Goal: Information Seeking & Learning: Compare options

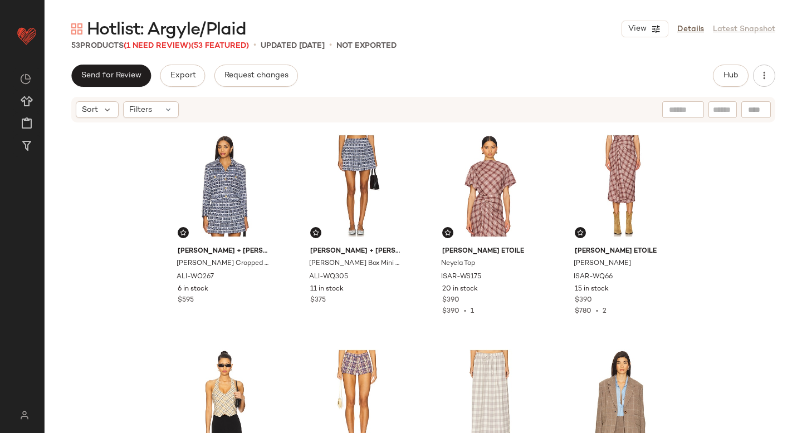
scroll to position [137, 0]
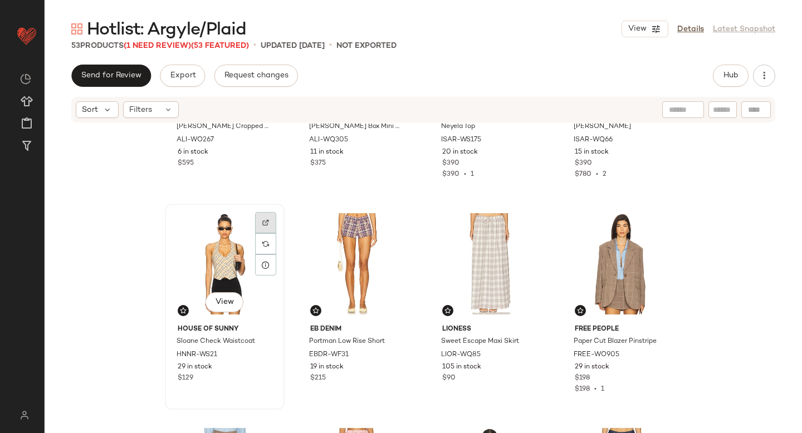
click at [262, 223] on img at bounding box center [265, 222] width 7 height 7
click at [206, 252] on div "View" at bounding box center [225, 264] width 112 height 113
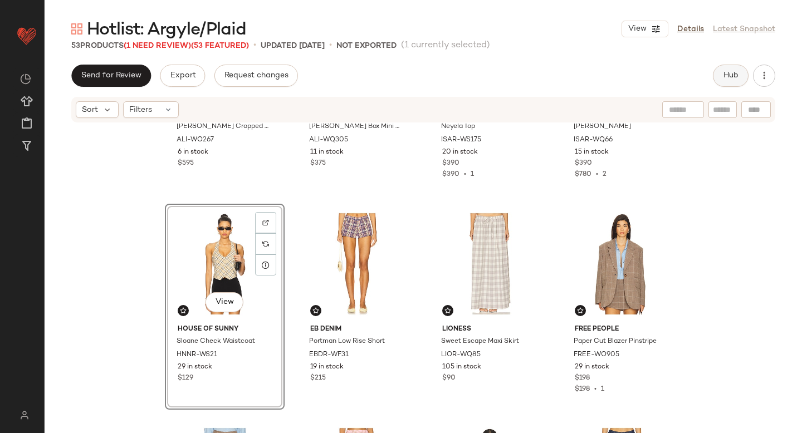
click at [737, 78] on span "Hub" at bounding box center [731, 75] width 16 height 9
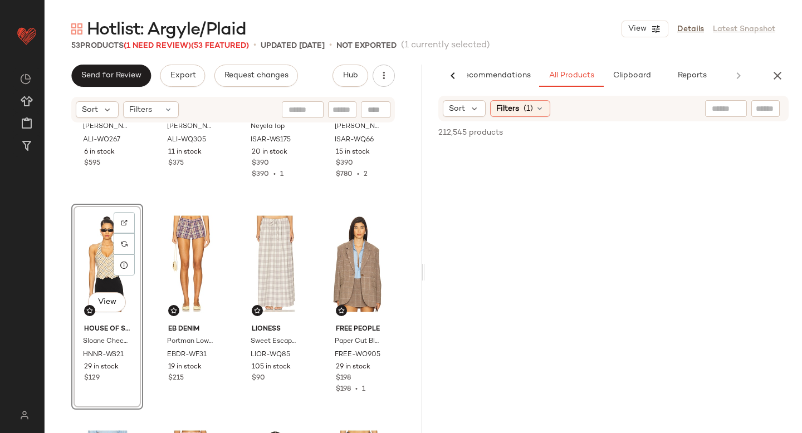
scroll to position [0, 26]
click at [762, 105] on input "text" at bounding box center [765, 109] width 19 height 12
paste input "**********"
type input "**********"
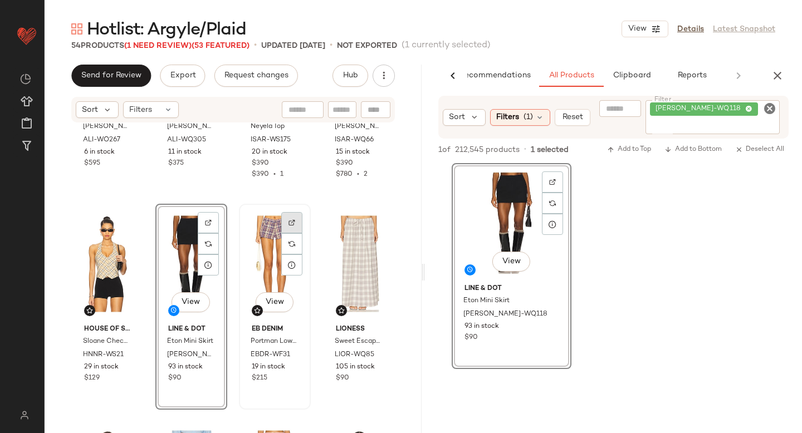
click at [288, 221] on img at bounding box center [291, 222] width 7 height 7
click at [764, 108] on icon "Clear Filter" at bounding box center [769, 108] width 13 height 13
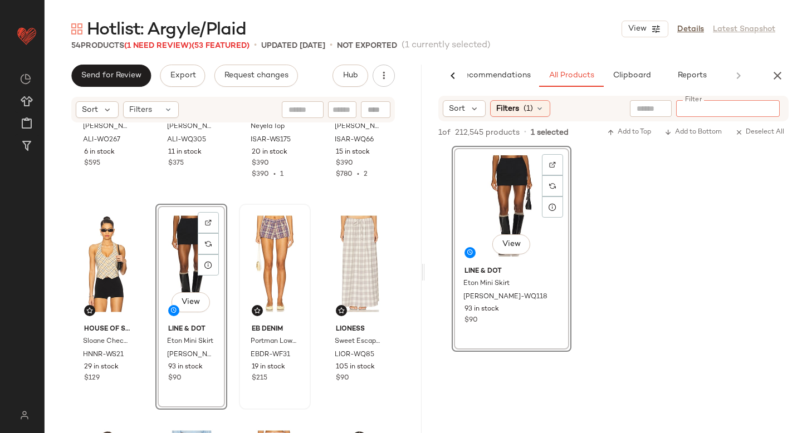
paste input "********"
type input "********"
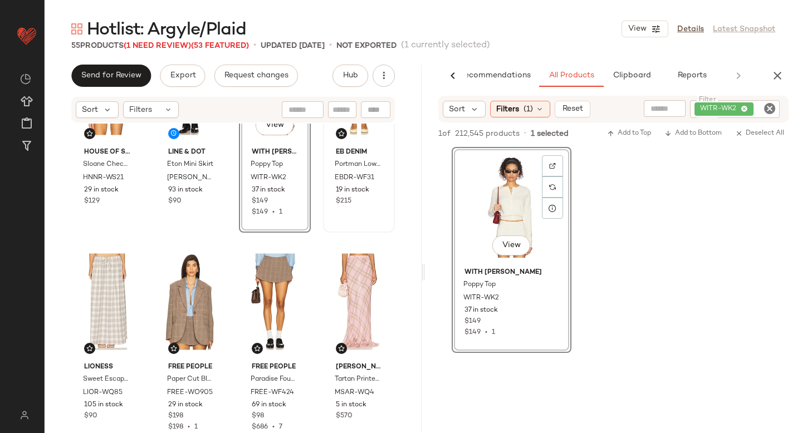
scroll to position [328, 0]
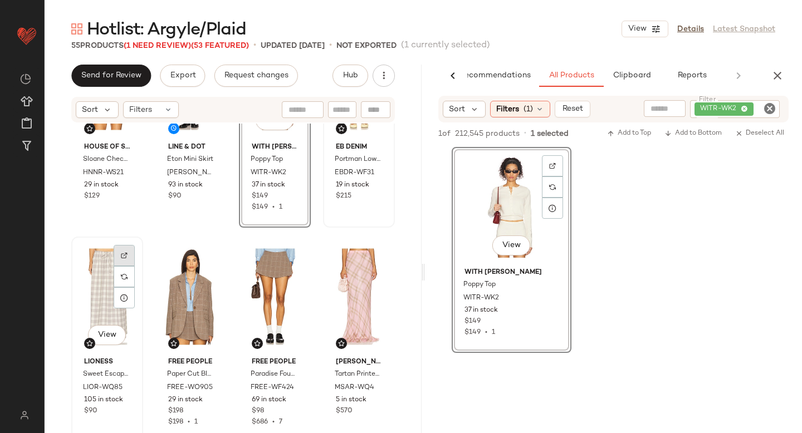
click at [127, 252] on img at bounding box center [124, 255] width 7 height 7
click at [654, 223] on div "View With Jean Poppy Top WITR-WK2 37 in stock $149 $149 • 1" at bounding box center [613, 250] width 377 height 206
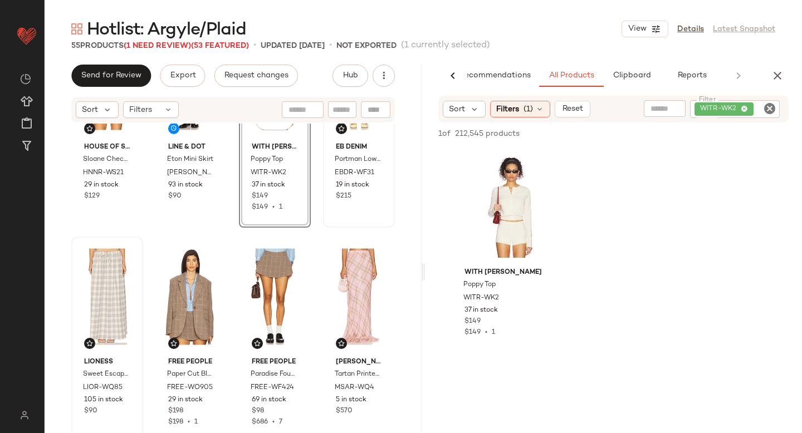
click at [766, 109] on icon "Clear Filter" at bounding box center [769, 108] width 13 height 13
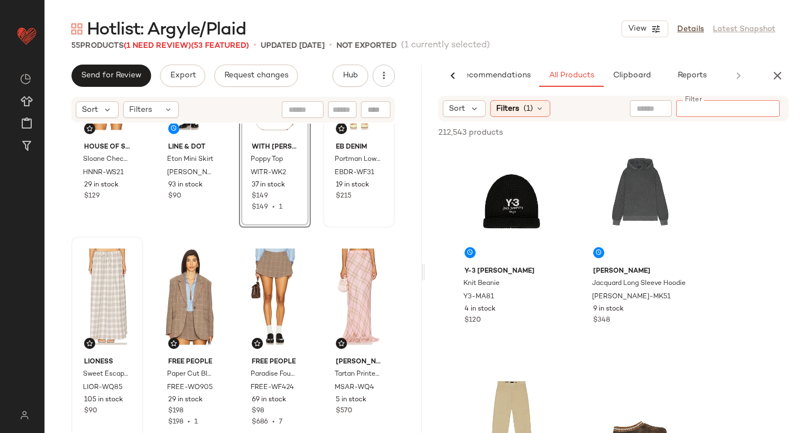
paste input "**********"
type input "**********"
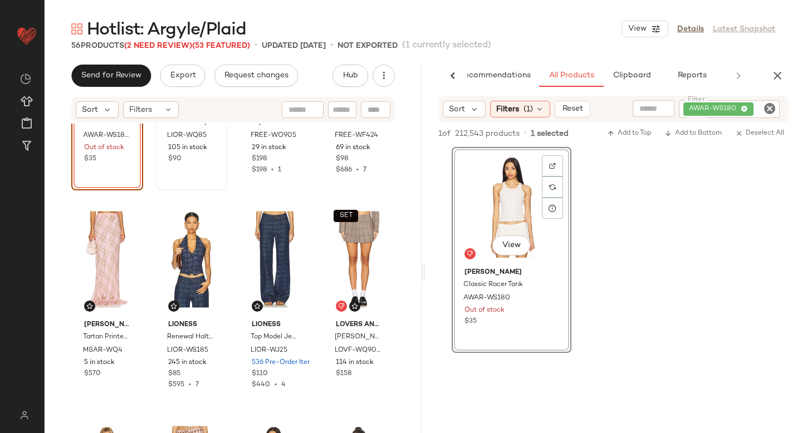
scroll to position [589, 0]
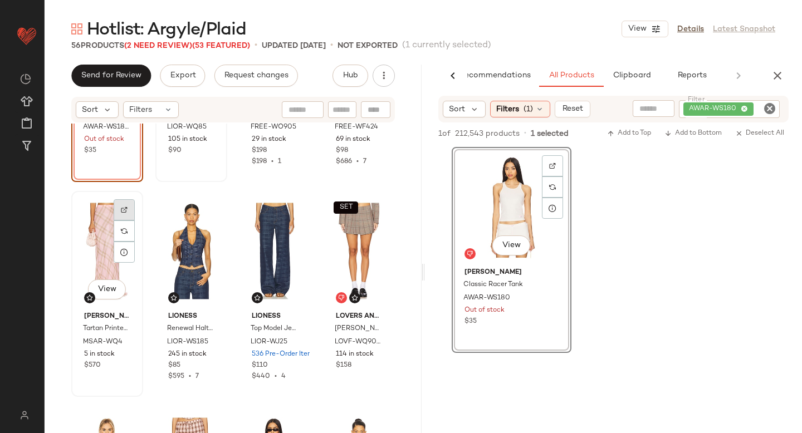
click at [129, 221] on div at bounding box center [124, 231] width 21 height 21
click at [770, 110] on icon "Clear Filter" at bounding box center [769, 108] width 13 height 13
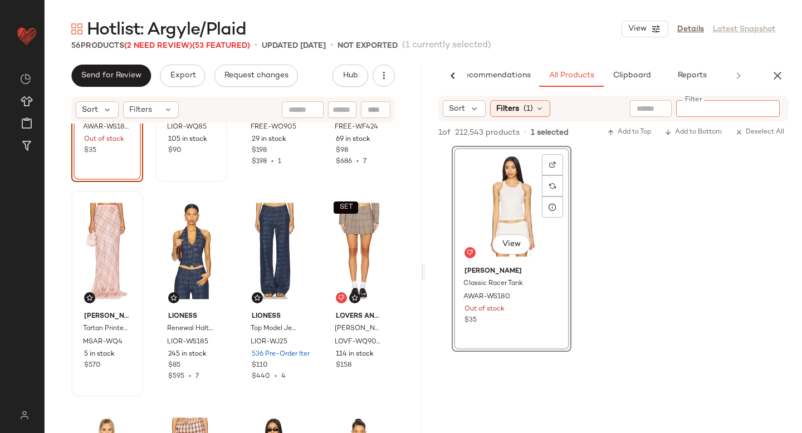
paste input "*********"
type input "*********"
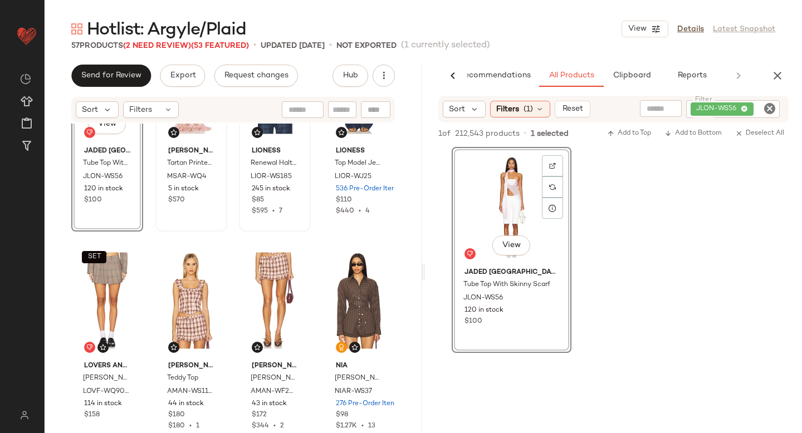
scroll to position [765, 0]
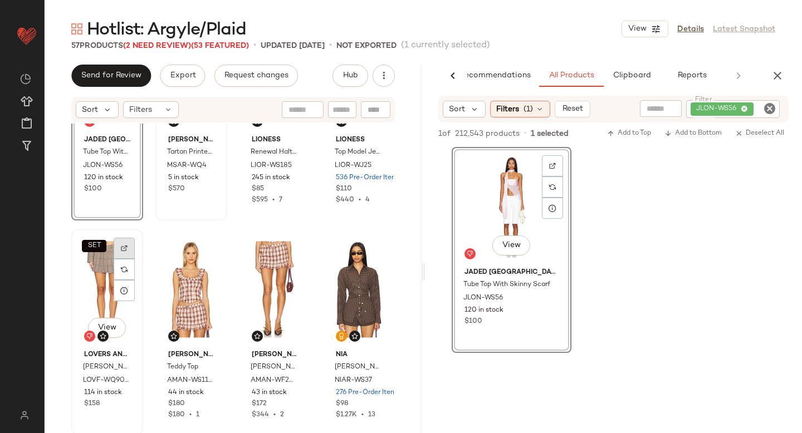
click at [129, 259] on div at bounding box center [124, 269] width 21 height 21
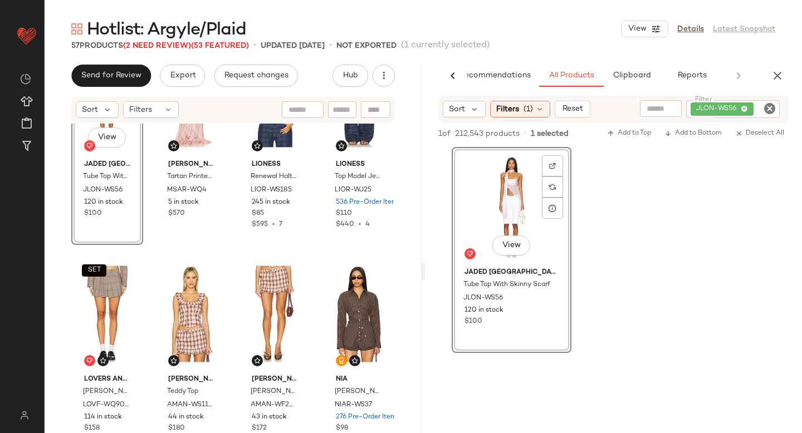
scroll to position [776, 0]
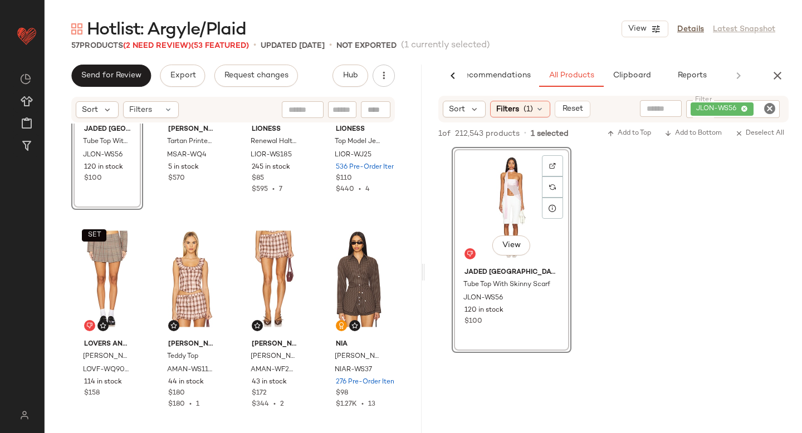
click at [763, 102] on icon "Clear Filter" at bounding box center [769, 108] width 13 height 13
paste input "**********"
type input "**********"
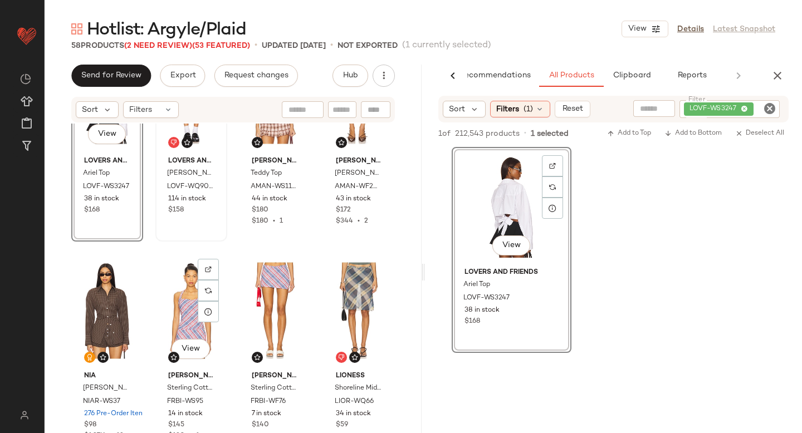
scroll to position [959, 0]
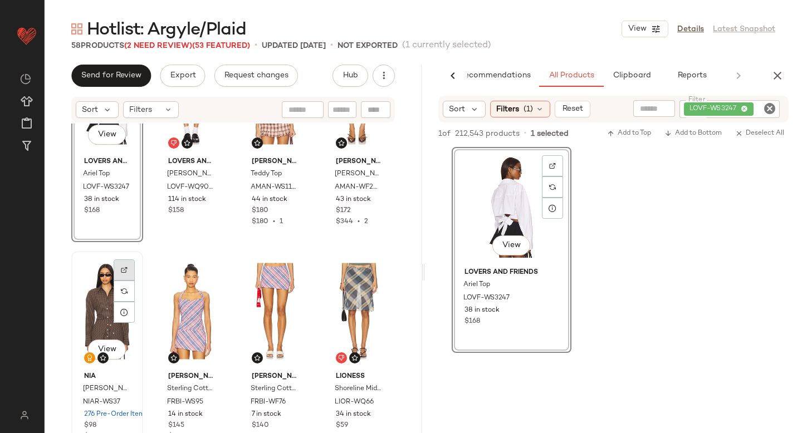
click at [119, 281] on div at bounding box center [124, 291] width 21 height 21
click at [769, 108] on icon "Clear Filter" at bounding box center [769, 108] width 13 height 13
paste input "*********"
type input "*********"
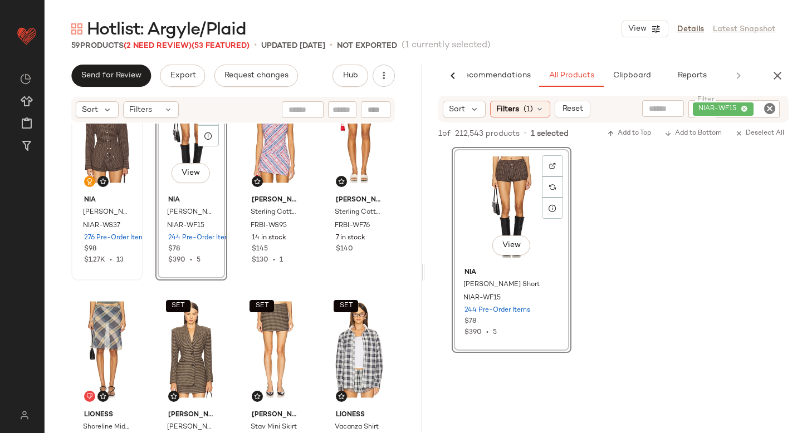
scroll to position [1136, 0]
click at [126, 319] on div at bounding box center [124, 329] width 21 height 21
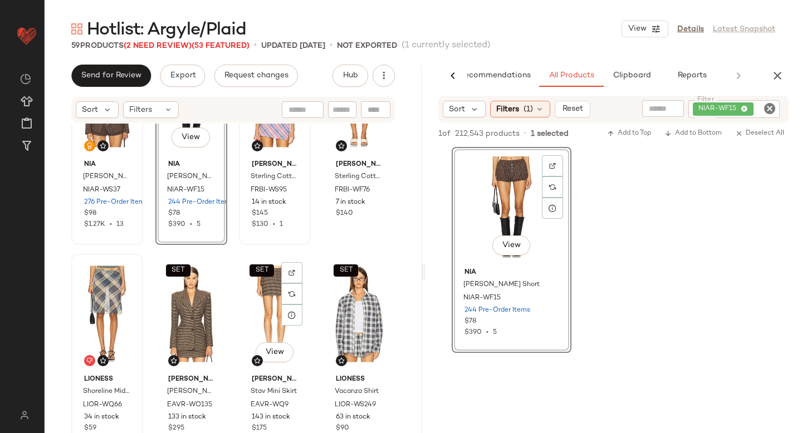
scroll to position [1171, 0]
click at [771, 114] on icon "Clear Filter" at bounding box center [769, 108] width 13 height 13
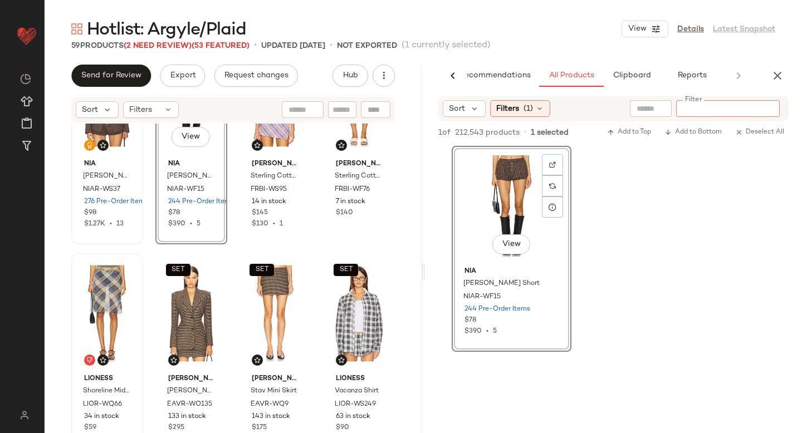
paste input "**********"
type input "**********"
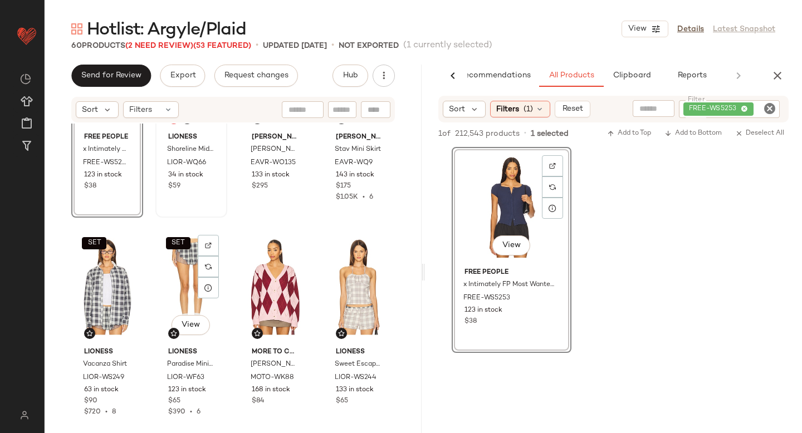
scroll to position [1468, 0]
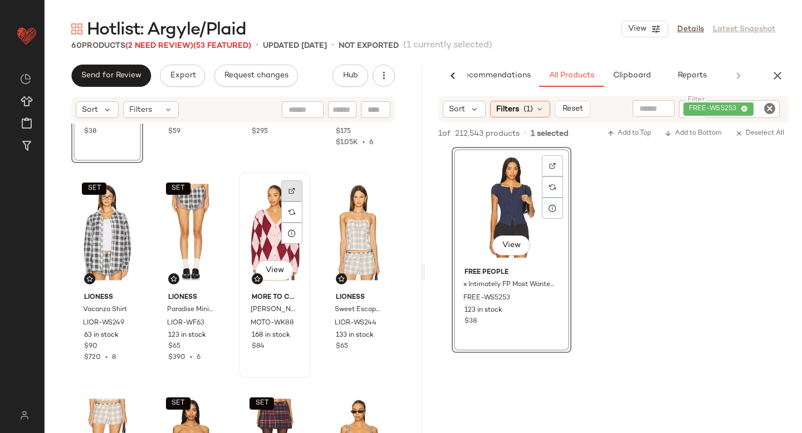
click at [288, 202] on div at bounding box center [291, 212] width 21 height 21
click at [766, 105] on icon "Clear Filter" at bounding box center [769, 108] width 13 height 13
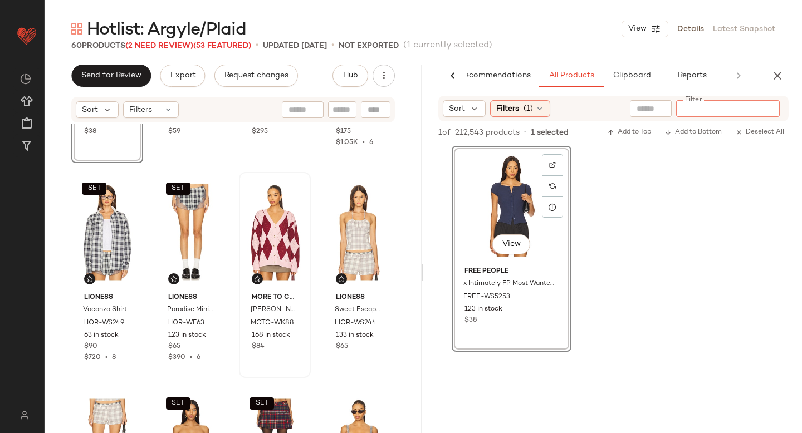
paste input "*********"
type input "*********"
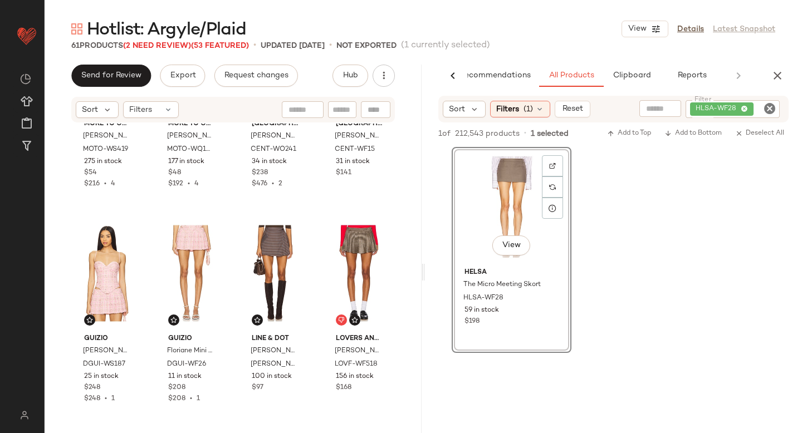
scroll to position [2075, 0]
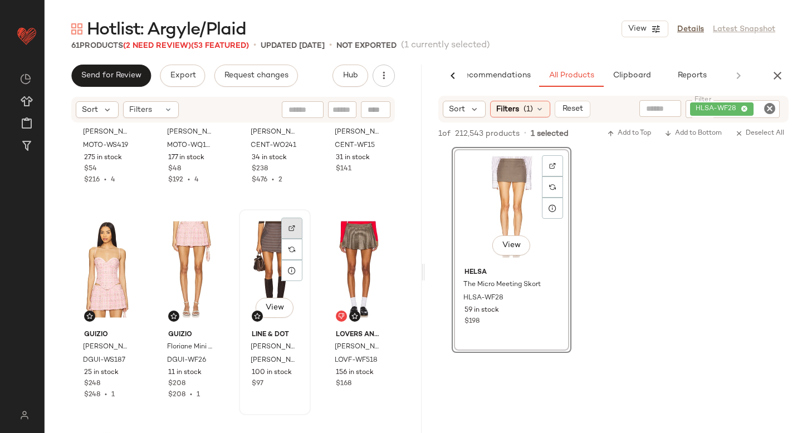
click at [297, 239] on div at bounding box center [291, 249] width 21 height 21
click at [266, 360] on span "[PERSON_NAME]-WQ123" at bounding box center [281, 366] width 61 height 20
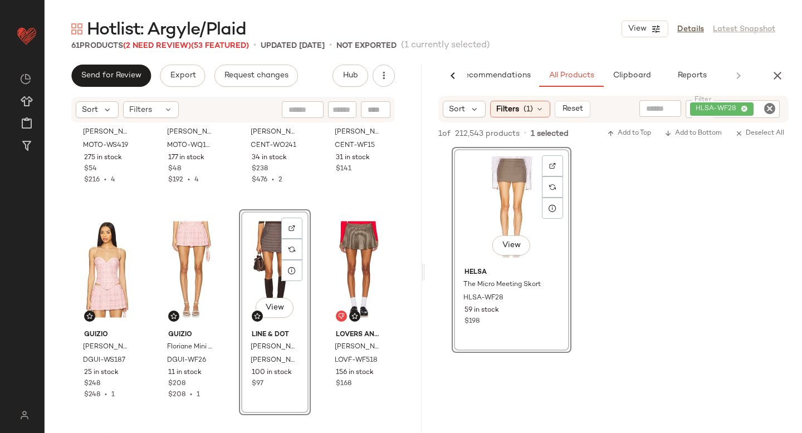
click at [771, 111] on icon "Clear Filter" at bounding box center [769, 108] width 13 height 13
paste input "**********"
type input "**********"
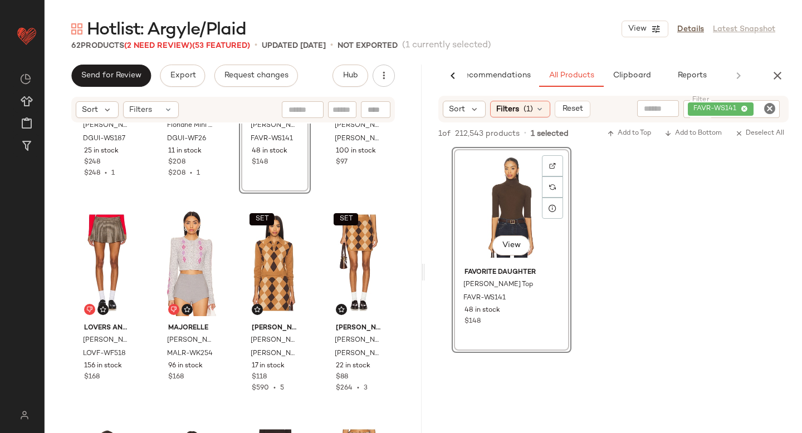
scroll to position [2307, 0]
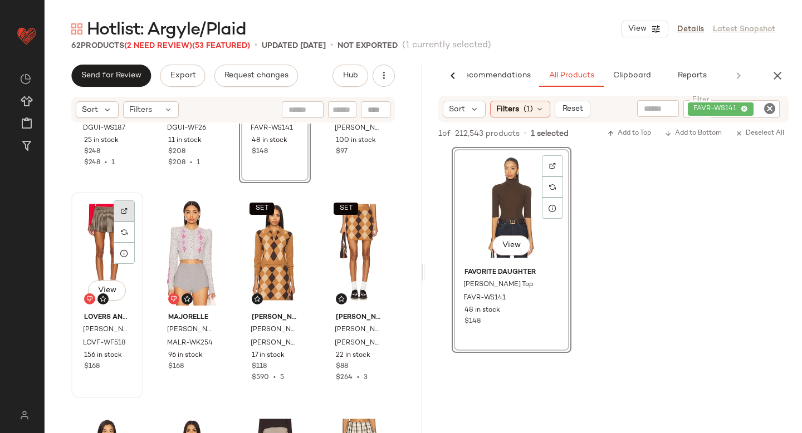
click at [125, 208] on img at bounding box center [124, 211] width 7 height 7
click at [106, 355] on span "LOVF-WF518" at bounding box center [95, 349] width 25 height 20
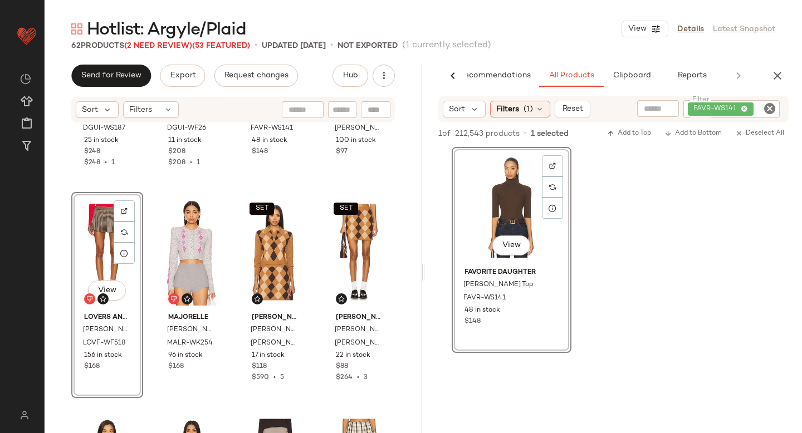
click at [769, 112] on icon "Clear Filter" at bounding box center [769, 108] width 13 height 13
paste input "*********"
type input "*********"
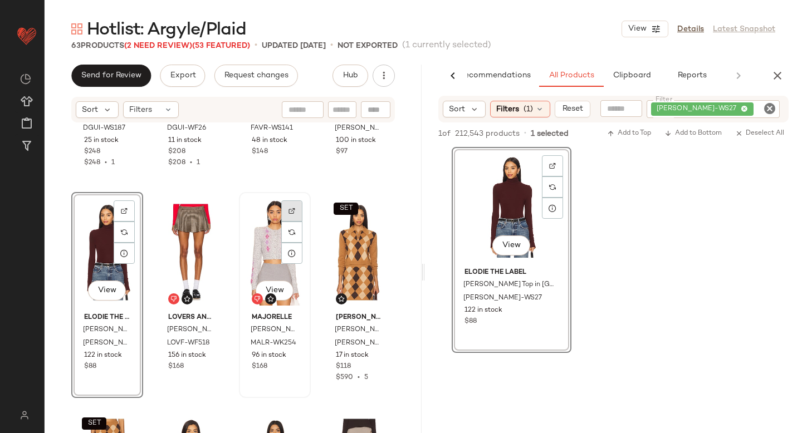
click at [288, 213] on img at bounding box center [291, 211] width 7 height 7
click at [260, 349] on span "MALR-WK254" at bounding box center [263, 349] width 25 height 20
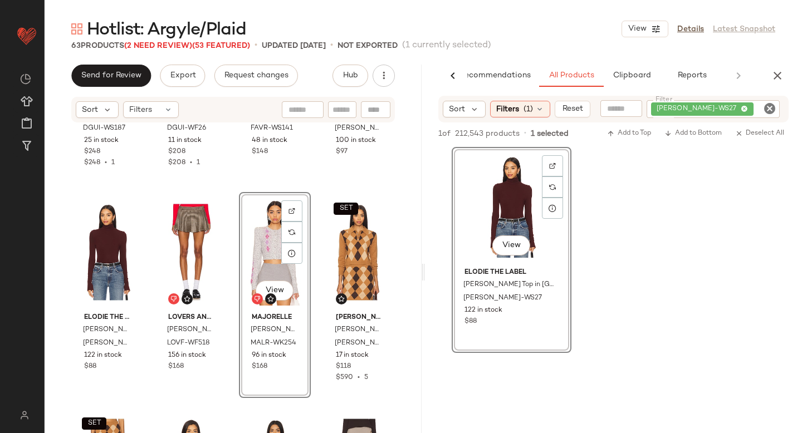
click at [769, 113] on icon "Clear Filter" at bounding box center [769, 108] width 13 height 13
paste input "*********"
type input "*********"
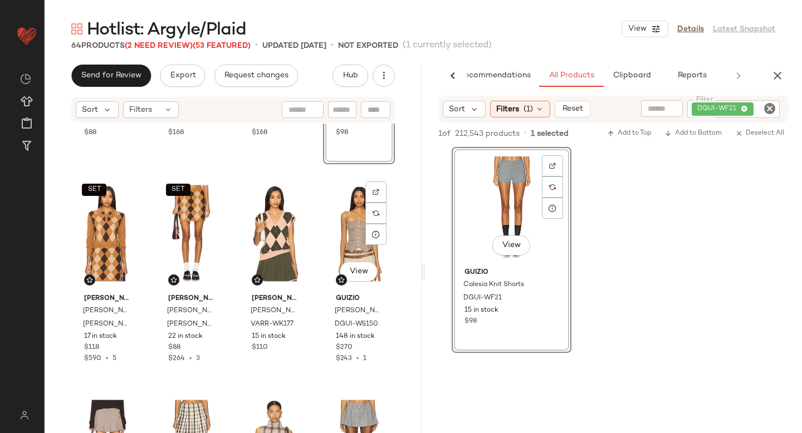
scroll to position [2545, 0]
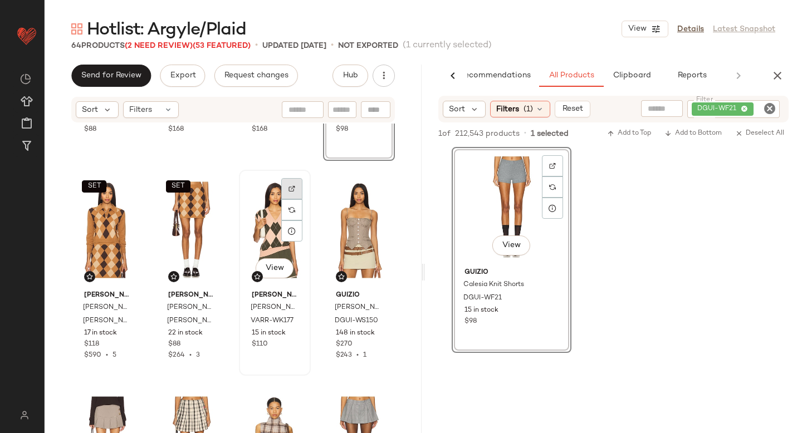
click at [284, 199] on div at bounding box center [291, 209] width 21 height 21
click at [260, 324] on span "VARR-WK177" at bounding box center [263, 326] width 25 height 20
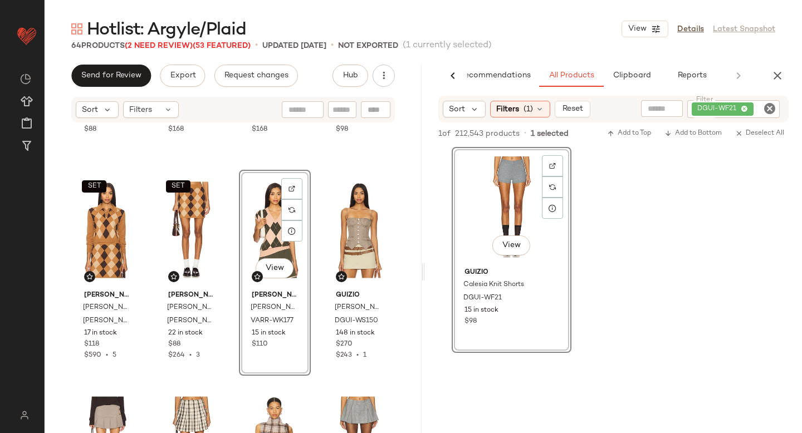
click at [767, 106] on icon "Clear Filter" at bounding box center [769, 108] width 13 height 13
paste input "*********"
type input "*********"
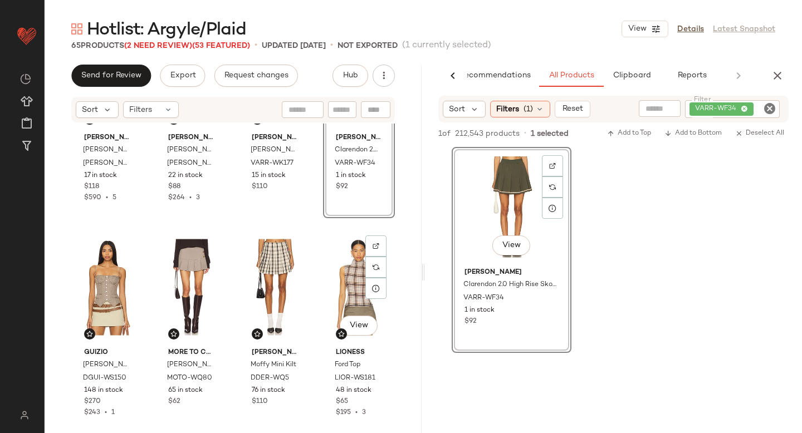
scroll to position [2722, 0]
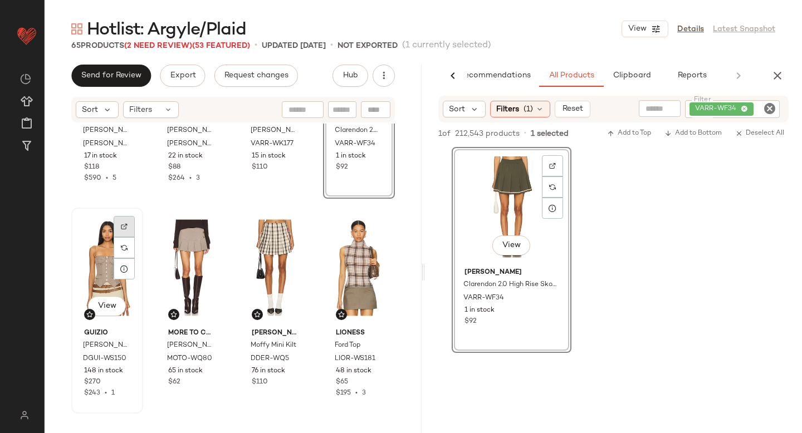
click at [124, 223] on img at bounding box center [124, 226] width 7 height 7
click at [292, 237] on div at bounding box center [291, 247] width 21 height 21
click at [774, 107] on icon "Clear Filter" at bounding box center [769, 108] width 13 height 13
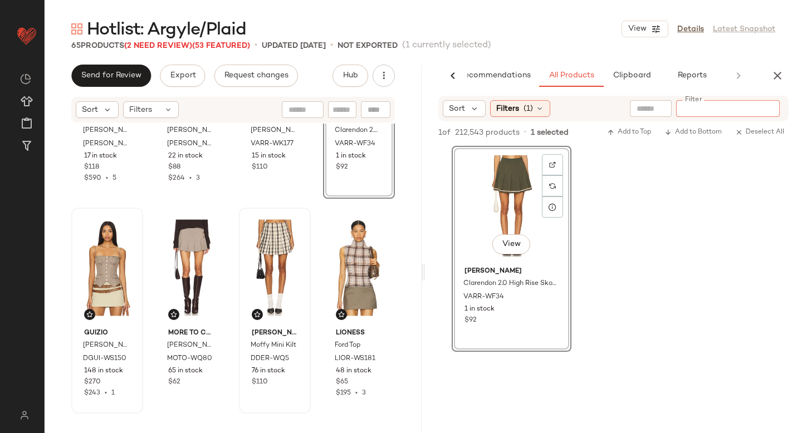
paste input "**********"
type input "**********"
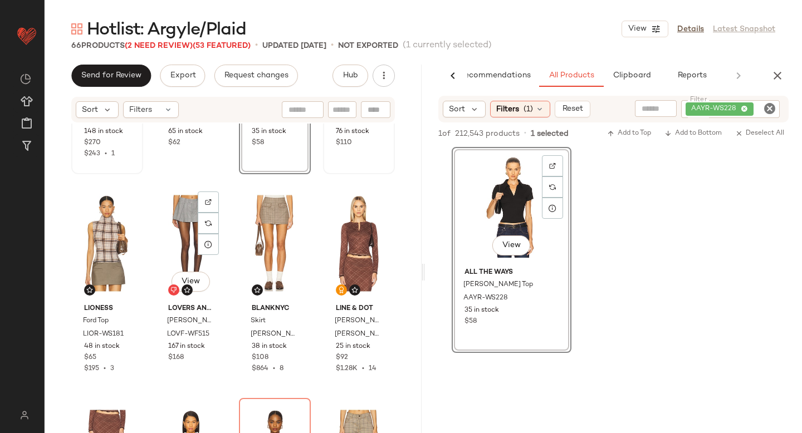
scroll to position [2962, 0]
click at [215, 212] on div at bounding box center [208, 222] width 21 height 21
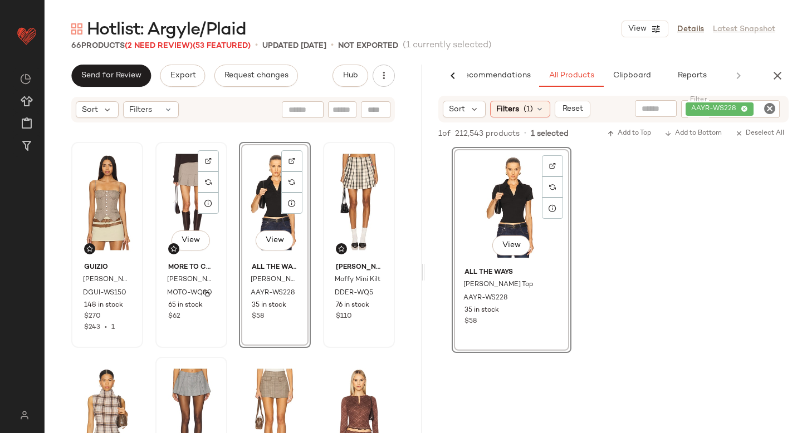
scroll to position [2788, 0]
click at [205, 158] on img at bounding box center [208, 160] width 7 height 7
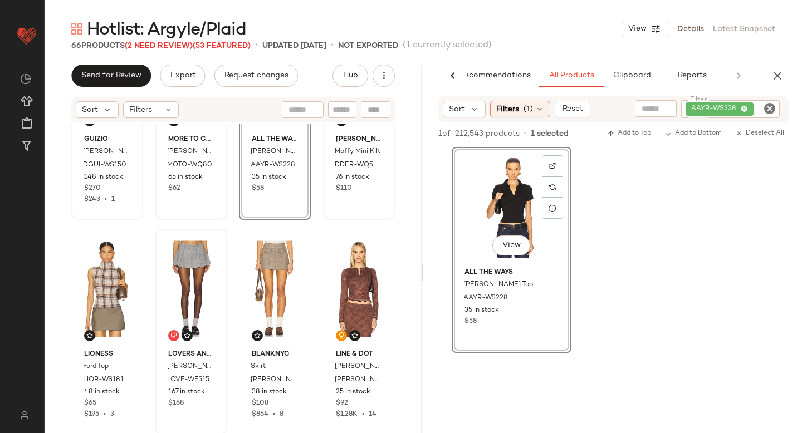
scroll to position [2914, 0]
click at [182, 275] on div "View" at bounding box center [191, 290] width 64 height 113
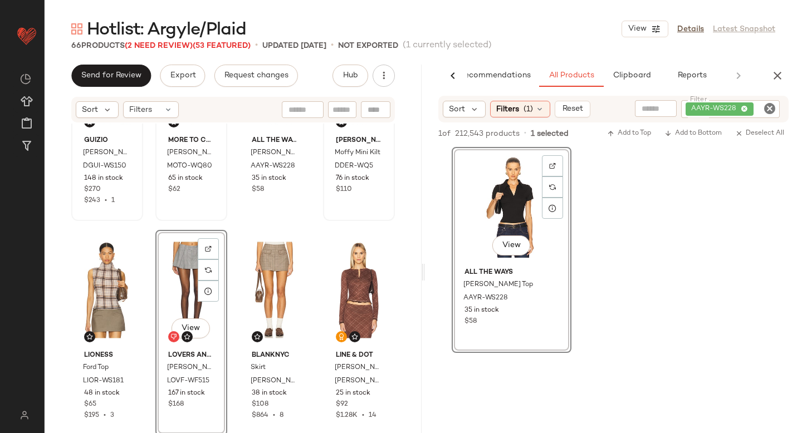
click at [767, 106] on icon "Clear Filter" at bounding box center [769, 108] width 13 height 13
paste input "**********"
type input "**********"
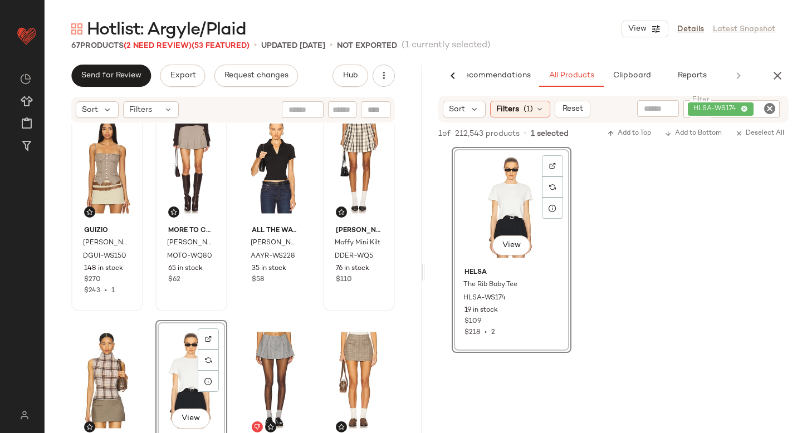
scroll to position [2757, 0]
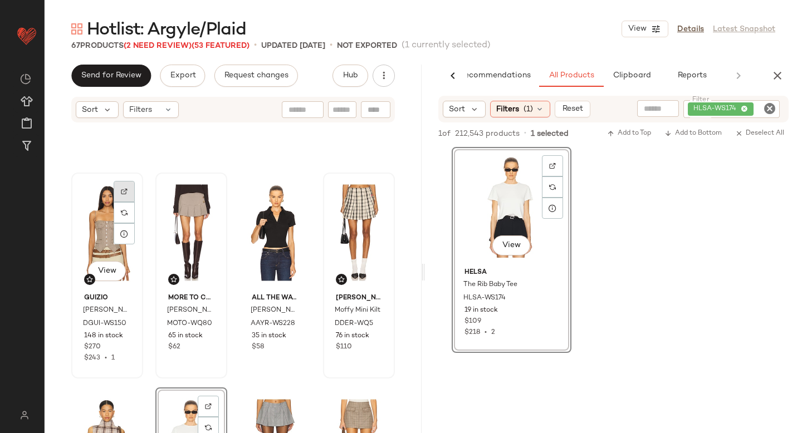
click at [129, 202] on div at bounding box center [124, 212] width 21 height 21
click at [769, 109] on icon "Clear Filter" at bounding box center [769, 108] width 13 height 13
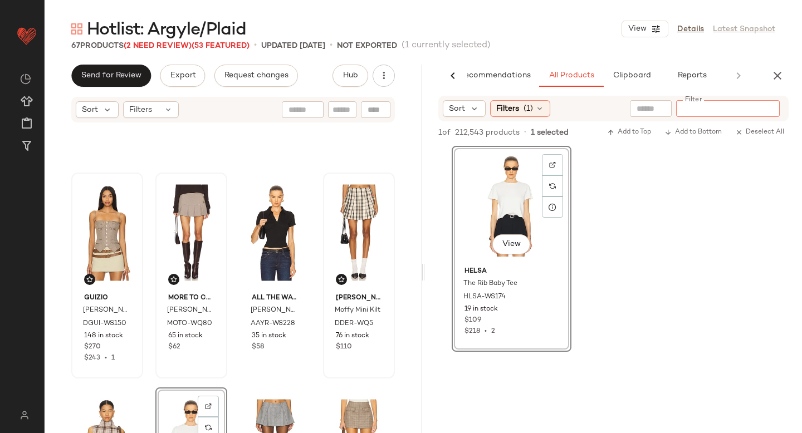
paste input "*********"
type input "*********"
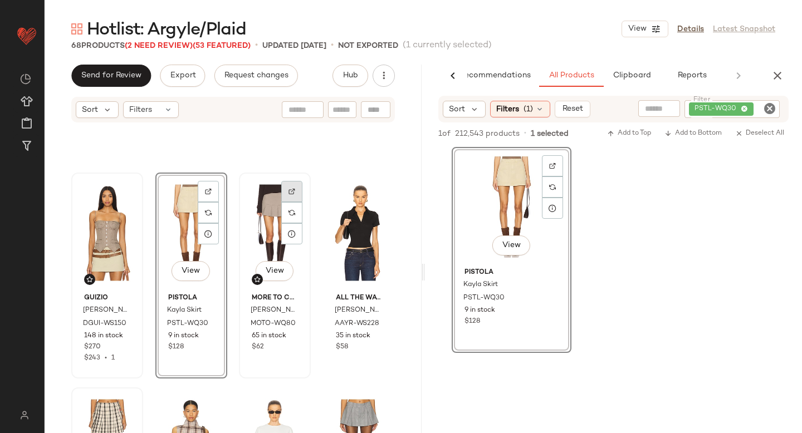
click at [288, 189] on img at bounding box center [291, 191] width 7 height 7
click at [773, 107] on icon "Clear Filter" at bounding box center [769, 108] width 13 height 13
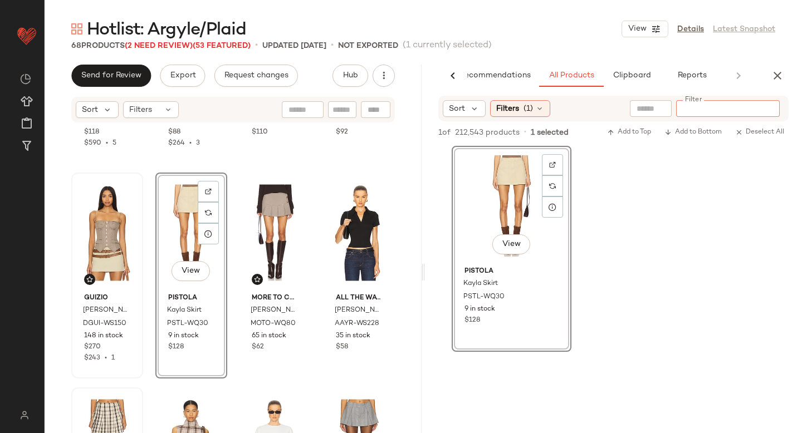
paste input "*********"
type input "*********"
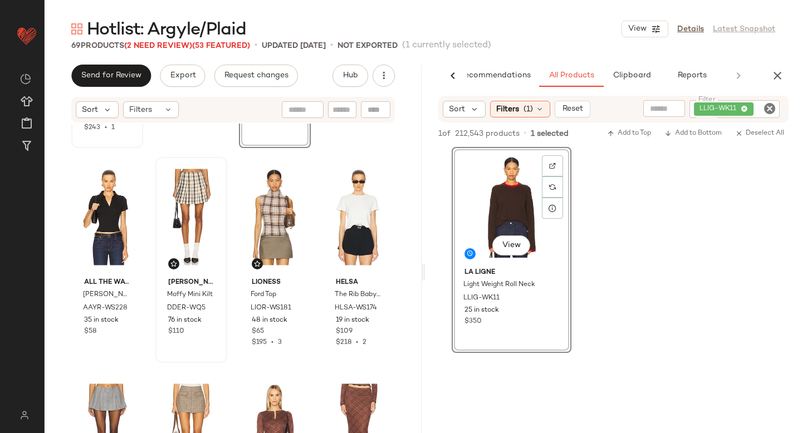
scroll to position [2990, 0]
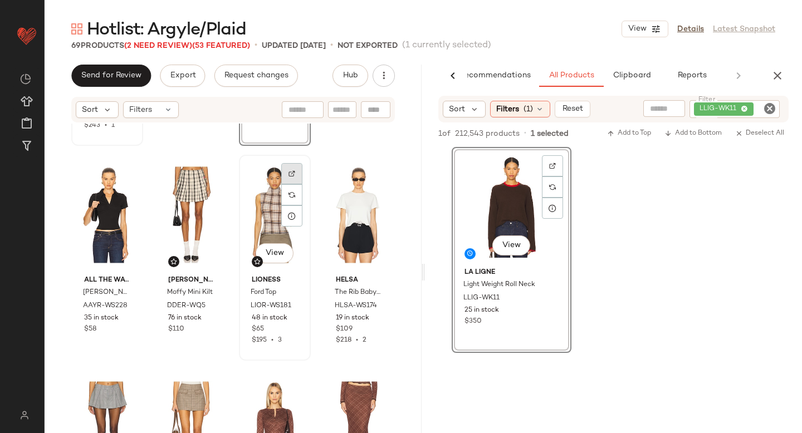
click at [289, 171] on img at bounding box center [291, 173] width 7 height 7
click at [767, 106] on icon "Clear Filter" at bounding box center [769, 108] width 13 height 13
paste input "*********"
type input "*********"
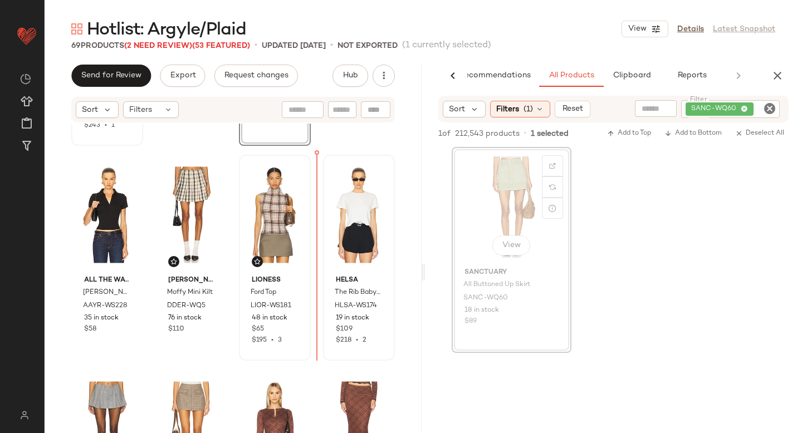
drag, startPoint x: 496, startPoint y: 217, endPoint x: 323, endPoint y: 283, distance: 184.9
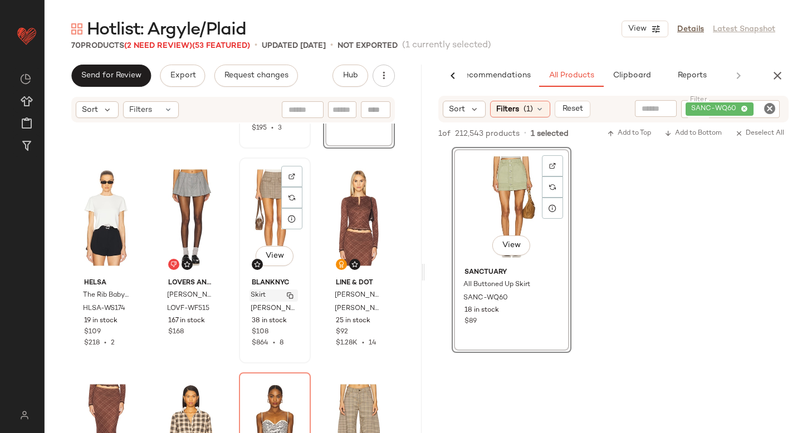
scroll to position [3199, 0]
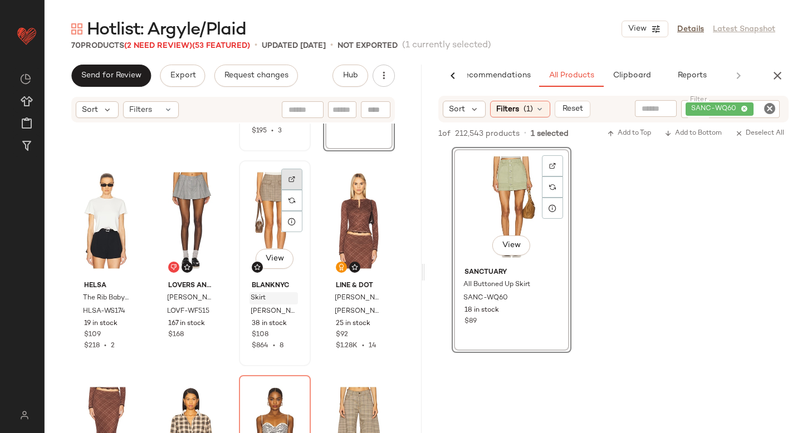
click at [292, 190] on div at bounding box center [291, 200] width 21 height 21
click at [768, 111] on icon "Clear Filter" at bounding box center [769, 108] width 13 height 13
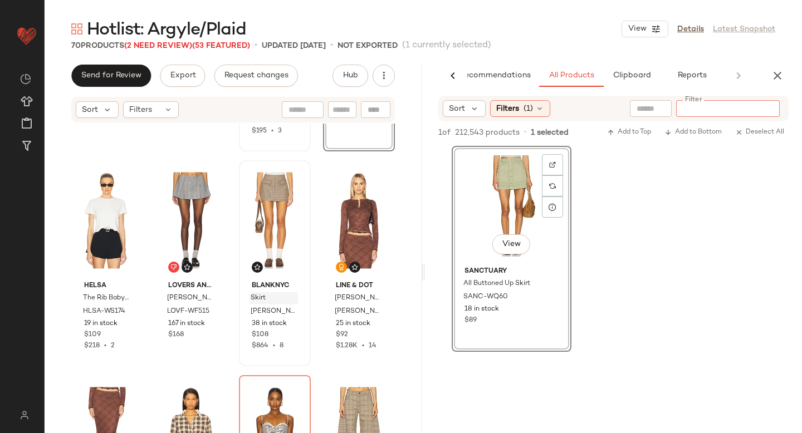
paste input "**********"
type input "**********"
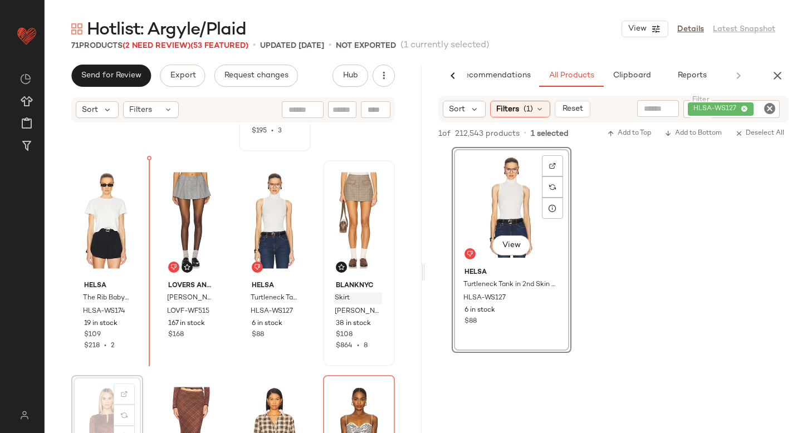
scroll to position [3201, 0]
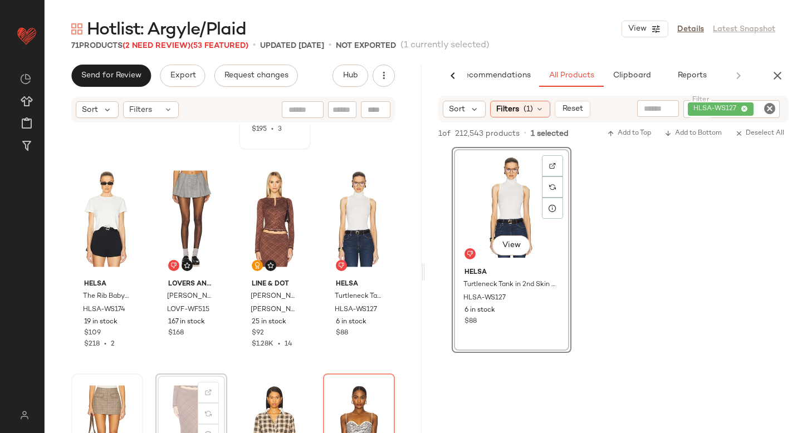
scroll to position [3202, 0]
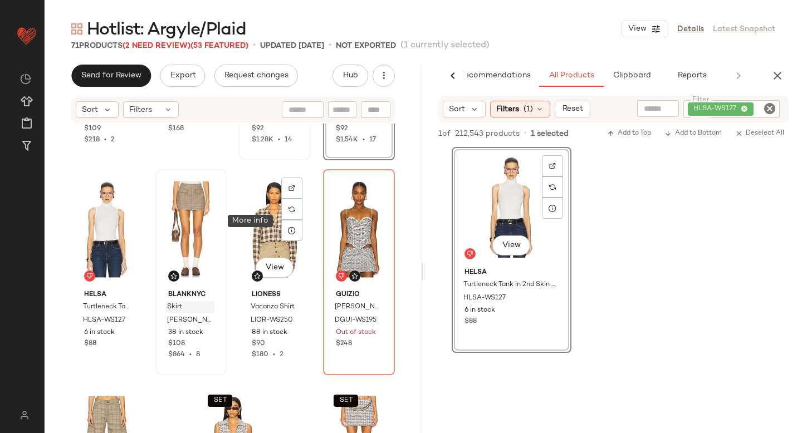
scroll to position [3426, 0]
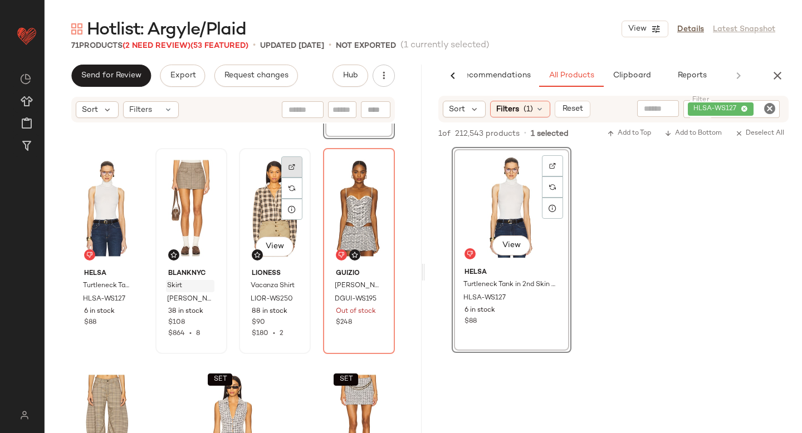
click at [288, 169] on img at bounding box center [291, 167] width 7 height 7
click at [766, 107] on icon "Clear Filter" at bounding box center [769, 108] width 13 height 13
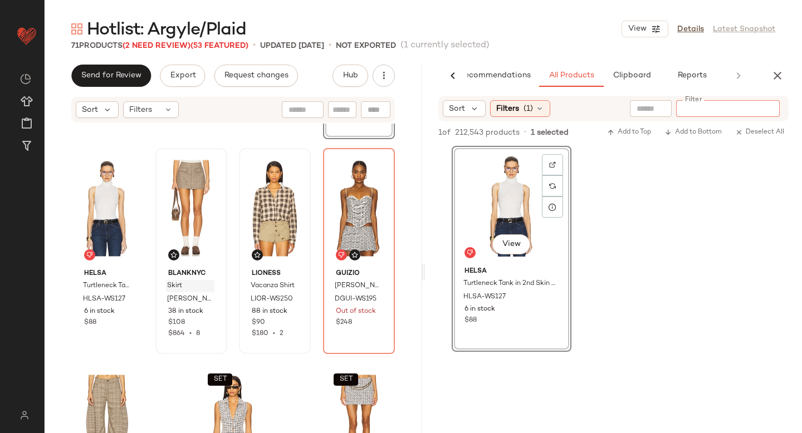
paste input "*********"
type input "*********"
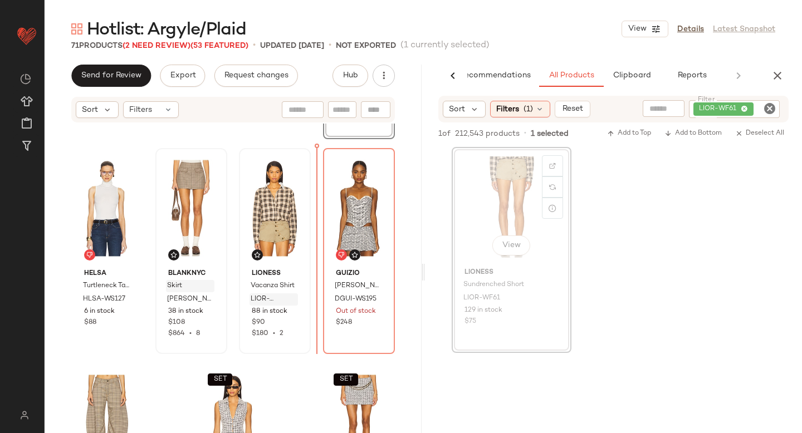
drag, startPoint x: 525, startPoint y: 211, endPoint x: 288, endPoint y: 294, distance: 250.8
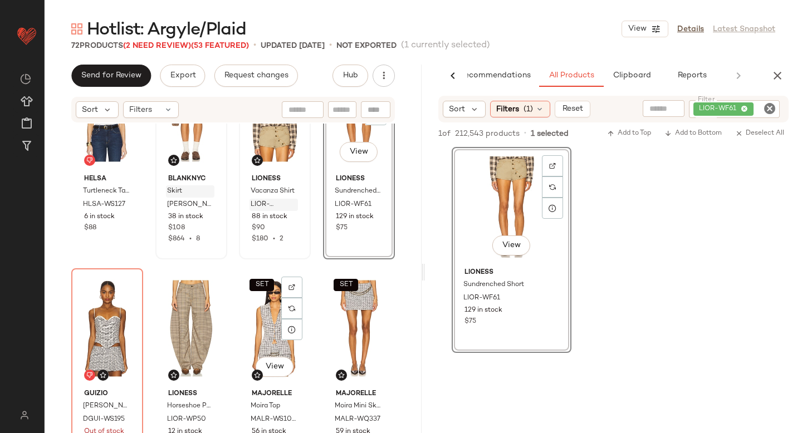
scroll to position [3529, 0]
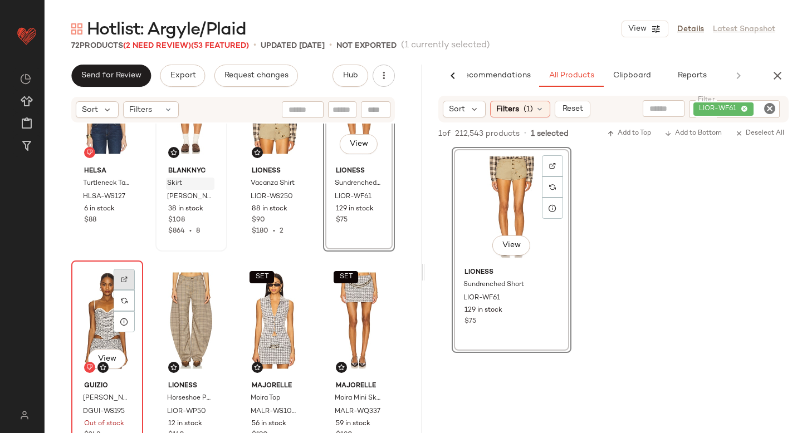
click at [125, 277] on img at bounding box center [124, 279] width 7 height 7
click at [106, 417] on span "DGUI-WS195" at bounding box center [95, 417] width 25 height 20
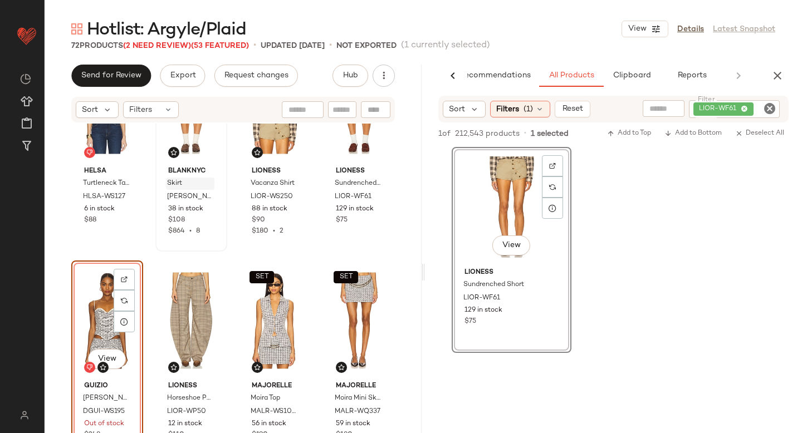
click at [761, 105] on div "LIOR-WF61" at bounding box center [734, 109] width 91 height 18
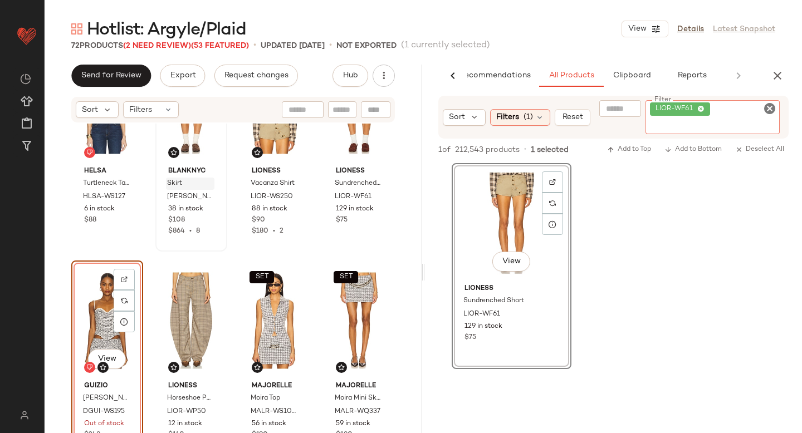
click at [767, 107] on icon "Clear Filter" at bounding box center [769, 108] width 13 height 13
paste input "*********"
type input "*********"
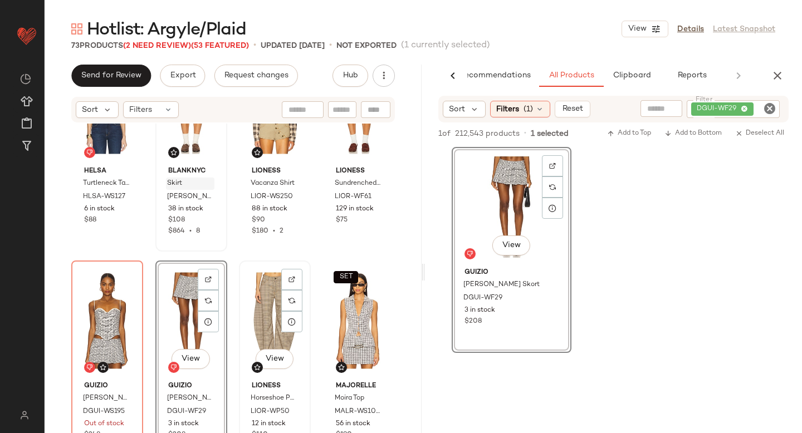
click at [292, 290] on div at bounding box center [291, 300] width 21 height 21
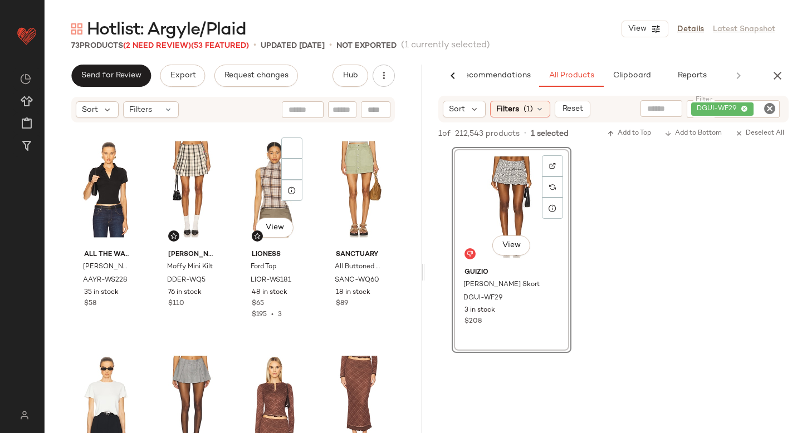
scroll to position [2987, 0]
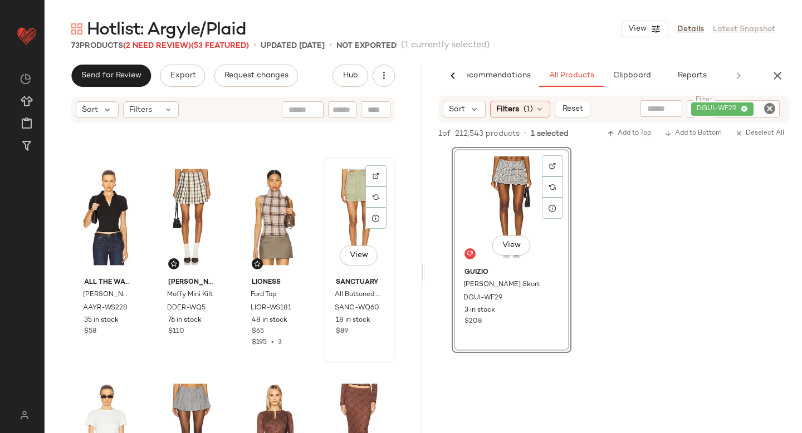
click at [345, 201] on div "View" at bounding box center [359, 217] width 64 height 113
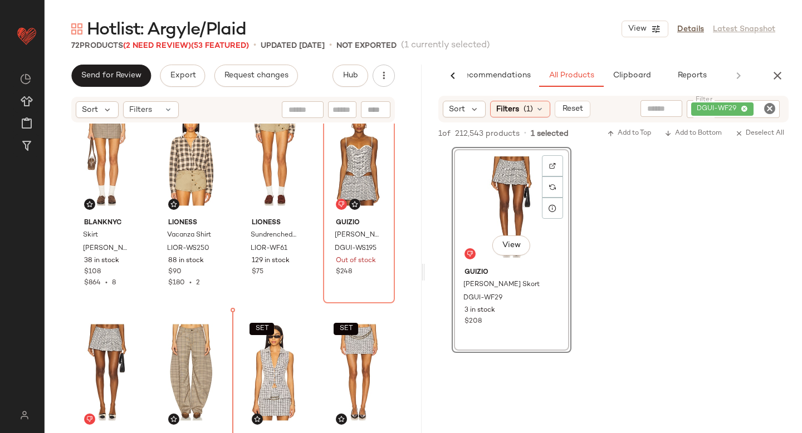
scroll to position [3510, 0]
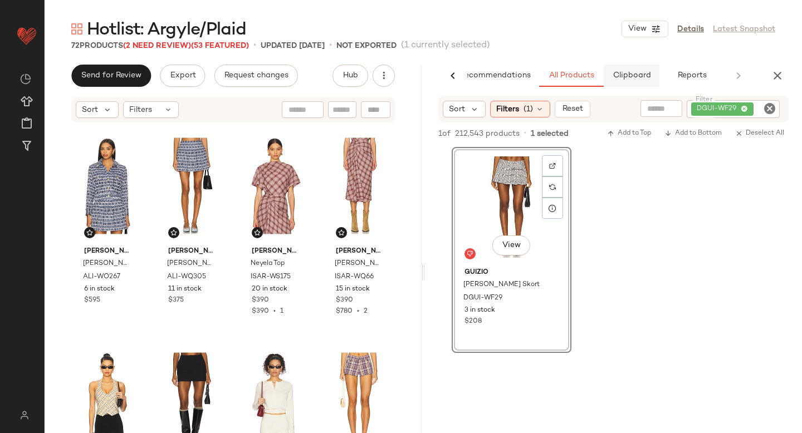
click at [623, 73] on span "Clipboard" at bounding box center [631, 75] width 38 height 9
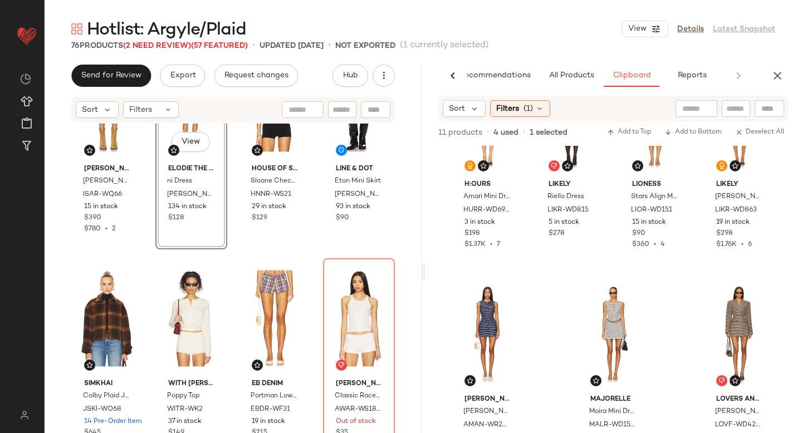
scroll to position [348, 0]
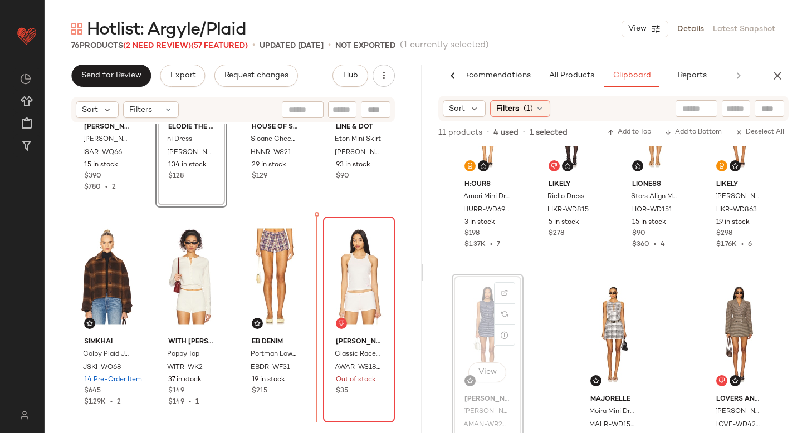
drag, startPoint x: 476, startPoint y: 315, endPoint x: 324, endPoint y: 314, distance: 152.1
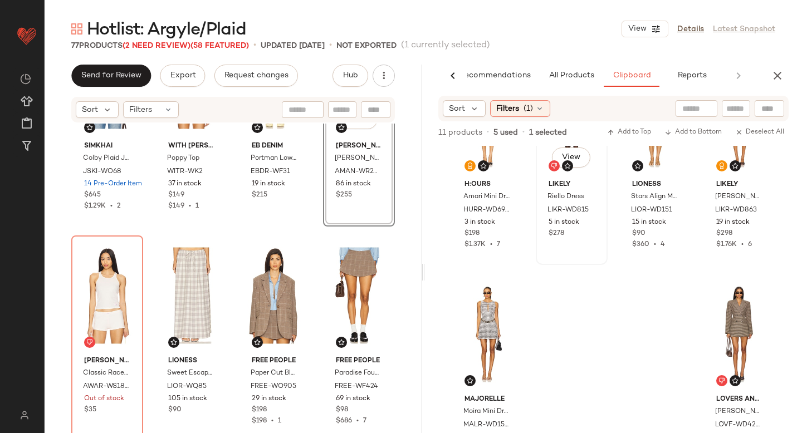
scroll to position [0, 0]
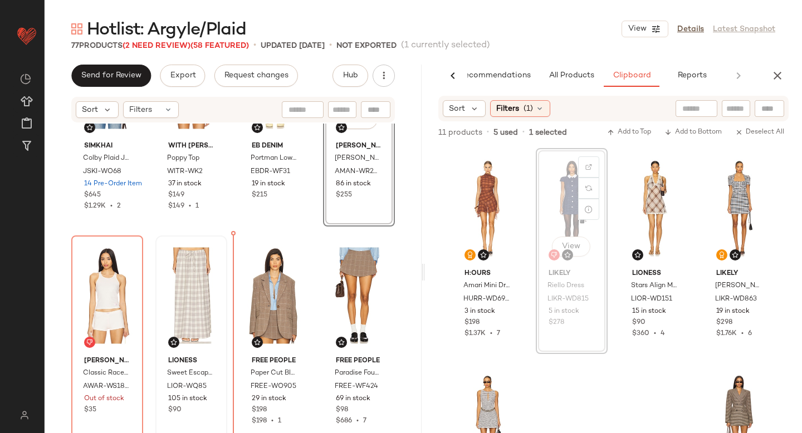
drag, startPoint x: 558, startPoint y: 190, endPoint x: 222, endPoint y: 333, distance: 365.1
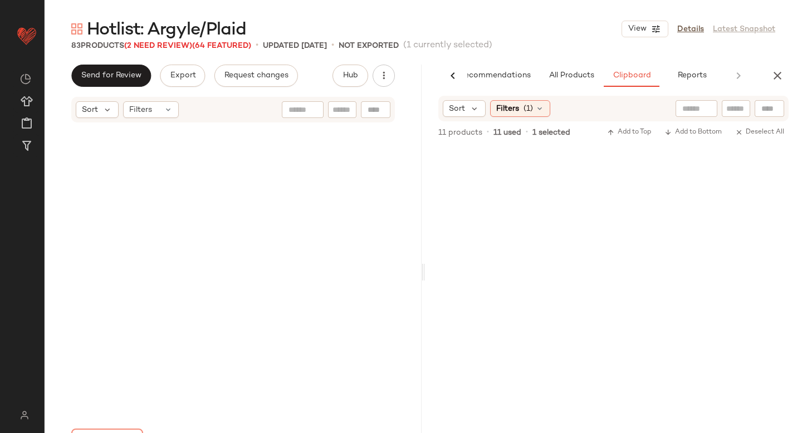
scroll to position [4174, 0]
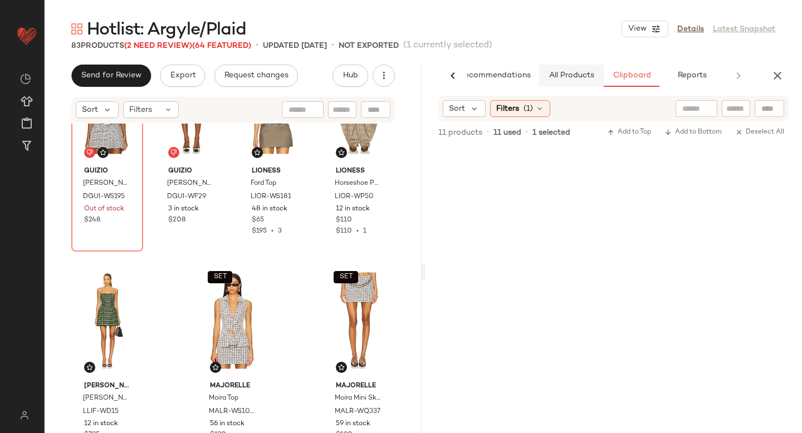
click at [572, 78] on span "All Products" at bounding box center [572, 75] width 46 height 9
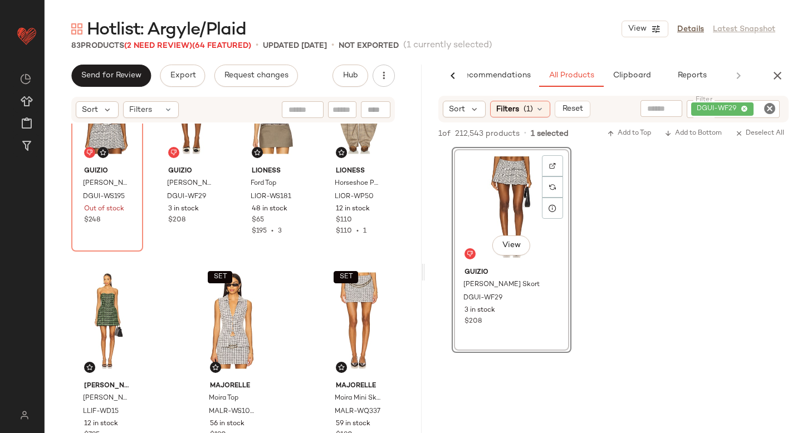
click at [774, 113] on icon "Clear Filter" at bounding box center [769, 108] width 13 height 13
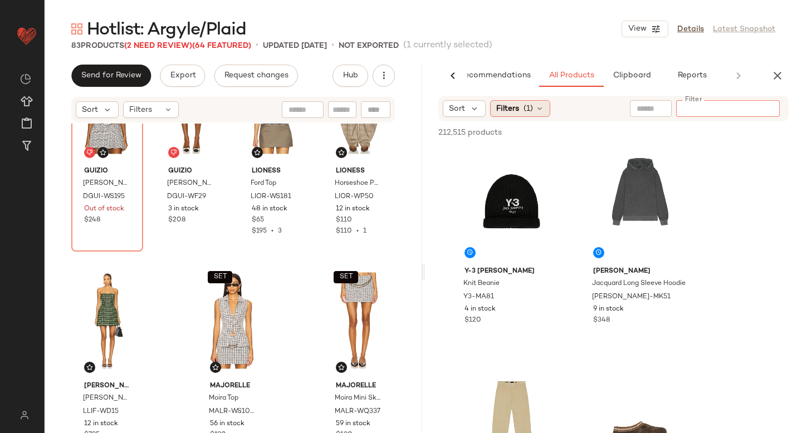
click at [535, 110] on icon at bounding box center [539, 108] width 9 height 9
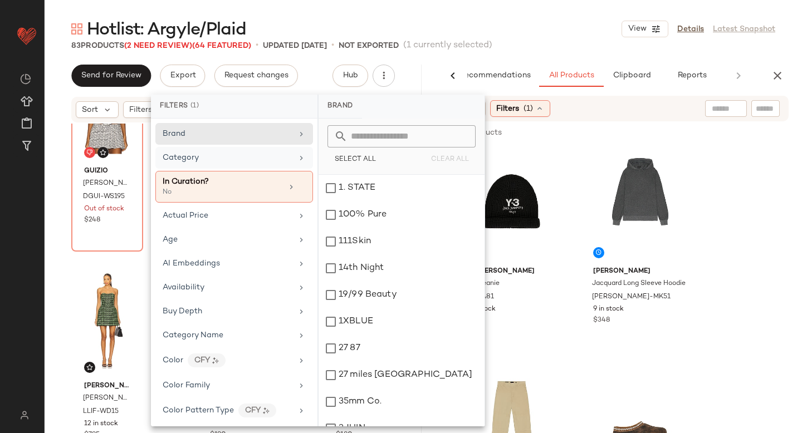
click at [233, 155] on div "Category" at bounding box center [228, 158] width 130 height 12
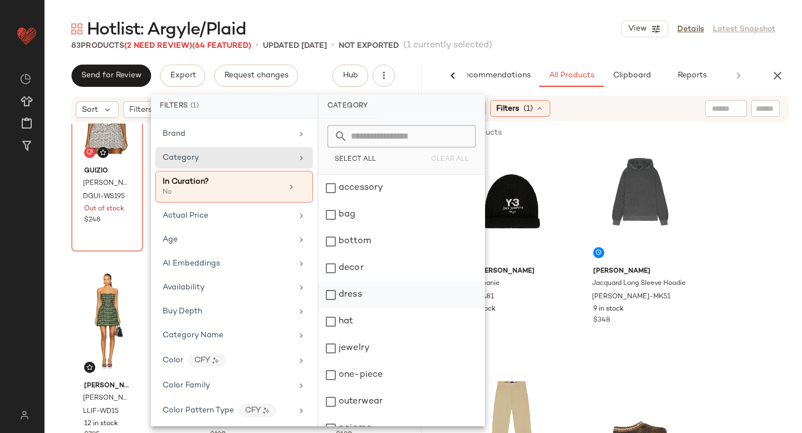
click at [332, 309] on div "dress" at bounding box center [402, 322] width 166 height 27
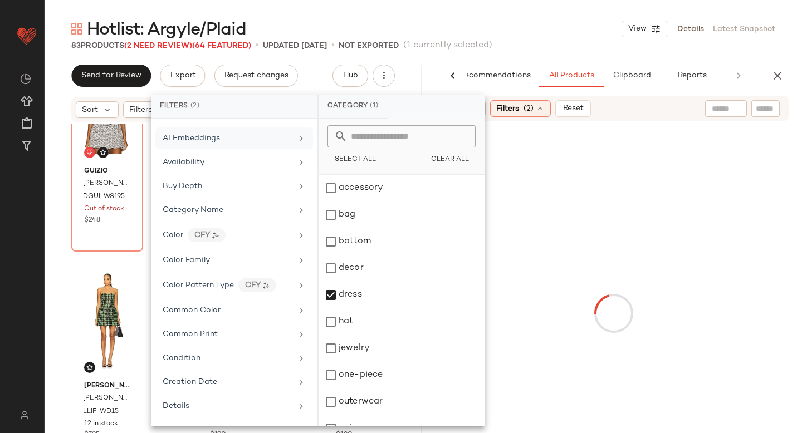
scroll to position [180, 0]
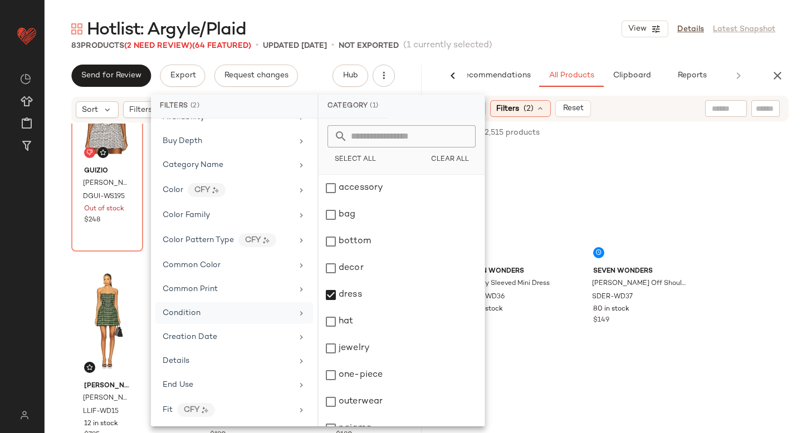
click at [226, 294] on div "Common Print" at bounding box center [228, 289] width 130 height 12
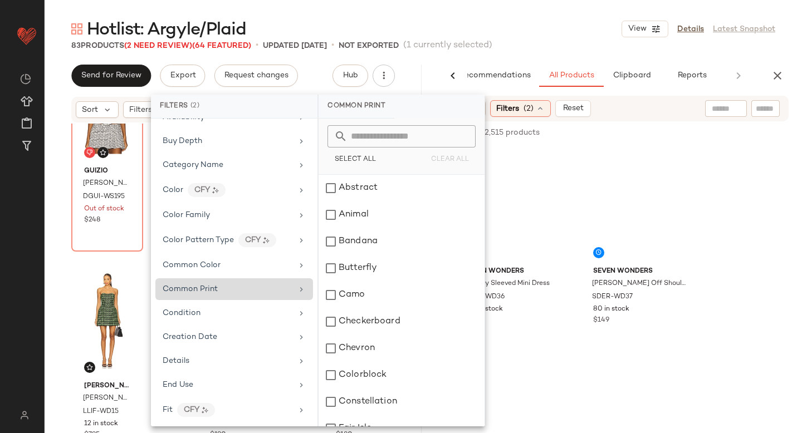
scroll to position [205, 0]
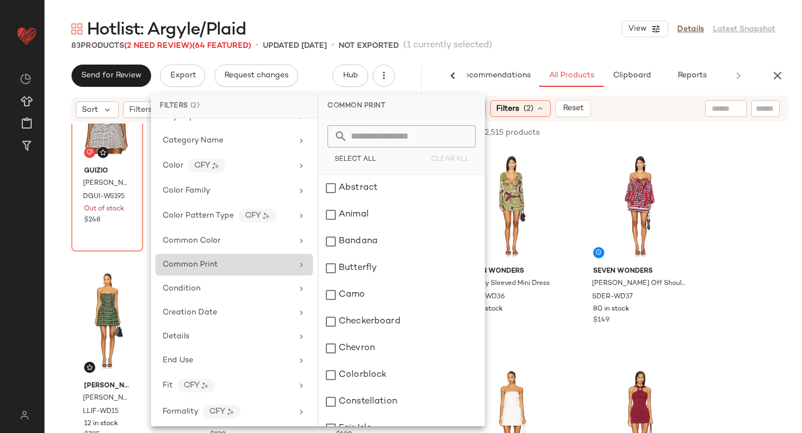
click at [227, 263] on div "Common Print" at bounding box center [228, 265] width 130 height 12
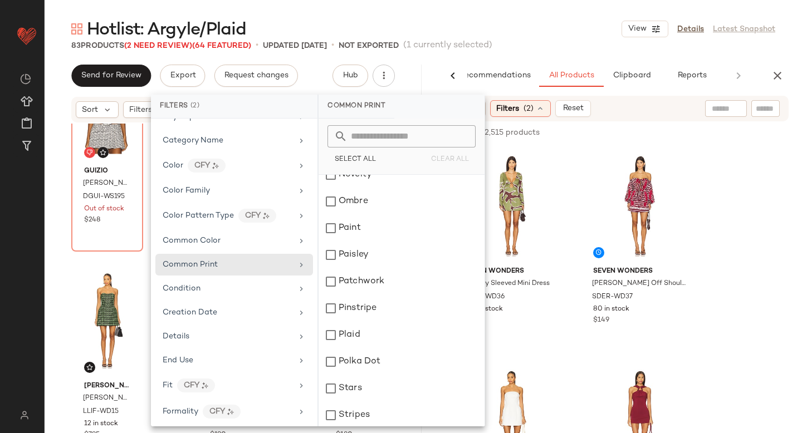
scroll to position [684, 0]
click at [333, 221] on div "Plaid" at bounding box center [402, 226] width 166 height 27
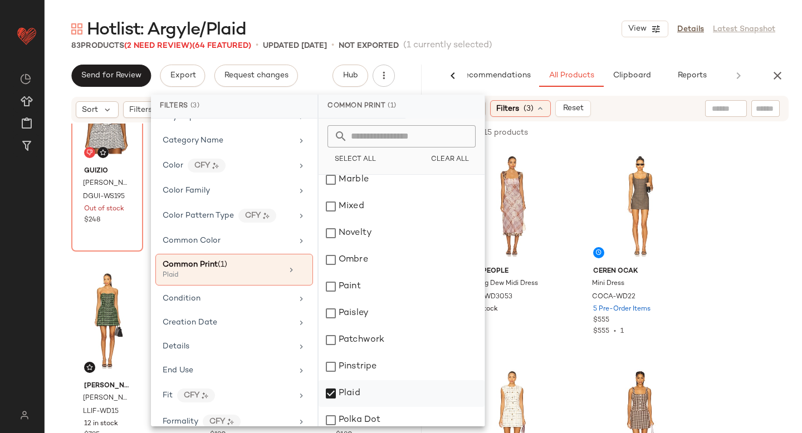
scroll to position [516, 0]
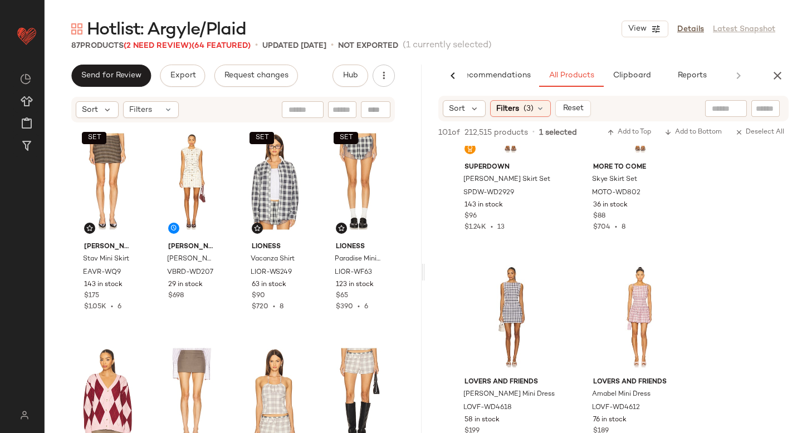
scroll to position [784, 0]
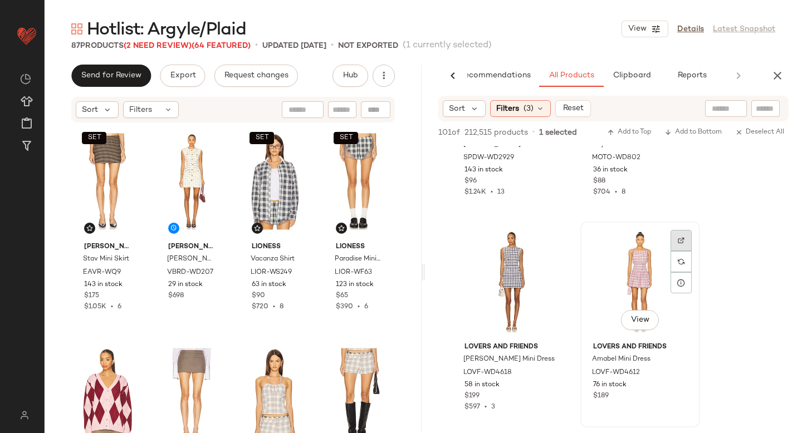
click at [683, 239] on img at bounding box center [681, 240] width 7 height 7
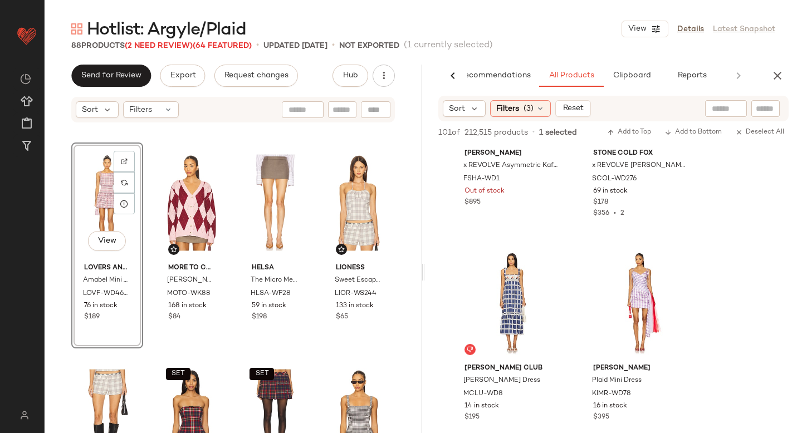
scroll to position [1192, 0]
click at [558, 273] on div at bounding box center [552, 283] width 21 height 21
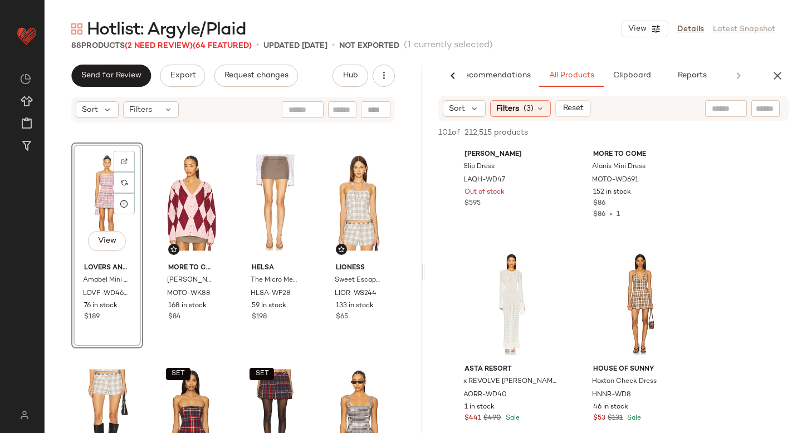
scroll to position [1655, 0]
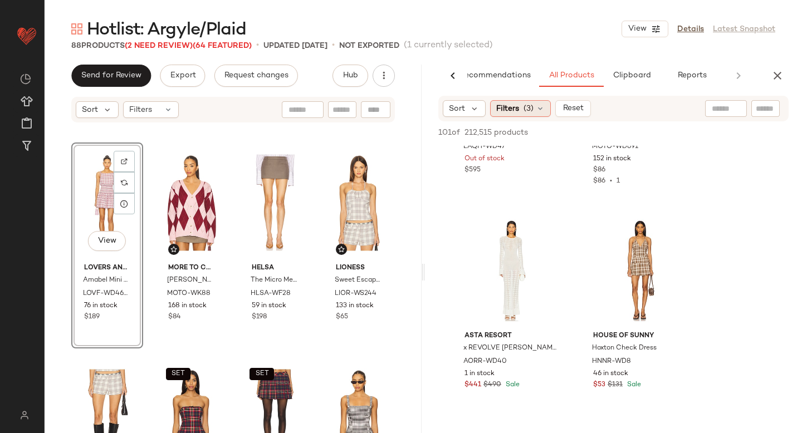
click at [539, 114] on div "Filters (3)" at bounding box center [520, 108] width 61 height 17
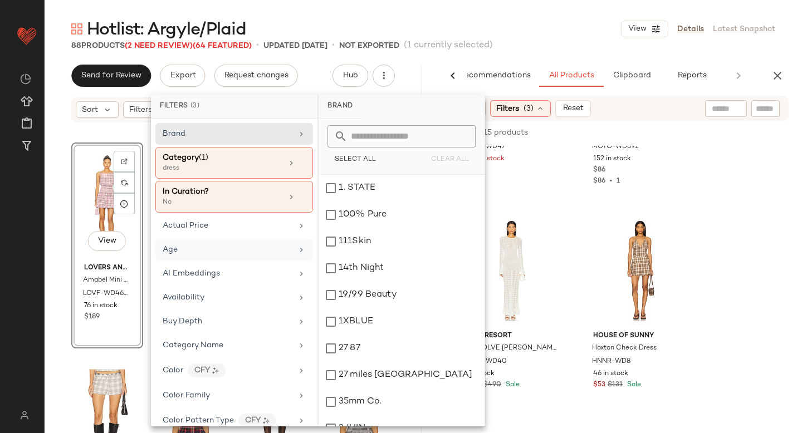
click at [208, 251] on div "Age" at bounding box center [228, 250] width 130 height 12
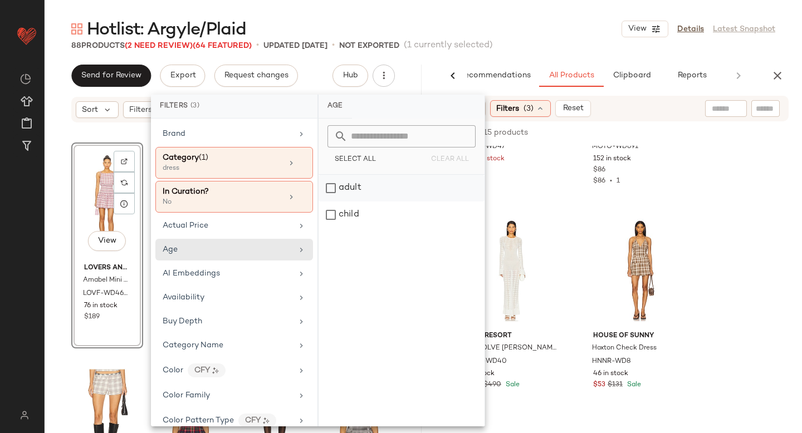
click at [339, 202] on div "adult" at bounding box center [402, 215] width 166 height 27
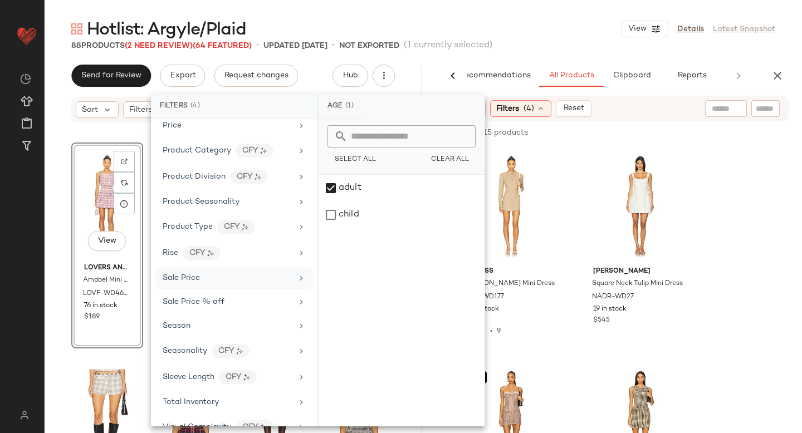
scroll to position [938, 0]
click at [219, 278] on div "Sale Price" at bounding box center [228, 277] width 130 height 12
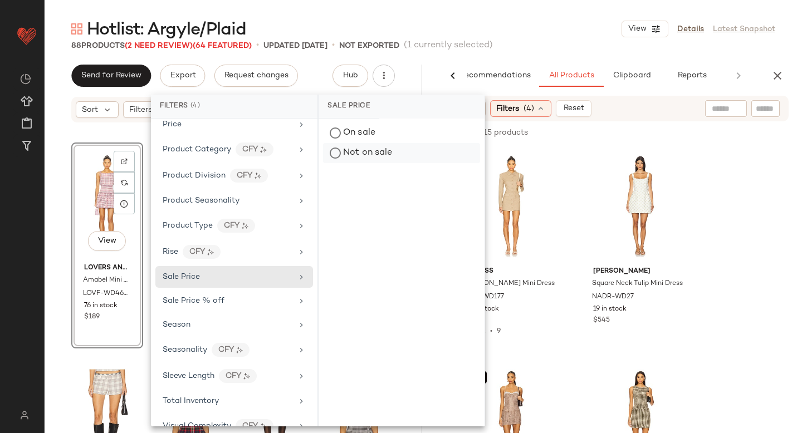
click at [357, 153] on div "Not on sale" at bounding box center [401, 153] width 157 height 20
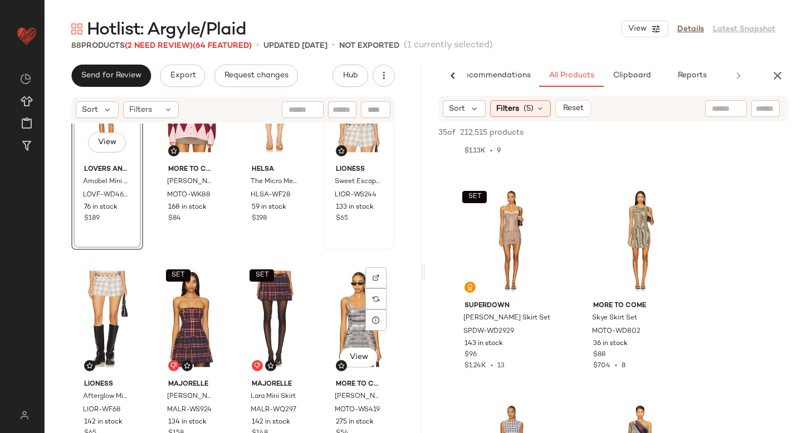
scroll to position [2459, 0]
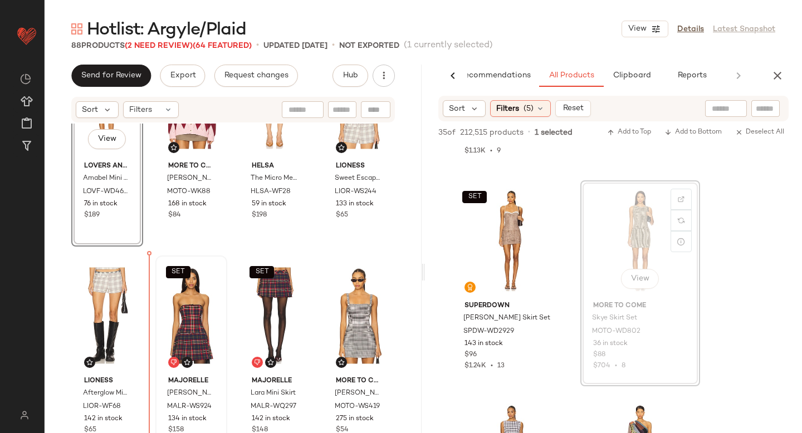
drag, startPoint x: 615, startPoint y: 236, endPoint x: 175, endPoint y: 302, distance: 444.9
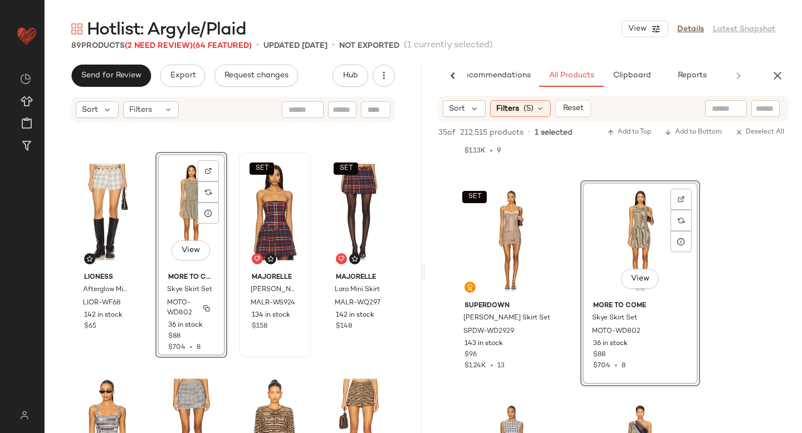
scroll to position [2542, 0]
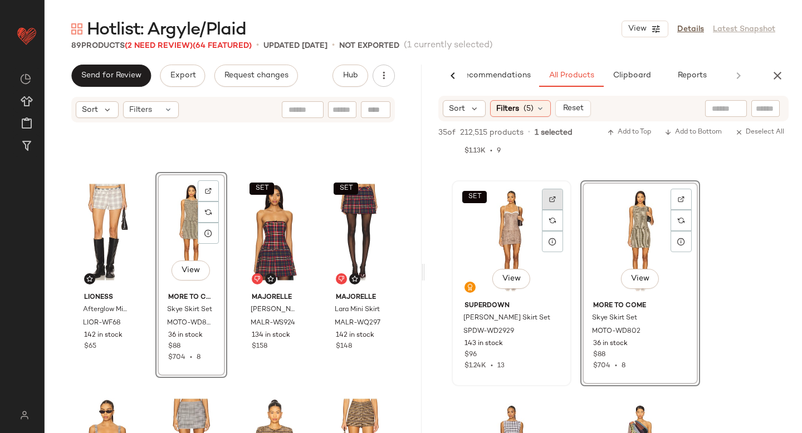
click at [547, 210] on div at bounding box center [552, 220] width 21 height 21
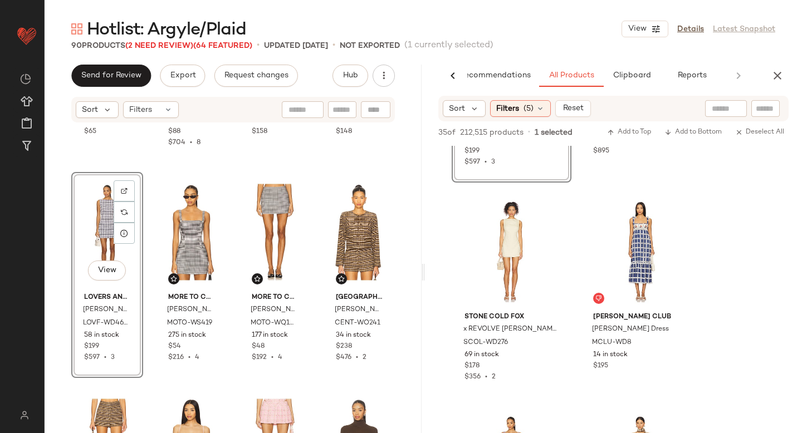
scroll to position [638, 0]
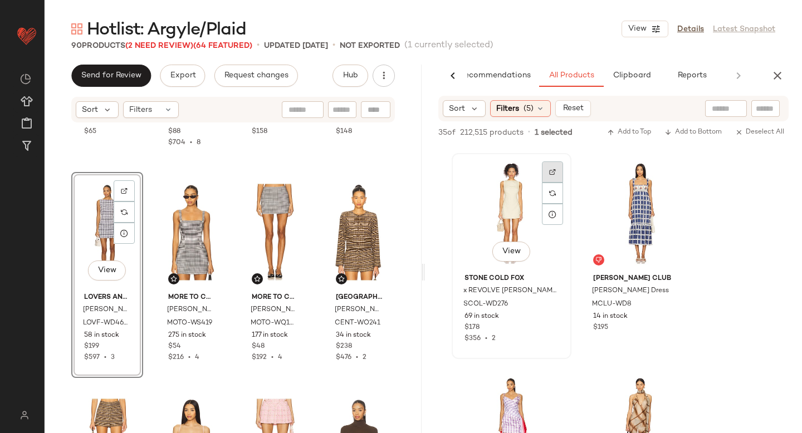
click at [553, 170] on img at bounding box center [552, 172] width 7 height 7
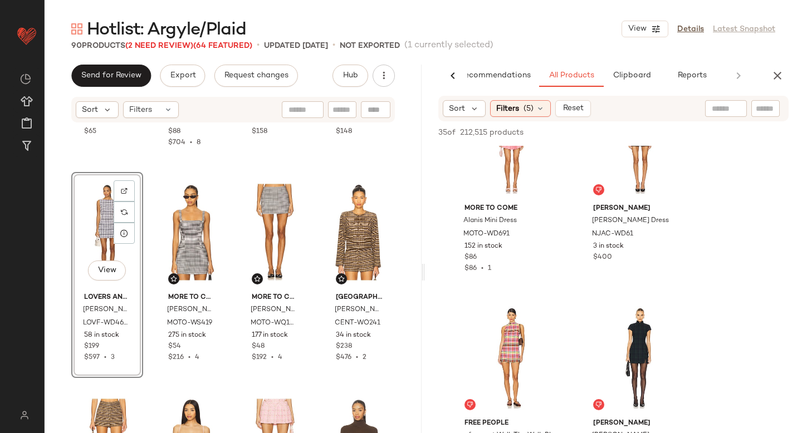
scroll to position [1204, 0]
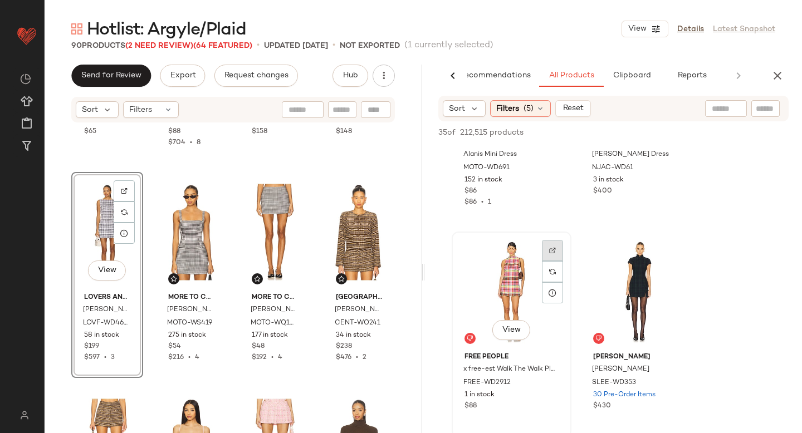
click at [552, 261] on div at bounding box center [552, 271] width 21 height 21
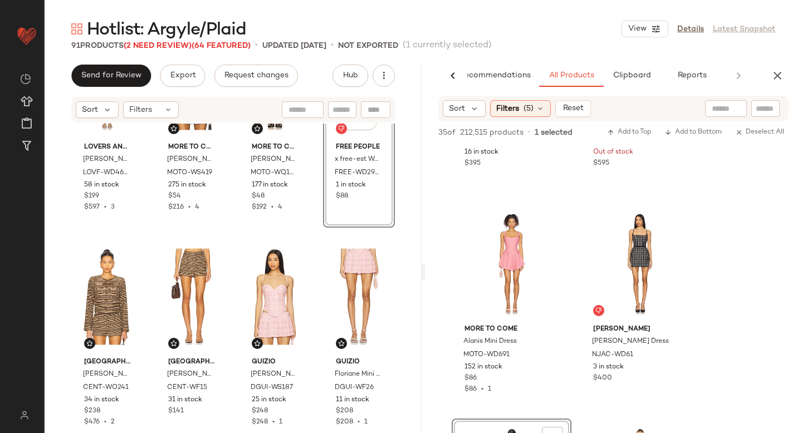
scroll to position [1036, 0]
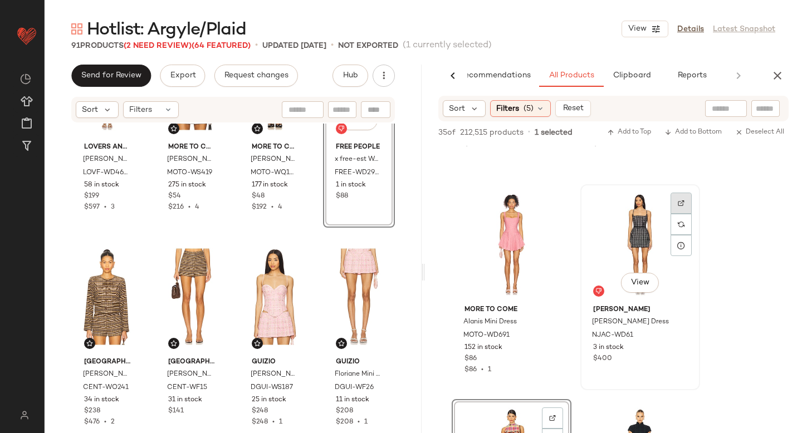
click at [680, 202] on img at bounding box center [681, 203] width 7 height 7
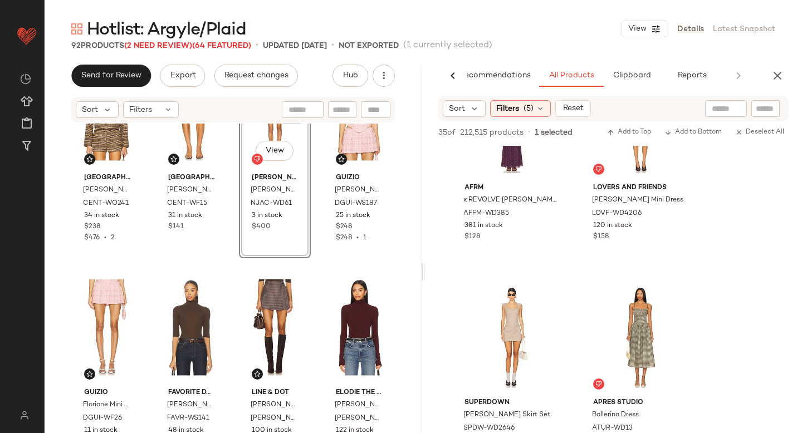
scroll to position [1584, 0]
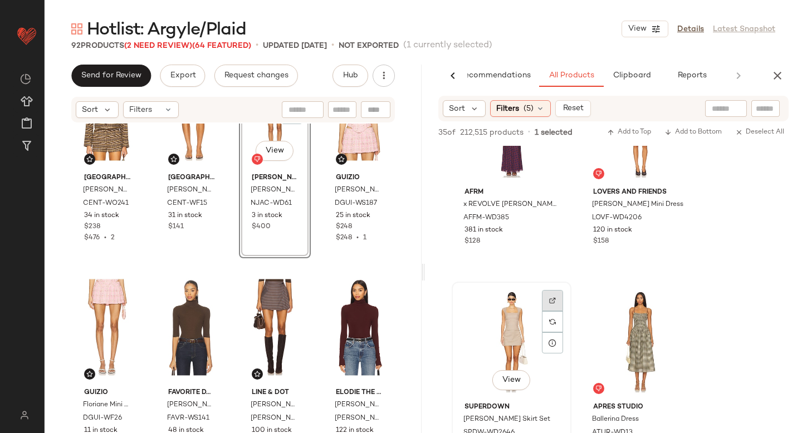
click at [546, 311] on div at bounding box center [552, 321] width 21 height 21
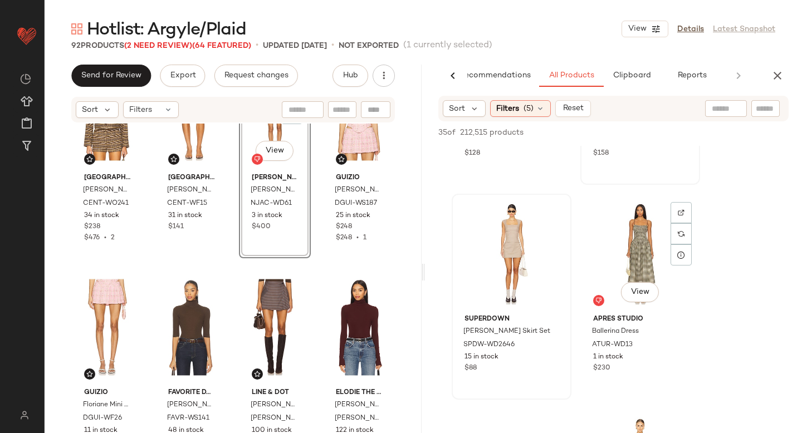
scroll to position [1673, 0]
click at [679, 209] on img at bounding box center [681, 211] width 7 height 7
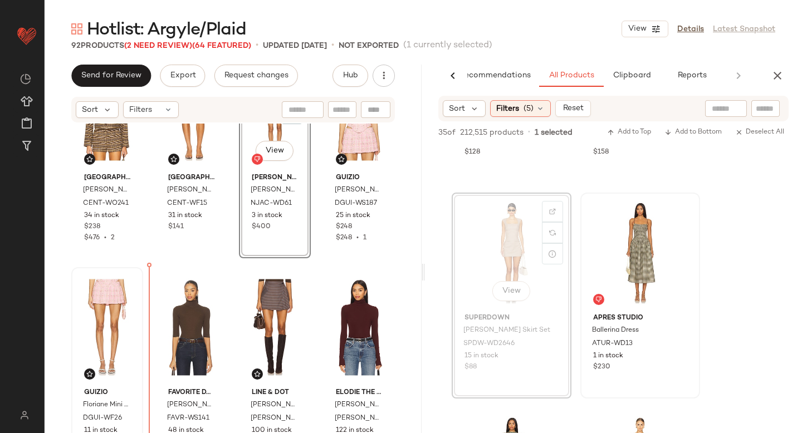
drag, startPoint x: 521, startPoint y: 233, endPoint x: 123, endPoint y: 352, distance: 415.5
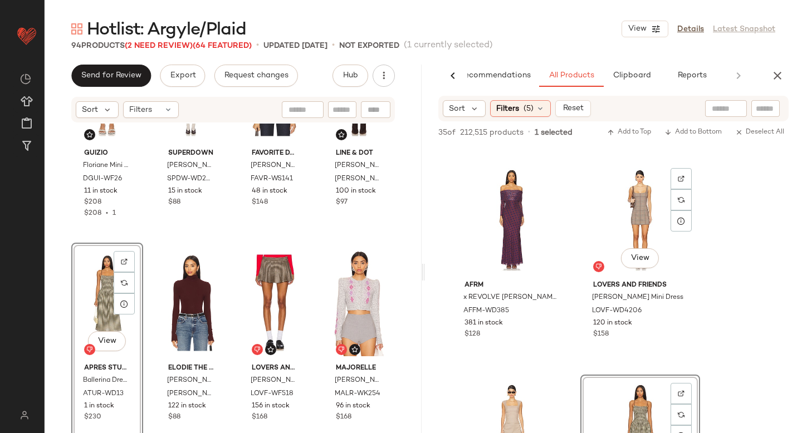
scroll to position [1489, 0]
click at [680, 180] on img at bounding box center [681, 180] width 7 height 7
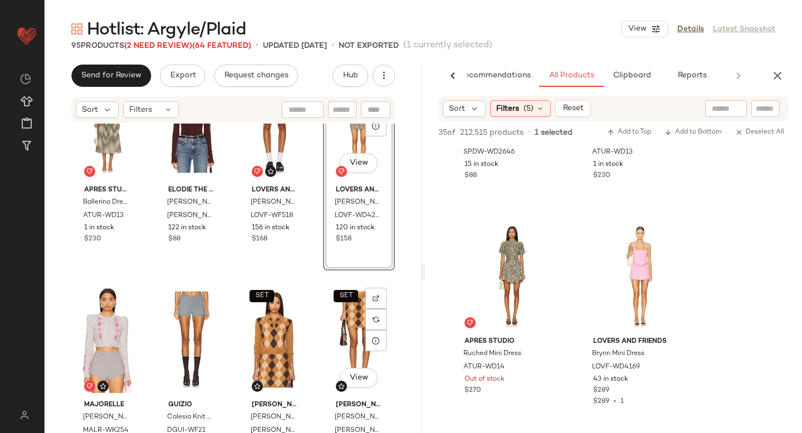
scroll to position [3508, 0]
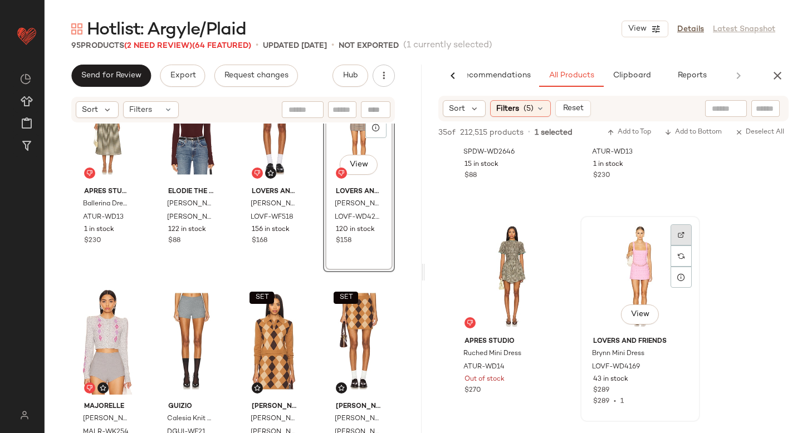
click at [682, 236] on img at bounding box center [681, 235] width 7 height 7
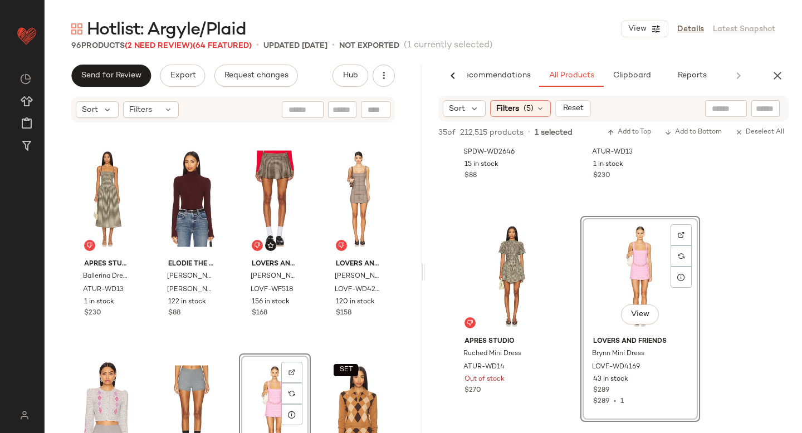
scroll to position [3423, 0]
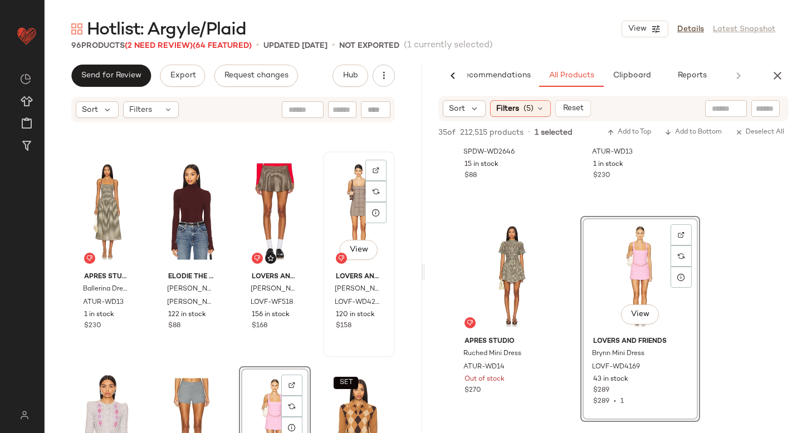
click at [339, 209] on div "View" at bounding box center [359, 211] width 64 height 113
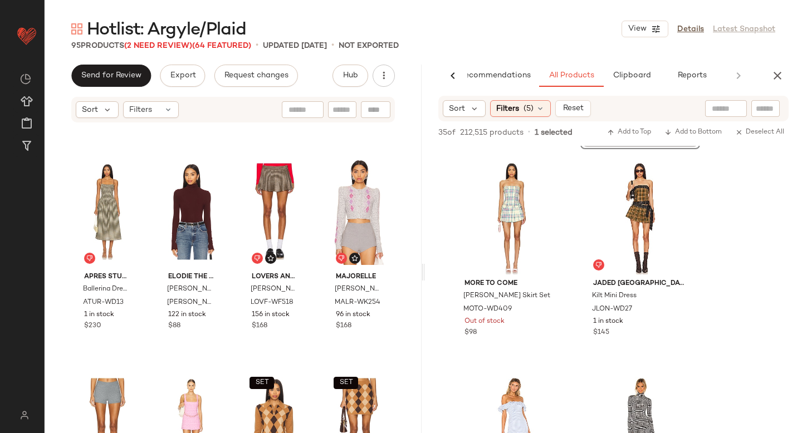
scroll to position [2121, 0]
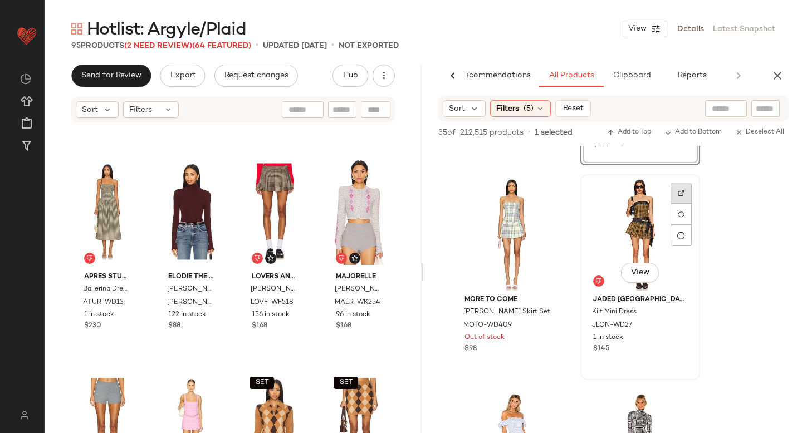
click at [677, 204] on div at bounding box center [681, 214] width 21 height 21
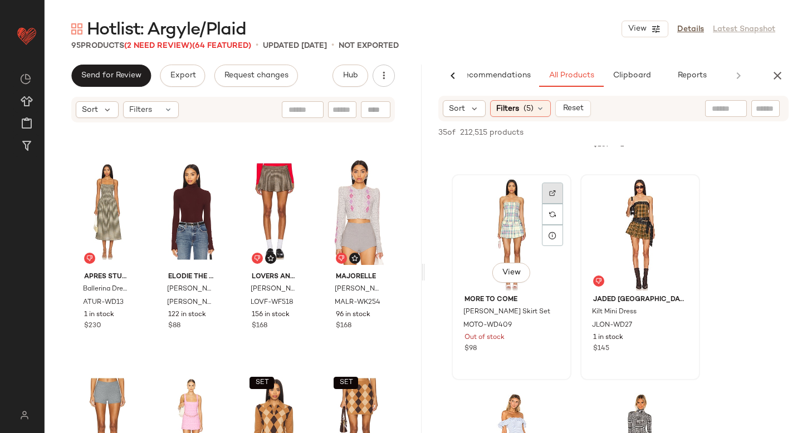
click at [554, 195] on img at bounding box center [552, 193] width 7 height 7
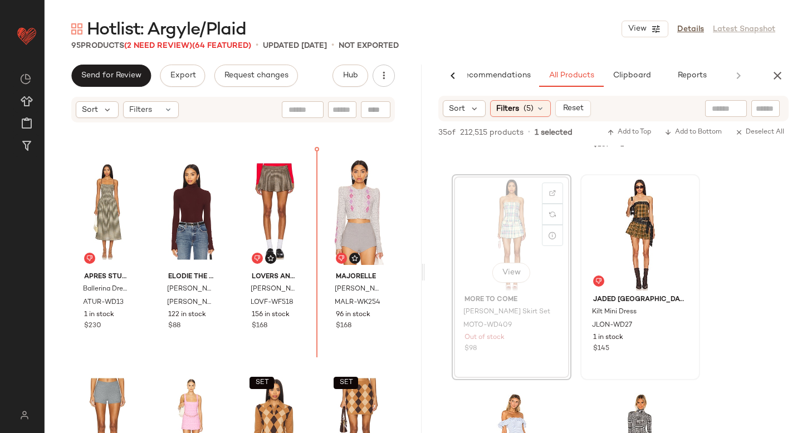
drag, startPoint x: 493, startPoint y: 199, endPoint x: 312, endPoint y: 253, distance: 188.7
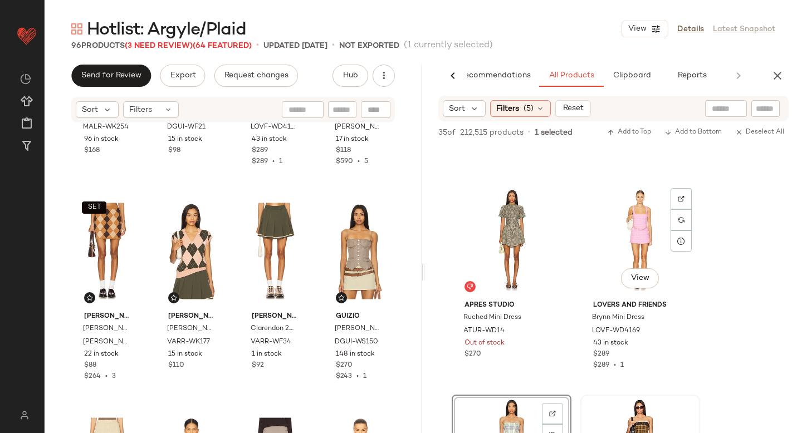
scroll to position [1900, 0]
click at [545, 211] on div at bounding box center [552, 221] width 21 height 21
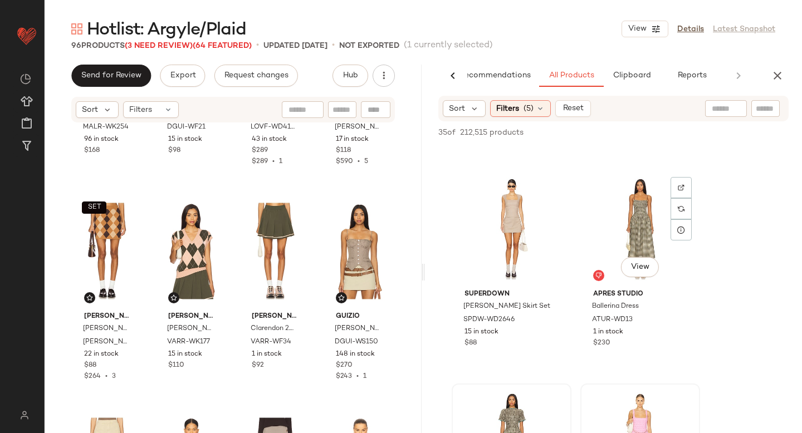
scroll to position [1688, 0]
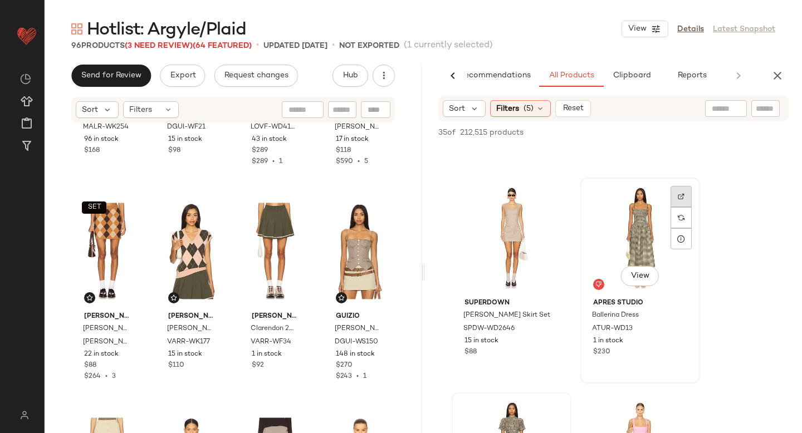
click at [676, 207] on div at bounding box center [681, 217] width 21 height 21
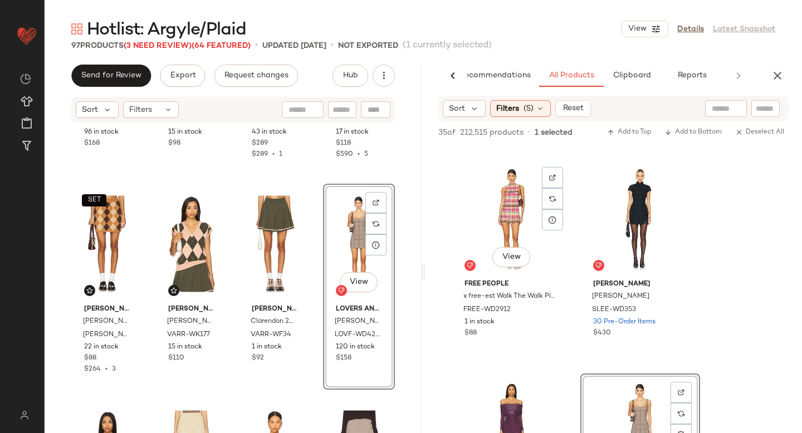
scroll to position [1278, 0]
click at [679, 188] on div at bounding box center [681, 198] width 21 height 21
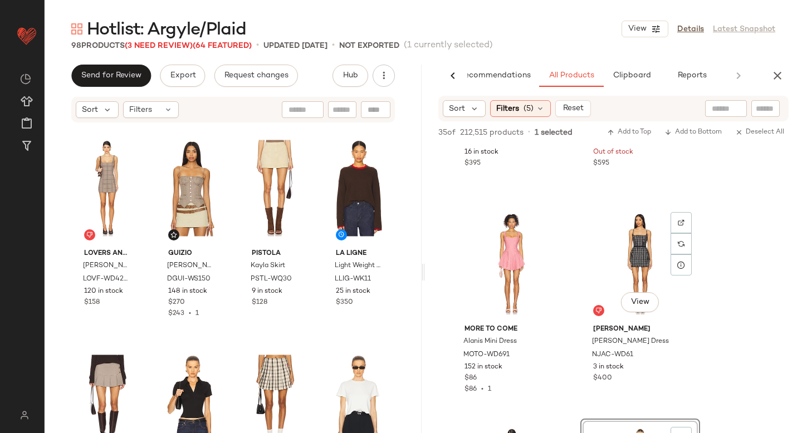
scroll to position [1014, 0]
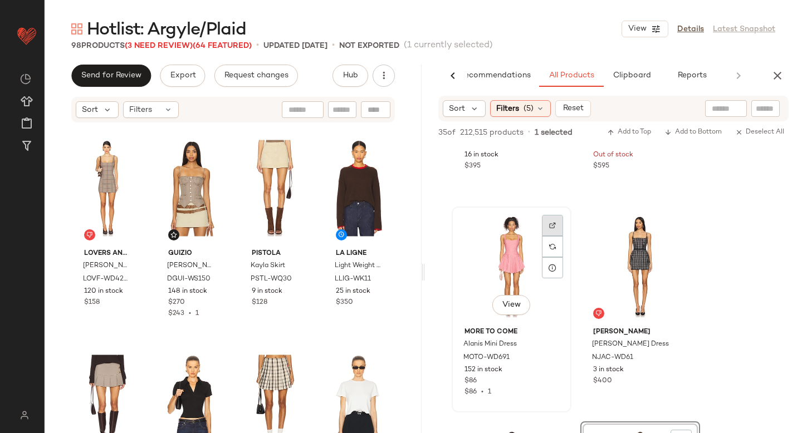
click at [551, 226] on img at bounding box center [552, 225] width 7 height 7
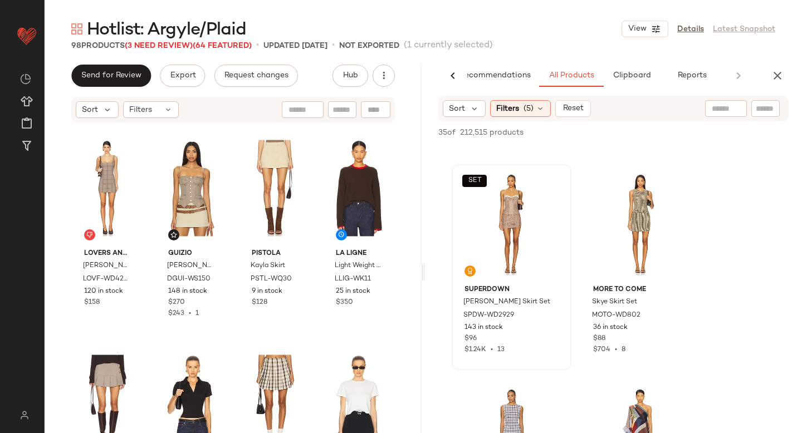
scroll to position [194, 0]
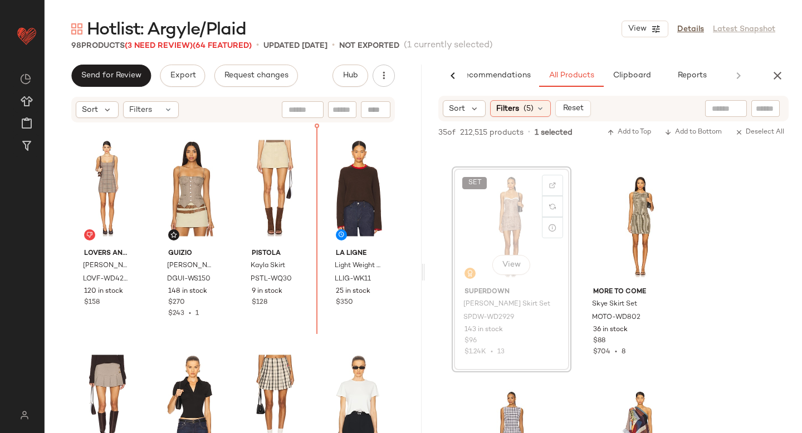
drag, startPoint x: 519, startPoint y: 203, endPoint x: 314, endPoint y: 216, distance: 205.9
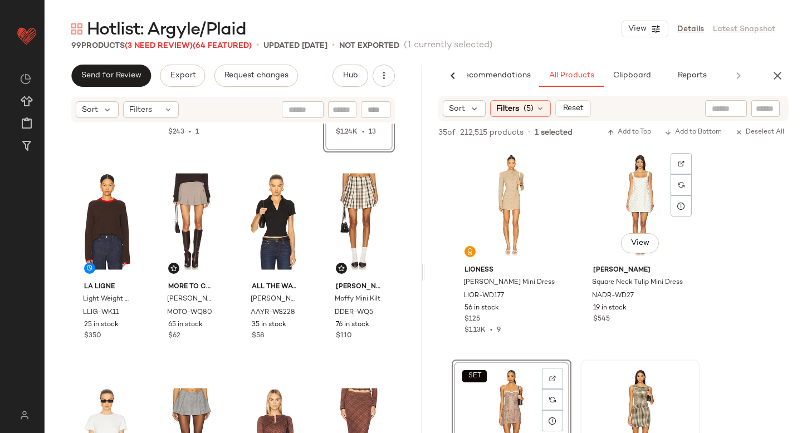
scroll to position [0, 0]
click at [549, 175] on div at bounding box center [552, 185] width 21 height 21
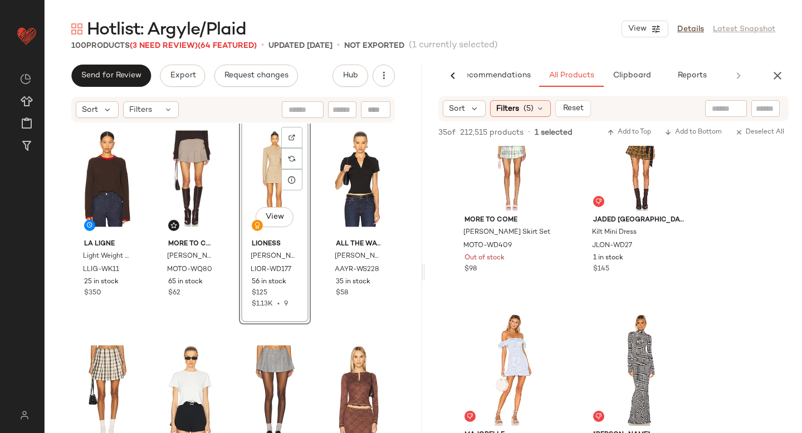
scroll to position [2246, 0]
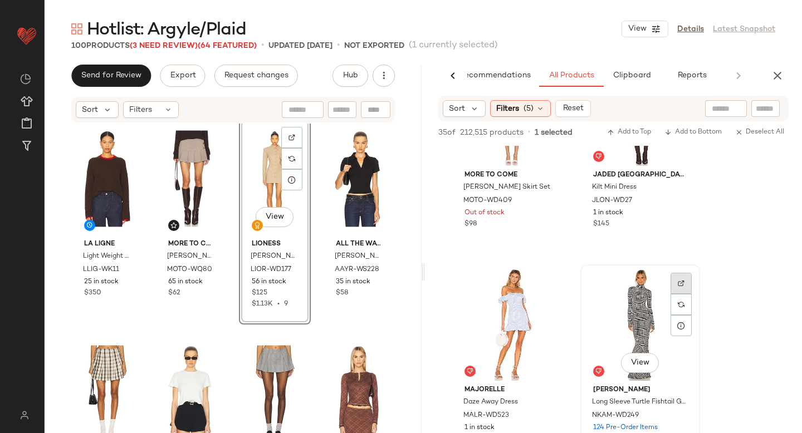
click at [674, 294] on div at bounding box center [681, 304] width 21 height 21
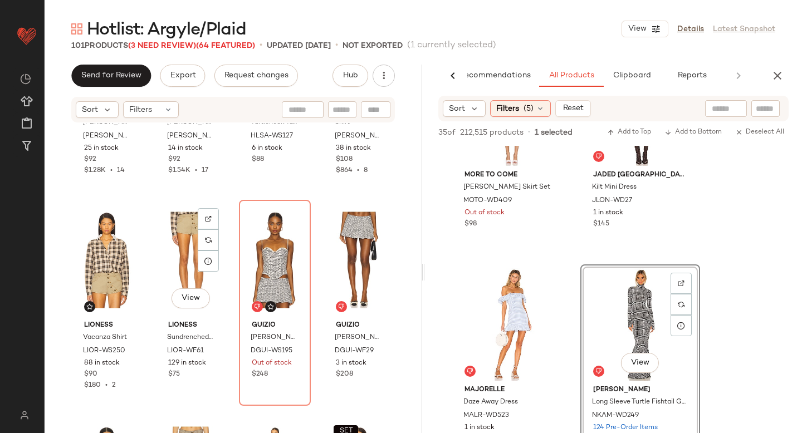
scroll to position [4911, 0]
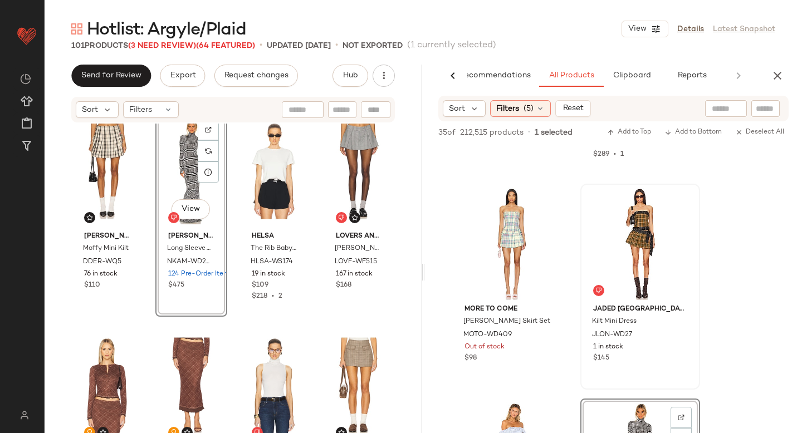
scroll to position [2208, 0]
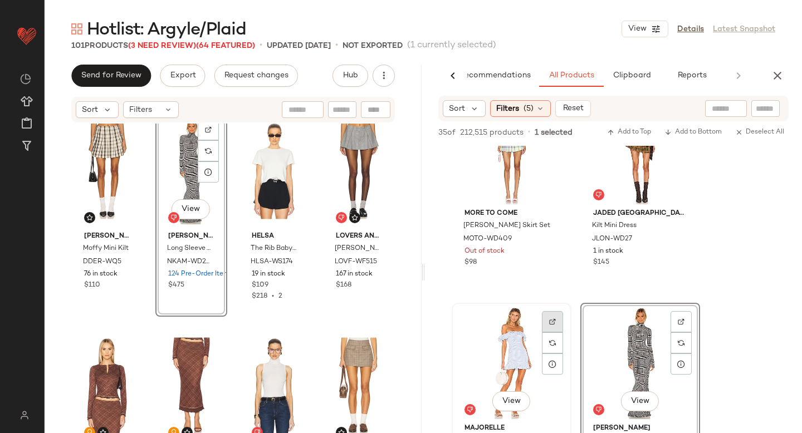
click at [544, 332] on div at bounding box center [552, 342] width 21 height 21
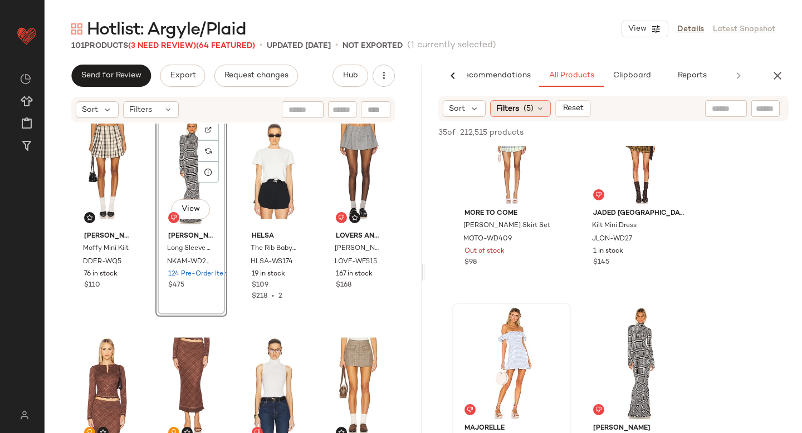
click at [539, 111] on icon at bounding box center [540, 108] width 9 height 9
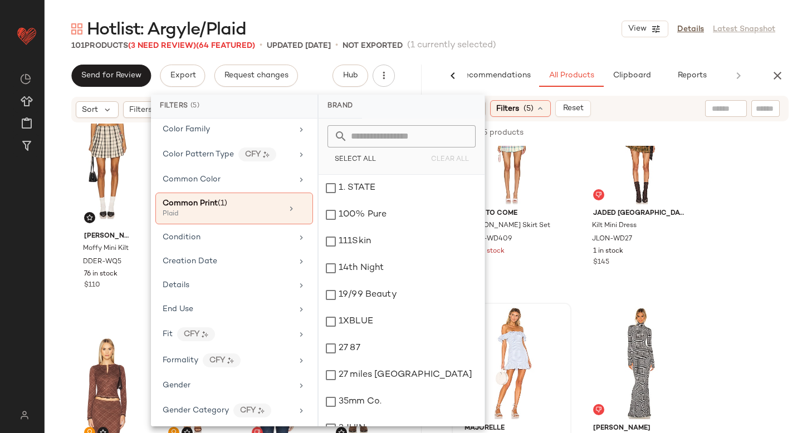
scroll to position [280, 0]
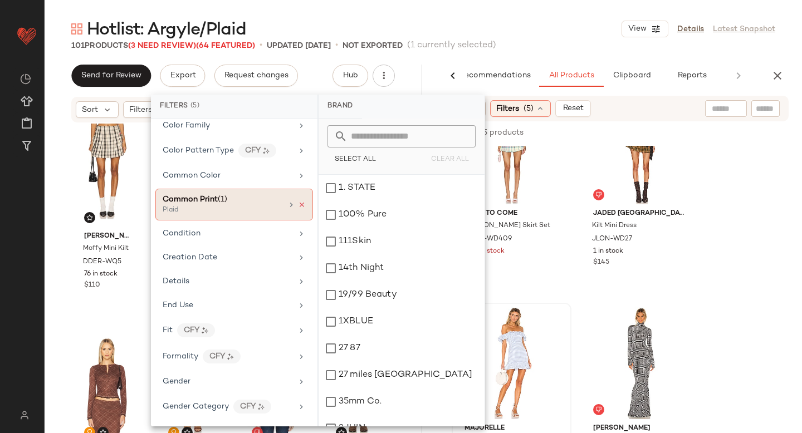
click at [298, 204] on icon at bounding box center [302, 205] width 8 height 8
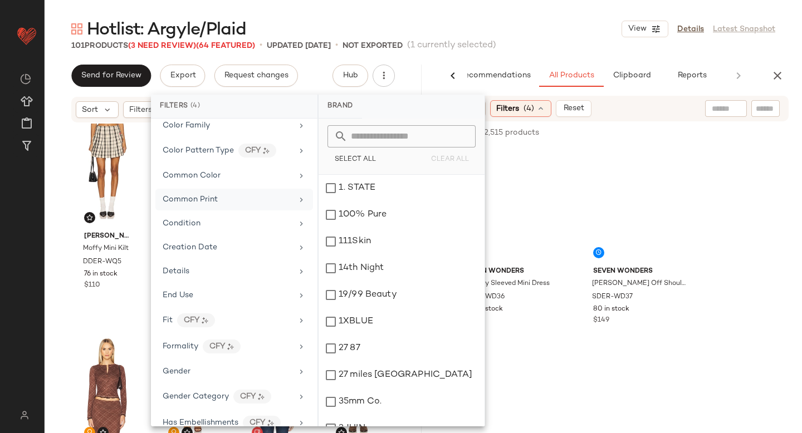
click at [727, 106] on div at bounding box center [726, 108] width 42 height 17
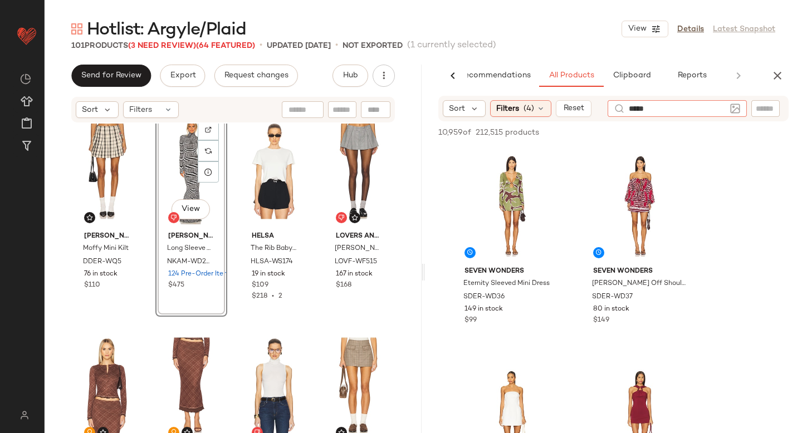
type input "******"
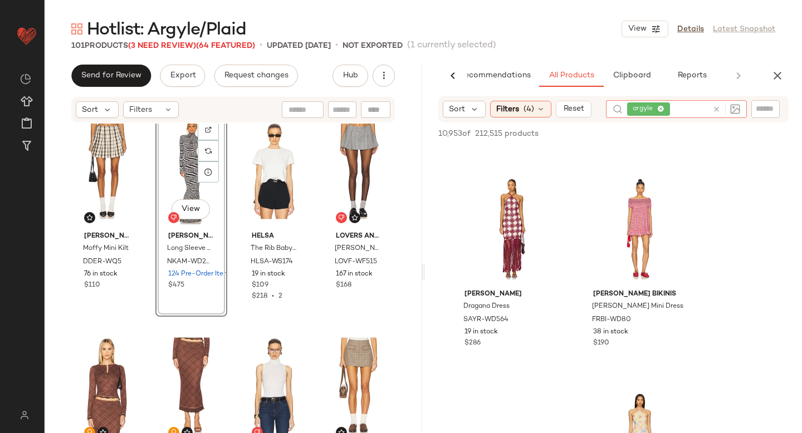
scroll to position [193, 0]
click at [543, 199] on div at bounding box center [552, 209] width 21 height 21
click at [492, 321] on span "SAYR-WD564" at bounding box center [485, 321] width 45 height 10
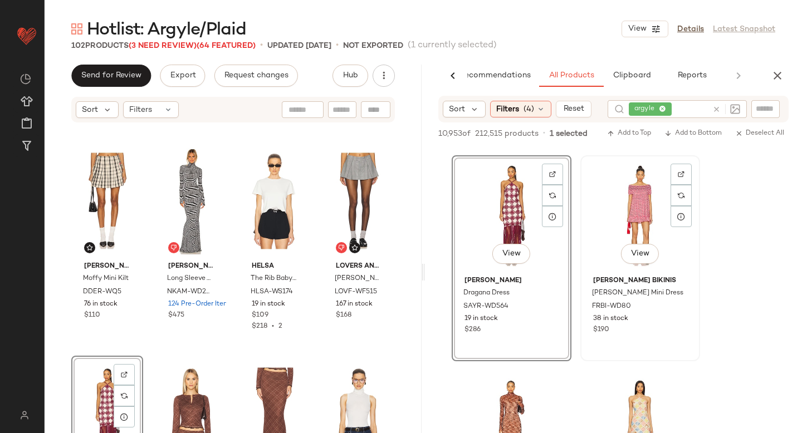
scroll to position [209, 0]
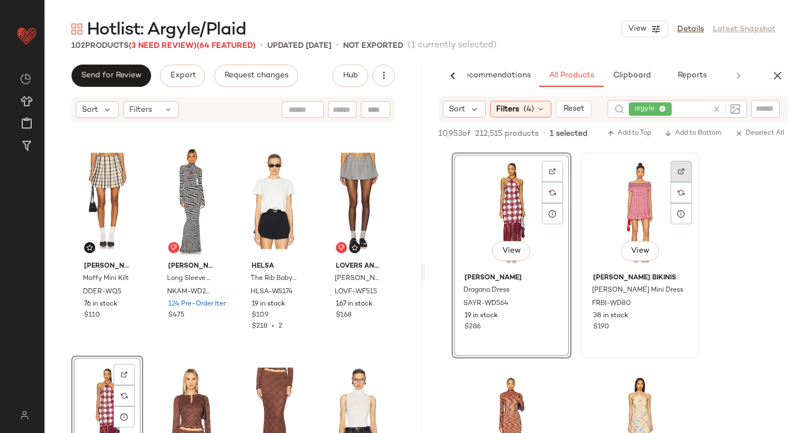
click at [685, 182] on div at bounding box center [681, 192] width 21 height 21
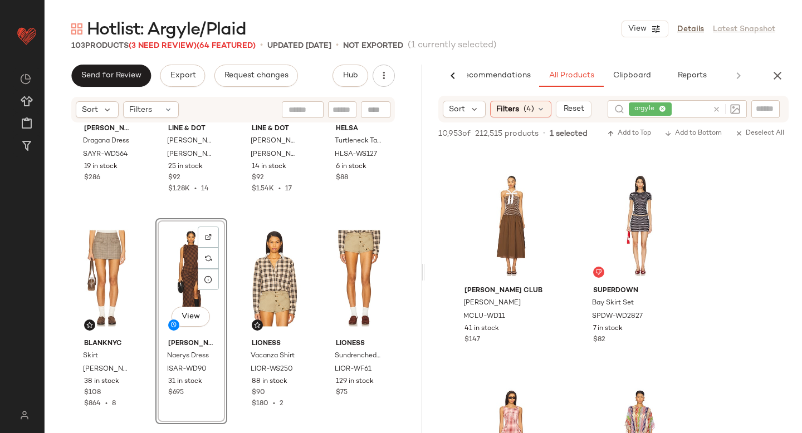
scroll to position [1407, 0]
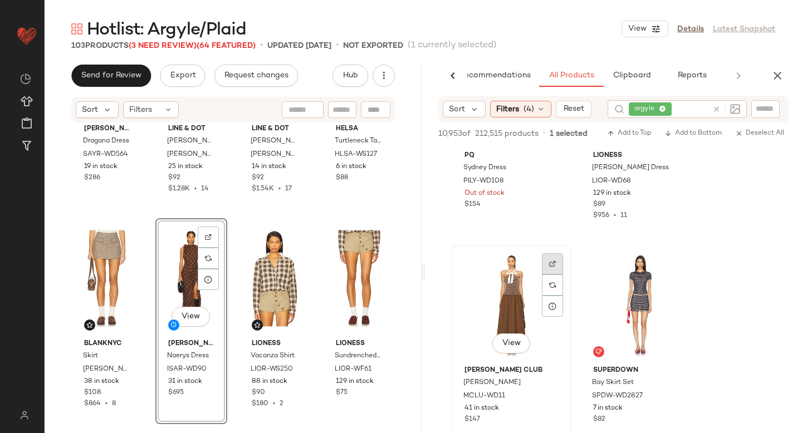
click at [551, 275] on div at bounding box center [552, 285] width 21 height 21
click at [471, 395] on span "MCLU-WD11" at bounding box center [484, 397] width 42 height 10
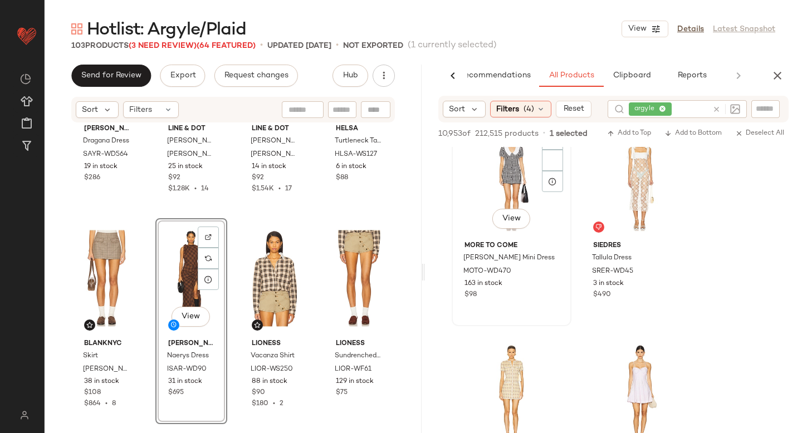
scroll to position [1887, 0]
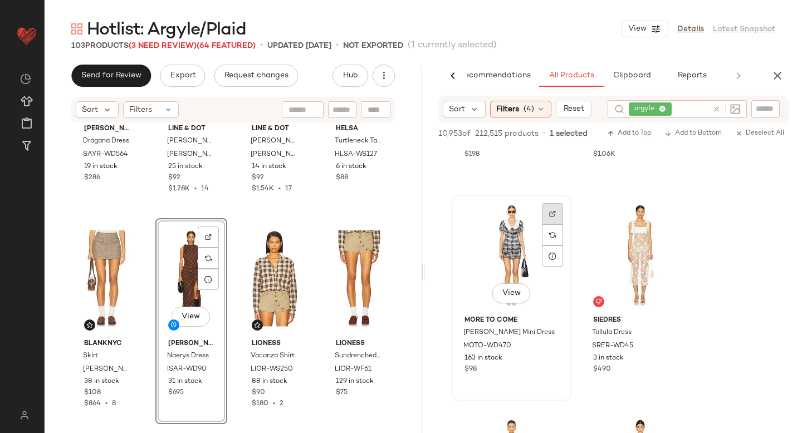
click at [544, 224] on div at bounding box center [552, 234] width 21 height 21
click at [480, 349] on span "MOTO-WD470" at bounding box center [487, 346] width 48 height 10
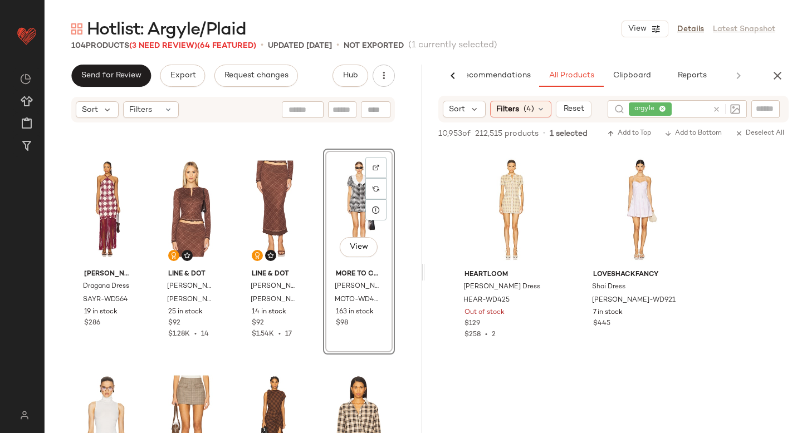
scroll to position [2147, 0]
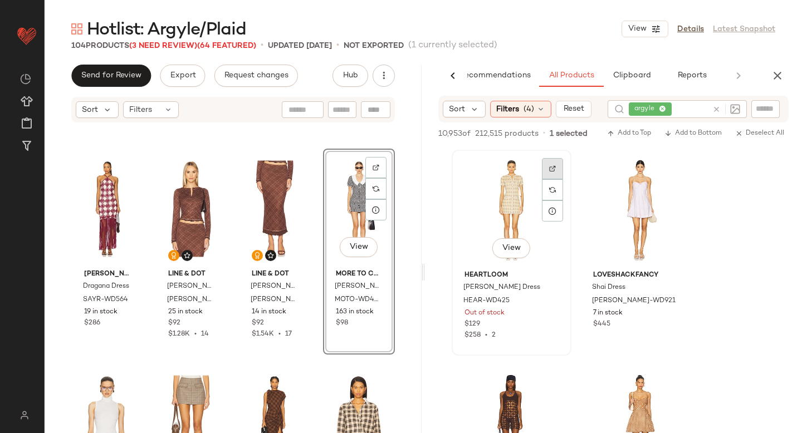
click at [546, 179] on div at bounding box center [552, 189] width 21 height 21
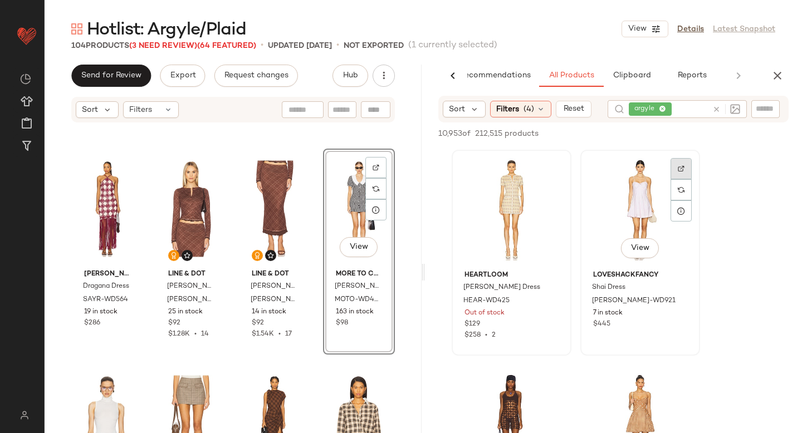
click at [676, 179] on div at bounding box center [681, 189] width 21 height 21
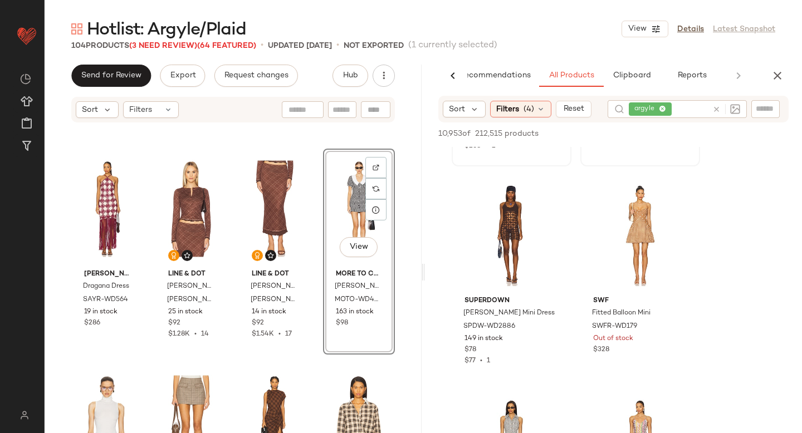
scroll to position [2548, 0]
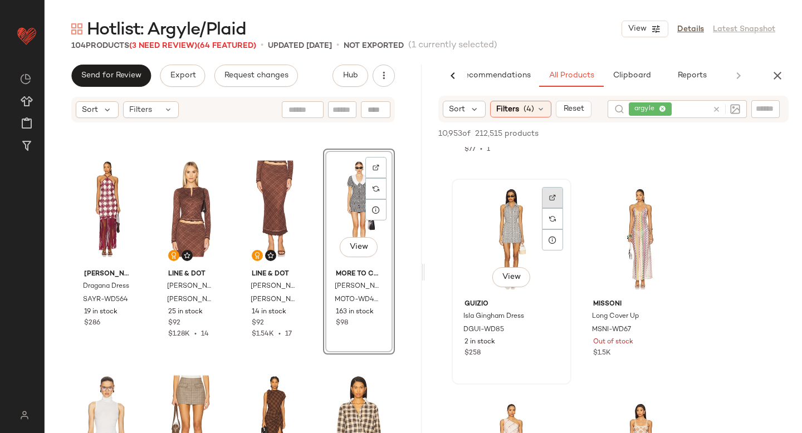
click at [545, 208] on div at bounding box center [552, 218] width 21 height 21
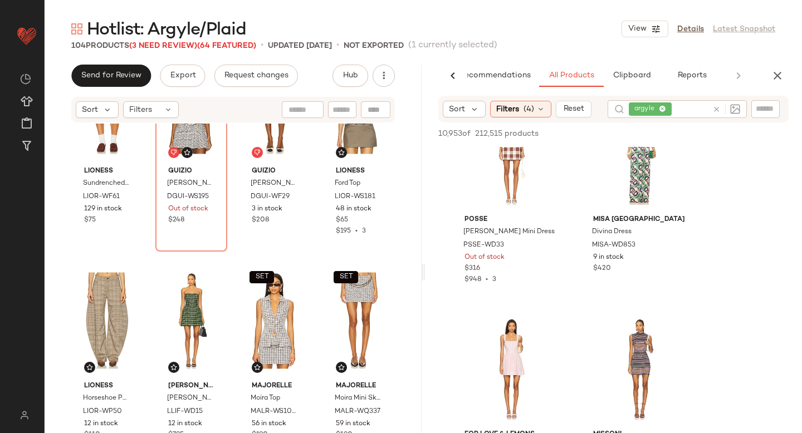
scroll to position [4723, 0]
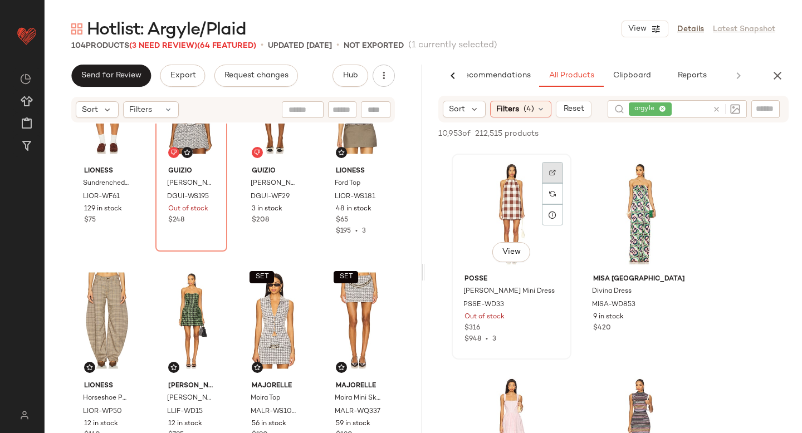
click at [547, 183] on div at bounding box center [552, 193] width 21 height 21
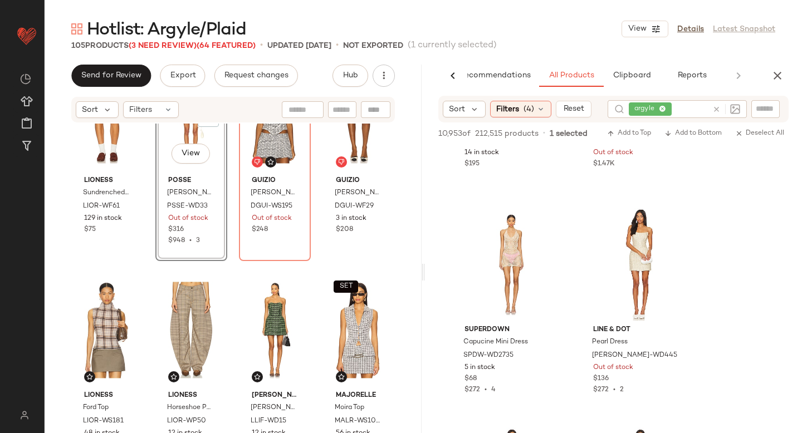
scroll to position [5947, 0]
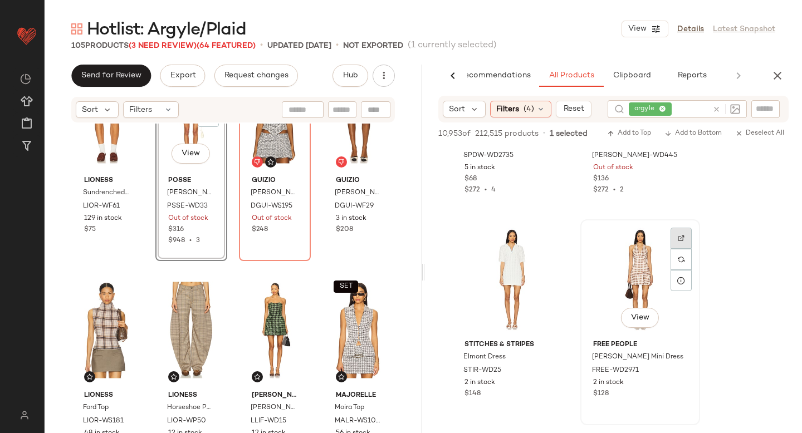
click at [682, 235] on img at bounding box center [681, 238] width 7 height 7
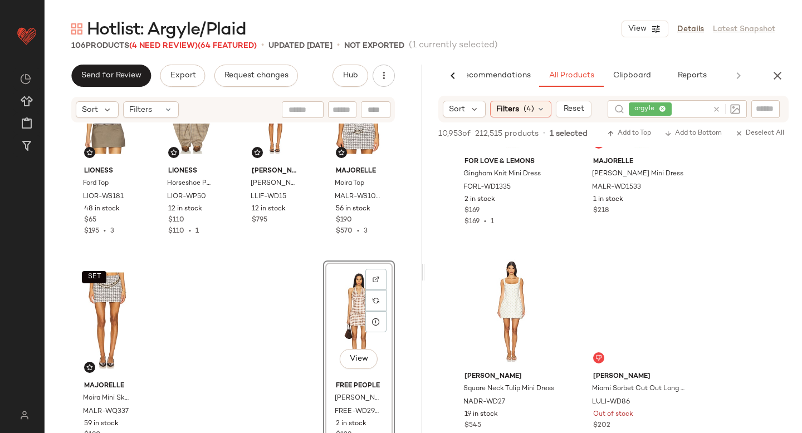
scroll to position [7659, 0]
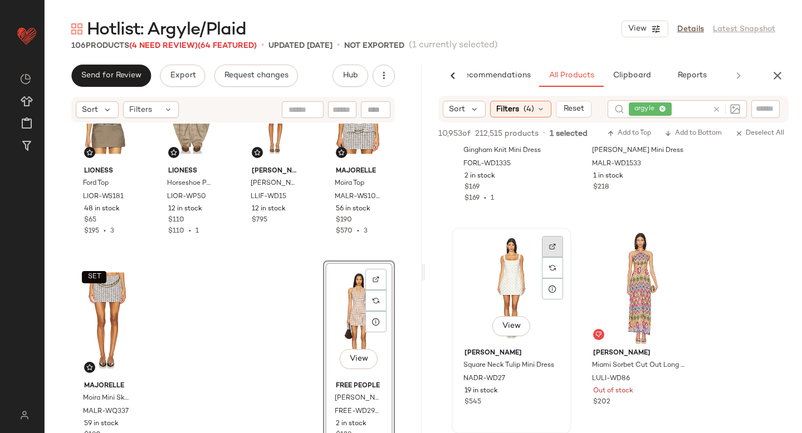
click at [553, 247] on img at bounding box center [552, 246] width 7 height 7
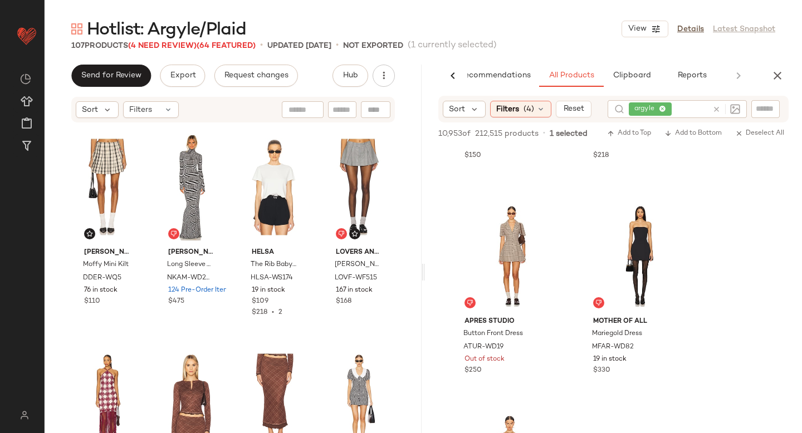
scroll to position [8989, 0]
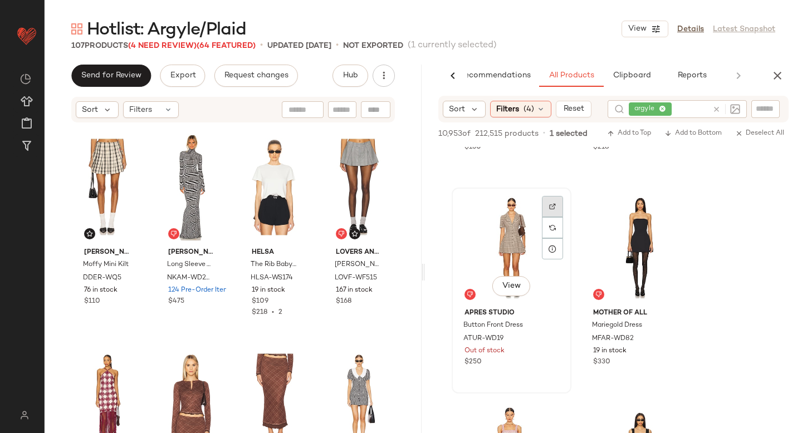
click at [552, 205] on img at bounding box center [552, 206] width 7 height 7
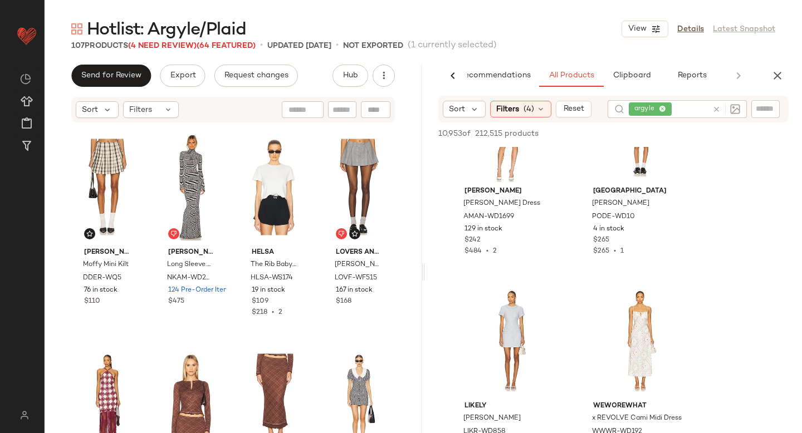
scroll to position [9460, 0]
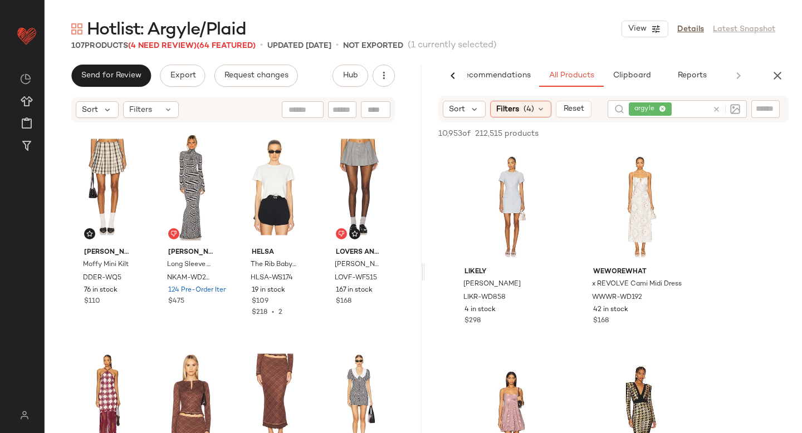
click at [717, 107] on icon at bounding box center [716, 109] width 8 height 8
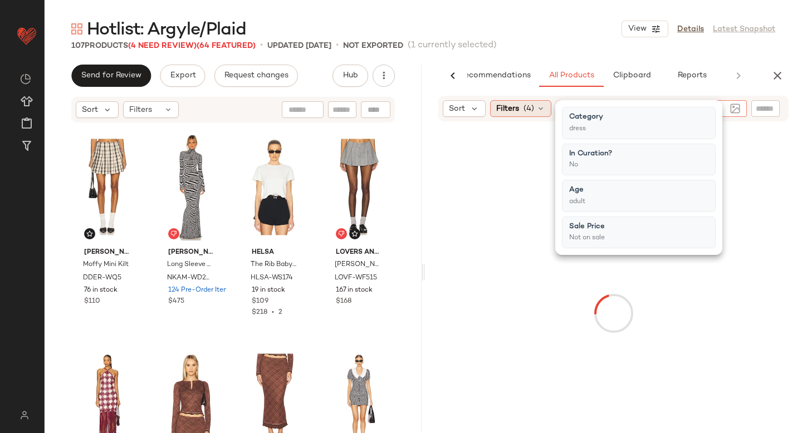
click at [530, 106] on span "(4)" at bounding box center [529, 109] width 11 height 12
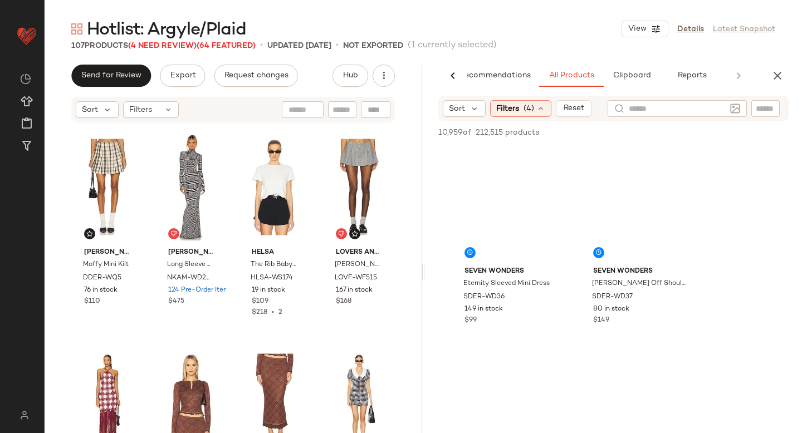
click at [530, 106] on span "(4)" at bounding box center [529, 109] width 11 height 12
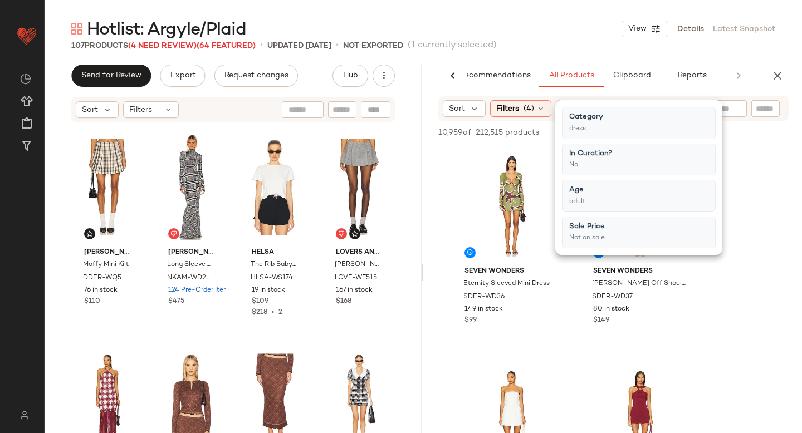
click at [530, 106] on span "(4)" at bounding box center [529, 109] width 11 height 12
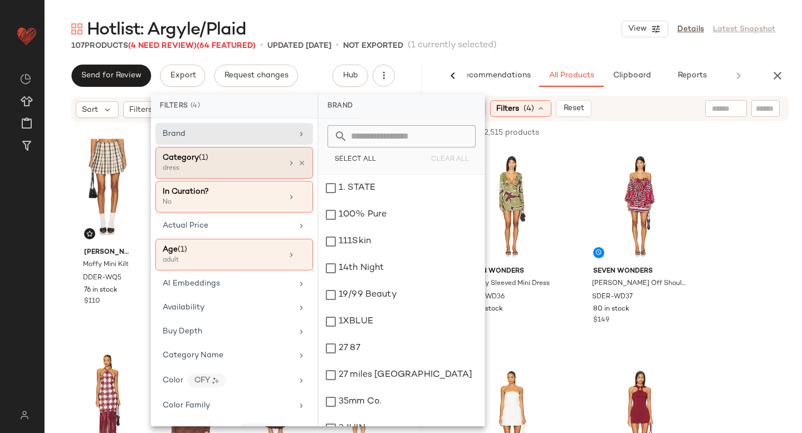
click at [241, 164] on div "dress" at bounding box center [218, 169] width 111 height 10
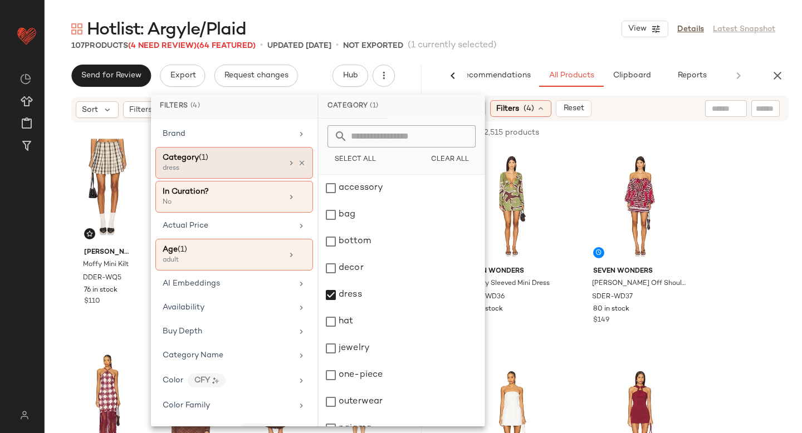
click at [251, 163] on div "Category (1)" at bounding box center [223, 158] width 120 height 12
click at [331, 309] on div "dress" at bounding box center [402, 322] width 166 height 27
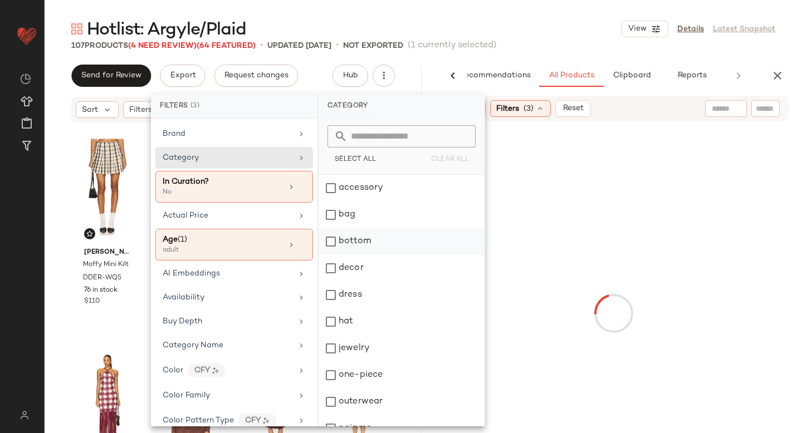
click at [334, 255] on div "bottom" at bounding box center [402, 268] width 166 height 27
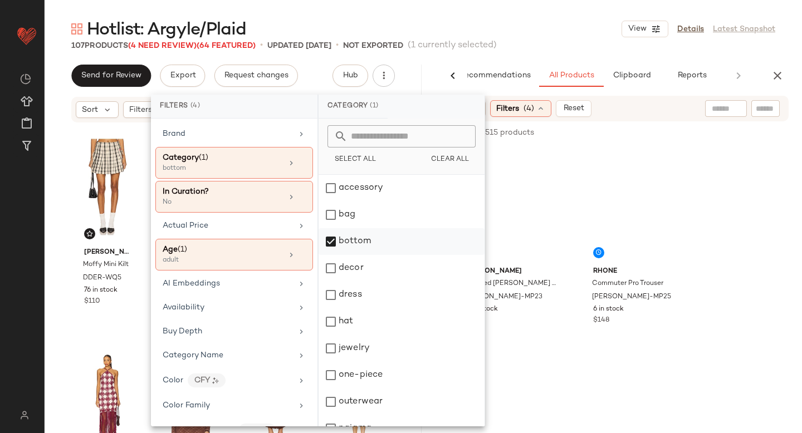
scroll to position [149, 0]
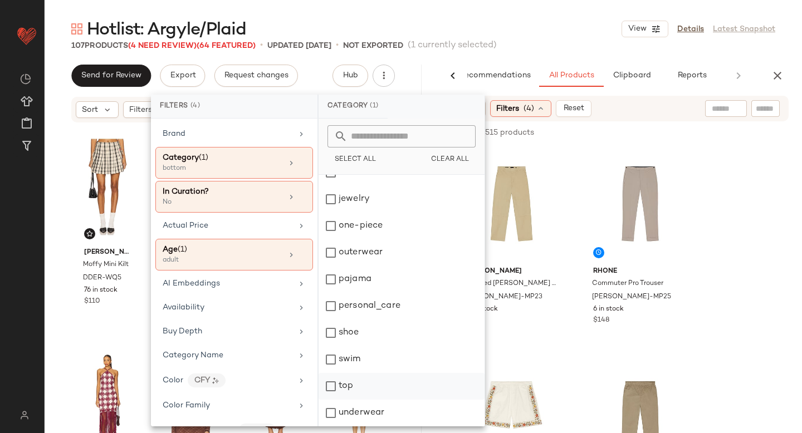
click at [335, 400] on div "top" at bounding box center [402, 413] width 166 height 27
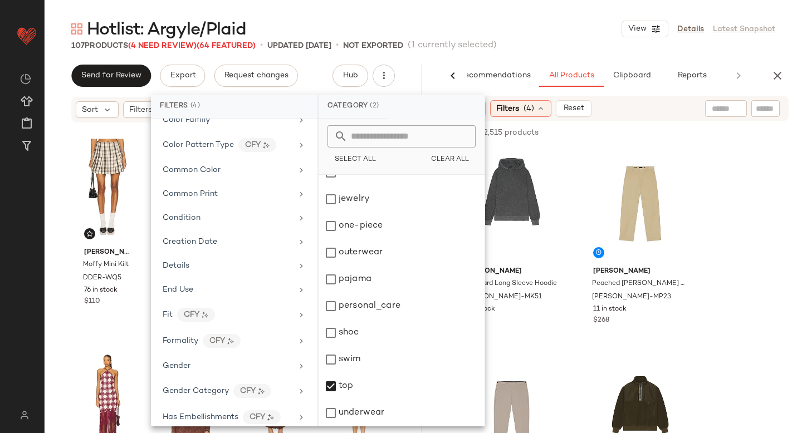
scroll to position [289, 0]
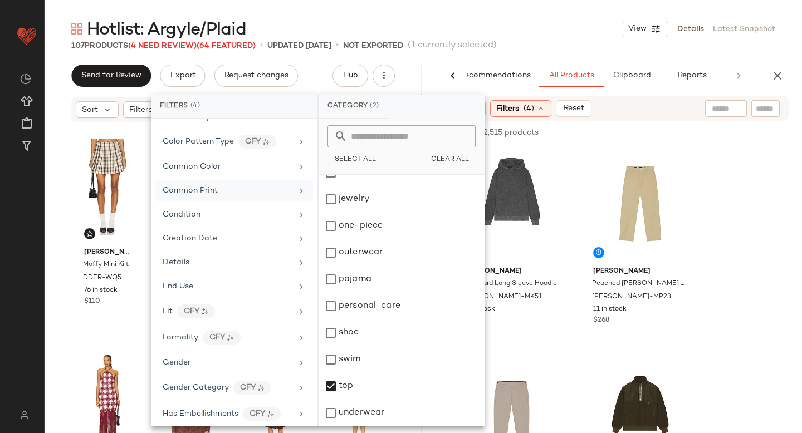
click at [241, 189] on div "Common Print" at bounding box center [228, 191] width 130 height 12
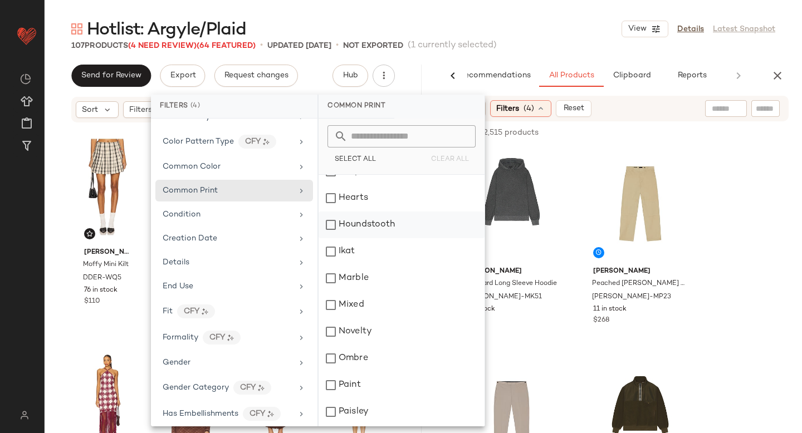
scroll to position [398, 0]
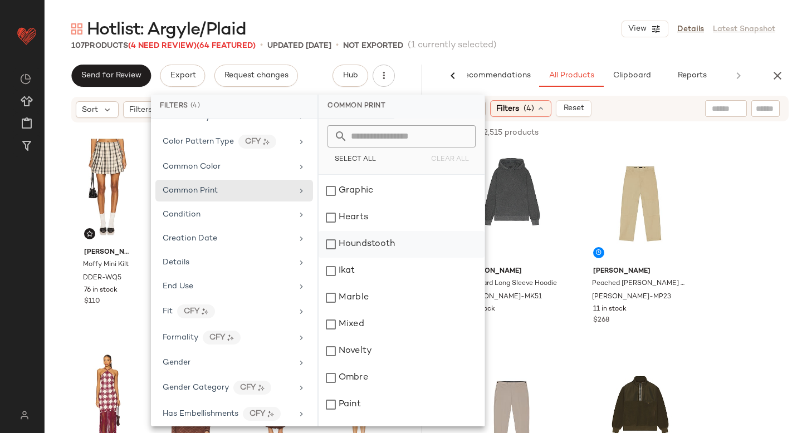
click at [328, 245] on div "Houndstooth" at bounding box center [402, 244] width 166 height 27
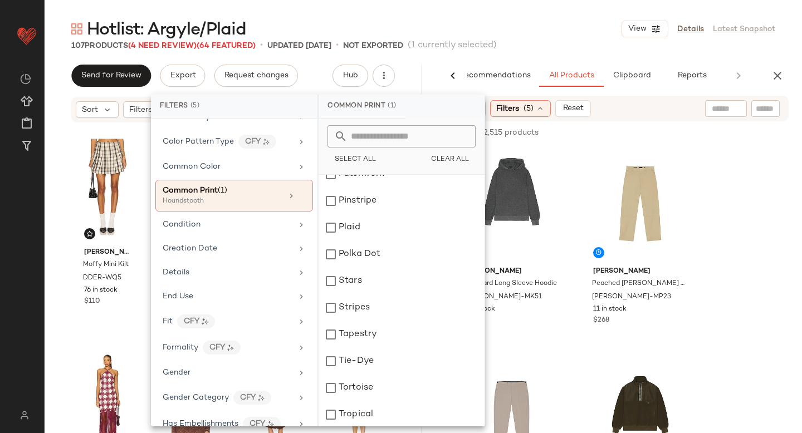
scroll to position [684, 0]
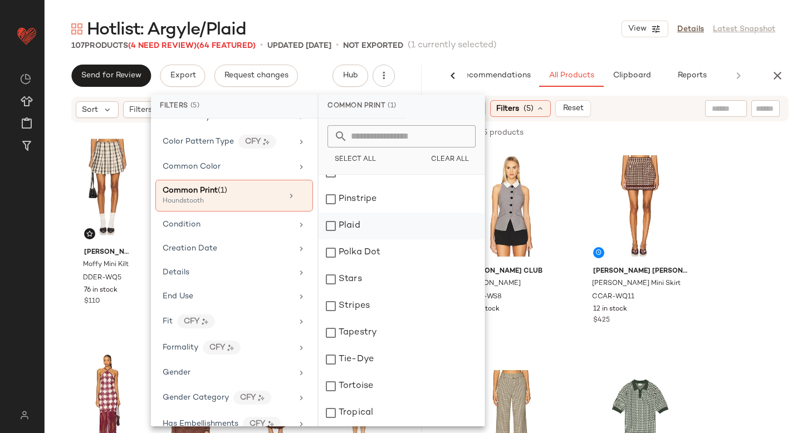
click at [335, 224] on div "Plaid" at bounding box center [402, 226] width 166 height 27
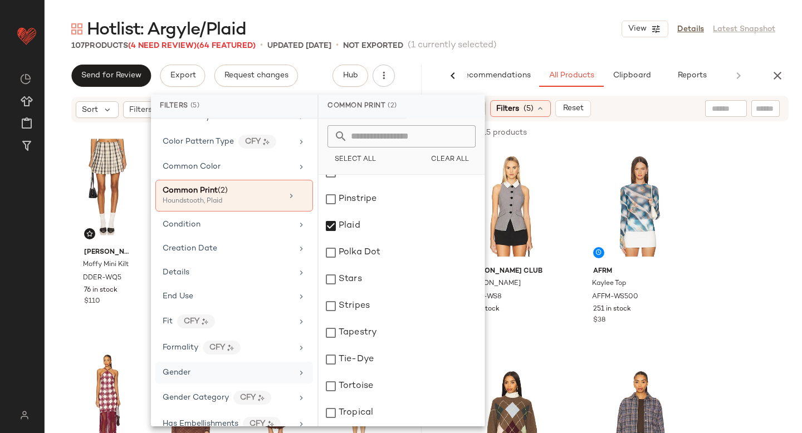
click at [191, 376] on div "Gender" at bounding box center [228, 373] width 130 height 12
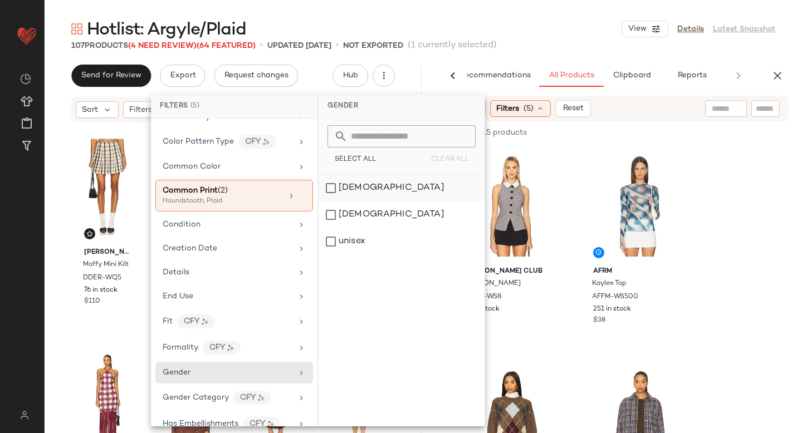
click at [378, 202] on div "[DEMOGRAPHIC_DATA]" at bounding box center [402, 215] width 166 height 27
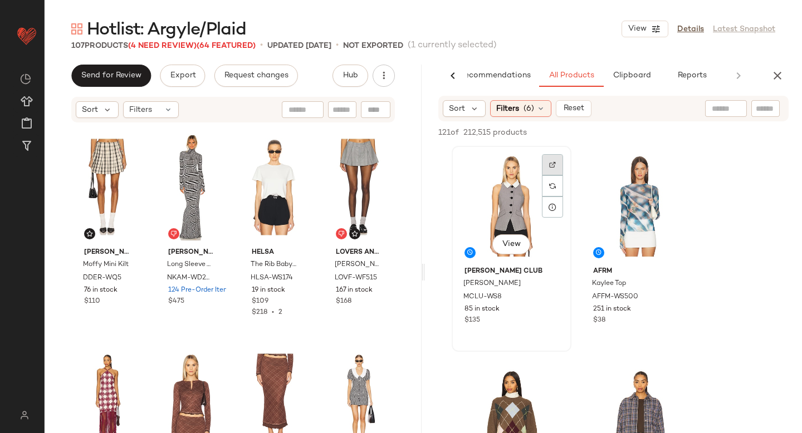
click at [556, 175] on div at bounding box center [552, 185] width 21 height 21
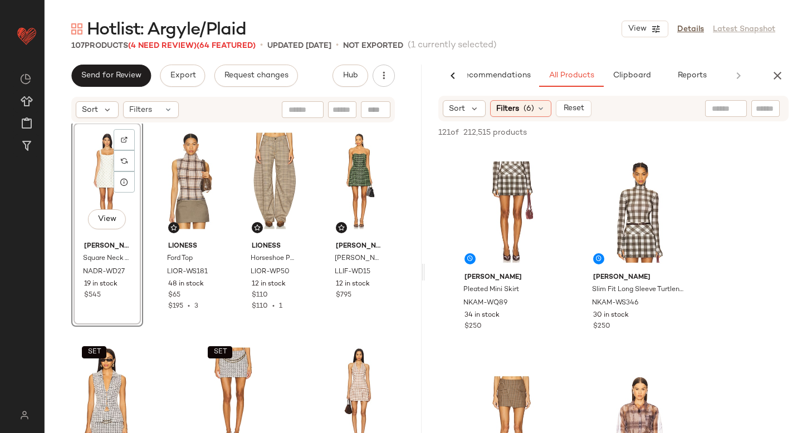
scroll to position [5464, 0]
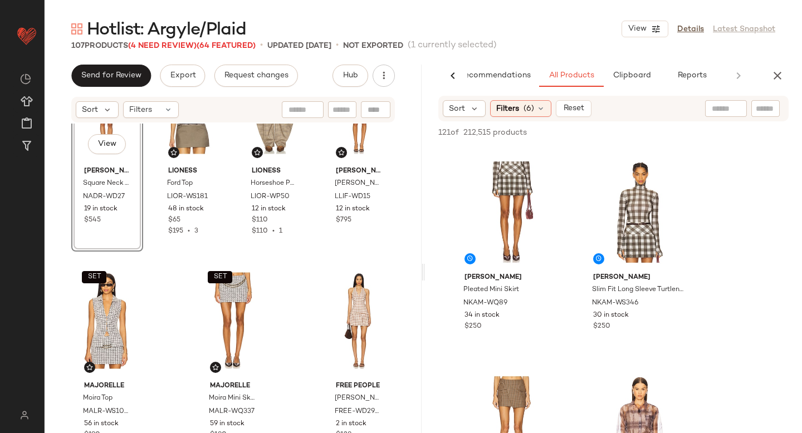
click at [289, 265] on div "View Nadine Merabi Square Neck Tulip Mini Dress NADR-WD27 19 in stock $545 LION…" at bounding box center [233, 295] width 377 height 343
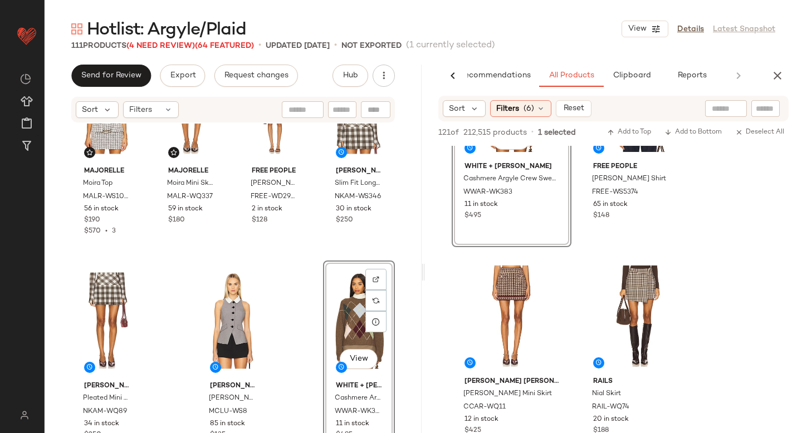
scroll to position [358, 0]
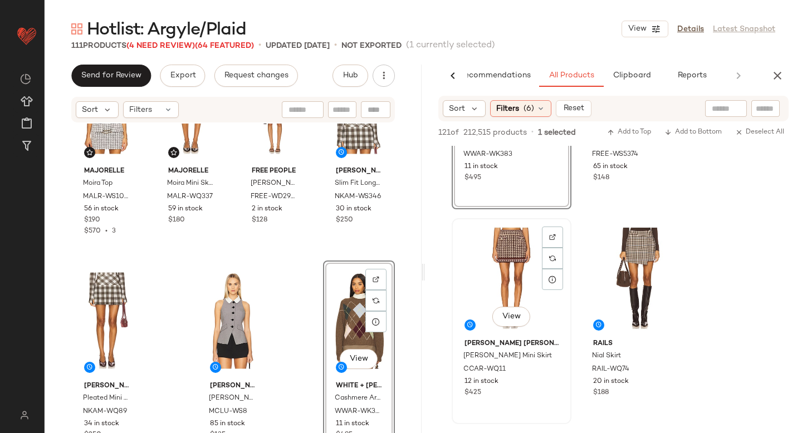
click at [539, 236] on div "View" at bounding box center [512, 278] width 112 height 113
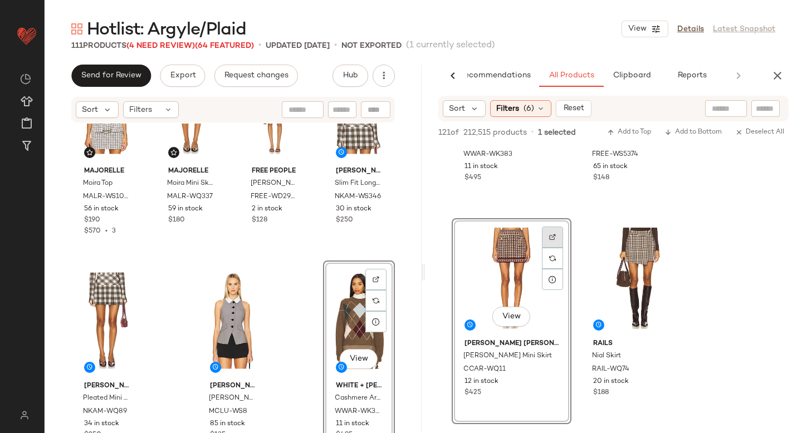
click at [549, 234] on img at bounding box center [552, 237] width 7 height 7
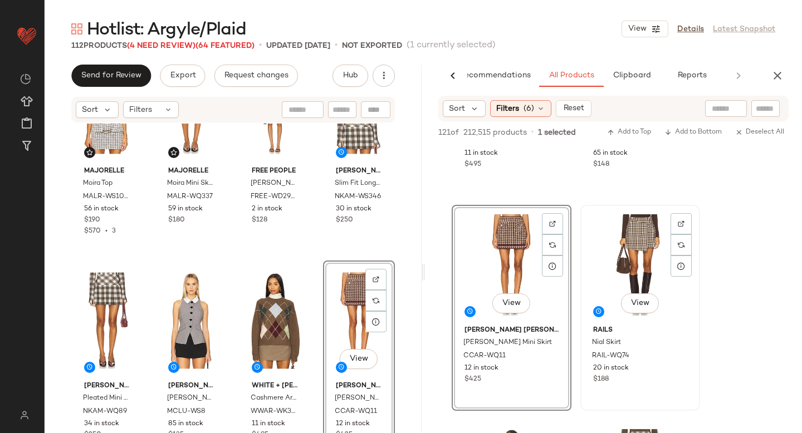
scroll to position [421, 0]
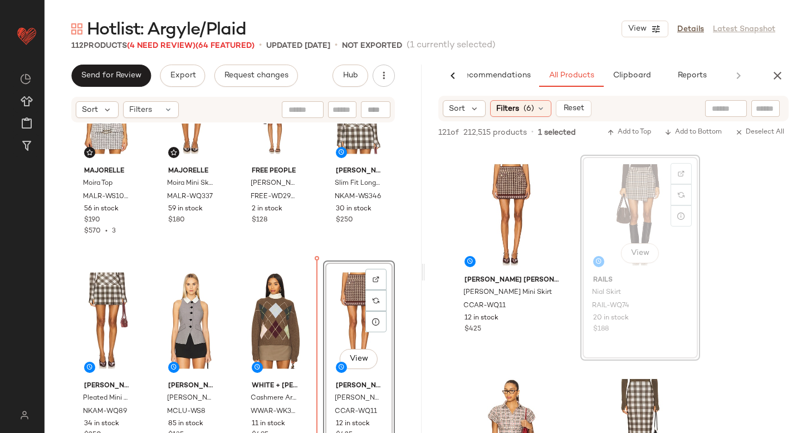
drag, startPoint x: 637, startPoint y: 190, endPoint x: 628, endPoint y: 195, distance: 9.7
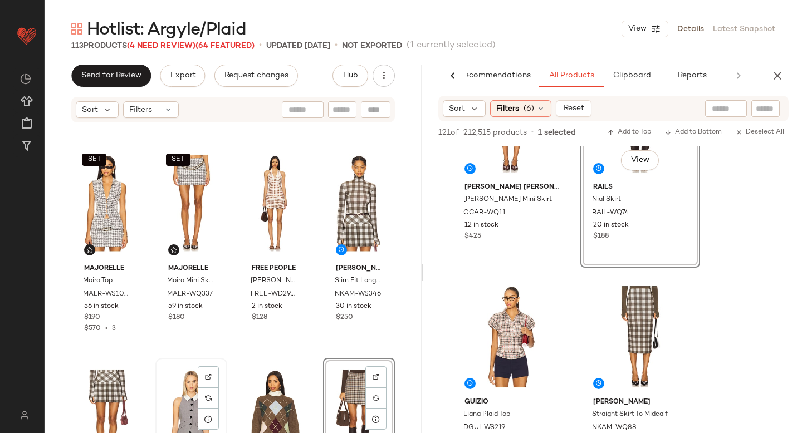
scroll to position [5586, 0]
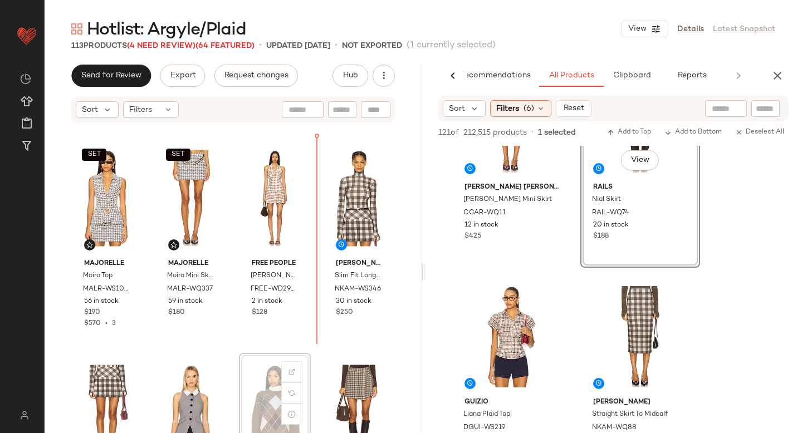
scroll to position [5587, 0]
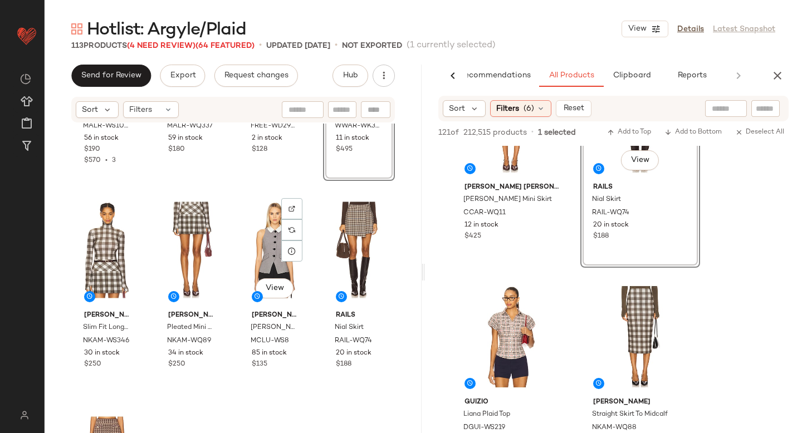
scroll to position [5745, 0]
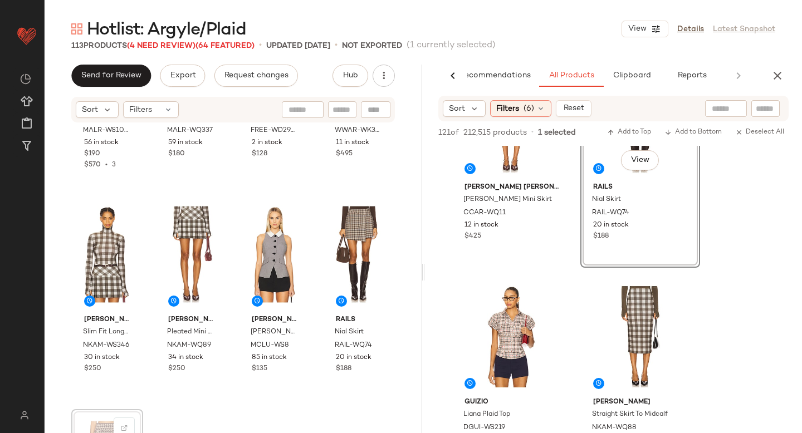
scroll to position [5747, 0]
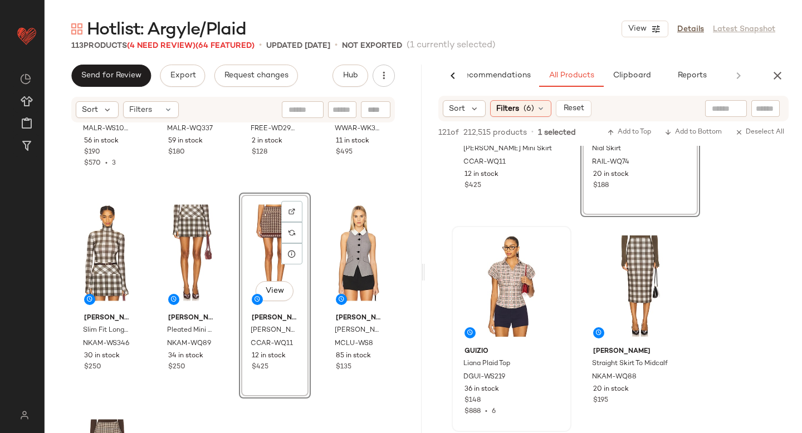
scroll to position [571, 0]
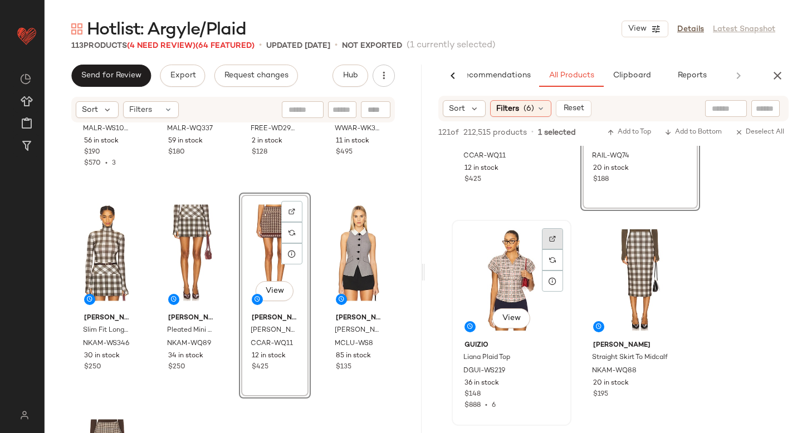
click at [552, 239] on img at bounding box center [552, 239] width 7 height 7
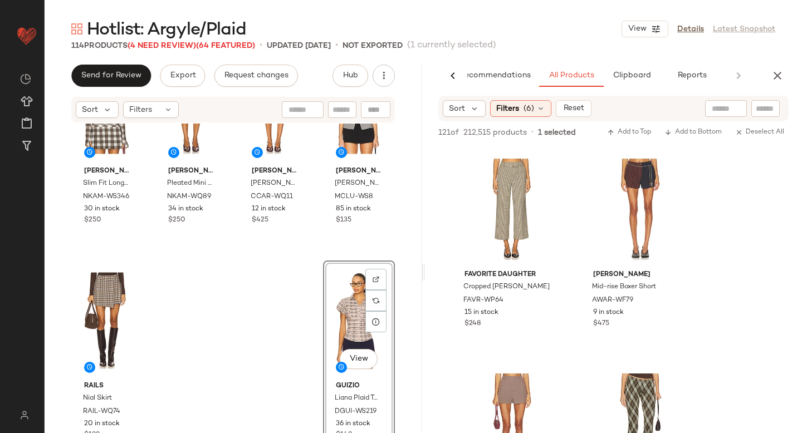
scroll to position [1234, 0]
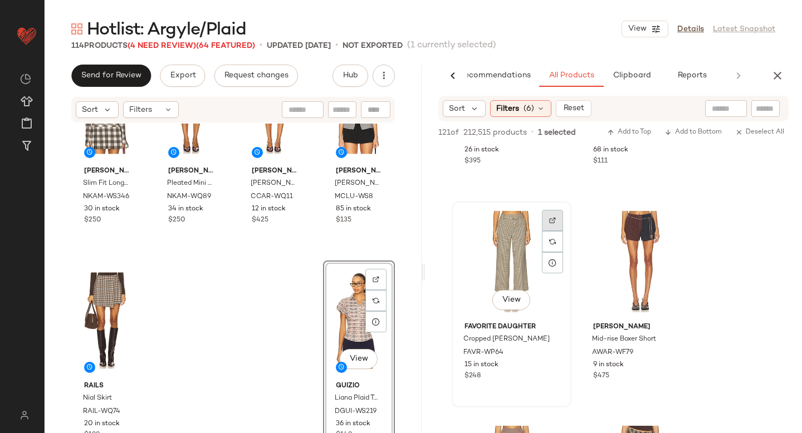
click at [552, 219] on img at bounding box center [552, 220] width 7 height 7
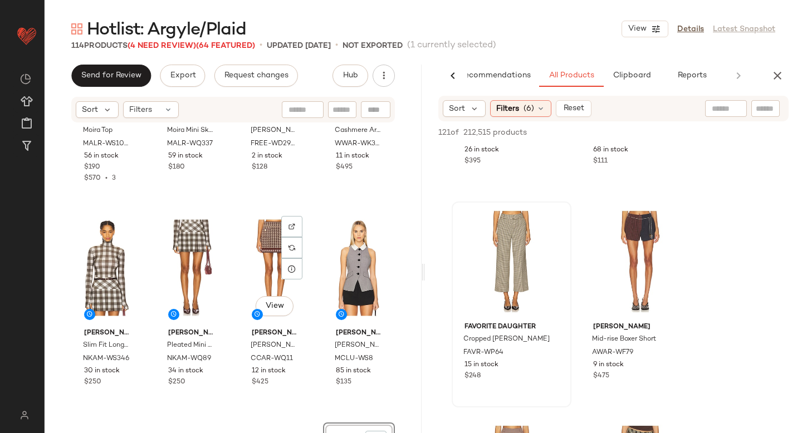
scroll to position [5724, 0]
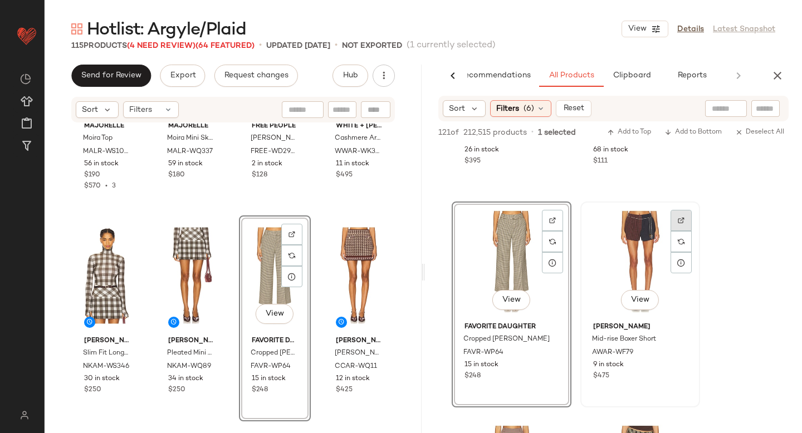
click at [687, 231] on div at bounding box center [681, 241] width 21 height 21
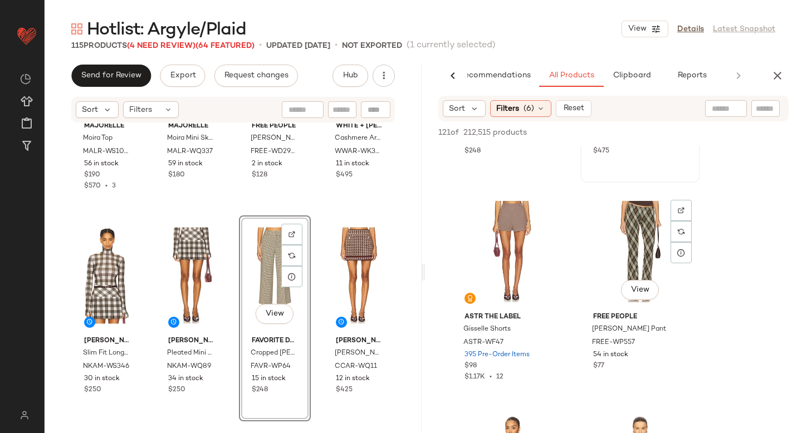
scroll to position [1461, 0]
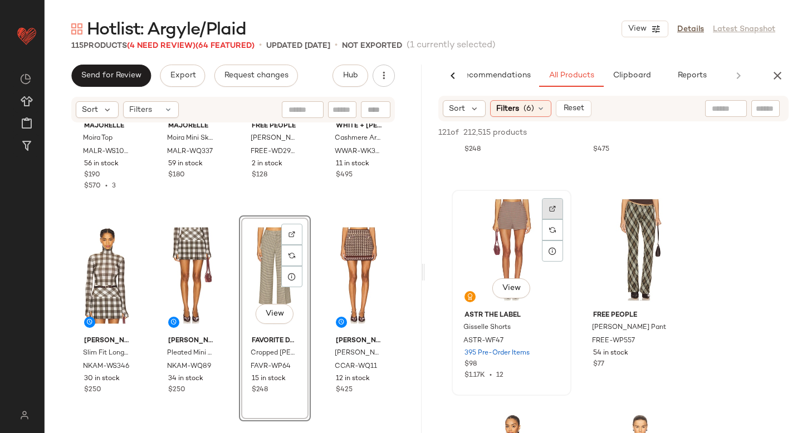
click at [557, 219] on div at bounding box center [552, 229] width 21 height 21
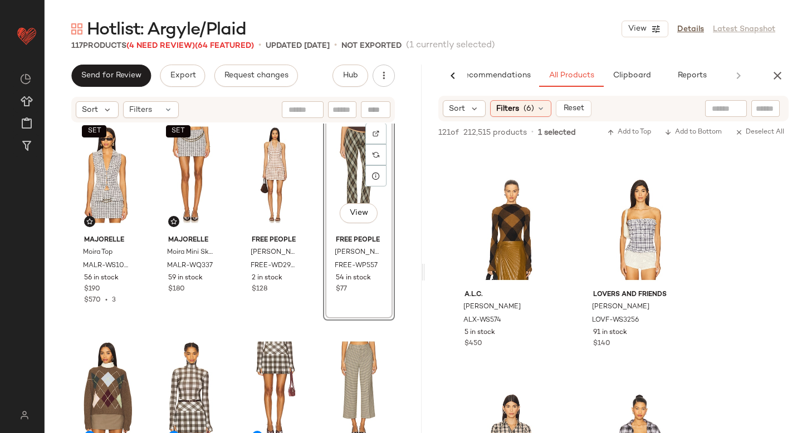
scroll to position [2129, 0]
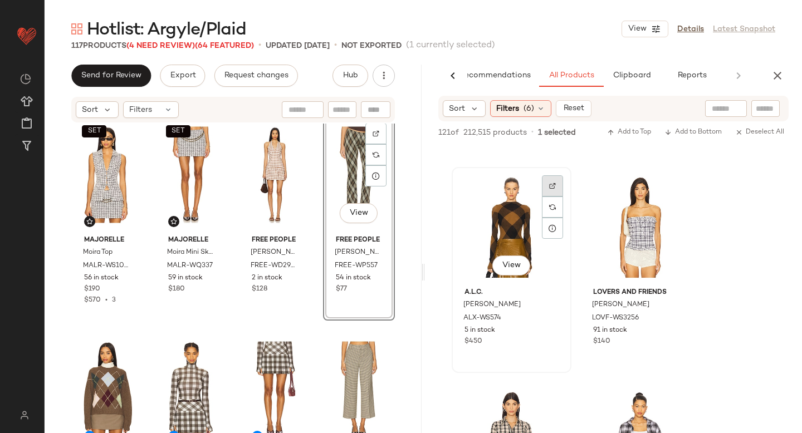
click at [555, 185] on img at bounding box center [552, 186] width 7 height 7
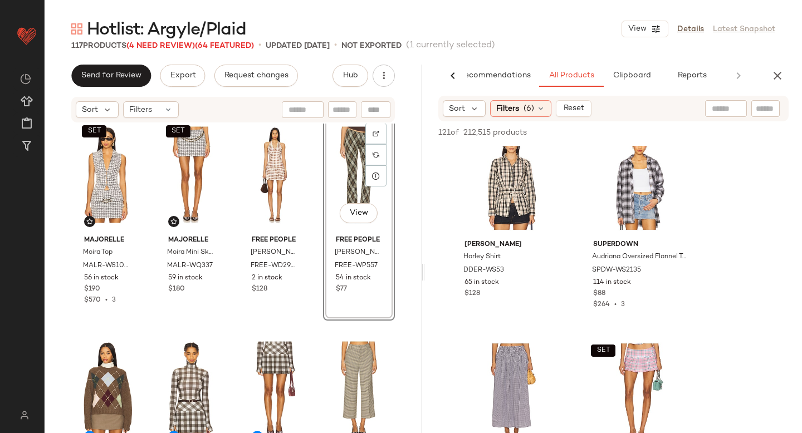
scroll to position [2375, 0]
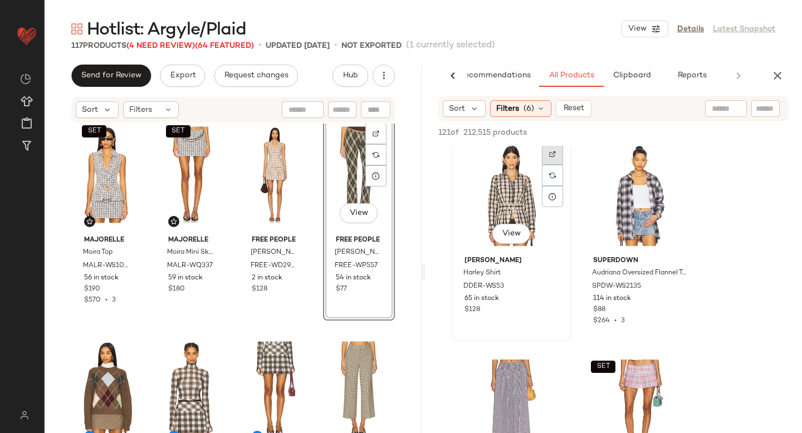
click at [549, 165] on div at bounding box center [552, 175] width 21 height 21
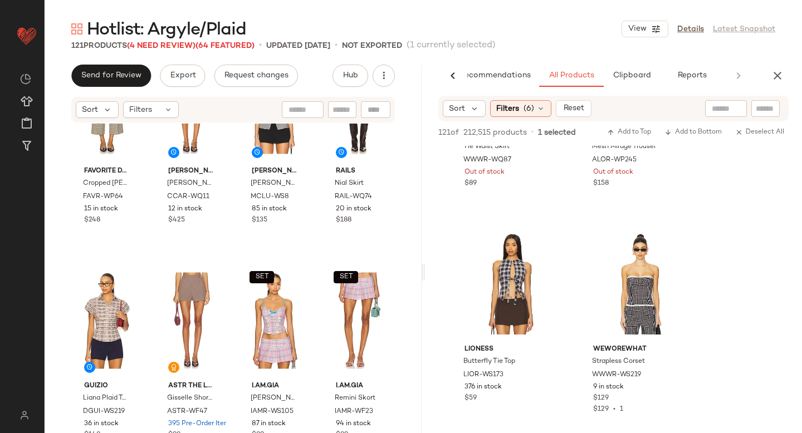
scroll to position [3795, 0]
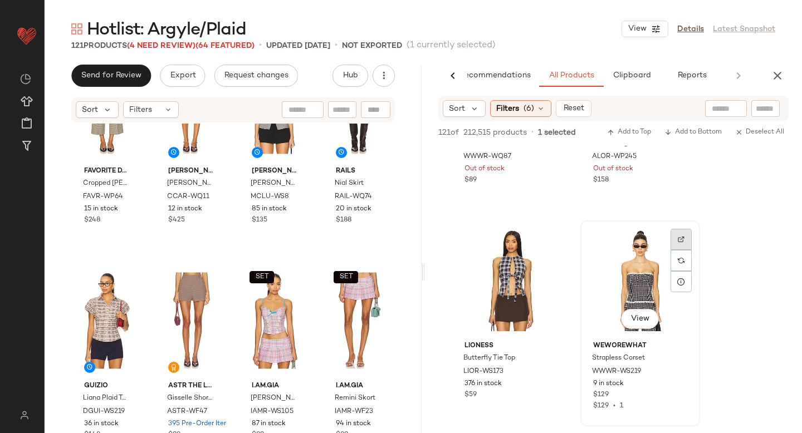
click at [676, 250] on div at bounding box center [681, 260] width 21 height 21
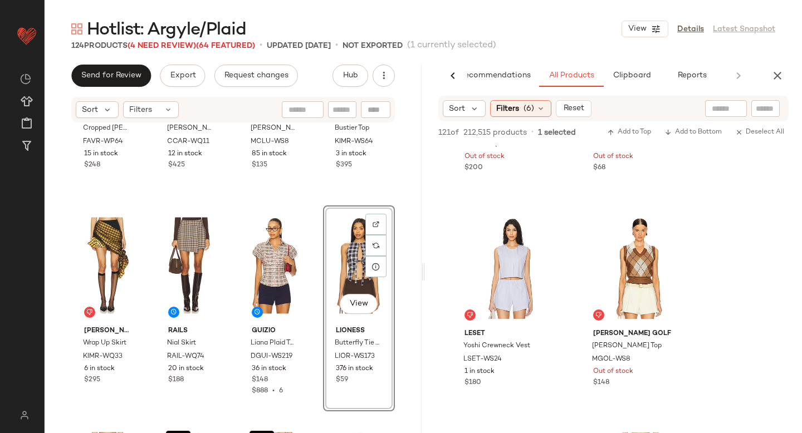
scroll to position [4881, 0]
click at [676, 239] on div at bounding box center [681, 249] width 21 height 21
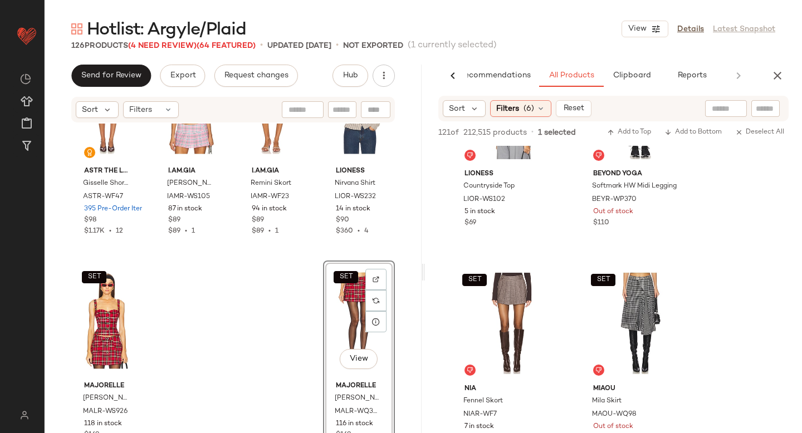
scroll to position [6585, 0]
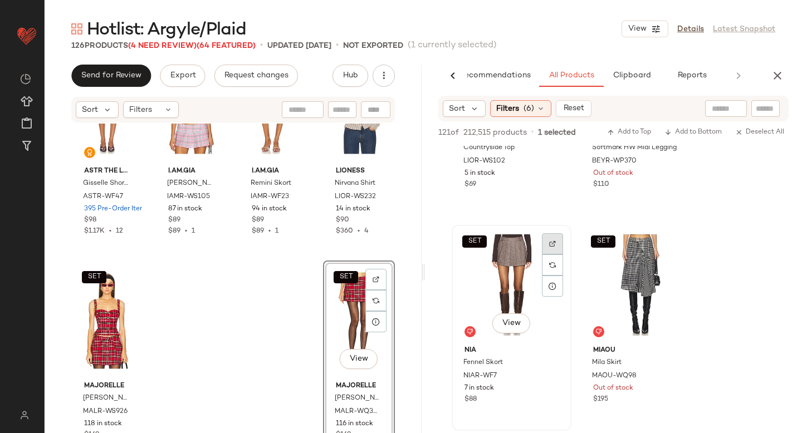
click at [549, 255] on div at bounding box center [552, 265] width 21 height 21
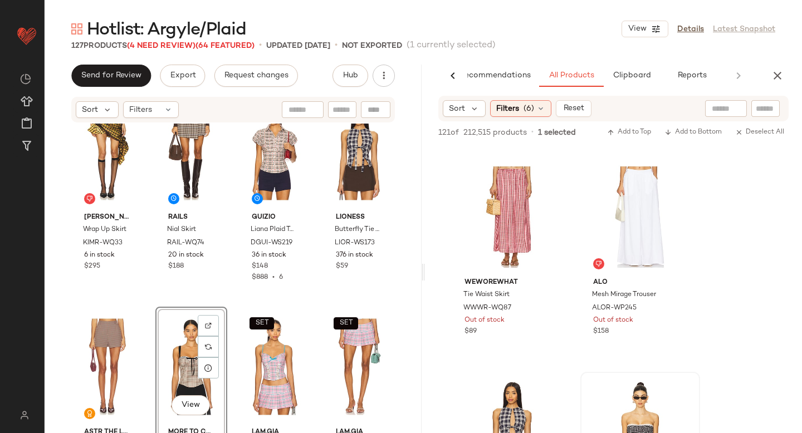
scroll to position [3642, 0]
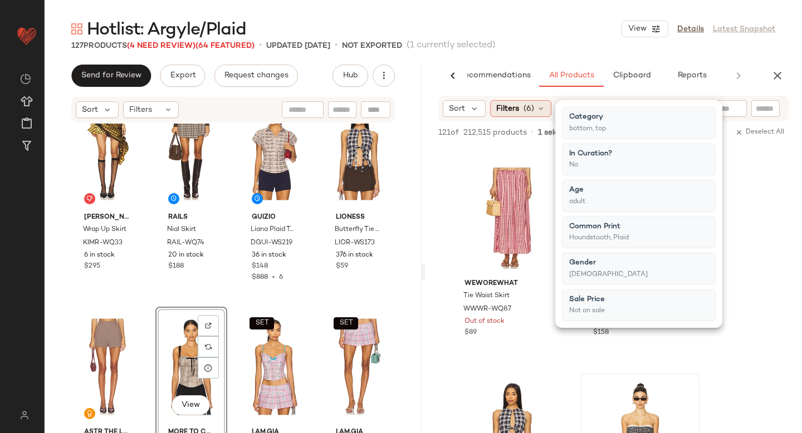
click at [526, 108] on span "(6)" at bounding box center [529, 109] width 11 height 12
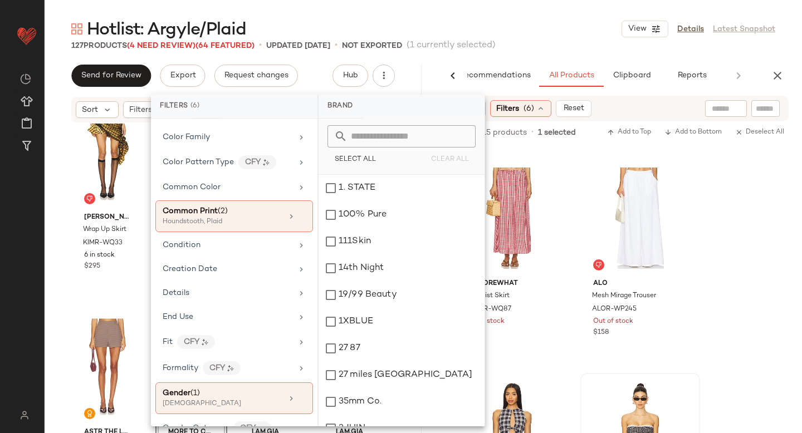
scroll to position [288, 0]
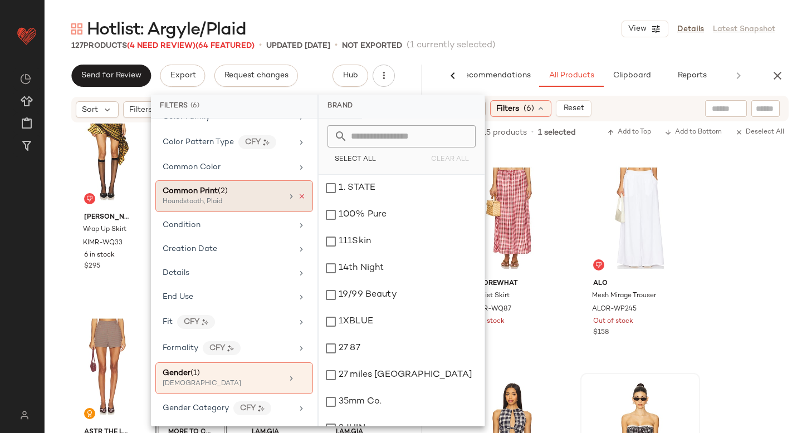
click at [298, 197] on icon at bounding box center [302, 197] width 8 height 8
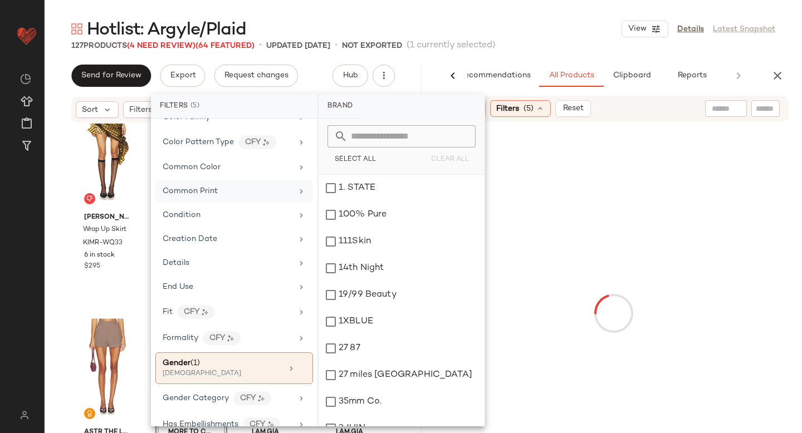
click at [718, 108] on input "text" at bounding box center [726, 109] width 28 height 12
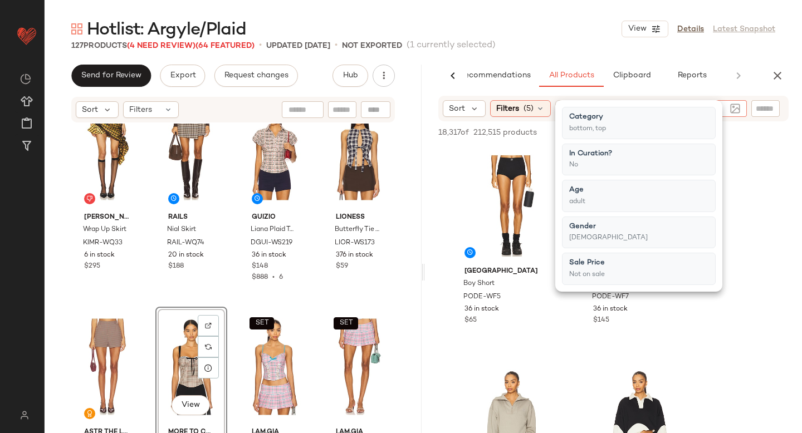
type input "******"
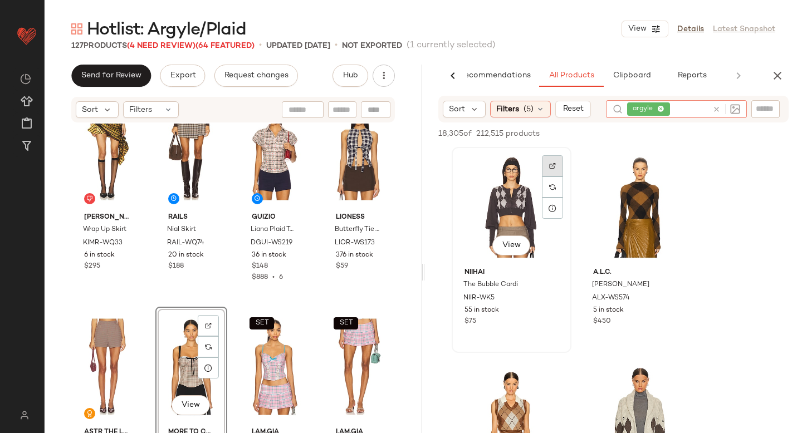
click at [554, 177] on div at bounding box center [552, 187] width 21 height 21
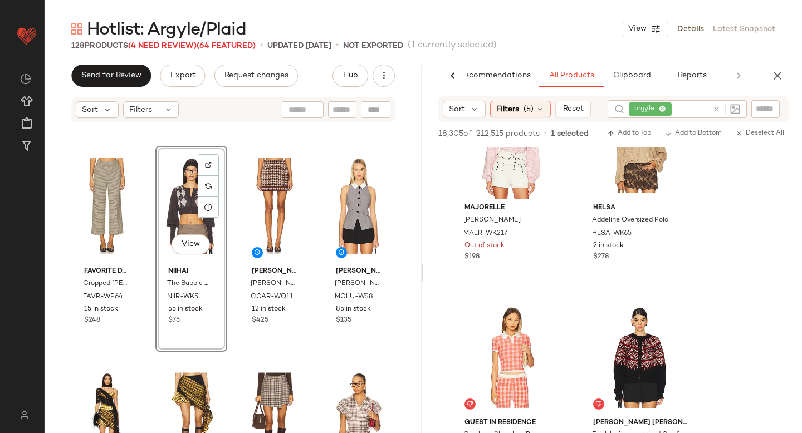
scroll to position [1279, 0]
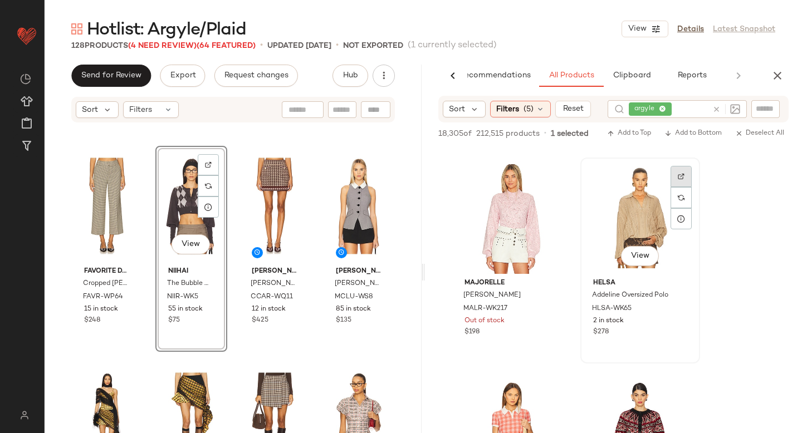
click at [679, 178] on img at bounding box center [681, 176] width 7 height 7
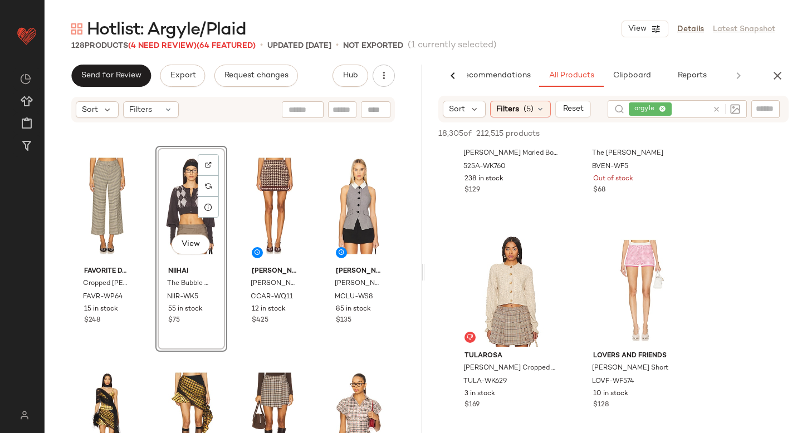
scroll to position [6364, 0]
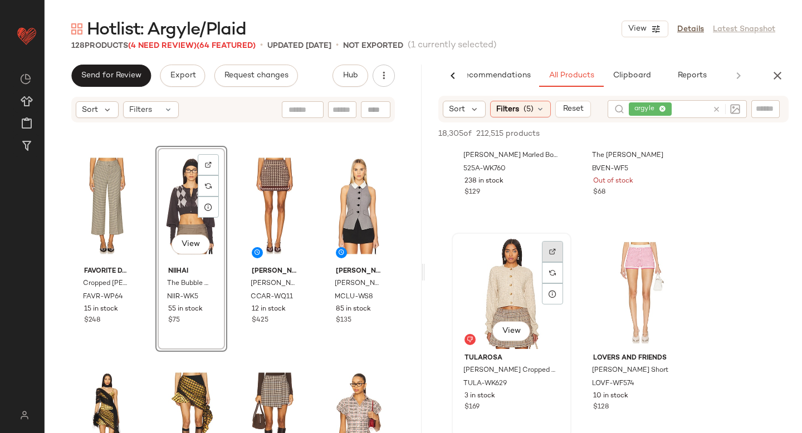
click at [552, 262] on div at bounding box center [552, 272] width 21 height 21
click at [716, 110] on icon at bounding box center [716, 109] width 8 height 8
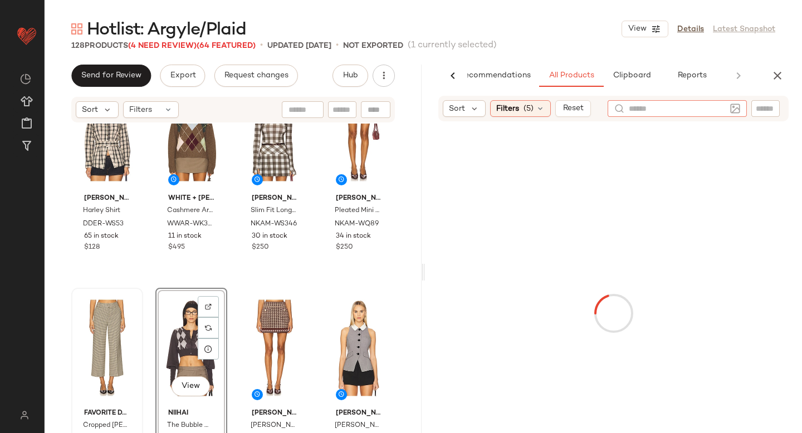
scroll to position [5911, 0]
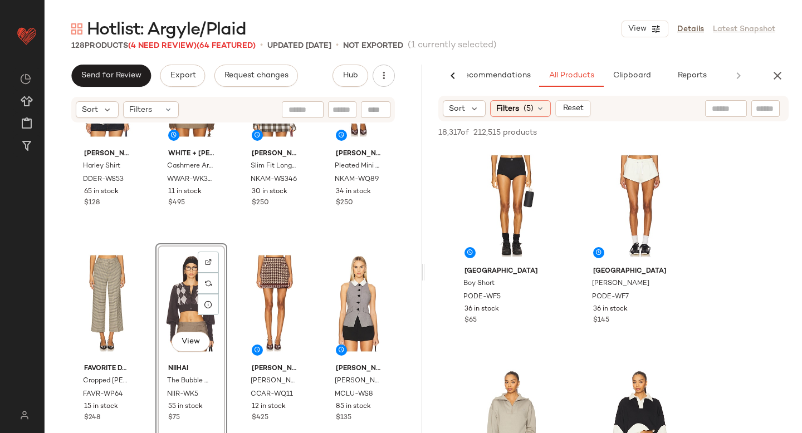
click at [714, 109] on input "text" at bounding box center [726, 109] width 28 height 12
paste input "**********"
type input "**********"
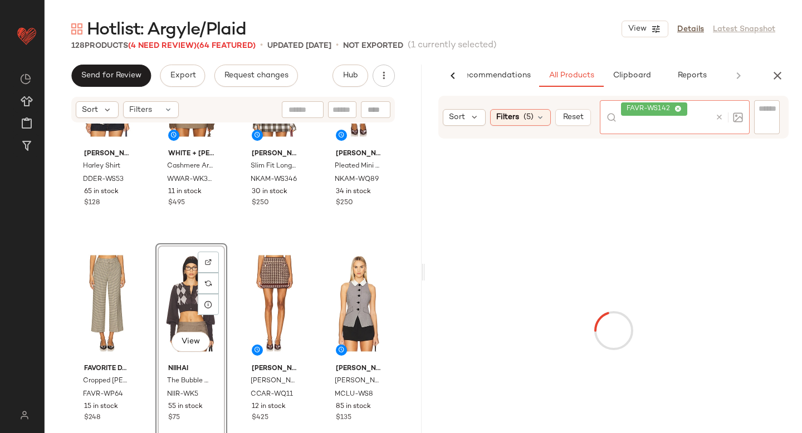
click at [718, 116] on icon at bounding box center [719, 117] width 8 height 8
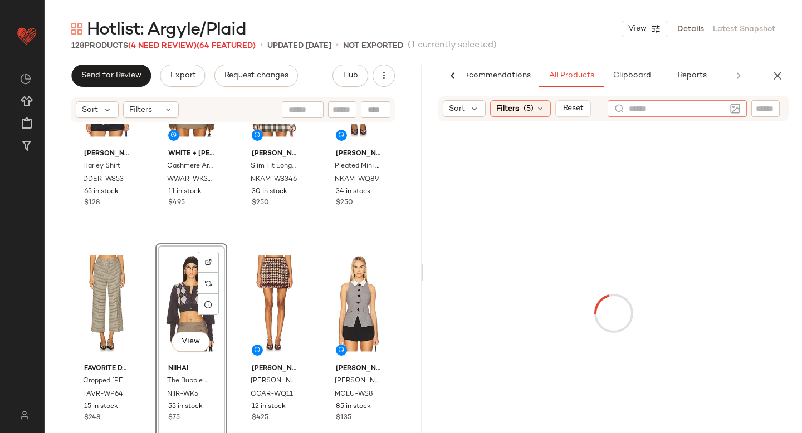
click at [767, 112] on input "text" at bounding box center [765, 109] width 19 height 12
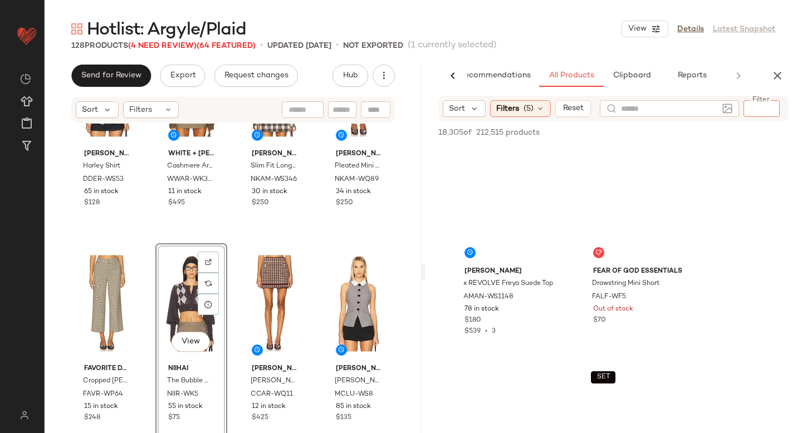
paste input "**********"
click at [764, 107] on input "Filter" at bounding box center [795, 109] width 95 height 12
type input "**********"
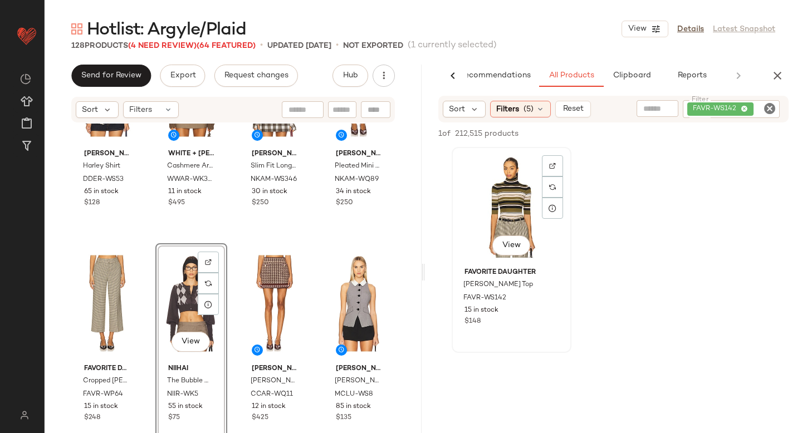
scroll to position [5910, 0]
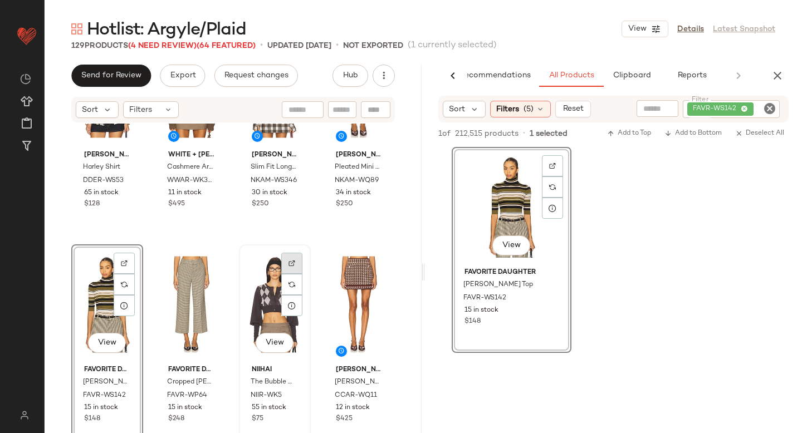
click at [292, 274] on div at bounding box center [291, 284] width 21 height 21
click at [766, 104] on icon "Clear Filter" at bounding box center [769, 108] width 13 height 13
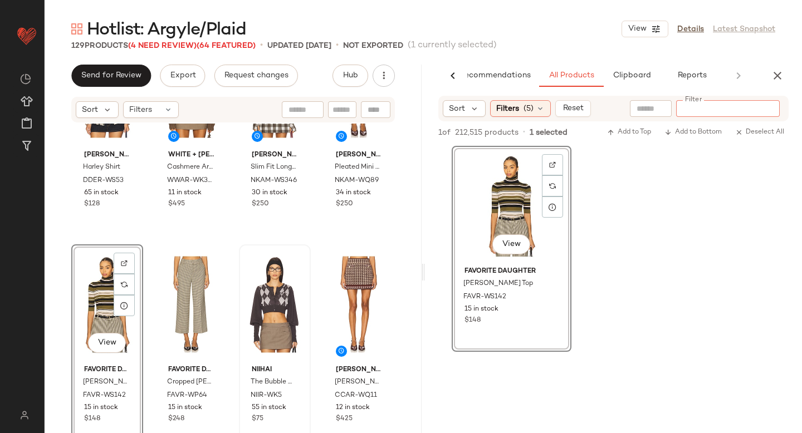
paste input "*********"
type input "*********"
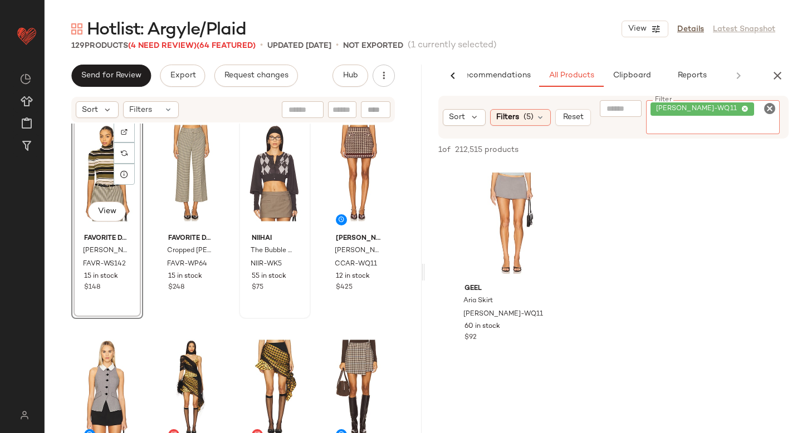
scroll to position [6041, 0]
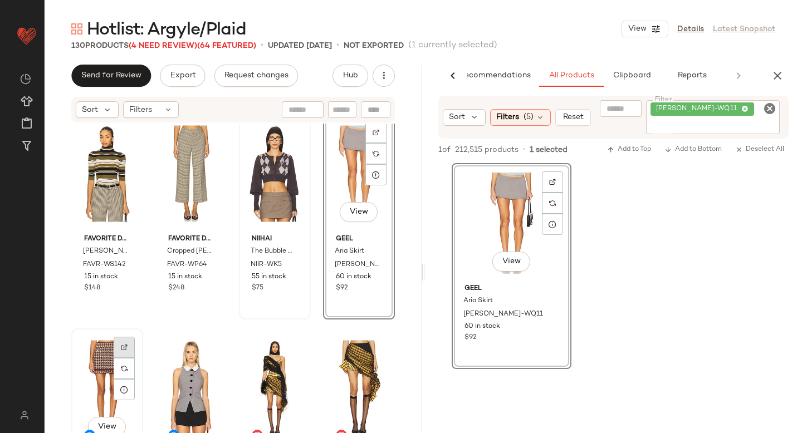
click at [134, 358] on div at bounding box center [124, 368] width 21 height 21
click at [770, 106] on icon "Clear Filter" at bounding box center [769, 108] width 13 height 13
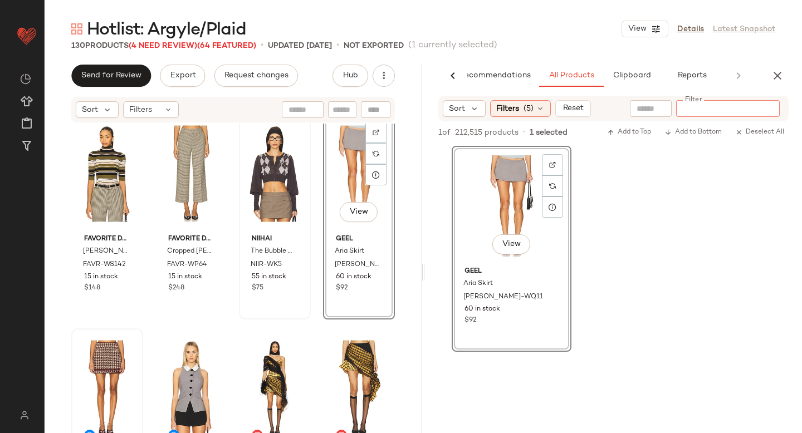
paste input "********"
type input "********"
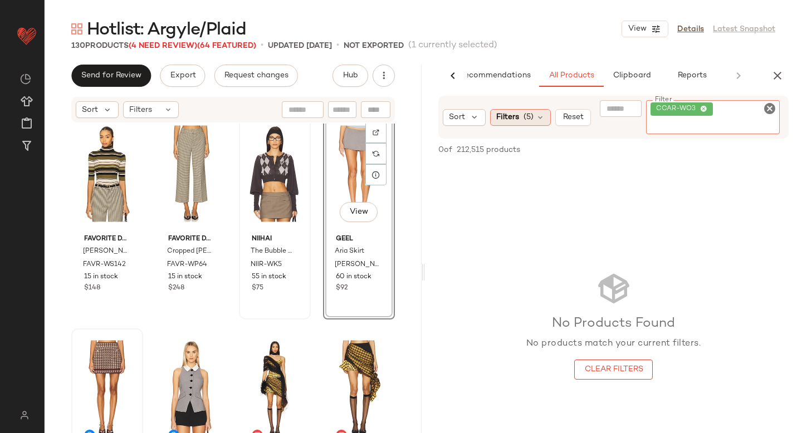
click at [537, 120] on div "Sort Filters (5) Reset Filter CCAR-WO3 Filter" at bounding box center [613, 117] width 350 height 43
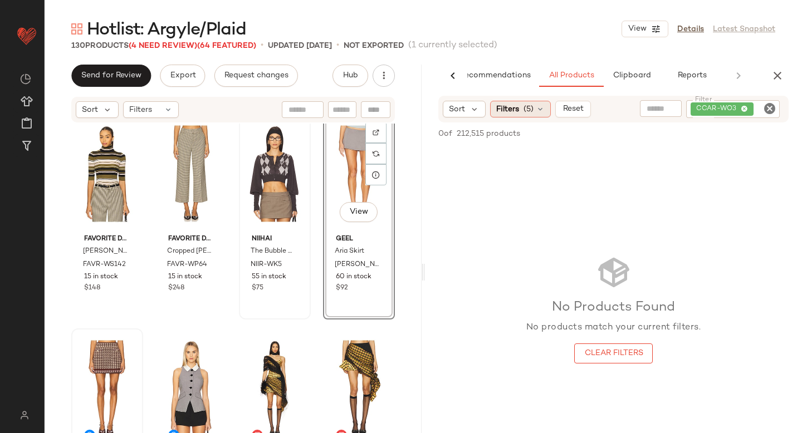
click at [537, 108] on icon at bounding box center [540, 109] width 9 height 9
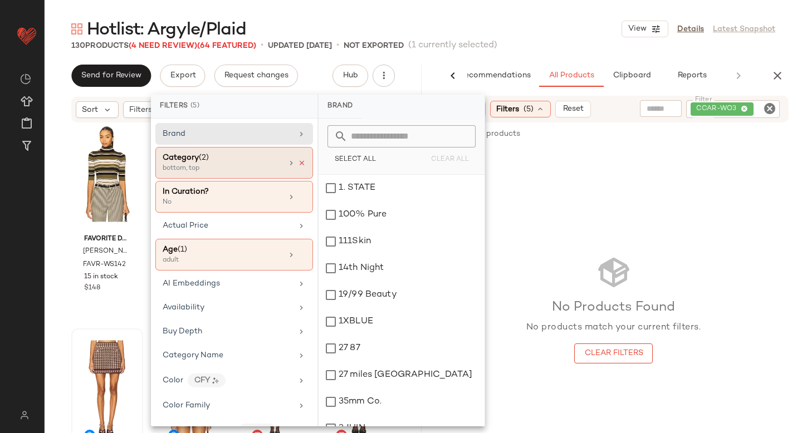
click at [298, 161] on icon at bounding box center [302, 163] width 8 height 8
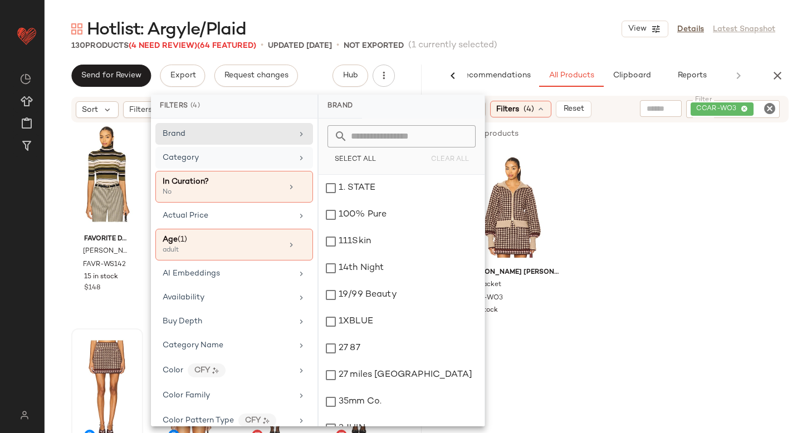
click at [666, 203] on div "Cara [PERSON_NAME] Jacket CCAR-WO3 11 in stock $595" at bounding box center [613, 250] width 377 height 206
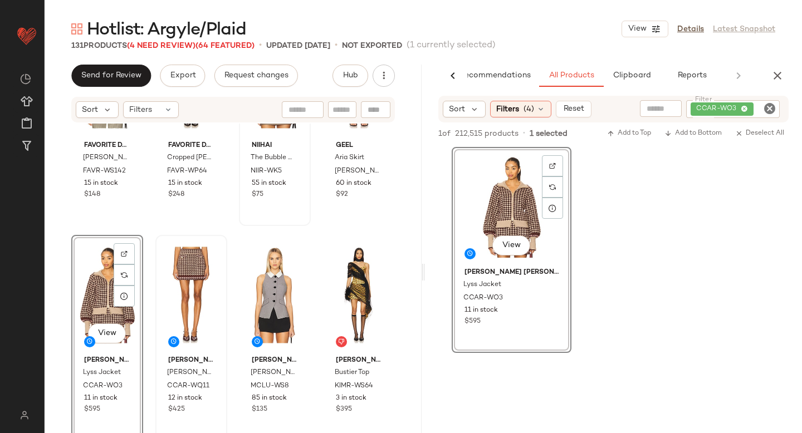
scroll to position [6151, 0]
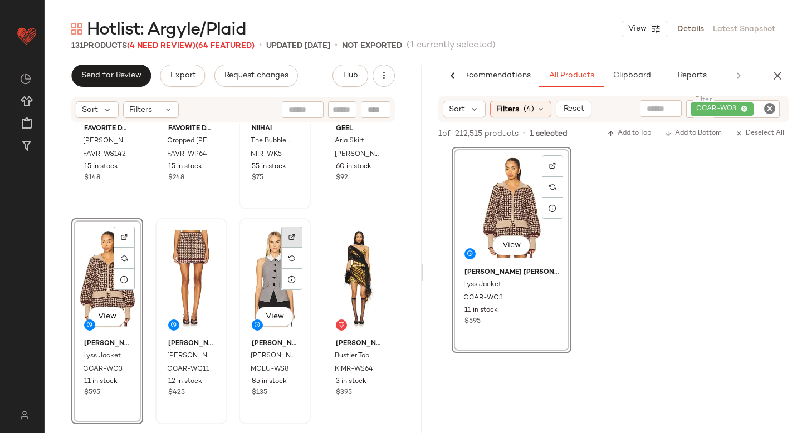
click at [288, 239] on img at bounding box center [291, 237] width 7 height 7
click at [770, 106] on icon "Clear Filter" at bounding box center [769, 108] width 13 height 13
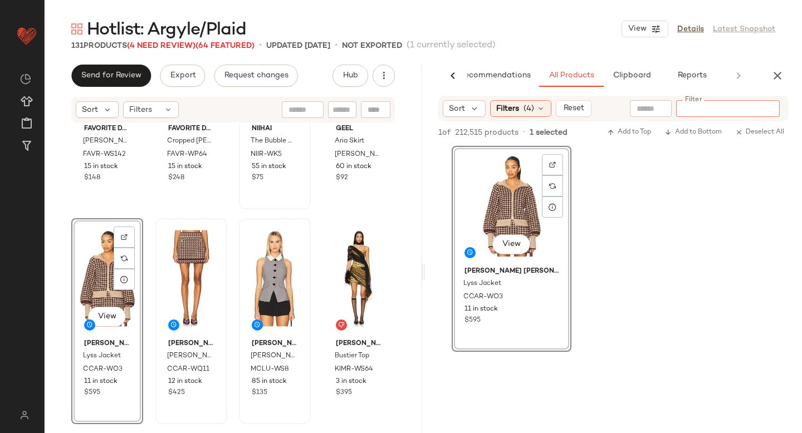
paste input "**********"
type input "**********"
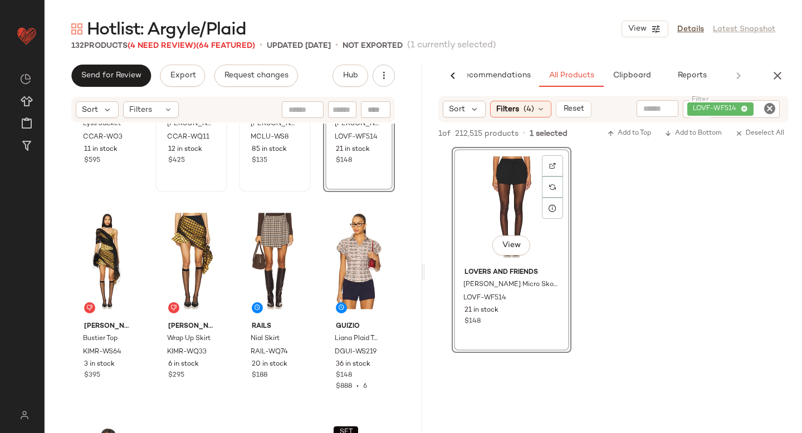
scroll to position [6393, 0]
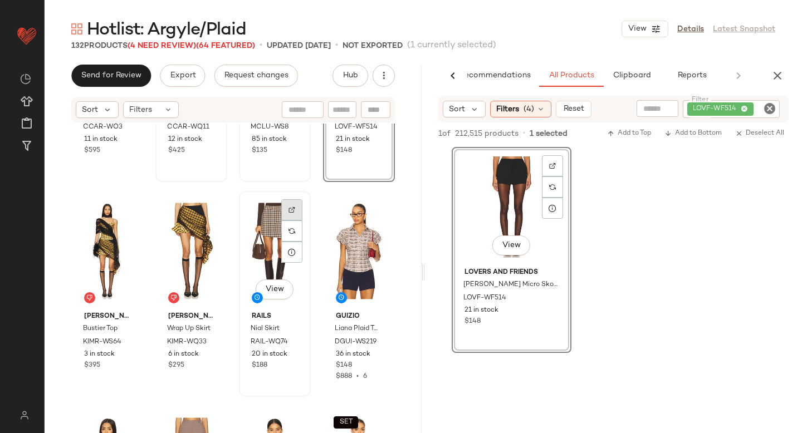
click at [289, 210] on img at bounding box center [291, 210] width 7 height 7
click at [774, 106] on icon "Clear Filter" at bounding box center [769, 108] width 13 height 13
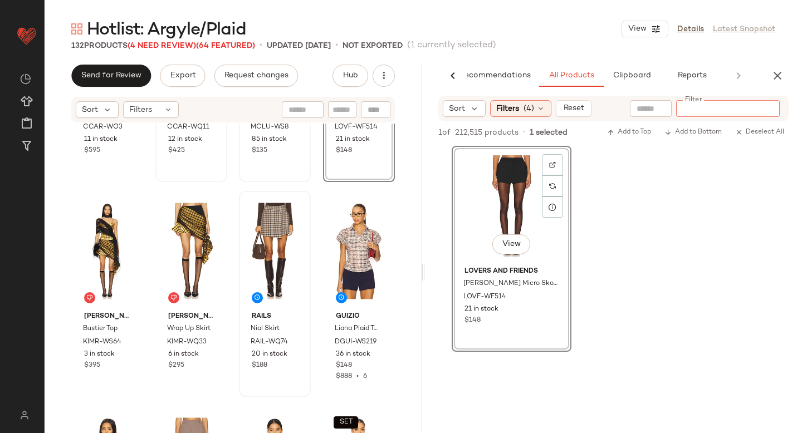
paste input "**********"
type input "**********"
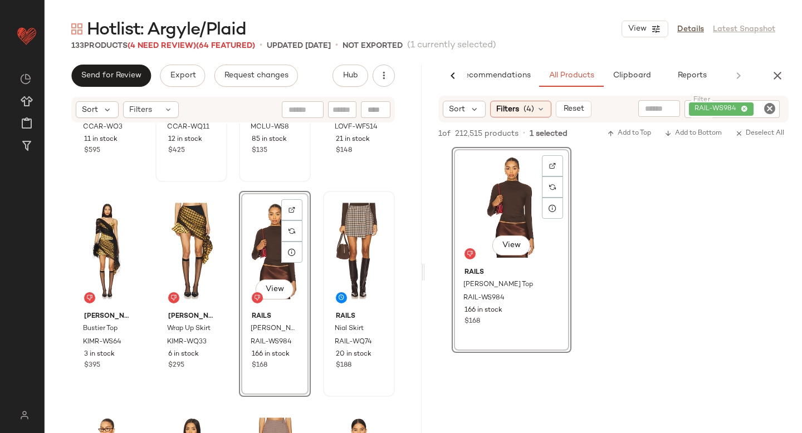
drag, startPoint x: 528, startPoint y: 202, endPoint x: 286, endPoint y: 3, distance: 313.0
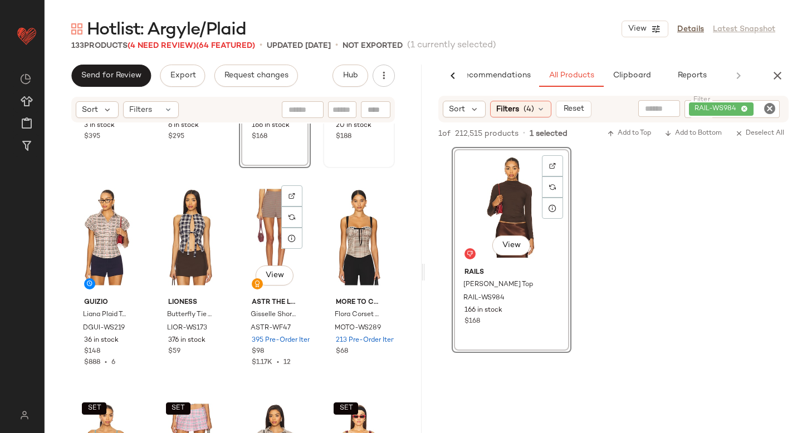
scroll to position [6608, 0]
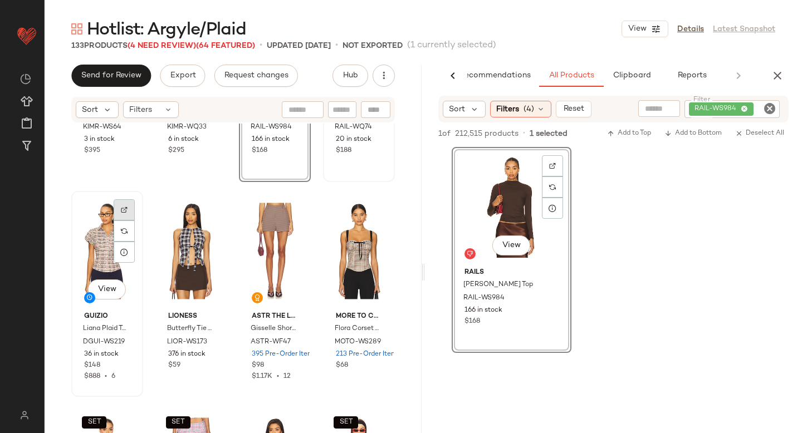
click at [125, 221] on div at bounding box center [124, 231] width 21 height 21
click at [766, 107] on icon "Clear Filter" at bounding box center [769, 108] width 13 height 13
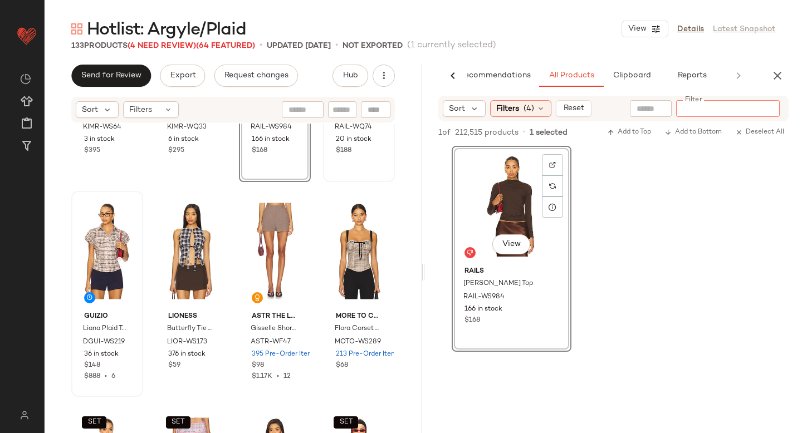
paste input "*********"
type input "*********"
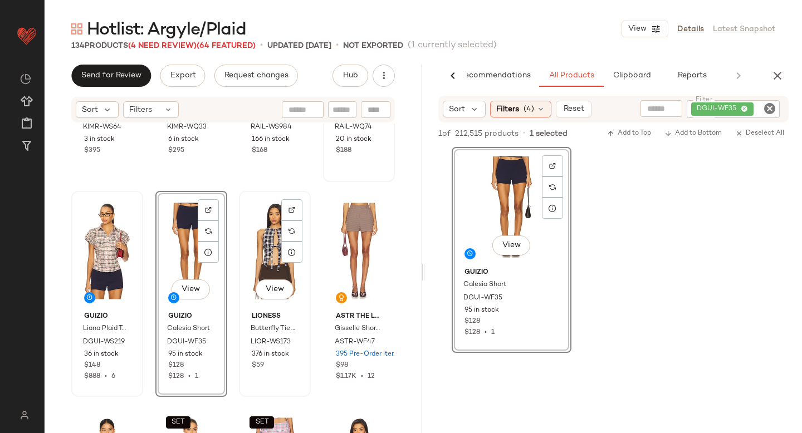
click at [294, 221] on div at bounding box center [291, 231] width 21 height 21
click at [765, 107] on icon "Clear Filter" at bounding box center [769, 108] width 13 height 13
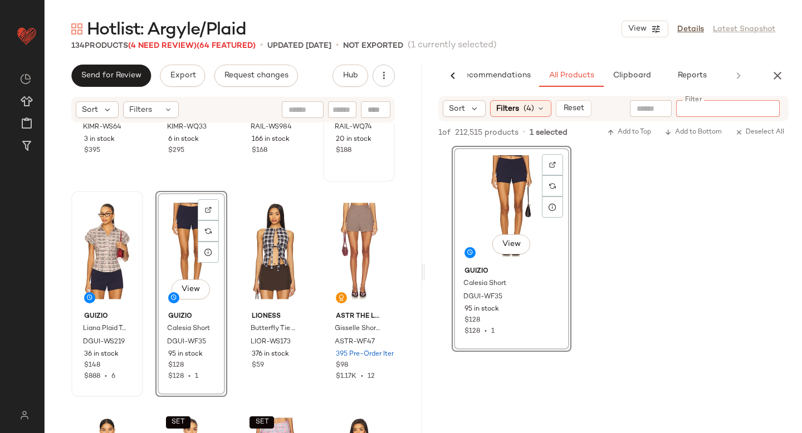
paste input "*********"
type input "*********"
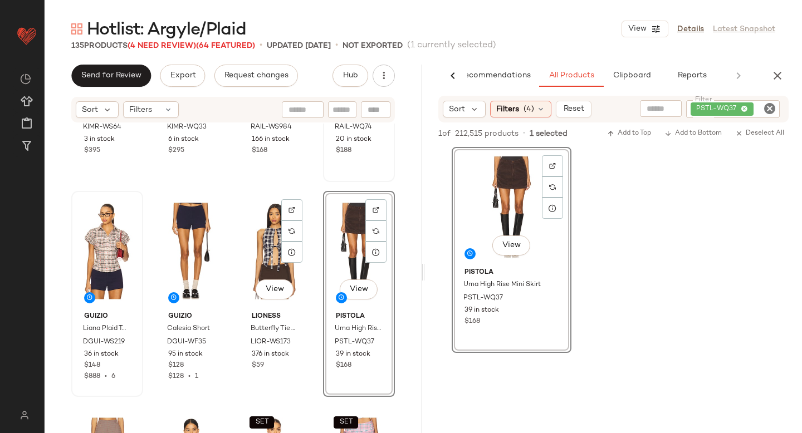
scroll to position [6777, 0]
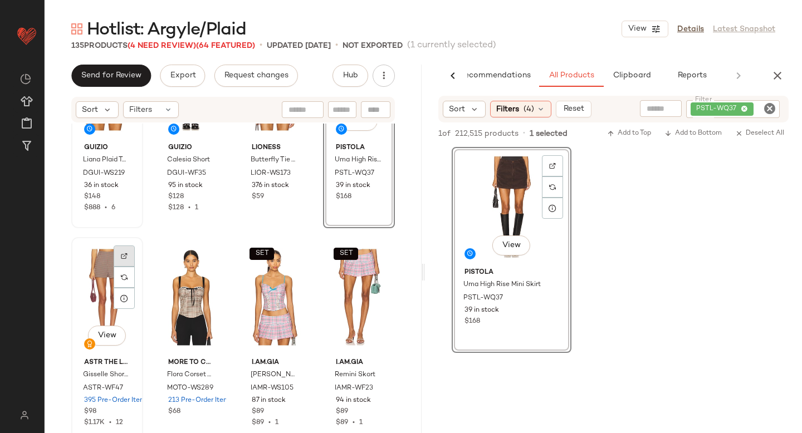
click at [130, 267] on div at bounding box center [124, 277] width 21 height 21
click at [770, 109] on icon "Clear Filter" at bounding box center [769, 108] width 13 height 13
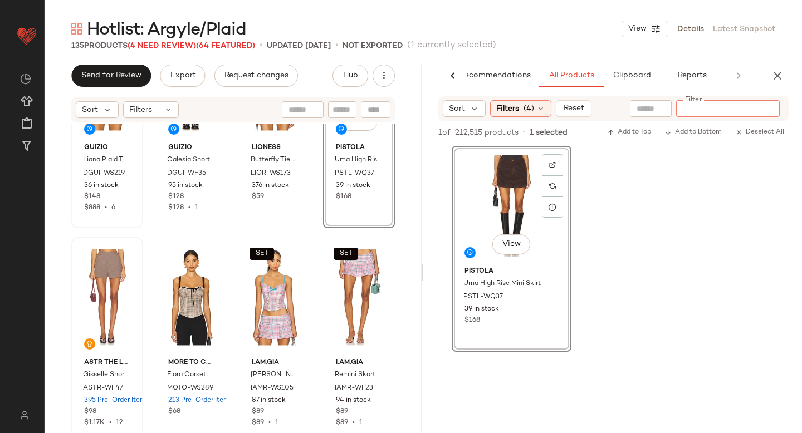
paste input "**********"
type input "**********"
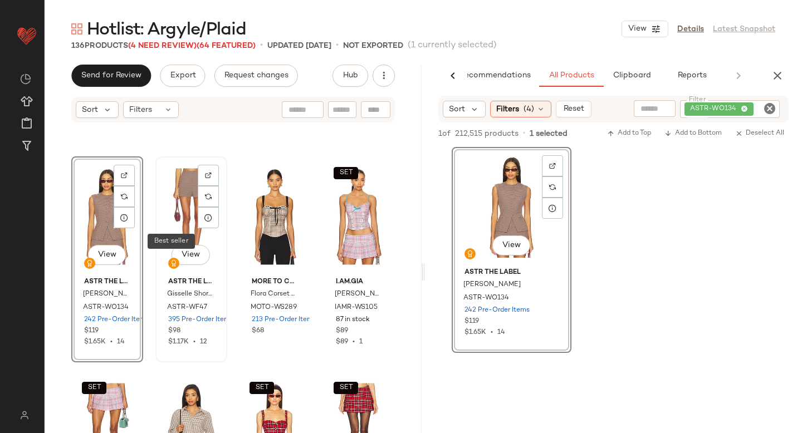
scroll to position [6849, 0]
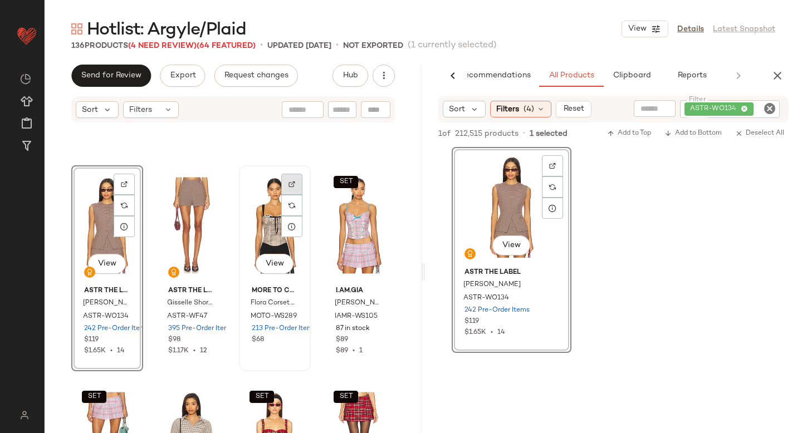
click at [288, 195] on div at bounding box center [291, 205] width 21 height 21
click at [767, 111] on icon "Clear Filter" at bounding box center [769, 108] width 13 height 13
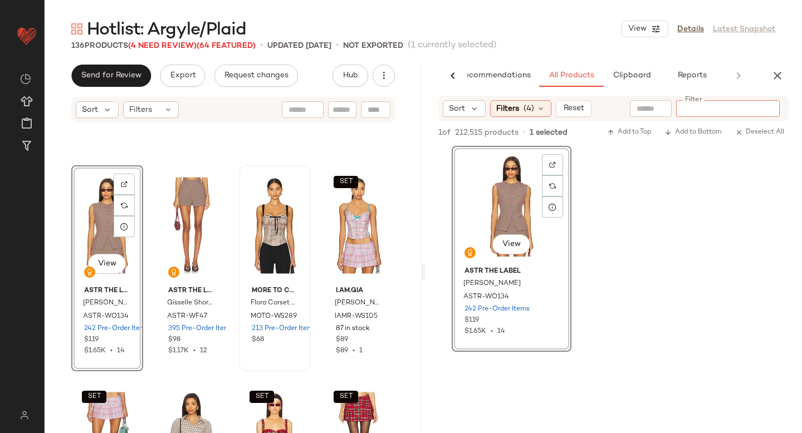
paste input "**********"
type input "**********"
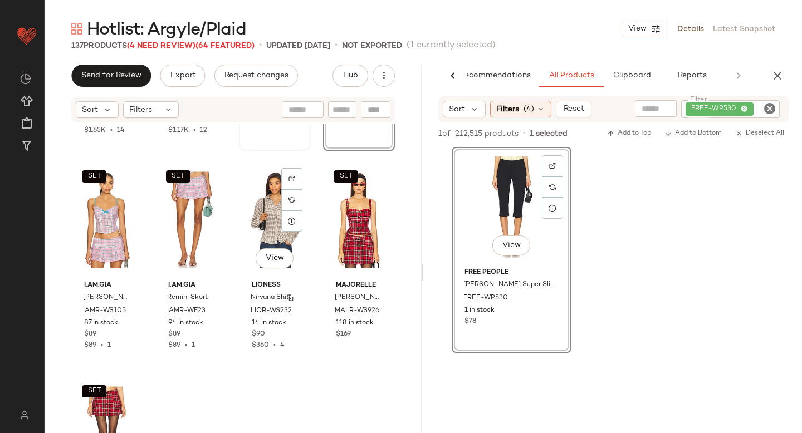
scroll to position [7067, 0]
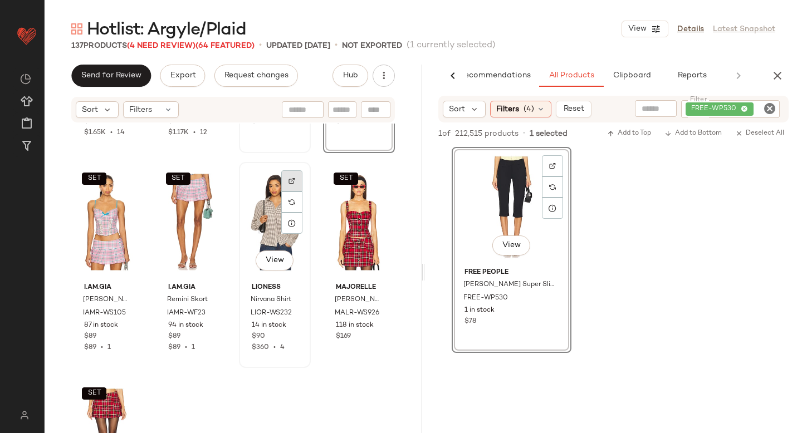
click at [288, 192] on div at bounding box center [291, 202] width 21 height 21
click at [769, 111] on icon "Clear Filter" at bounding box center [769, 108] width 13 height 13
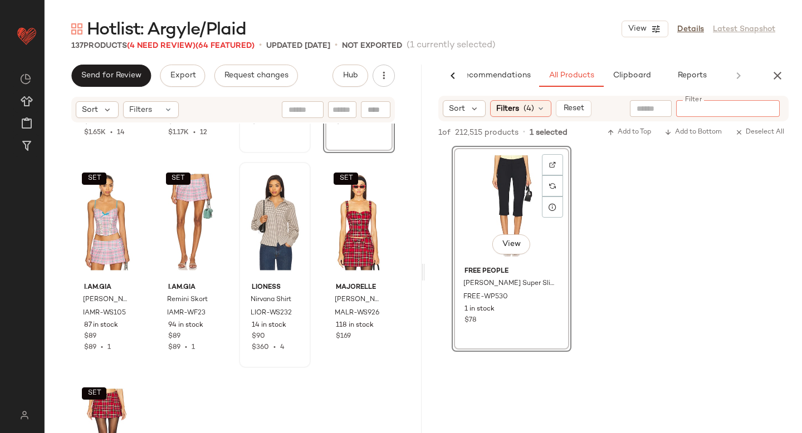
paste input "*********"
type input "*********"
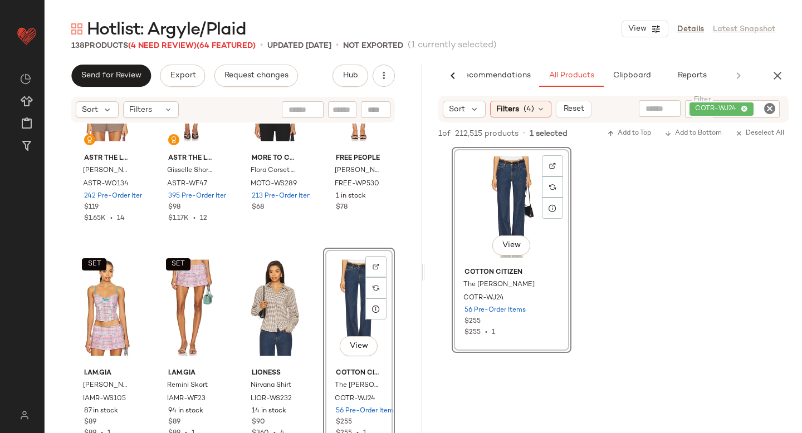
scroll to position [7183, 0]
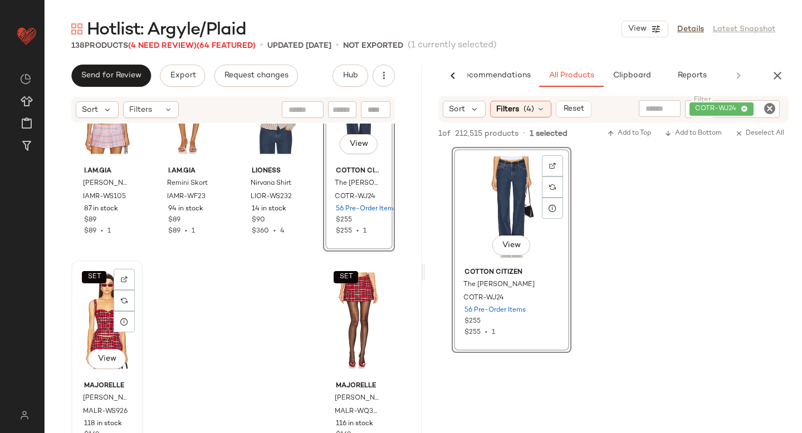
click at [91, 317] on div "SET View" at bounding box center [107, 321] width 64 height 113
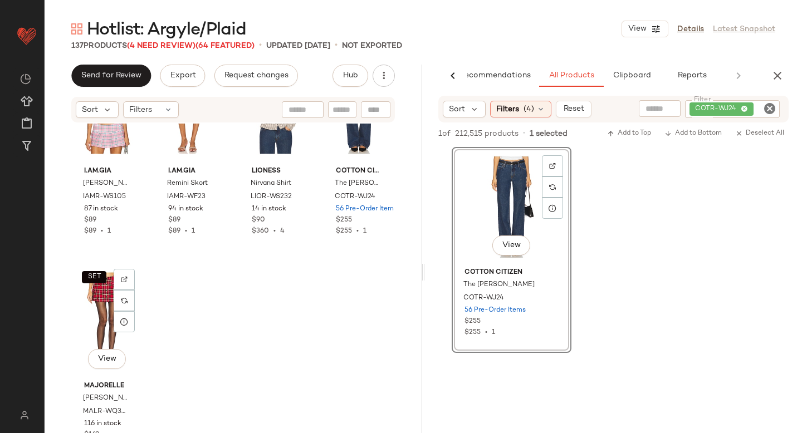
click at [91, 317] on div "SET View" at bounding box center [107, 321] width 64 height 113
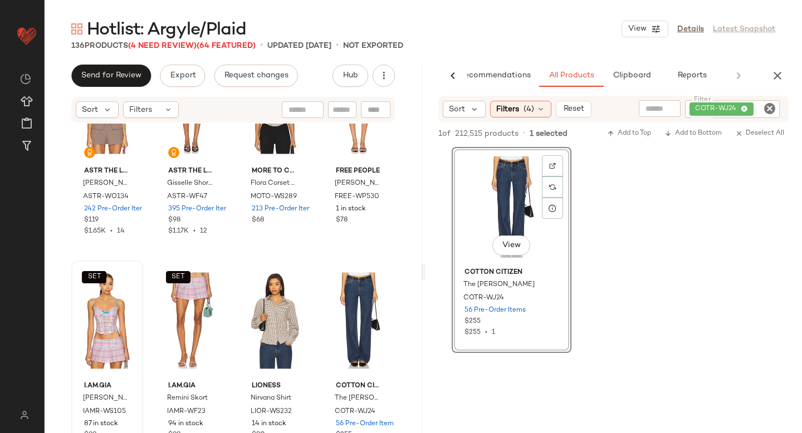
scroll to position [6968, 0]
click at [101, 319] on div "SET View" at bounding box center [107, 321] width 64 height 113
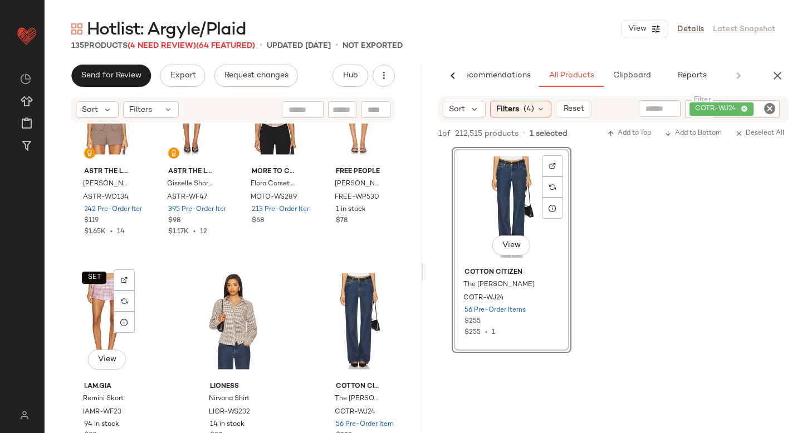
click at [101, 319] on div "SET View" at bounding box center [107, 321] width 64 height 113
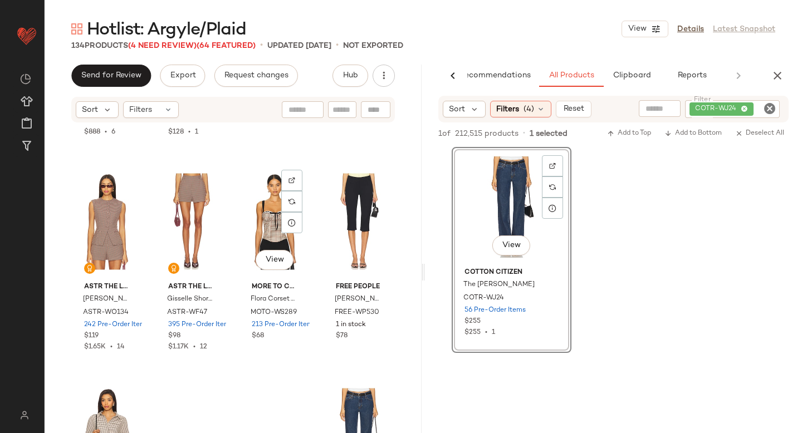
scroll to position [6968, 0]
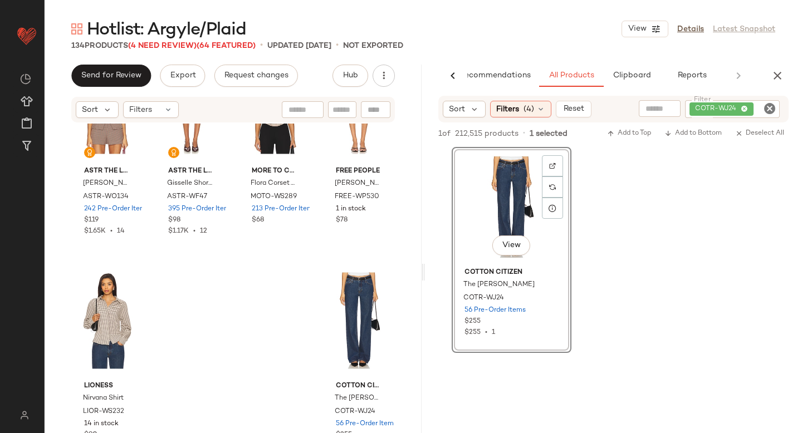
click at [769, 109] on icon "Clear Filter" at bounding box center [769, 108] width 13 height 13
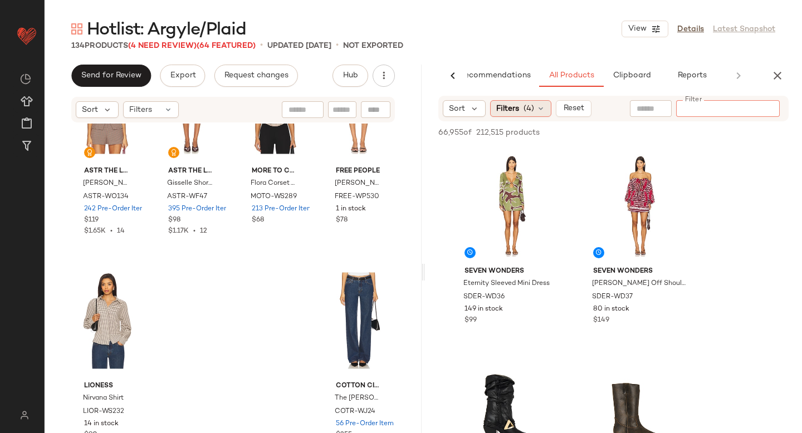
click at [537, 107] on icon at bounding box center [540, 108] width 9 height 9
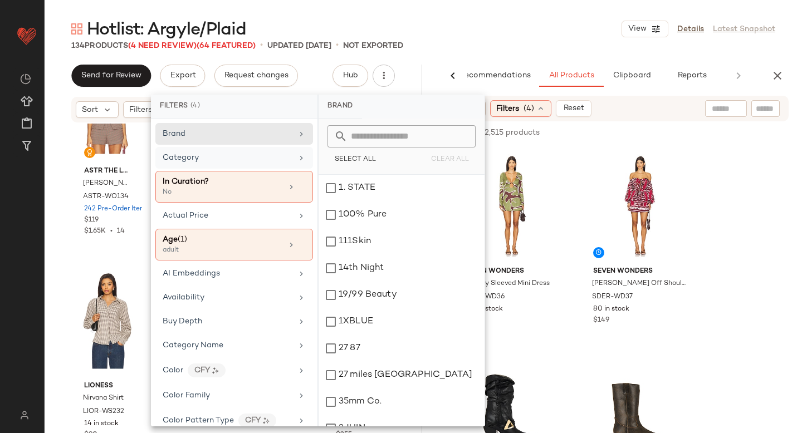
click at [216, 158] on div "Category" at bounding box center [228, 158] width 130 height 12
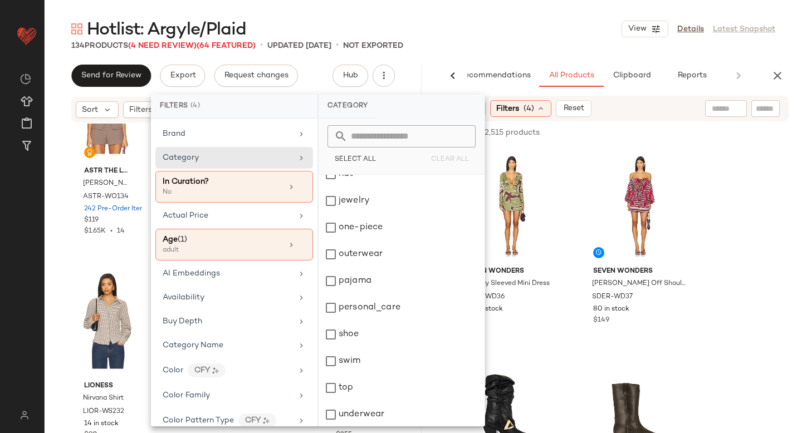
scroll to position [149, 0]
click at [334, 266] on div "outerwear" at bounding box center [402, 279] width 166 height 27
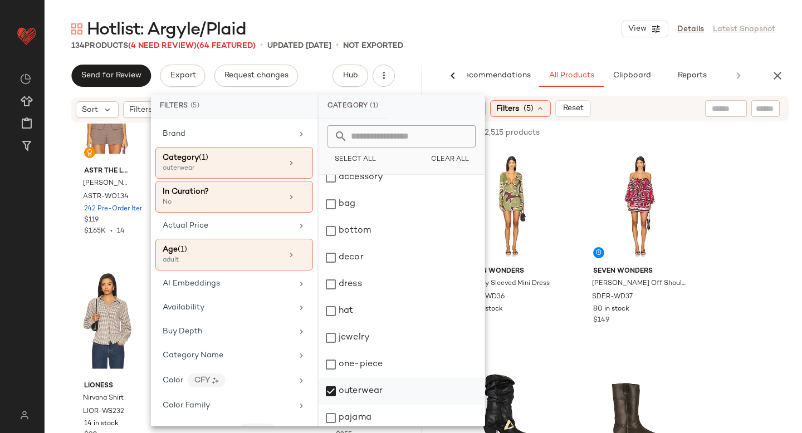
scroll to position [0, 0]
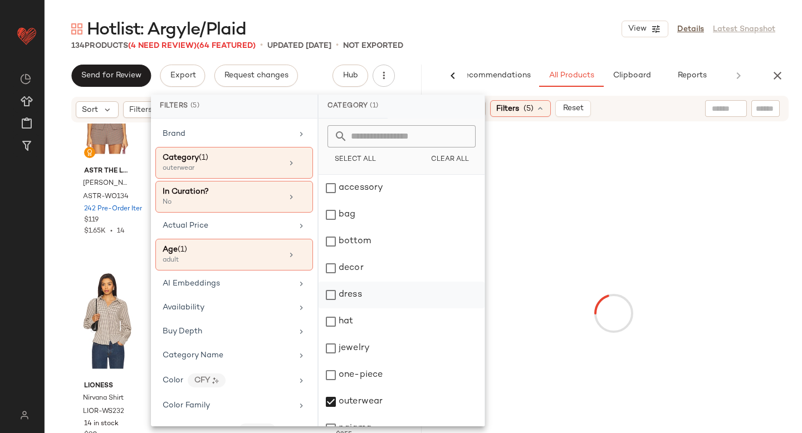
click at [334, 309] on div "dress" at bounding box center [402, 322] width 166 height 27
click at [725, 209] on div at bounding box center [613, 314] width 373 height 380
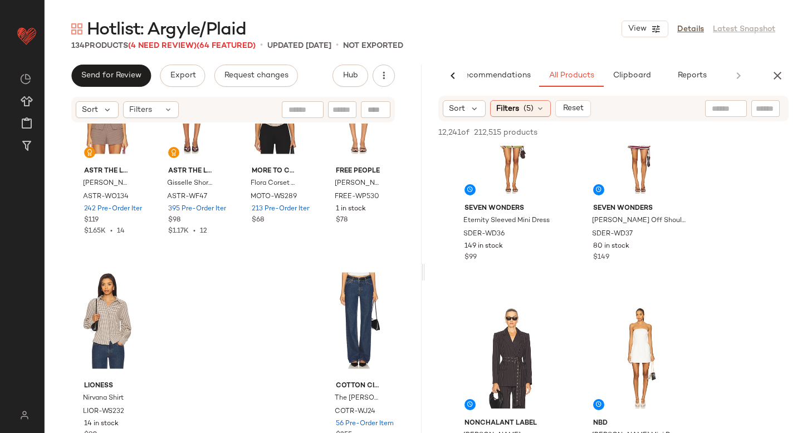
scroll to position [63, 0]
click at [530, 110] on span "(5)" at bounding box center [529, 109] width 10 height 12
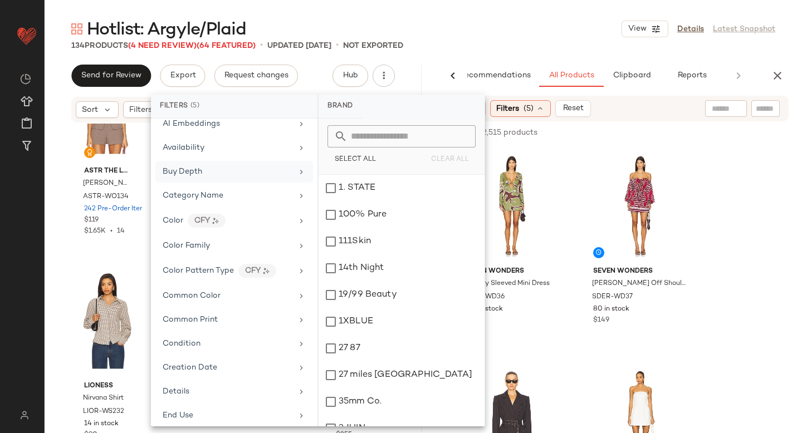
scroll to position [174, 0]
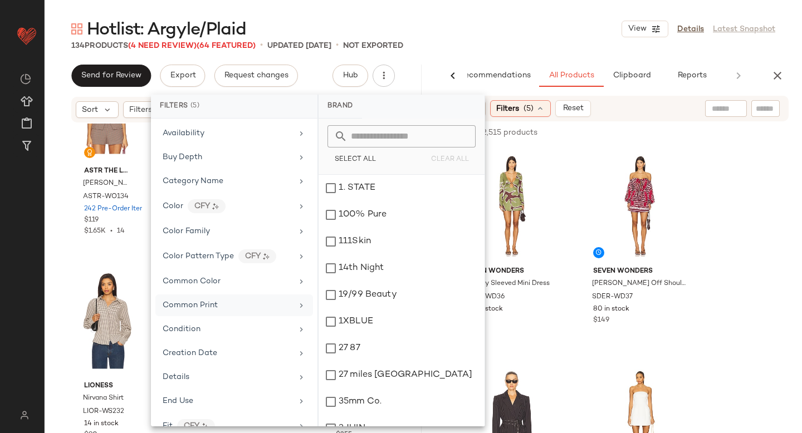
click at [201, 310] on div "Common Print" at bounding box center [190, 306] width 55 height 12
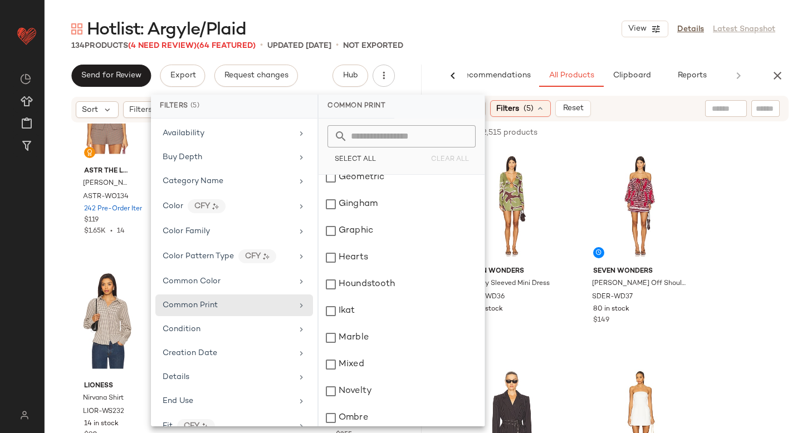
scroll to position [359, 0]
click at [331, 207] on div "Gingham" at bounding box center [402, 203] width 166 height 27
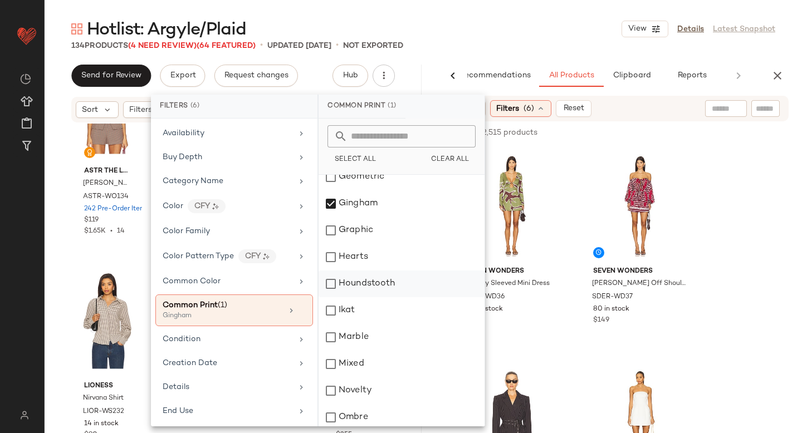
click at [334, 290] on div "Houndstooth" at bounding box center [402, 284] width 166 height 27
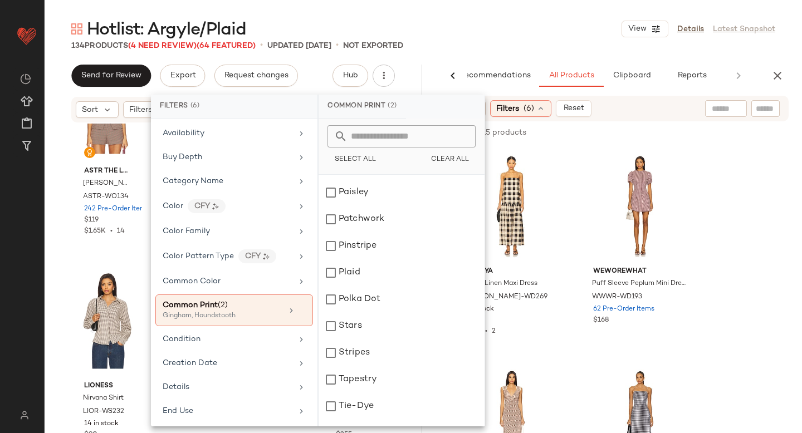
scroll to position [639, 0]
click at [328, 270] on div "Plaid" at bounding box center [402, 271] width 166 height 27
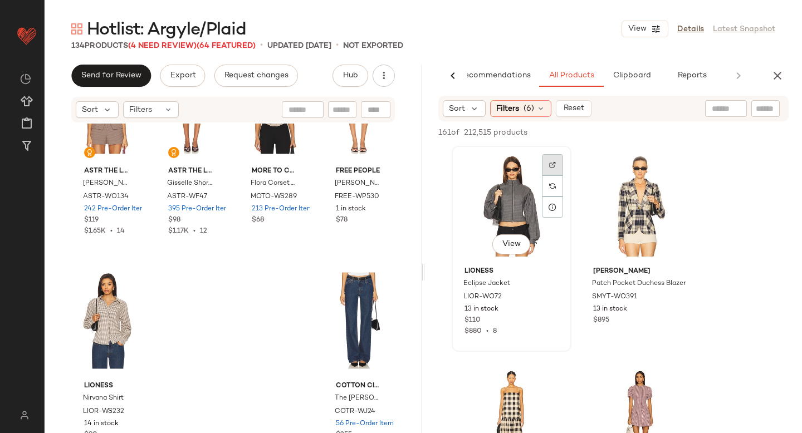
click at [553, 175] on div at bounding box center [552, 185] width 21 height 21
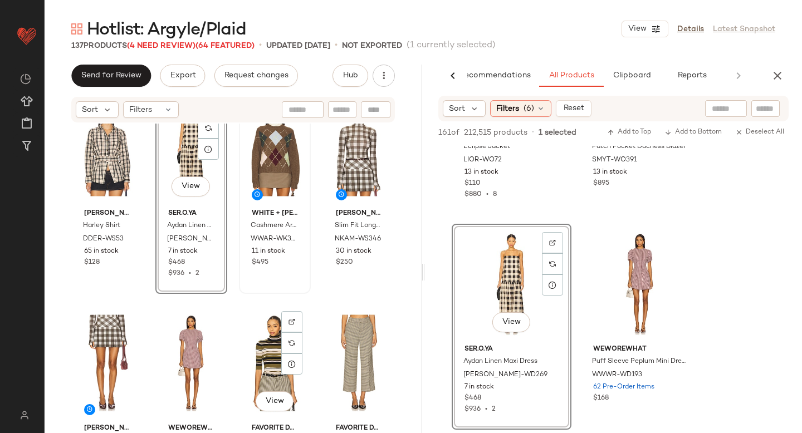
scroll to position [5830, 0]
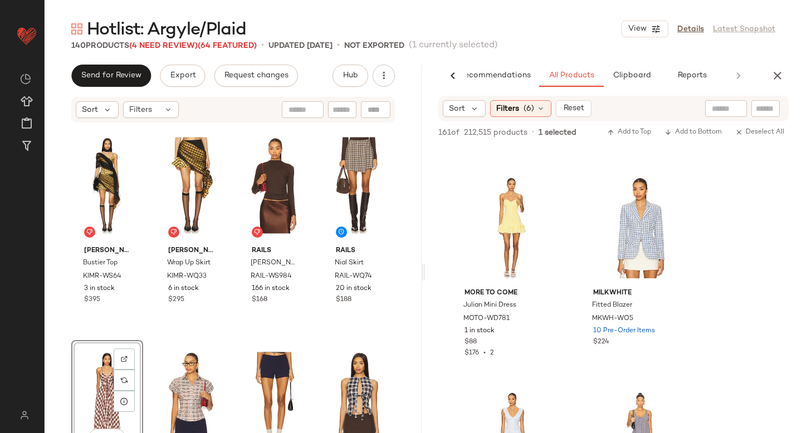
scroll to position [1849, 0]
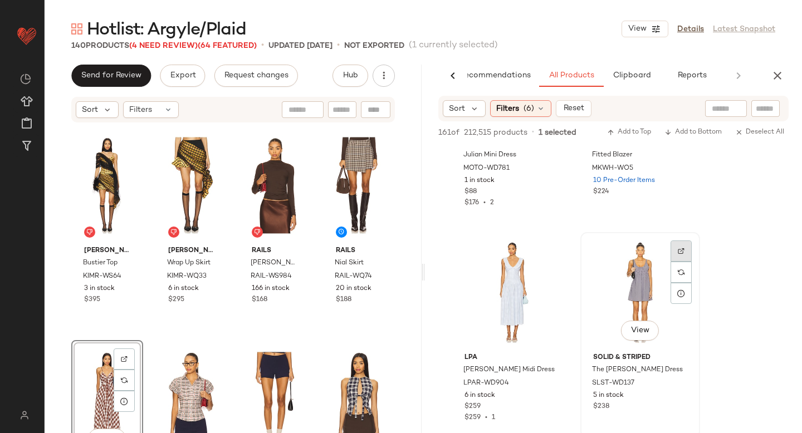
click at [686, 262] on div at bounding box center [681, 272] width 21 height 21
click at [615, 379] on span "SLST-WD137" at bounding box center [613, 384] width 42 height 10
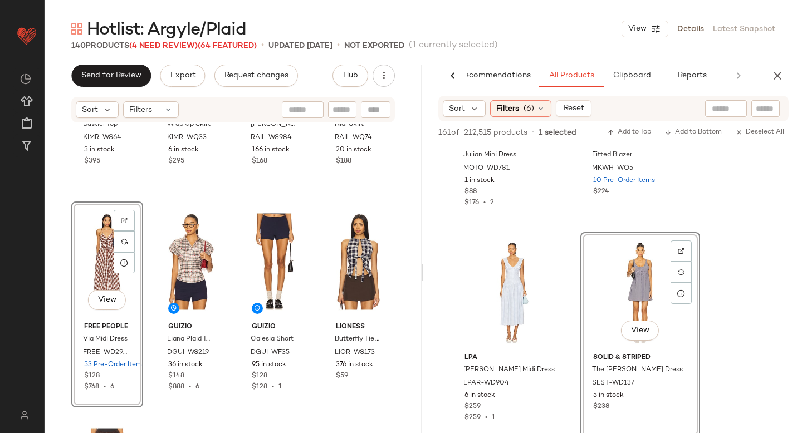
scroll to position [6832, 0]
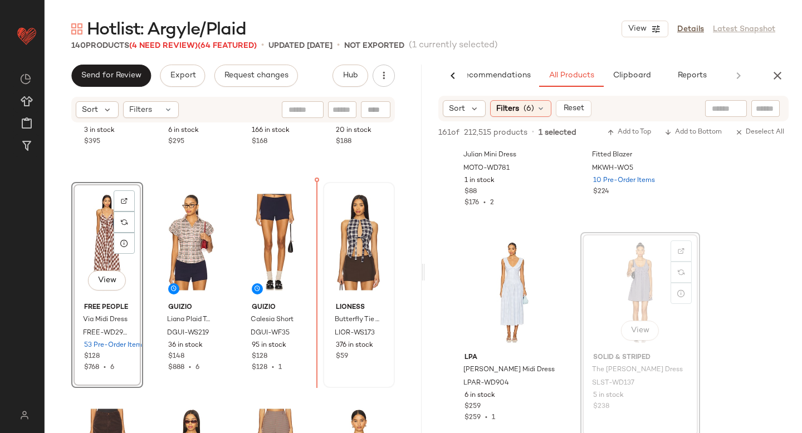
drag, startPoint x: 648, startPoint y: 277, endPoint x: 317, endPoint y: 302, distance: 331.8
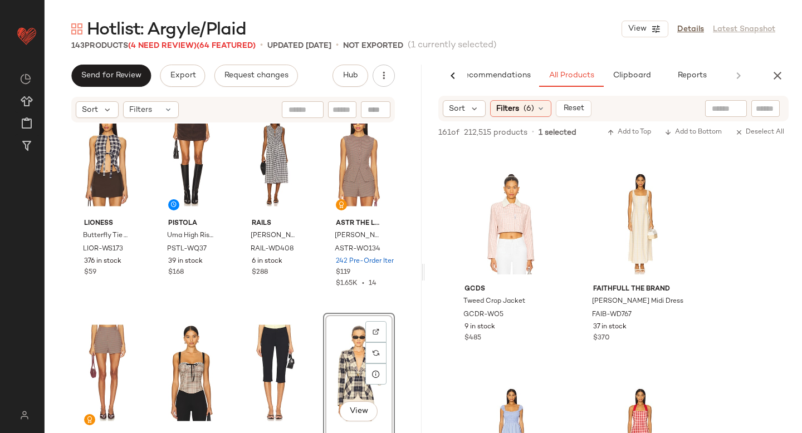
scroll to position [2123, 0]
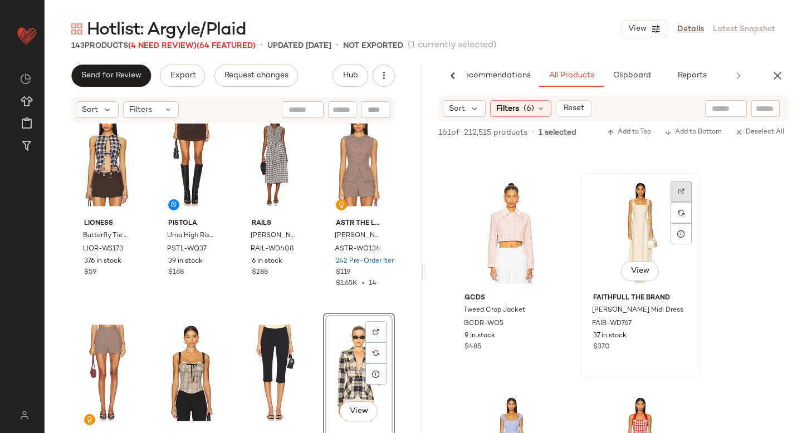
click at [678, 190] on img at bounding box center [681, 191] width 7 height 7
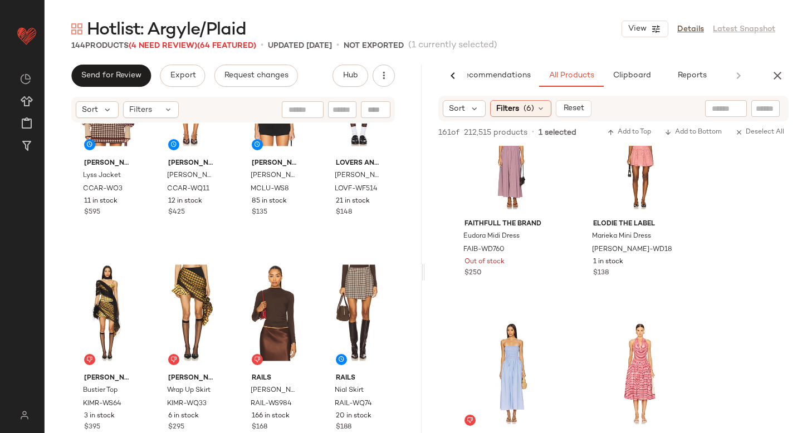
scroll to position [2770, 0]
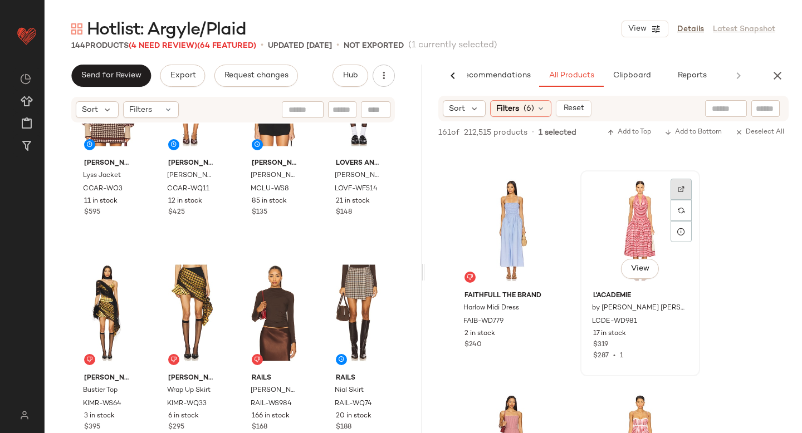
click at [681, 200] on div at bounding box center [681, 210] width 21 height 21
click at [608, 319] on span "LCDE-WD981" at bounding box center [614, 322] width 45 height 10
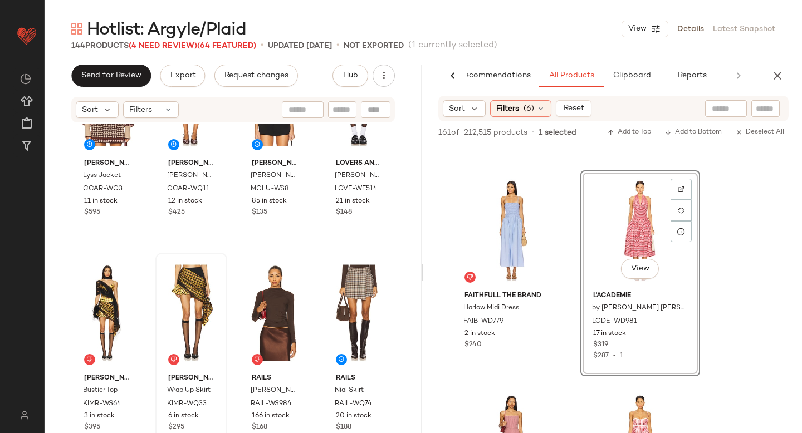
drag, startPoint x: 645, startPoint y: 227, endPoint x: 224, endPoint y: 309, distance: 428.8
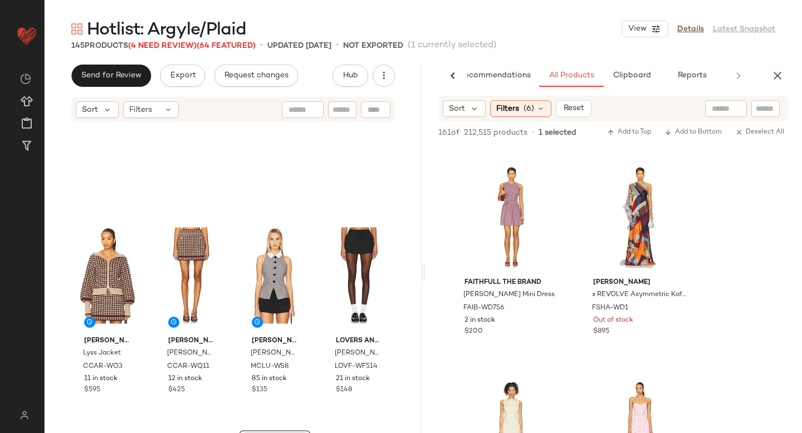
scroll to position [3185, 0]
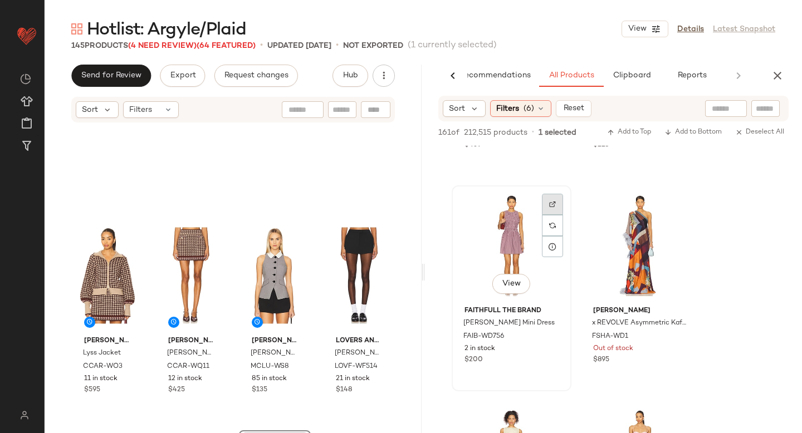
click at [543, 215] on div at bounding box center [552, 225] width 21 height 21
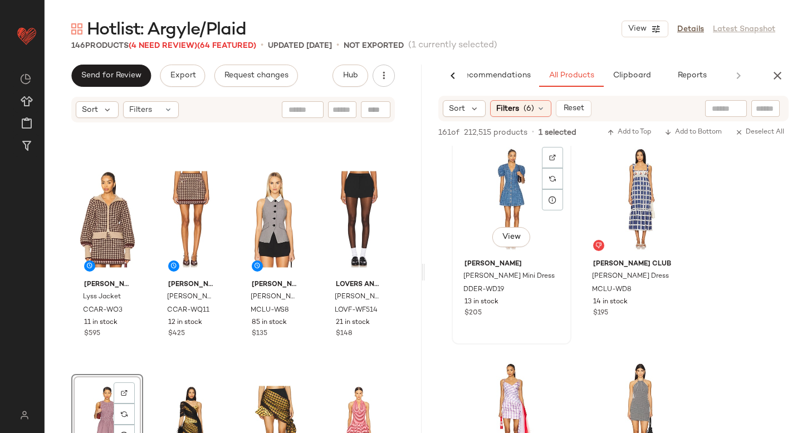
scroll to position [4301, 0]
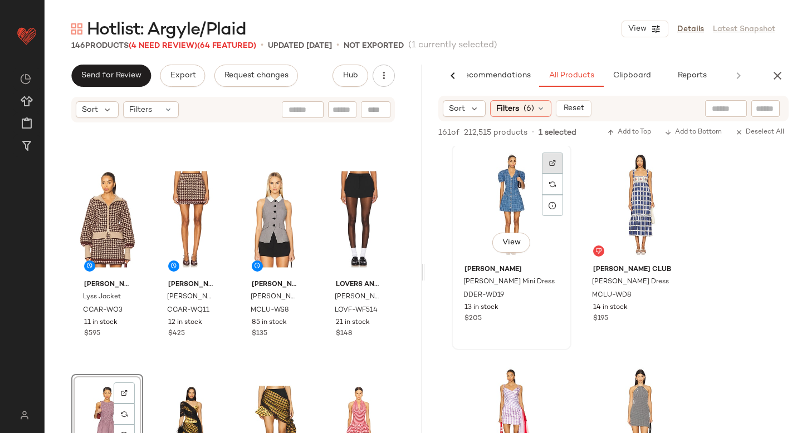
click at [552, 174] on div at bounding box center [552, 184] width 21 height 21
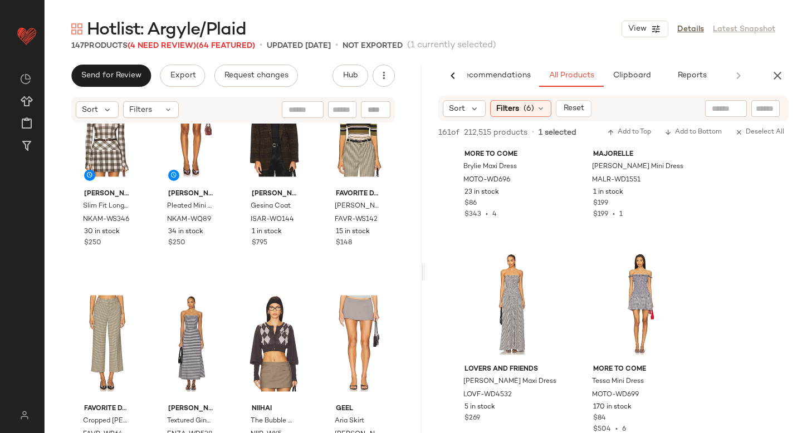
scroll to position [4869, 0]
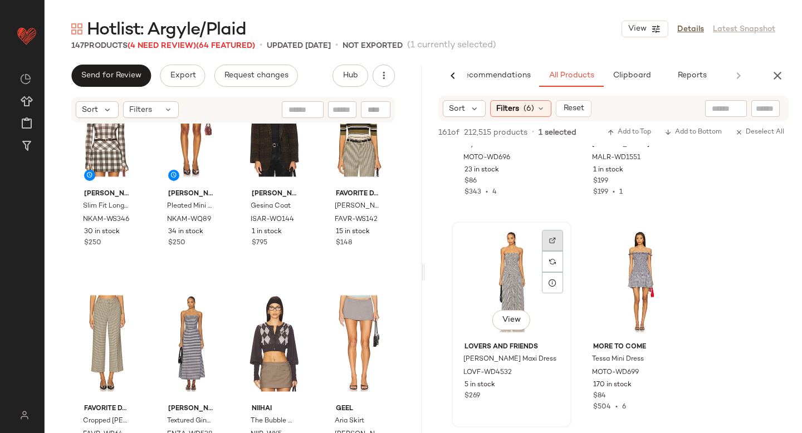
click at [553, 237] on img at bounding box center [552, 240] width 7 height 7
click at [478, 376] on span "LOVF-WD4532" at bounding box center [487, 373] width 48 height 10
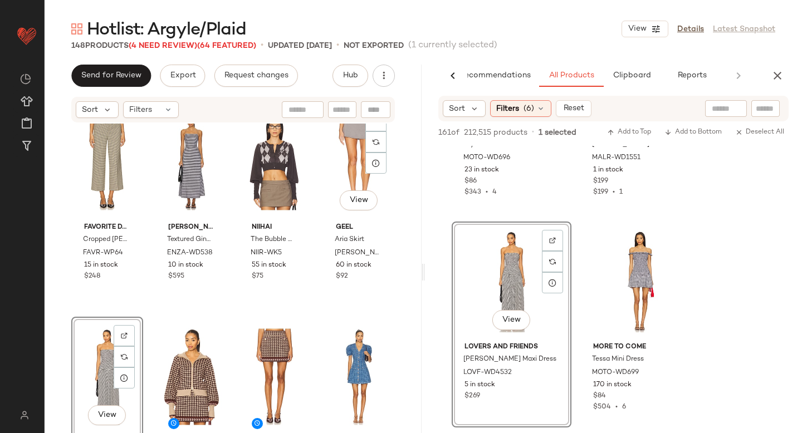
scroll to position [6366, 0]
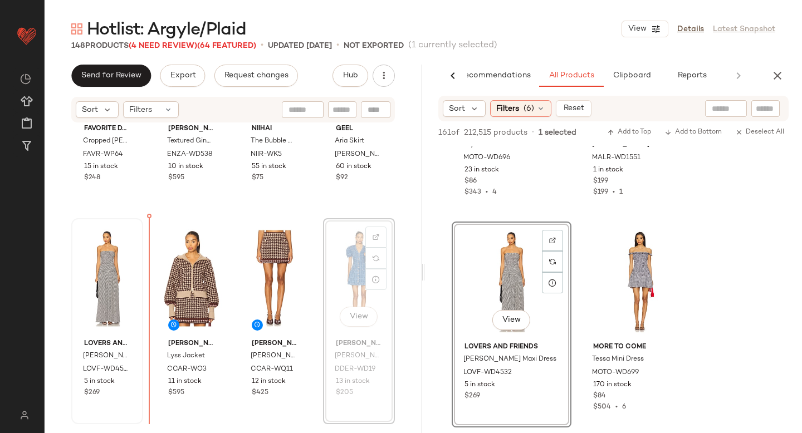
drag, startPoint x: 334, startPoint y: 256, endPoint x: 98, endPoint y: 269, distance: 236.5
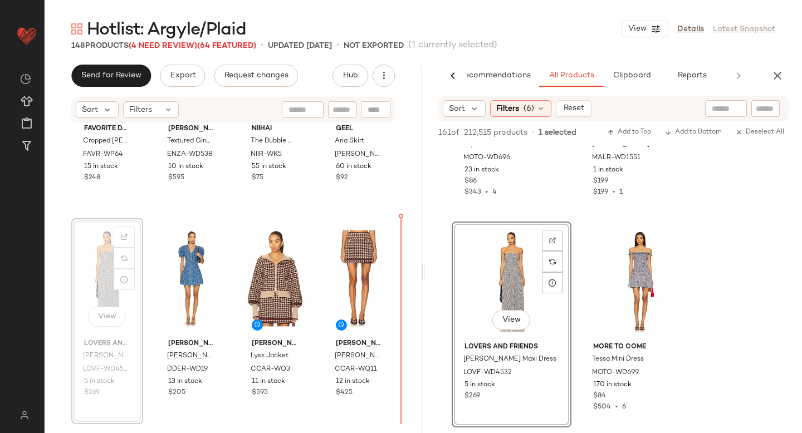
drag, startPoint x: 98, startPoint y: 269, endPoint x: 395, endPoint y: 284, distance: 297.2
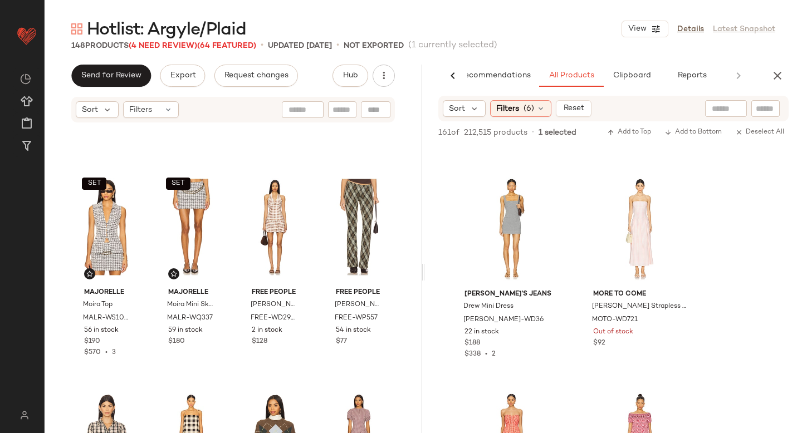
scroll to position [5351, 0]
click at [545, 199] on div at bounding box center [552, 209] width 21 height 21
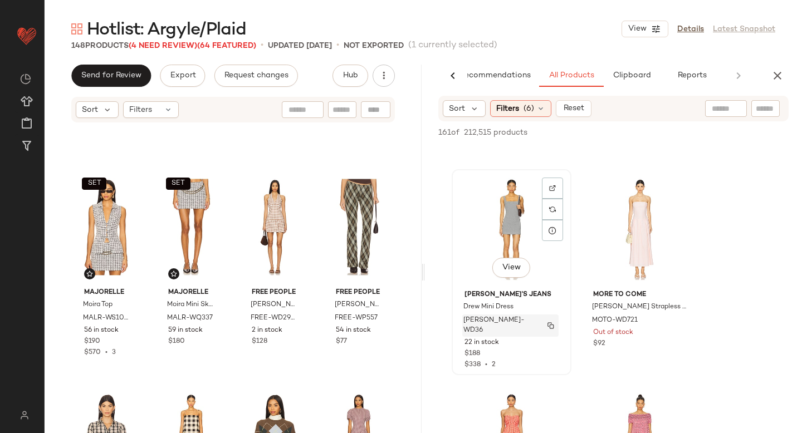
click at [482, 320] on span "[PERSON_NAME]-WD36" at bounding box center [499, 326] width 73 height 20
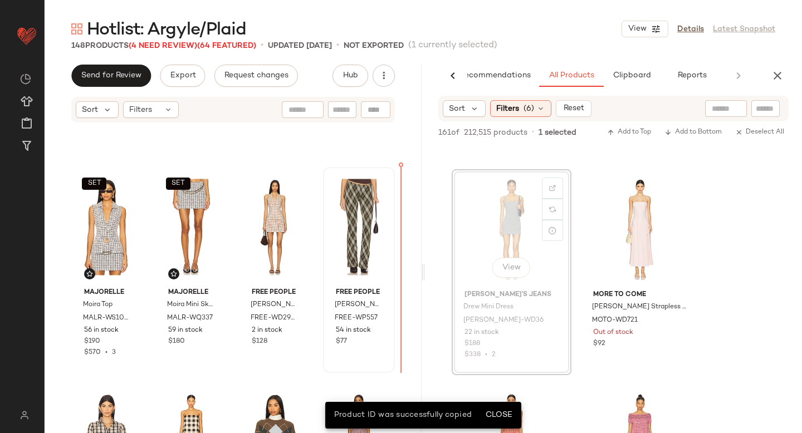
drag, startPoint x: 498, startPoint y: 205, endPoint x: 384, endPoint y: 252, distance: 123.9
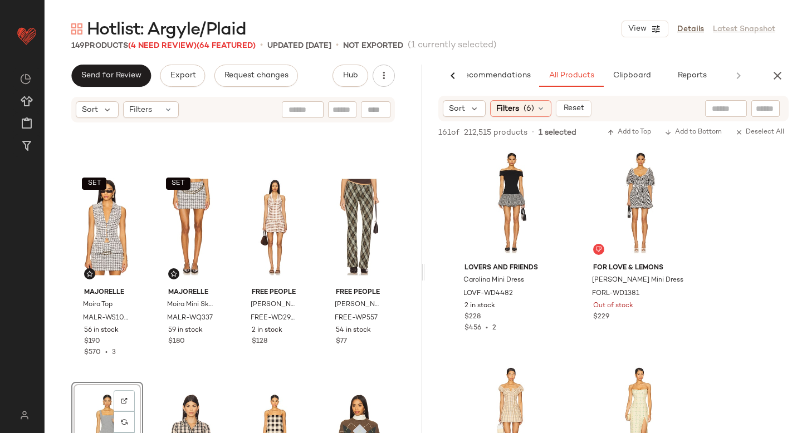
scroll to position [7526, 0]
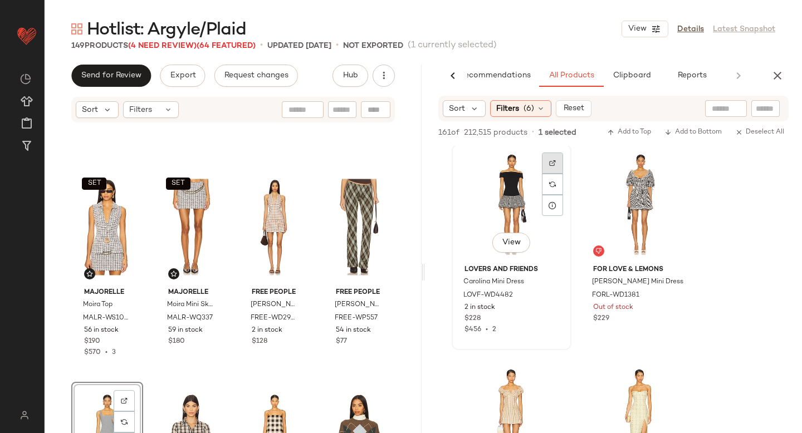
click at [551, 164] on img at bounding box center [552, 163] width 7 height 7
click at [494, 297] on span "LOVF-WD4482" at bounding box center [488, 296] width 50 height 10
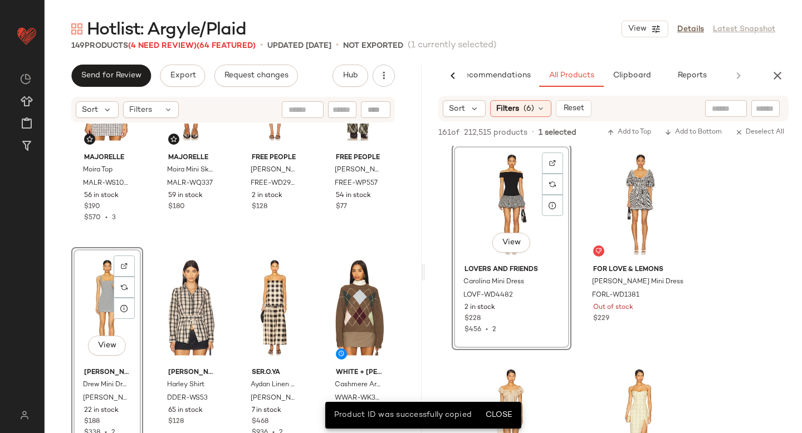
scroll to position [5700, 0]
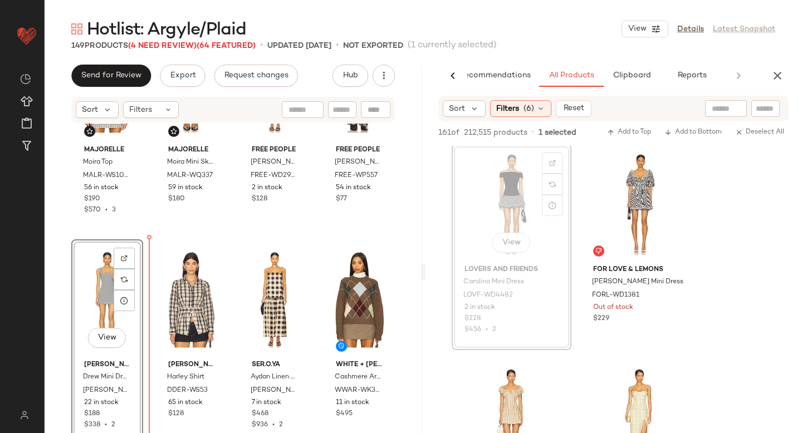
drag, startPoint x: 530, startPoint y: 182, endPoint x: 120, endPoint y: 290, distance: 424.3
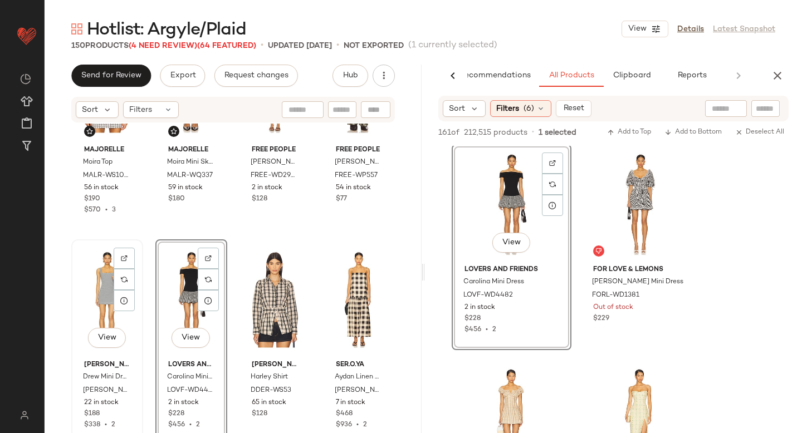
click at [109, 284] on div "View" at bounding box center [107, 299] width 64 height 113
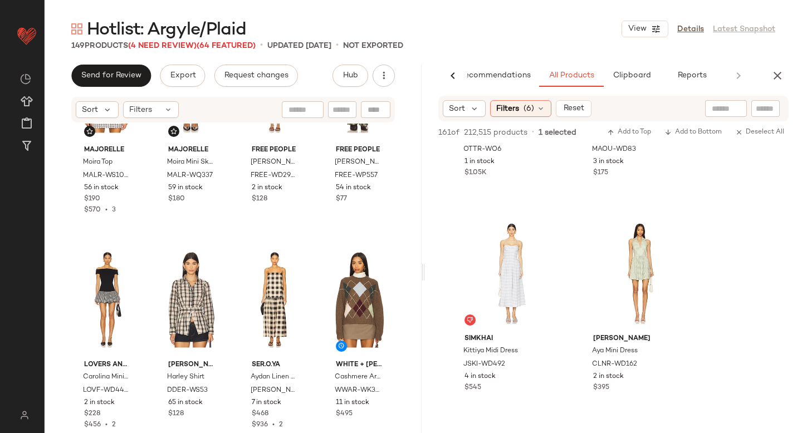
scroll to position [9821, 0]
click at [687, 243] on div at bounding box center [681, 253] width 21 height 21
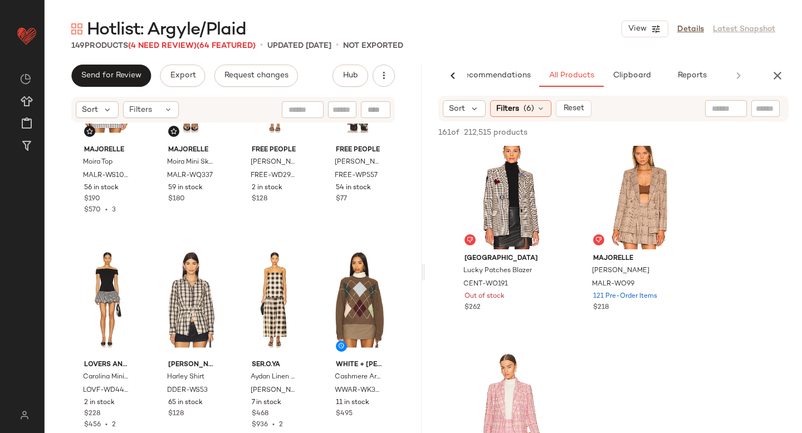
scroll to position [13312, 0]
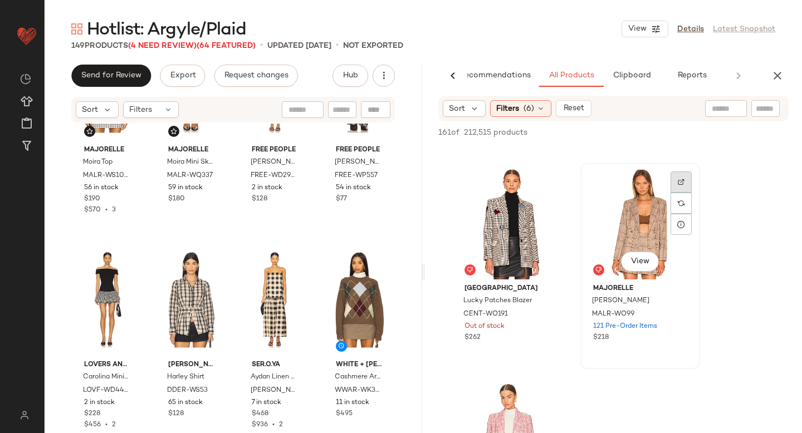
click at [679, 185] on img at bounding box center [681, 182] width 7 height 7
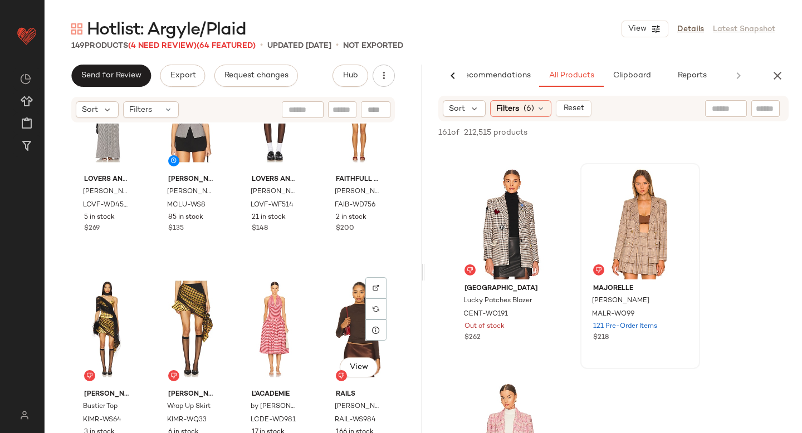
scroll to position [6737, 0]
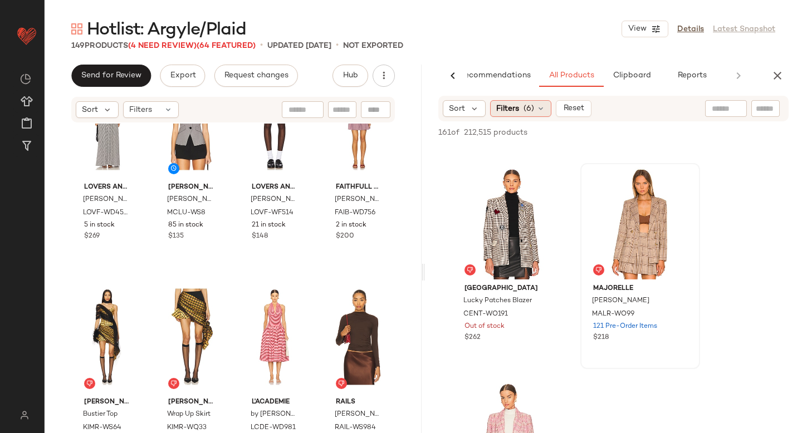
click at [527, 112] on span "(6)" at bounding box center [529, 109] width 11 height 12
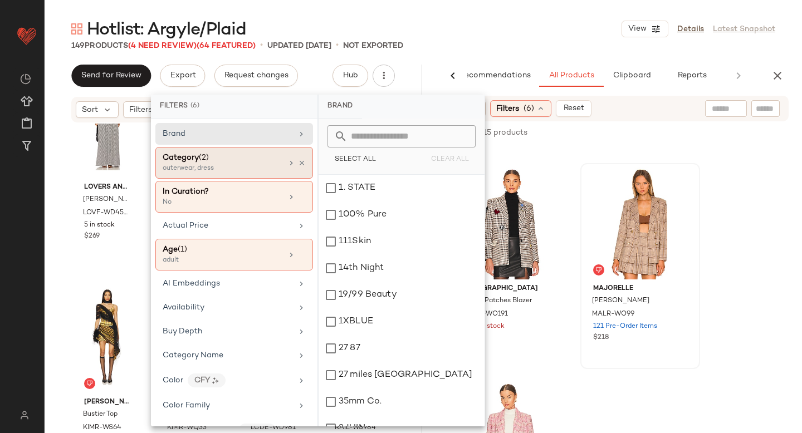
click at [247, 158] on div "Category (2)" at bounding box center [223, 158] width 120 height 12
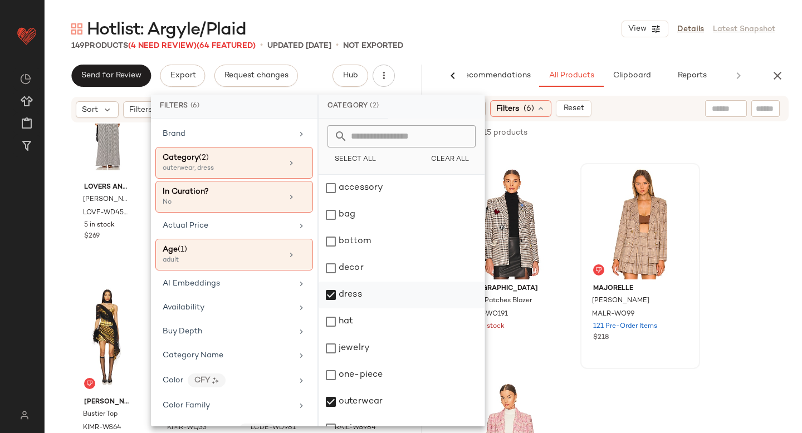
click at [337, 309] on div "dress" at bounding box center [402, 322] width 166 height 27
click at [333, 415] on div "outerwear" at bounding box center [402, 428] width 166 height 27
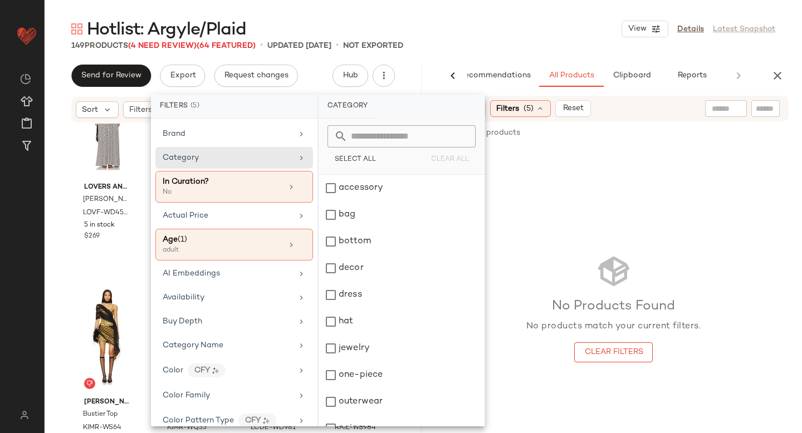
click at [777, 211] on div "No Products Found No products match your current filters. Clear Filters" at bounding box center [613, 308] width 377 height 324
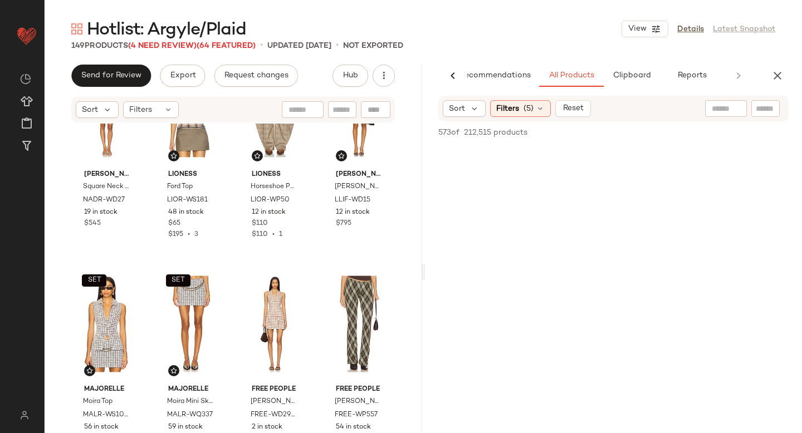
scroll to position [5449, 0]
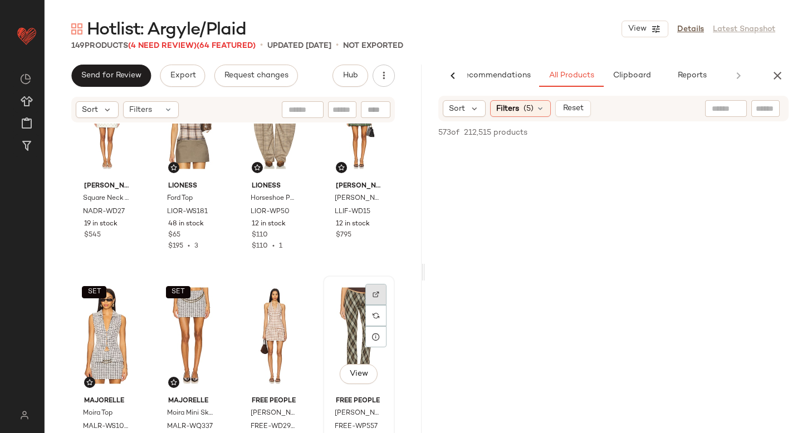
click at [374, 305] on div at bounding box center [375, 315] width 21 height 21
click at [762, 109] on input "text" at bounding box center [765, 109] width 19 height 12
paste input "*********"
type input "*********"
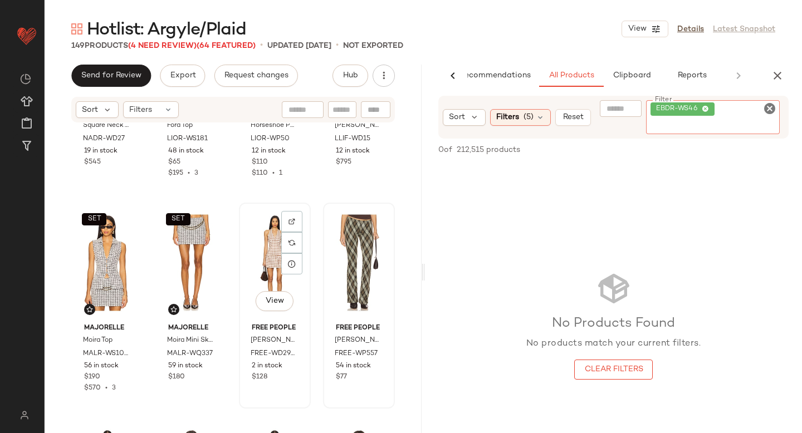
scroll to position [5534, 0]
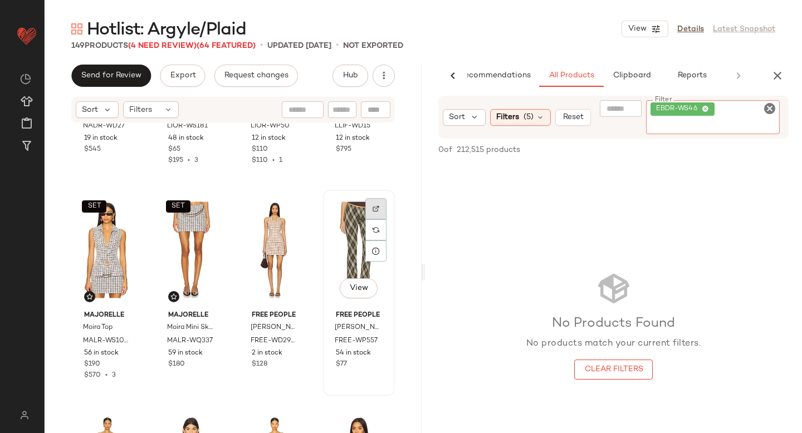
click at [374, 219] on div at bounding box center [375, 229] width 21 height 21
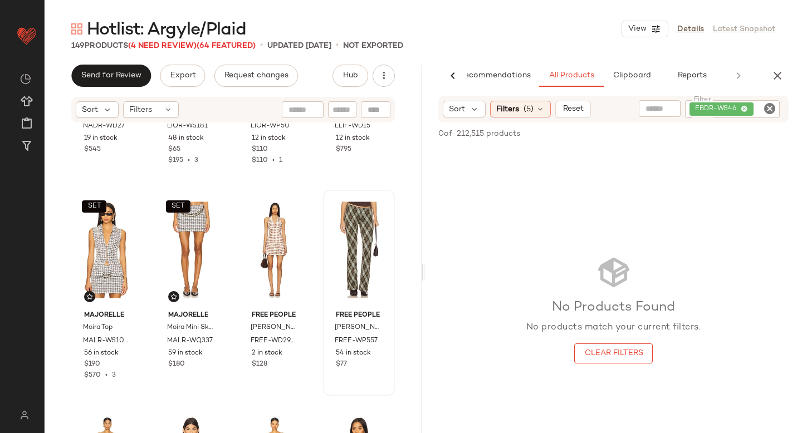
click at [772, 110] on icon "Clear Filter" at bounding box center [769, 108] width 13 height 13
paste input "*********"
type input "*********"
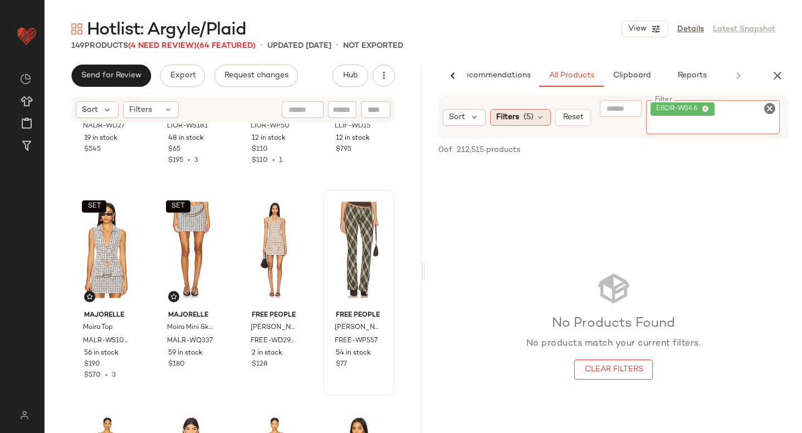
click at [531, 113] on span "(5)" at bounding box center [529, 117] width 10 height 12
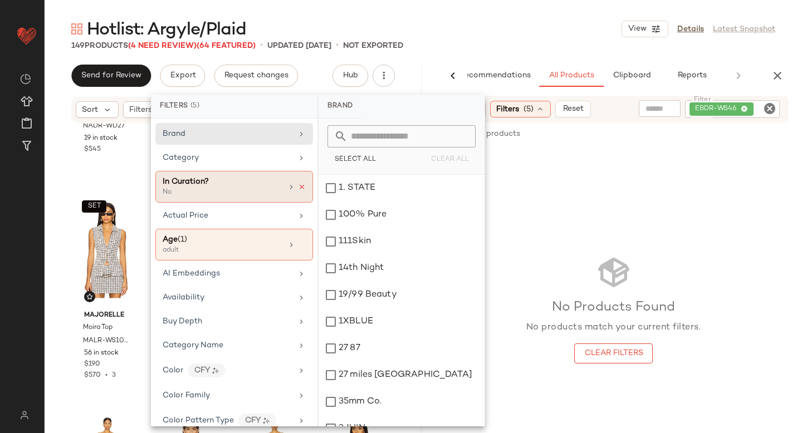
click at [298, 188] on icon at bounding box center [302, 187] width 8 height 8
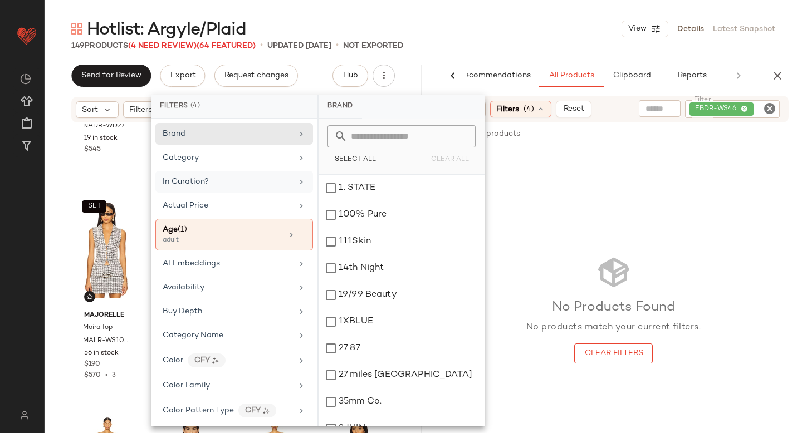
click at [669, 221] on div "No Products Found No products match your current filters. Clear Filters" at bounding box center [613, 309] width 377 height 324
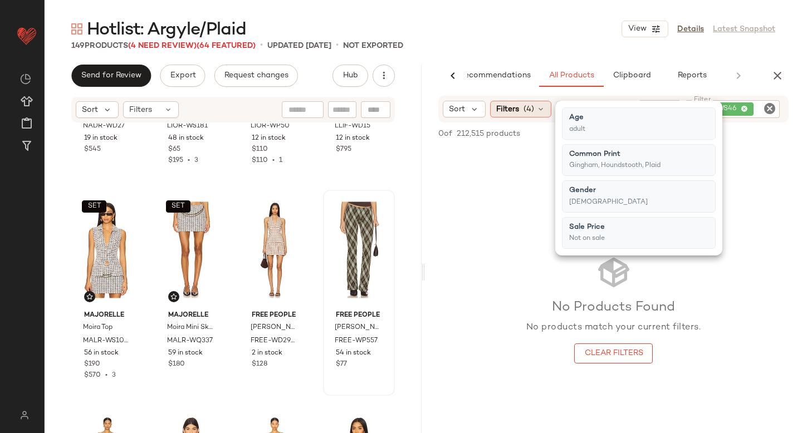
click at [536, 110] on icon at bounding box center [540, 109] width 9 height 9
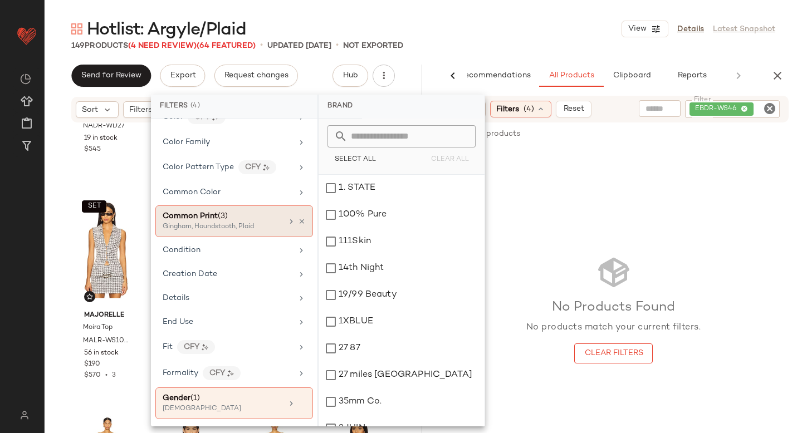
scroll to position [242, 0]
click at [300, 223] on icon at bounding box center [302, 223] width 8 height 8
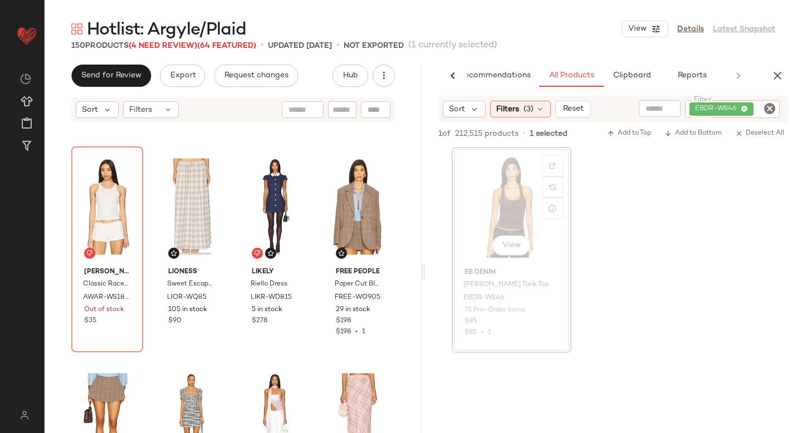
scroll to position [0, 0]
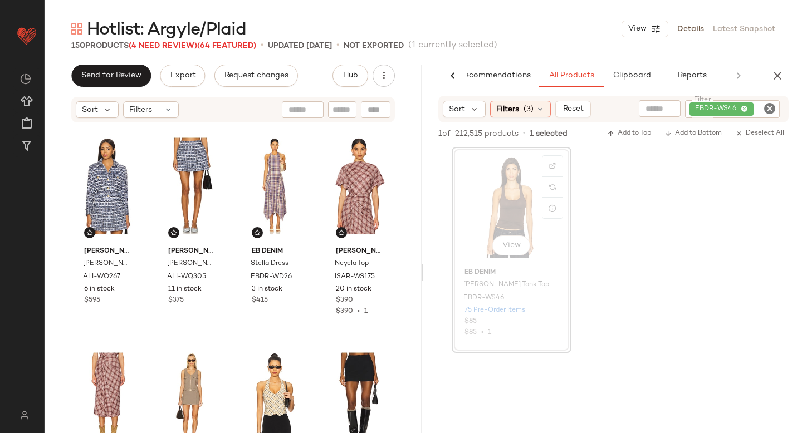
click at [766, 110] on icon "Clear Filter" at bounding box center [769, 108] width 13 height 13
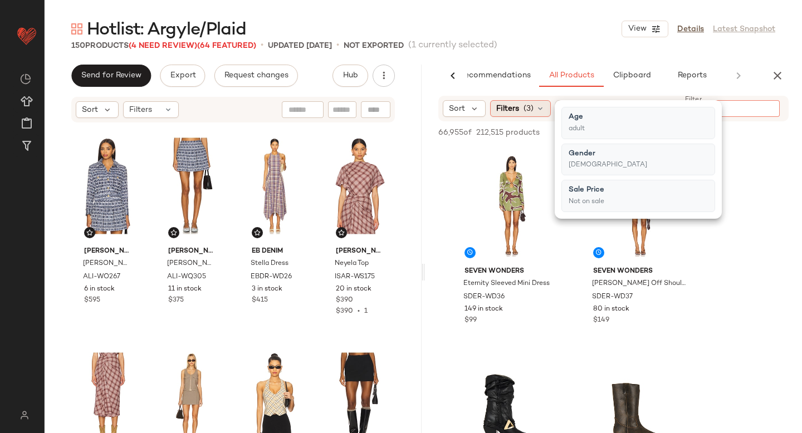
click at [526, 108] on span "(3)" at bounding box center [529, 109] width 10 height 12
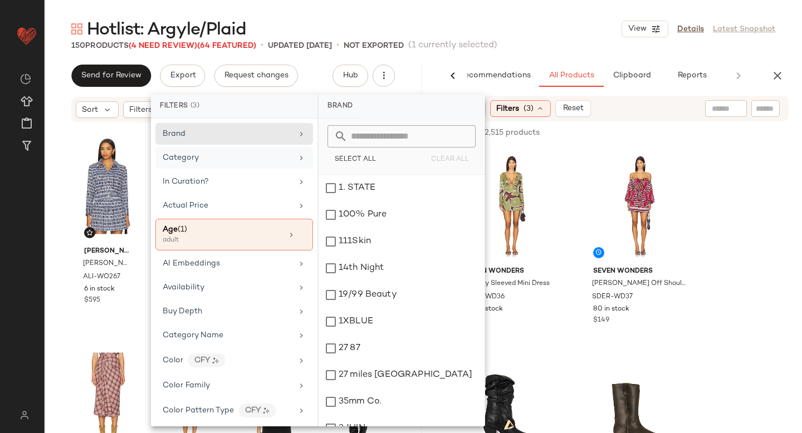
click at [238, 159] on div "Category" at bounding box center [228, 158] width 130 height 12
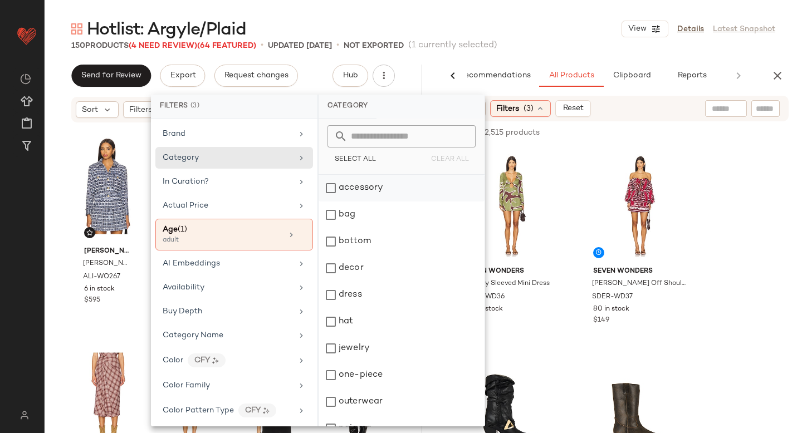
click at [332, 202] on div "accessory" at bounding box center [402, 215] width 166 height 27
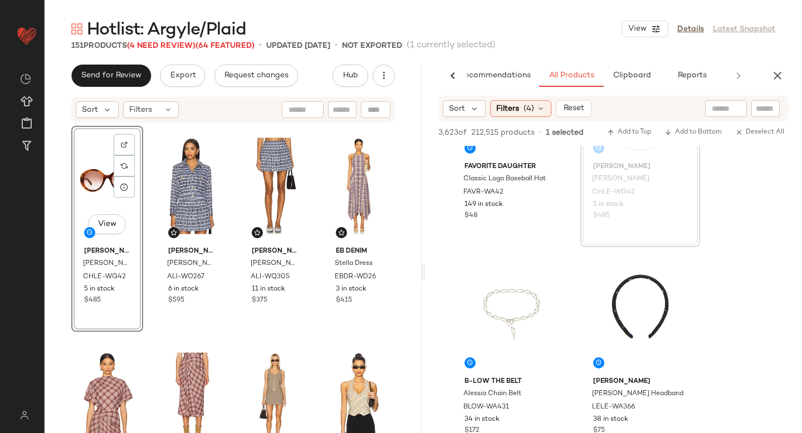
scroll to position [619, 0]
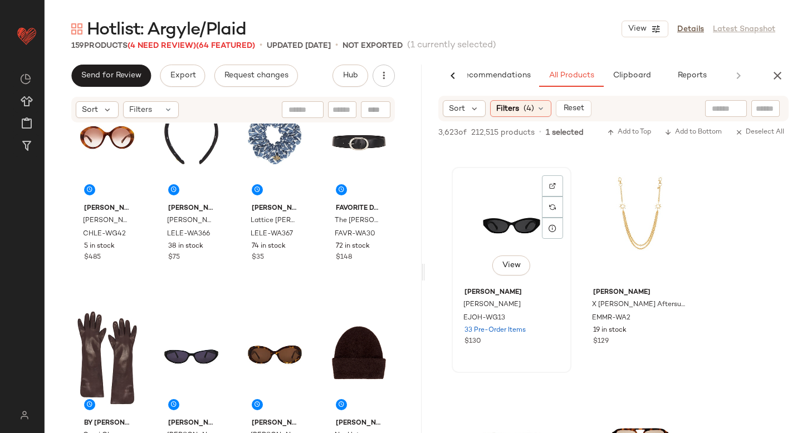
scroll to position [8046, 0]
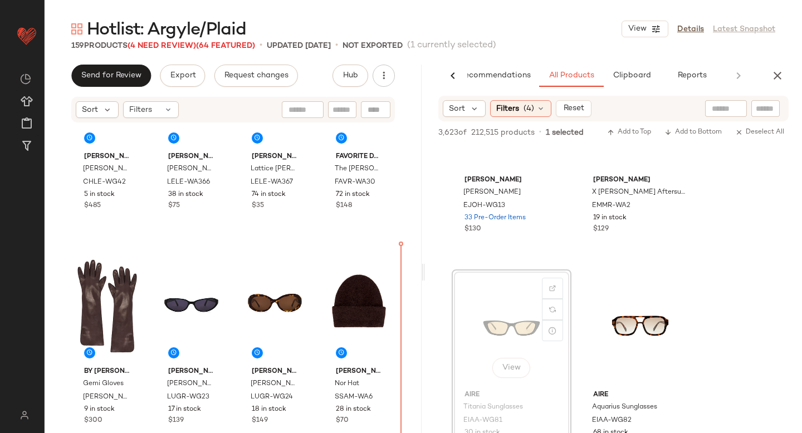
drag, startPoint x: 506, startPoint y: 300, endPoint x: 496, endPoint y: 305, distance: 10.5
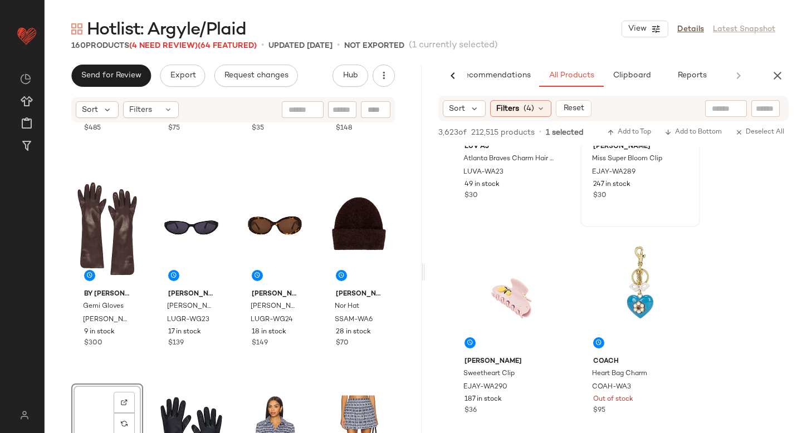
scroll to position [4610, 0]
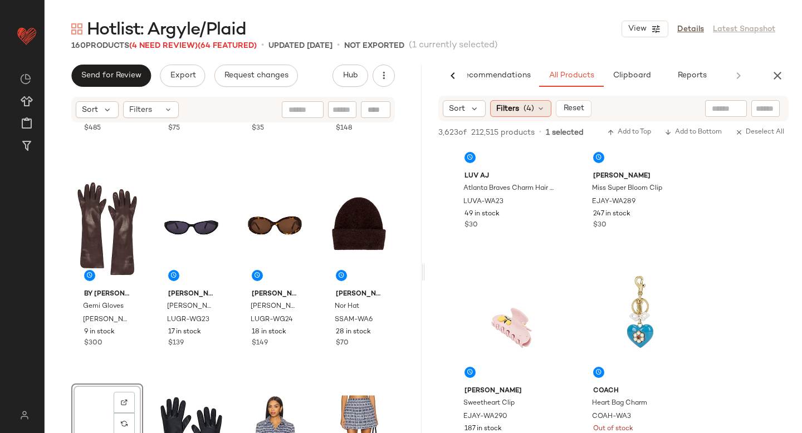
click at [524, 108] on span "(4)" at bounding box center [529, 109] width 11 height 12
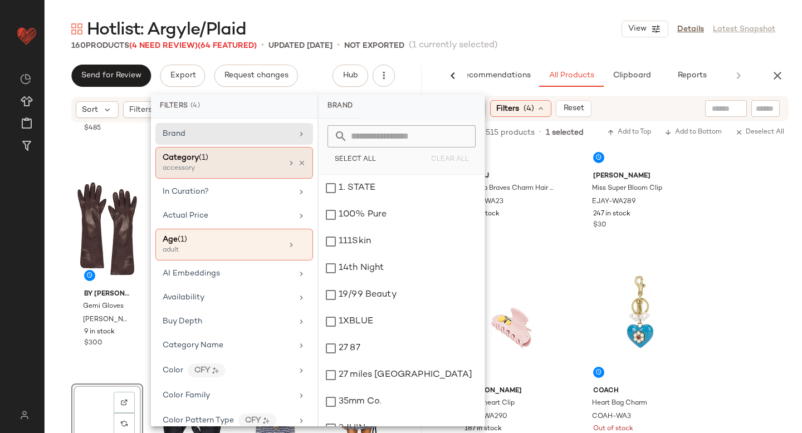
click at [253, 159] on div "Category (1)" at bounding box center [223, 158] width 120 height 12
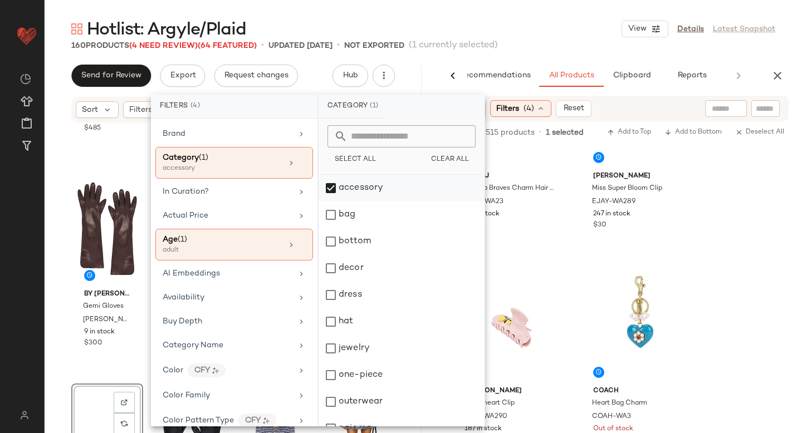
click at [333, 202] on div "accessory" at bounding box center [402, 215] width 166 height 27
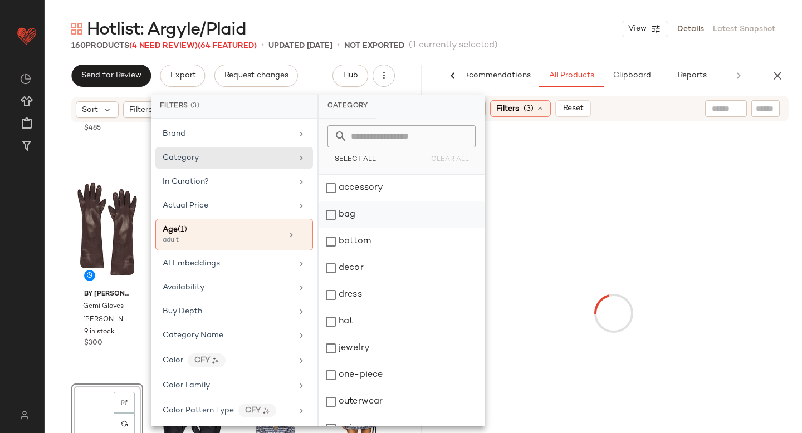
click at [331, 228] on div "bag" at bounding box center [402, 241] width 166 height 27
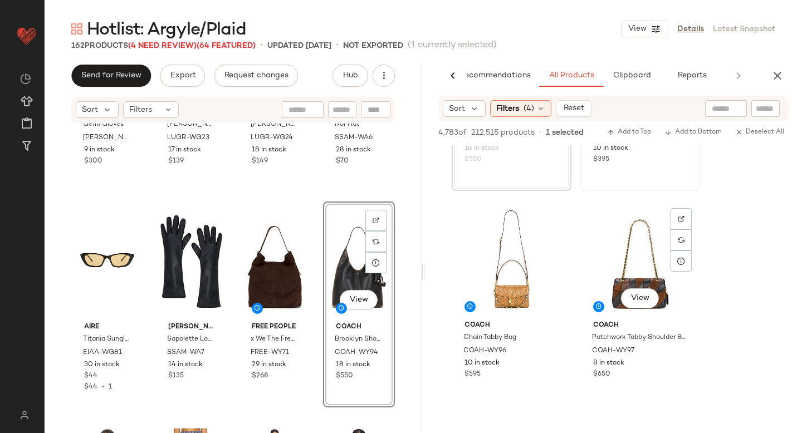
scroll to position [806, 0]
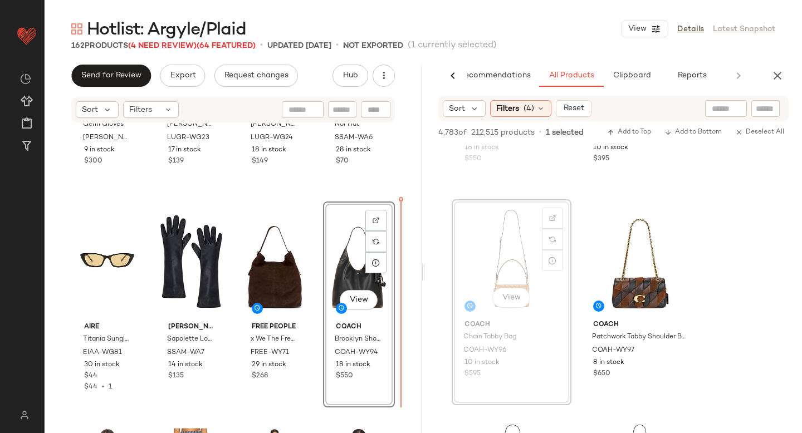
drag, startPoint x: 512, startPoint y: 241, endPoint x: 376, endPoint y: 322, distance: 157.9
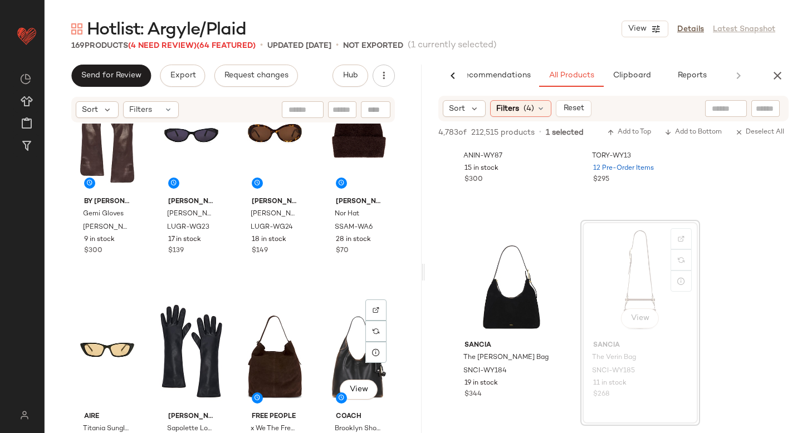
scroll to position [0, 0]
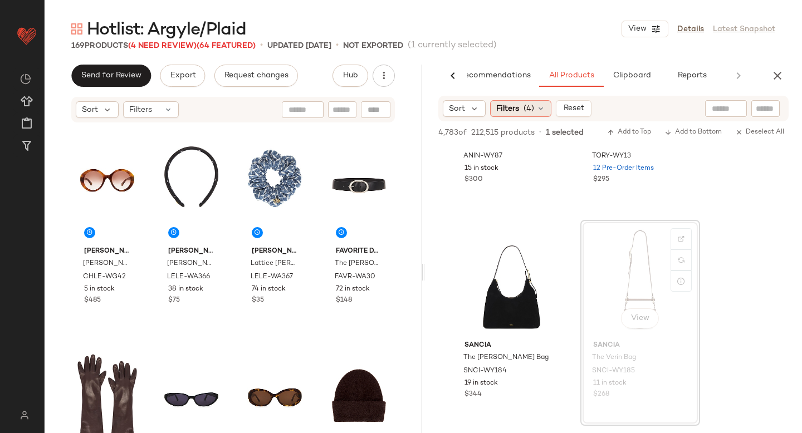
click at [516, 111] on span "Filters" at bounding box center [507, 109] width 23 height 12
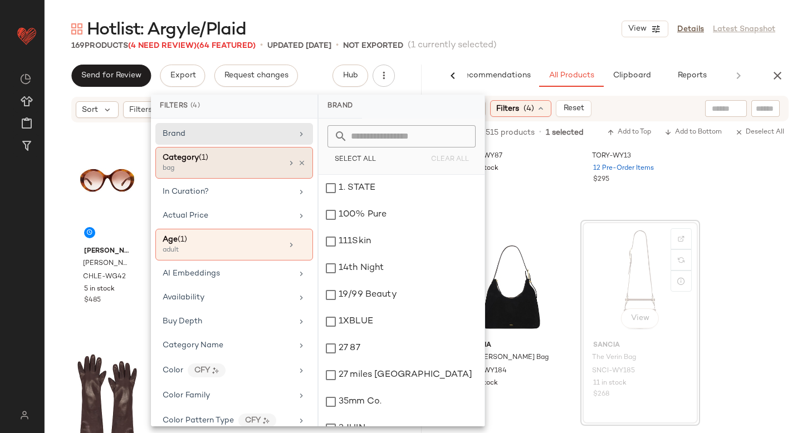
click at [229, 162] on div "Category (1)" at bounding box center [223, 158] width 120 height 12
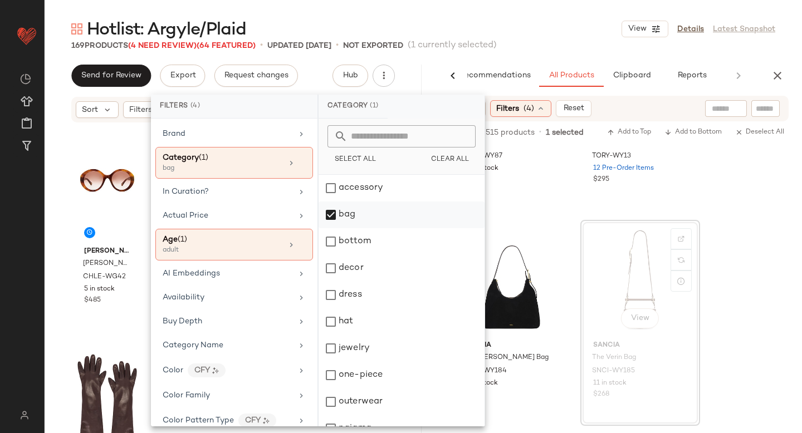
click at [331, 228] on div "bag" at bounding box center [402, 241] width 166 height 27
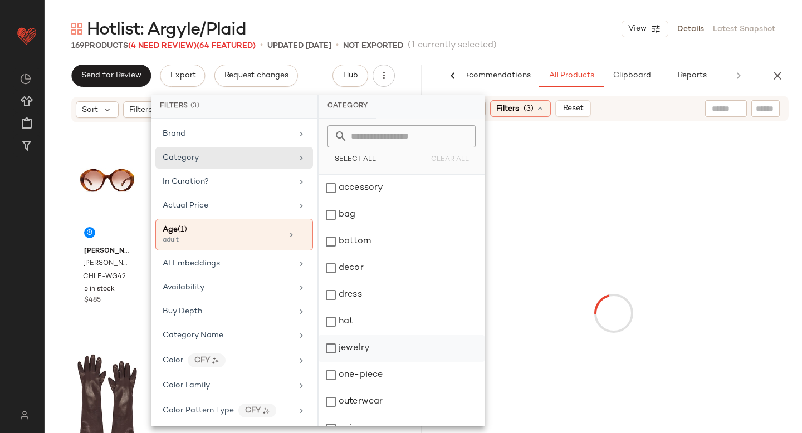
click at [330, 362] on div "jewelry" at bounding box center [402, 375] width 166 height 27
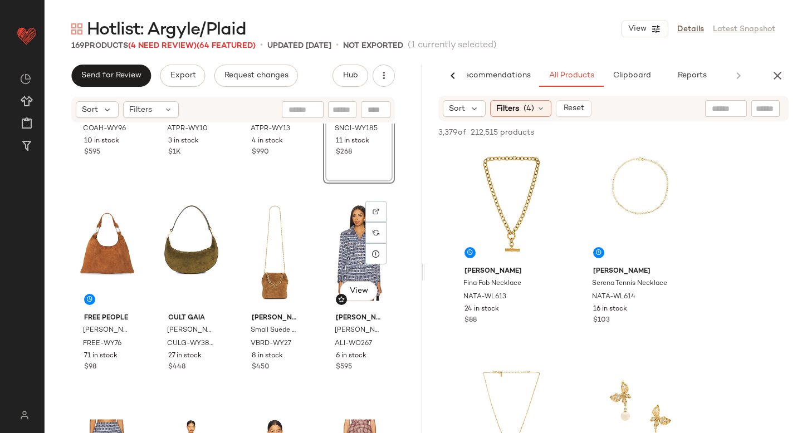
scroll to position [805, 0]
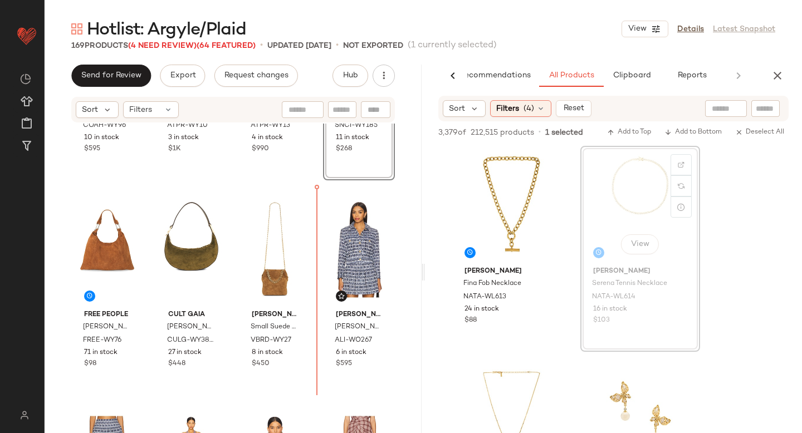
drag, startPoint x: 616, startPoint y: 178, endPoint x: 608, endPoint y: 179, distance: 8.5
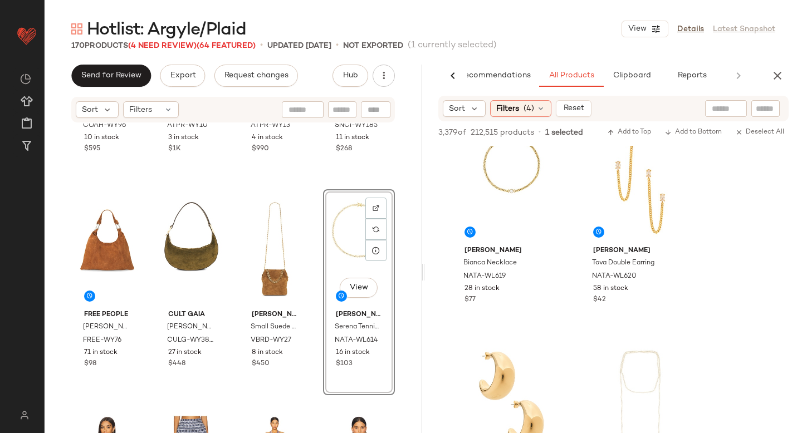
scroll to position [445, 0]
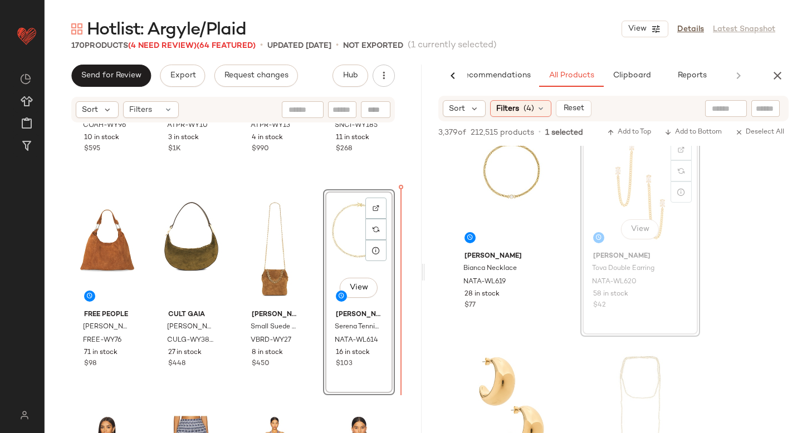
drag, startPoint x: 615, startPoint y: 176, endPoint x: 609, endPoint y: 179, distance: 6.2
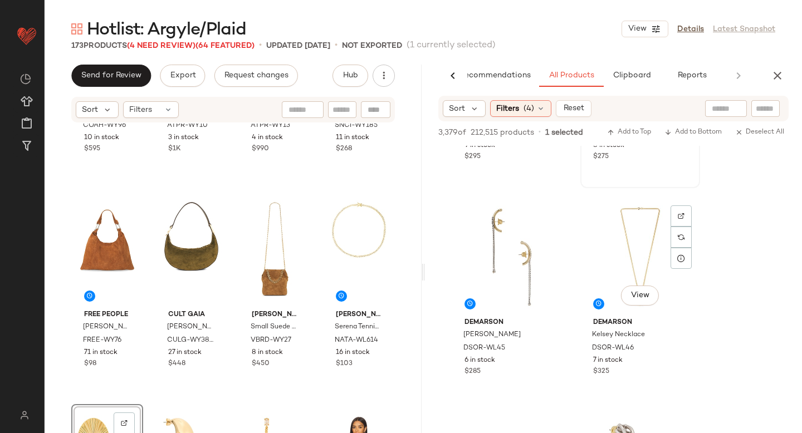
scroll to position [1884, 0]
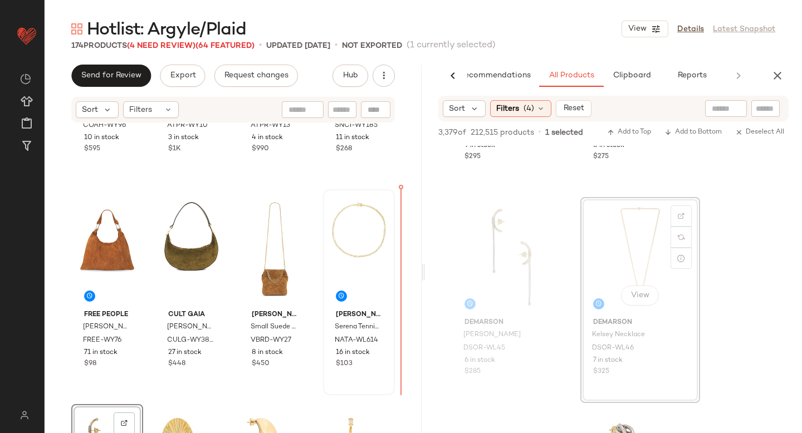
drag, startPoint x: 609, startPoint y: 250, endPoint x: 373, endPoint y: 307, distance: 243.6
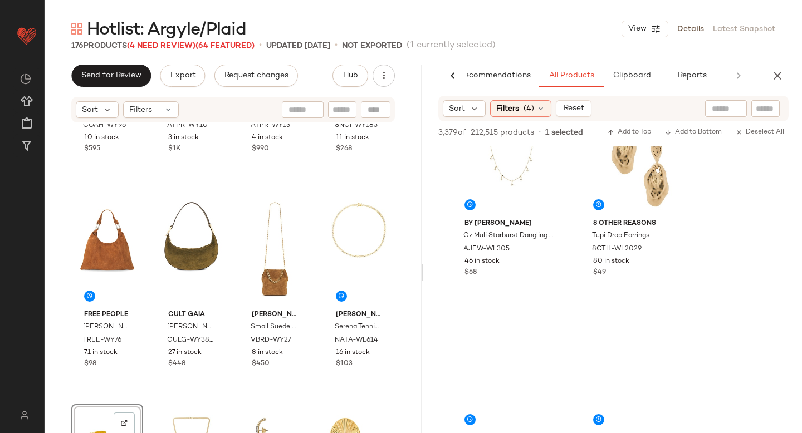
scroll to position [3073, 0]
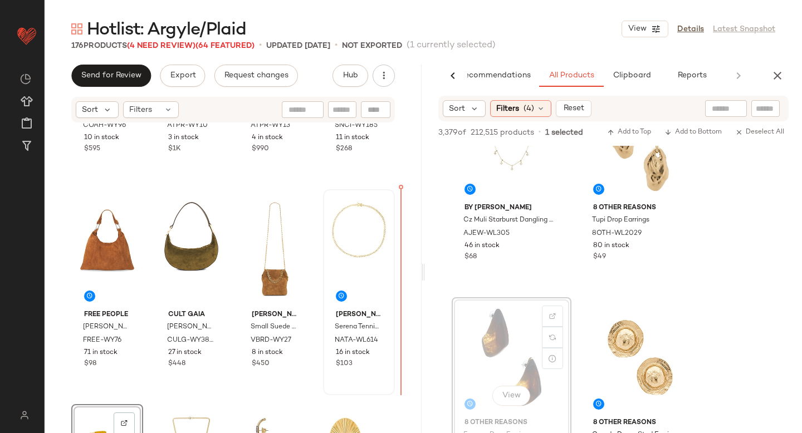
drag, startPoint x: 491, startPoint y: 317, endPoint x: 374, endPoint y: 314, distance: 117.0
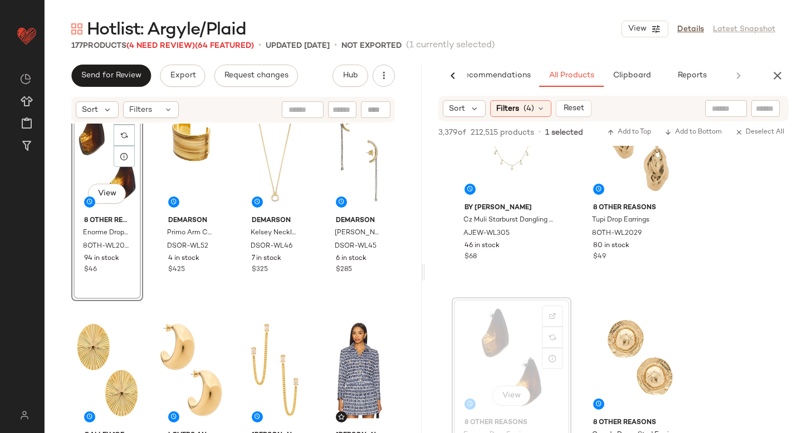
scroll to position [1141, 0]
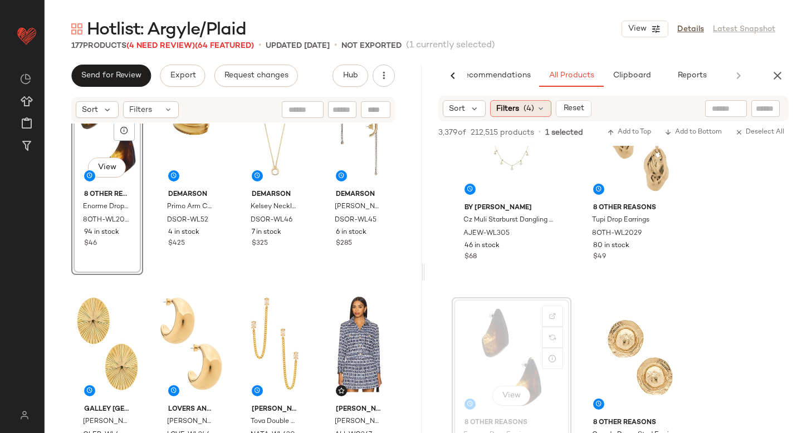
click at [527, 109] on span "(4)" at bounding box center [529, 109] width 11 height 12
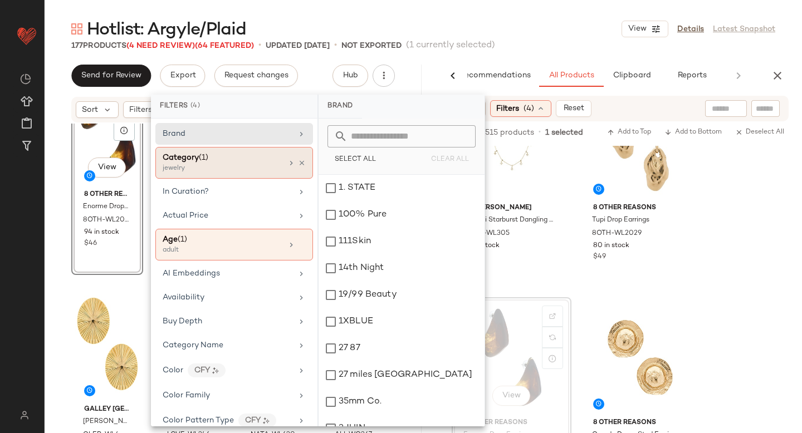
click at [223, 164] on div "jewelry" at bounding box center [218, 169] width 111 height 10
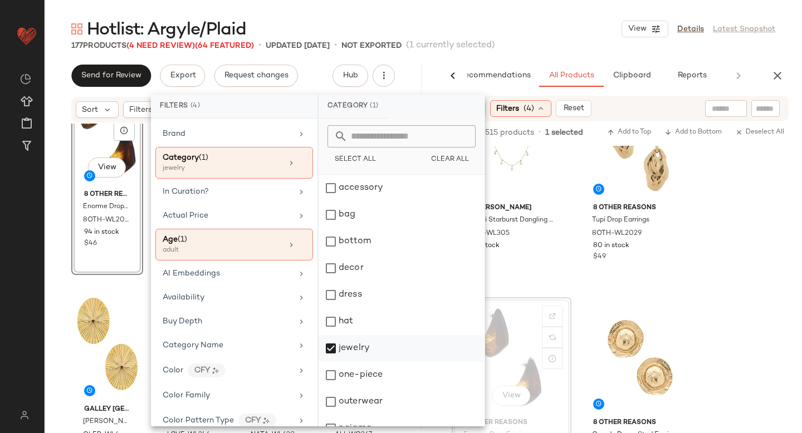
click at [336, 362] on div "jewelry" at bounding box center [402, 375] width 166 height 27
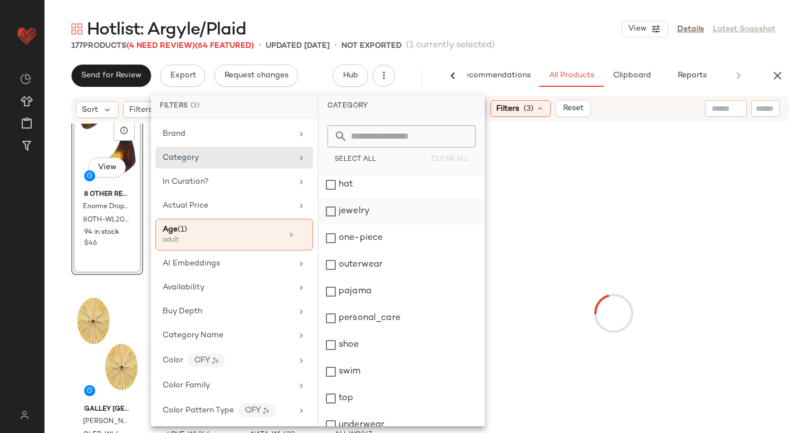
scroll to position [149, 0]
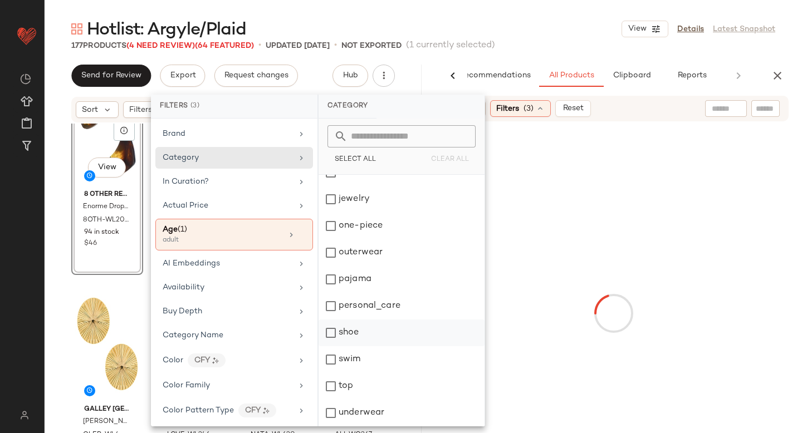
click at [331, 346] on div "shoe" at bounding box center [402, 359] width 166 height 27
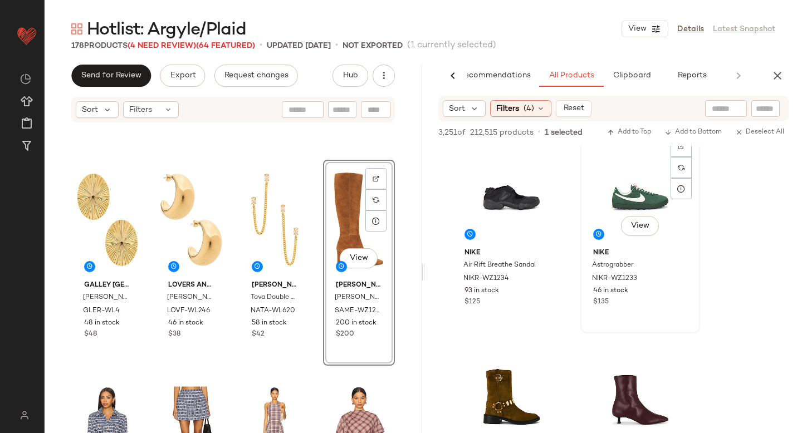
scroll to position [1240, 0]
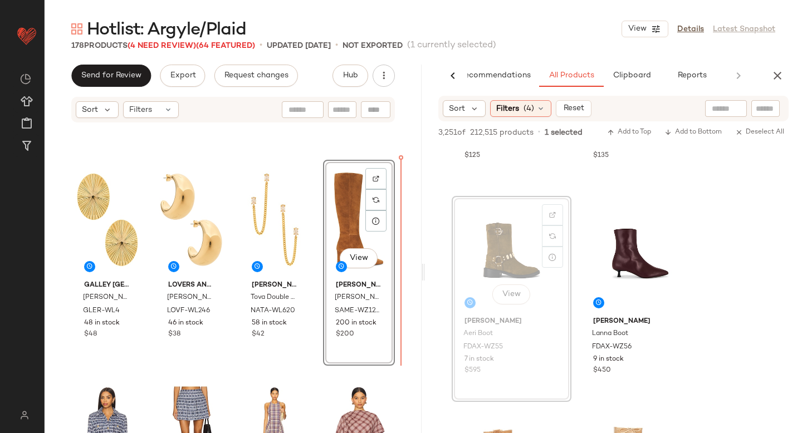
drag, startPoint x: 491, startPoint y: 236, endPoint x: 483, endPoint y: 237, distance: 8.4
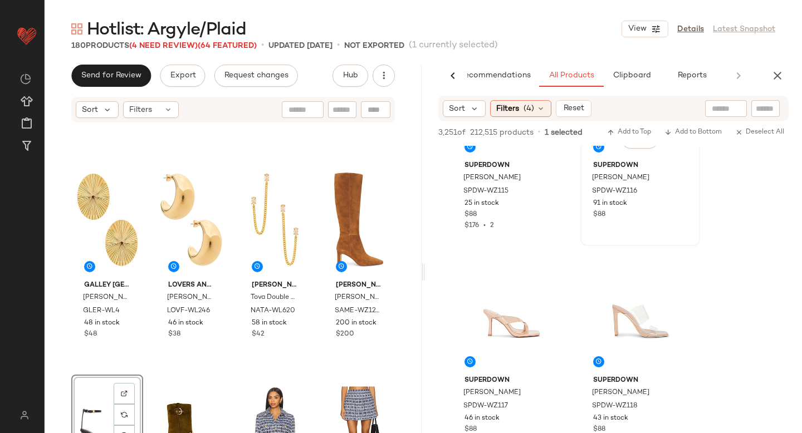
scroll to position [4324, 0]
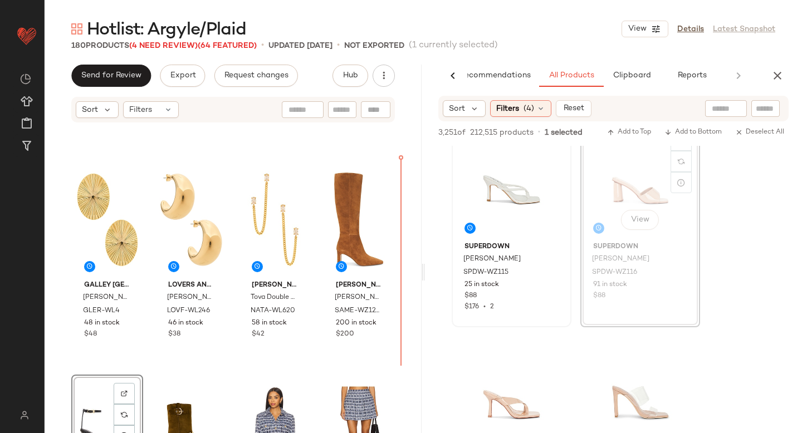
drag, startPoint x: 627, startPoint y: 184, endPoint x: 561, endPoint y: 202, distance: 67.6
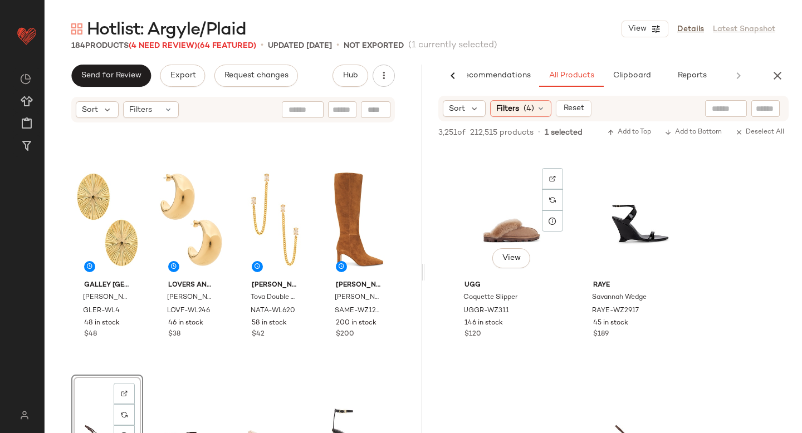
scroll to position [7556, 0]
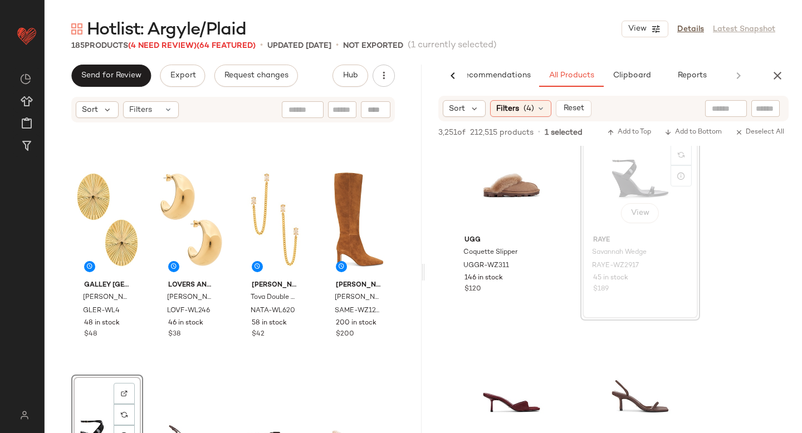
drag, startPoint x: 617, startPoint y: 202, endPoint x: 556, endPoint y: 0, distance: 210.9
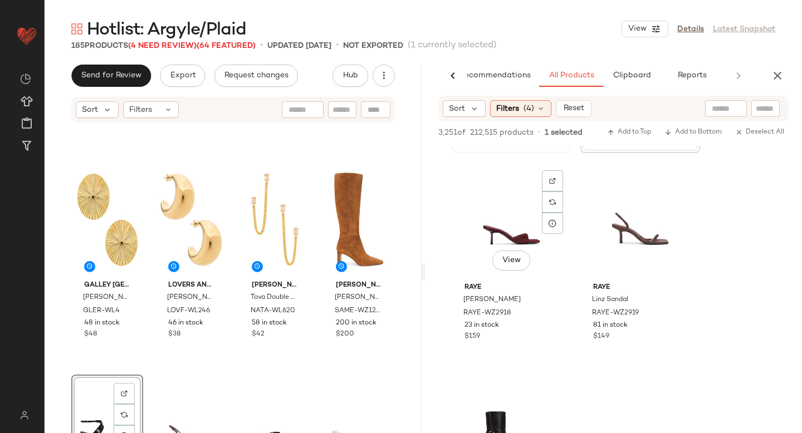
scroll to position [7728, 0]
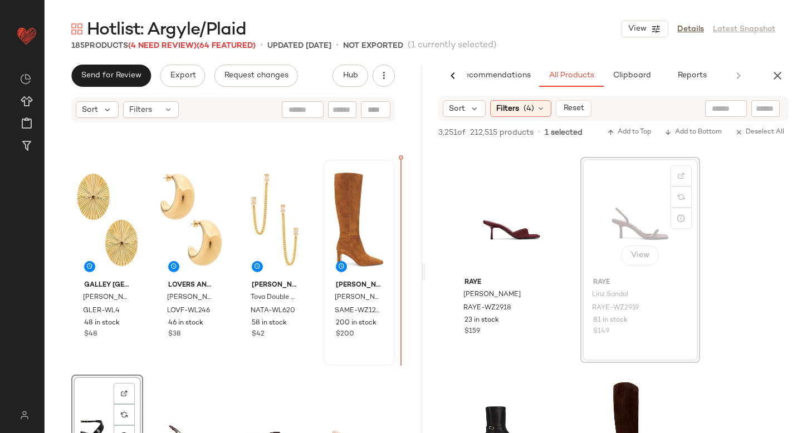
drag, startPoint x: 622, startPoint y: 214, endPoint x: 384, endPoint y: 247, distance: 240.2
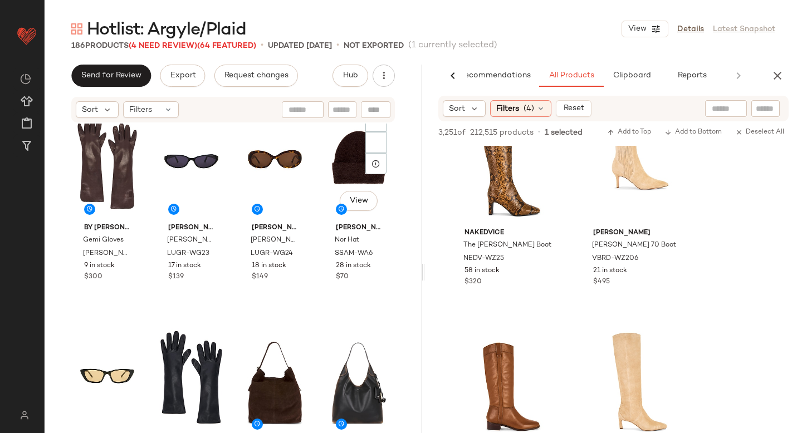
scroll to position [0, 0]
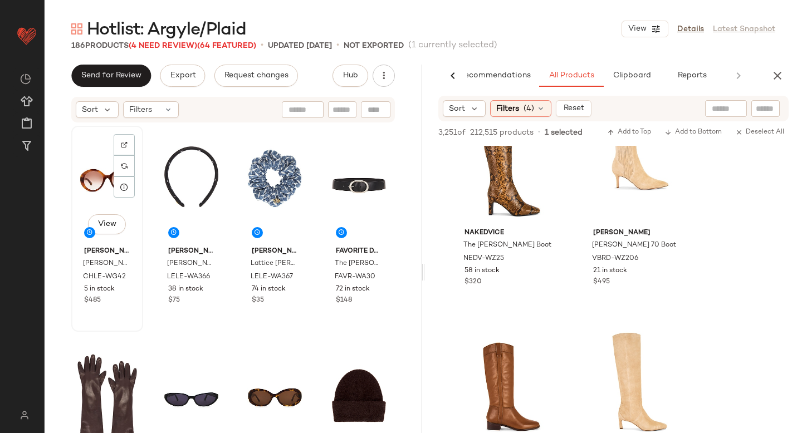
click at [94, 170] on div "View" at bounding box center [107, 186] width 64 height 113
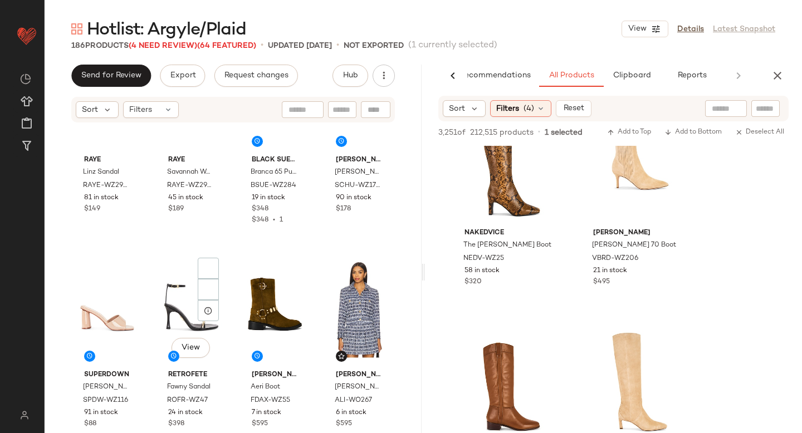
scroll to position [1606, 0]
click at [272, 277] on div "View" at bounding box center [275, 309] width 64 height 113
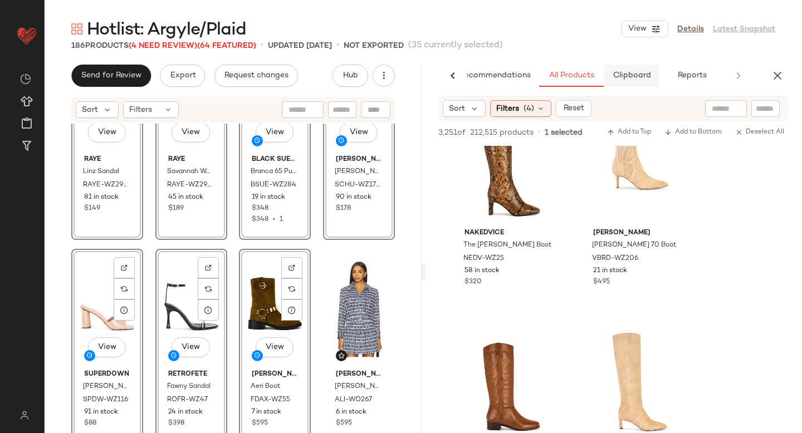
click at [631, 75] on span "Clipboard" at bounding box center [631, 75] width 38 height 9
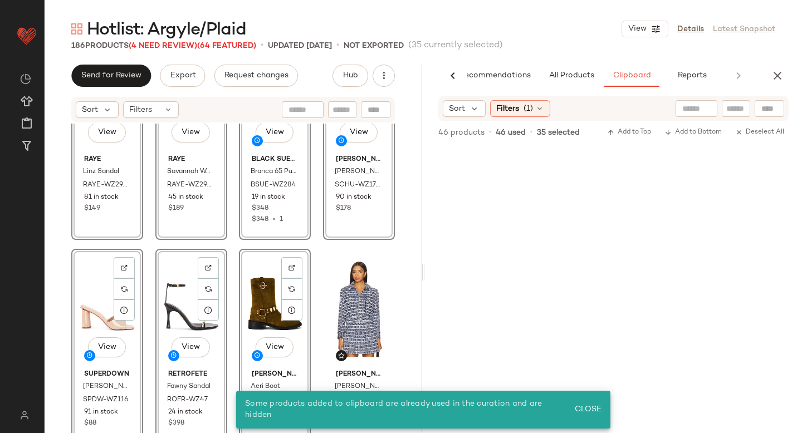
click at [311, 258] on div "View RAYE Linz Sandal RAYE-WZ2919 81 in stock $149 View RAYE Savannah Wedge RAY…" at bounding box center [233, 295] width 377 height 343
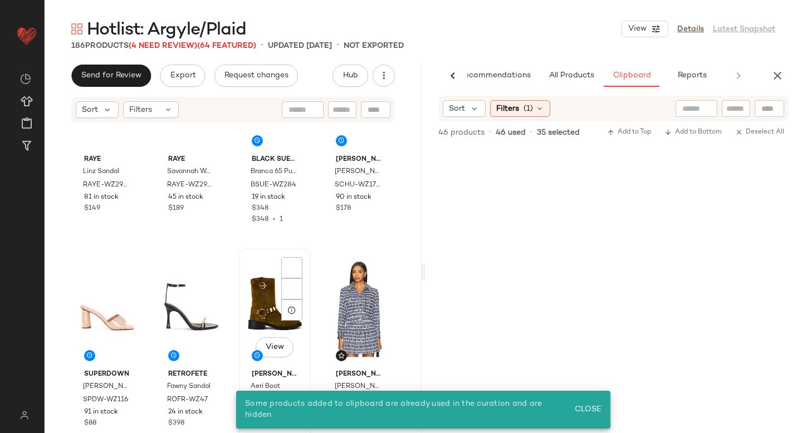
click at [268, 271] on div "View" at bounding box center [275, 309] width 64 height 113
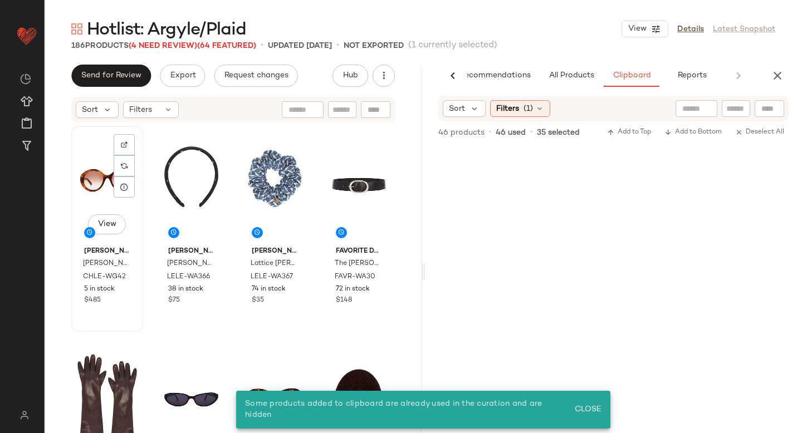
click at [73, 185] on div "View Chloe Marci Sunglasses CHLE-WG42 5 in stock $485" at bounding box center [107, 229] width 70 height 204
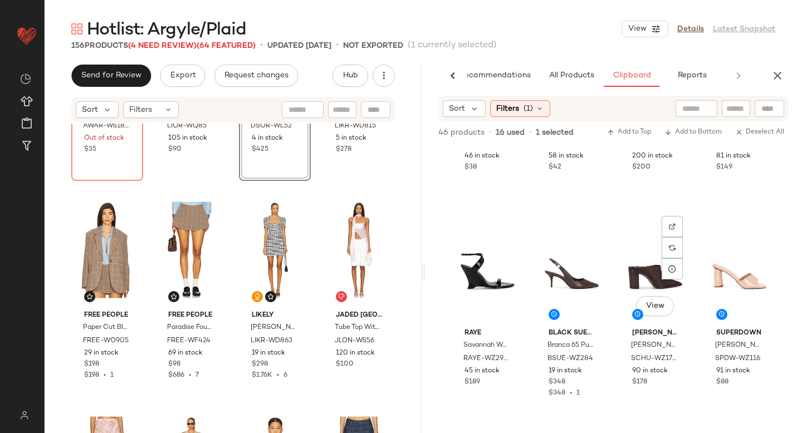
scroll to position [1250, 0]
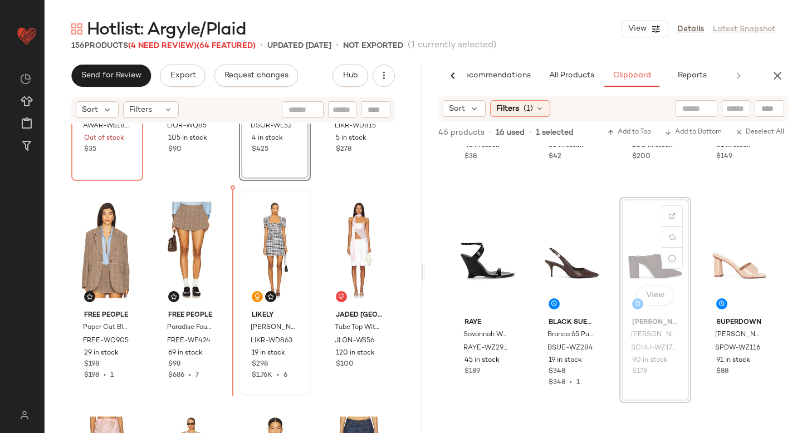
drag, startPoint x: 646, startPoint y: 262, endPoint x: 243, endPoint y: 321, distance: 407.5
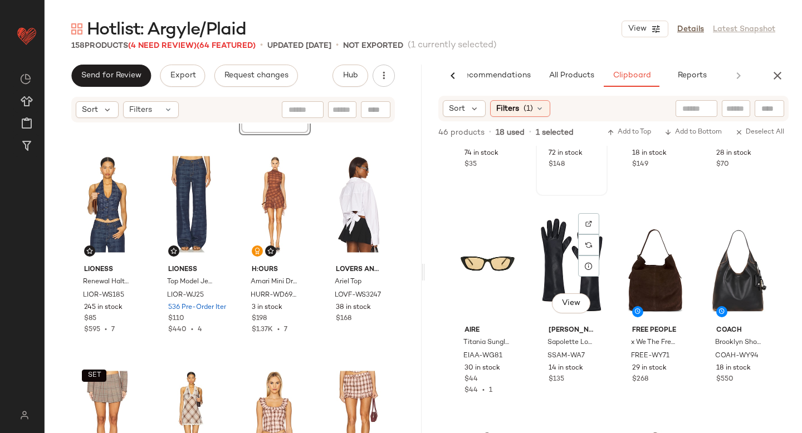
scroll to position [165, 0]
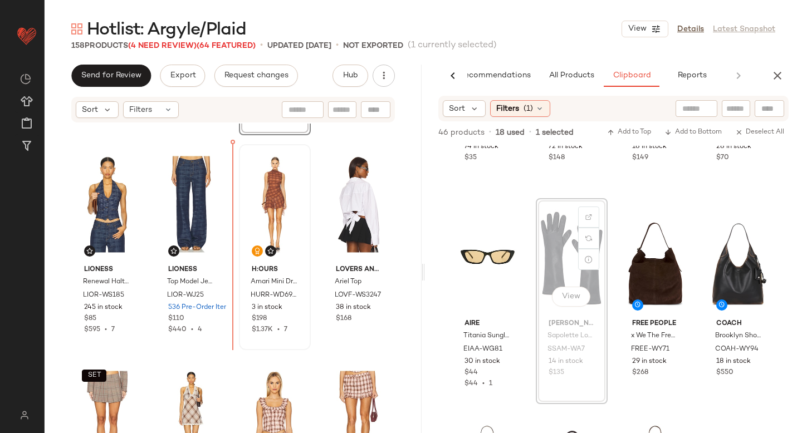
drag, startPoint x: 551, startPoint y: 237, endPoint x: 238, endPoint y: 250, distance: 312.7
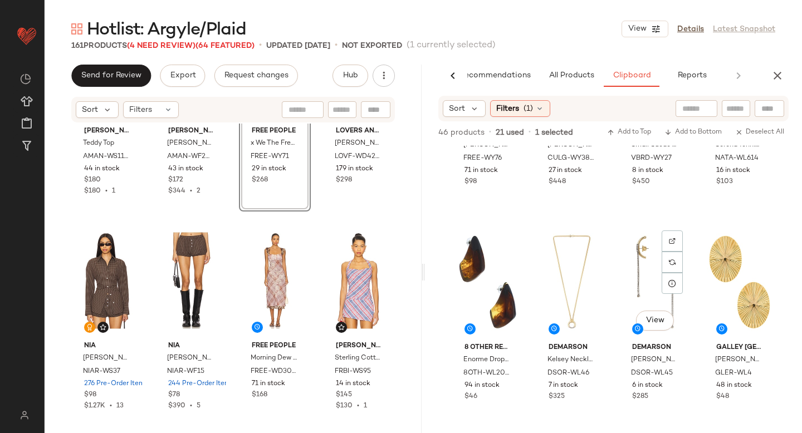
scroll to position [597, 0]
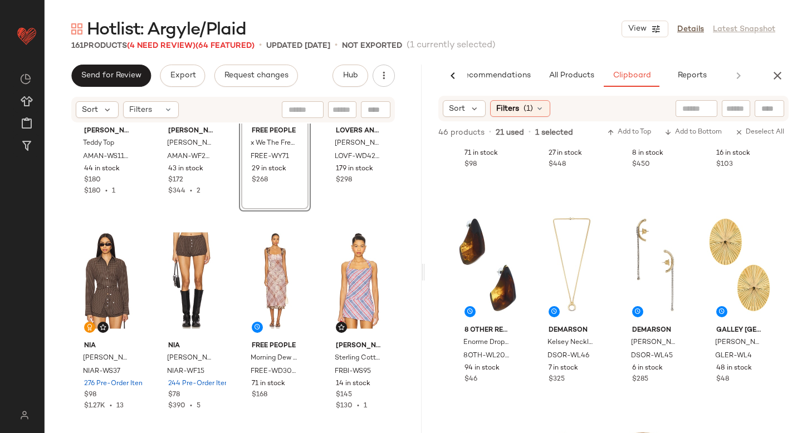
click at [694, 241] on div "Free People Bobbi Slouch Suede Tote FREE-WY76 71 in stock $98 Cult Gaia Leesa S…" at bounding box center [613, 313] width 377 height 334
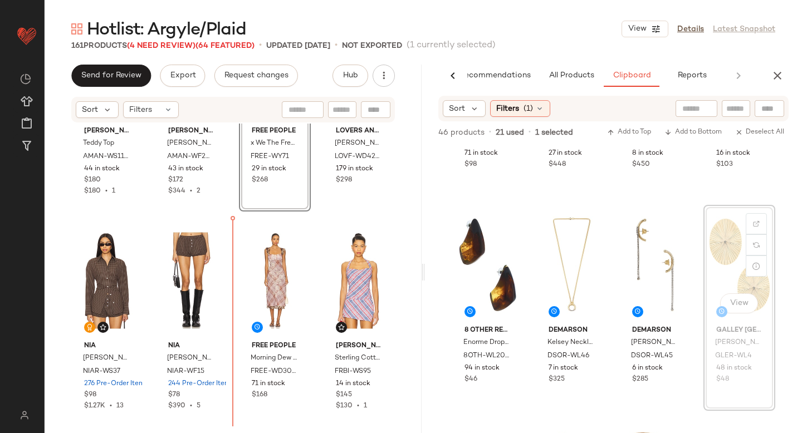
drag, startPoint x: 708, startPoint y: 240, endPoint x: 231, endPoint y: 315, distance: 482.6
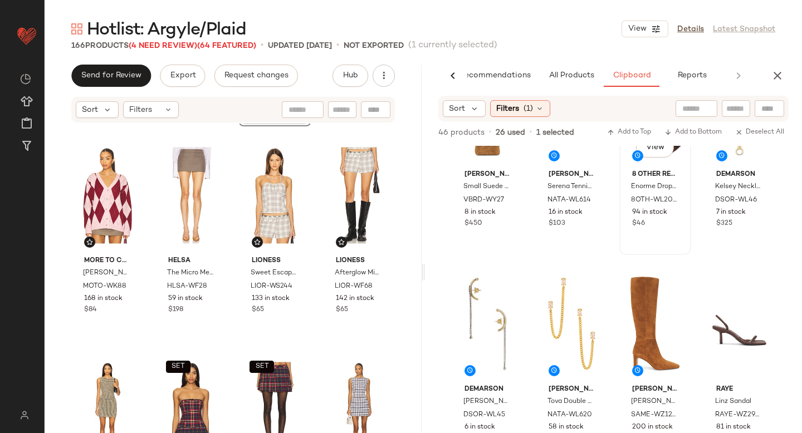
scroll to position [536, 0]
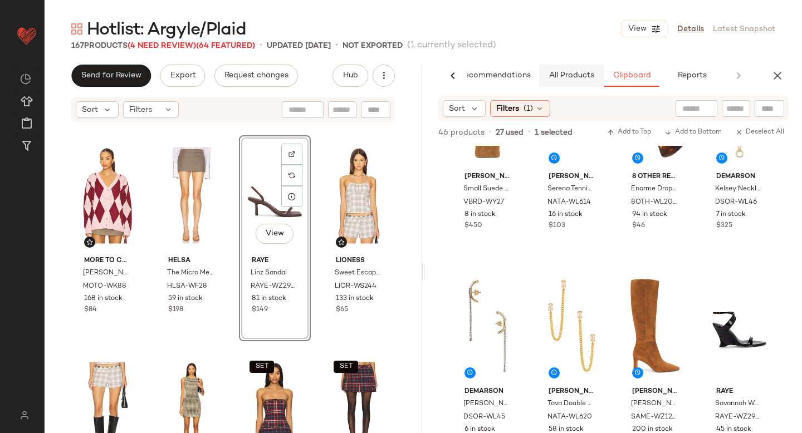
click at [558, 77] on span "All Products" at bounding box center [572, 75] width 46 height 9
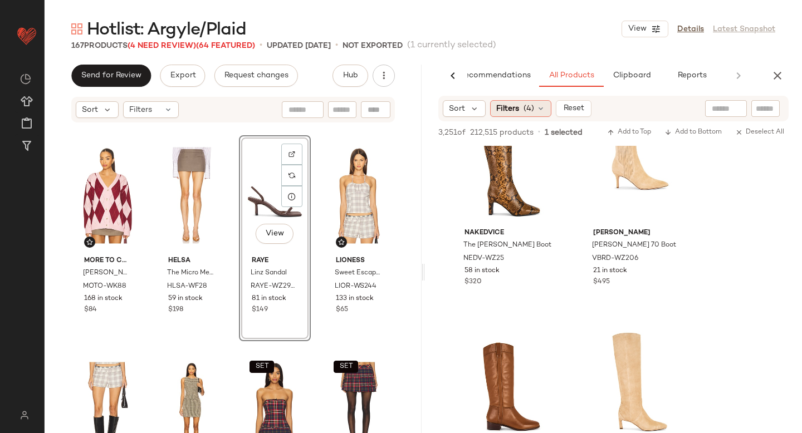
click at [529, 107] on span "(4)" at bounding box center [529, 109] width 11 height 12
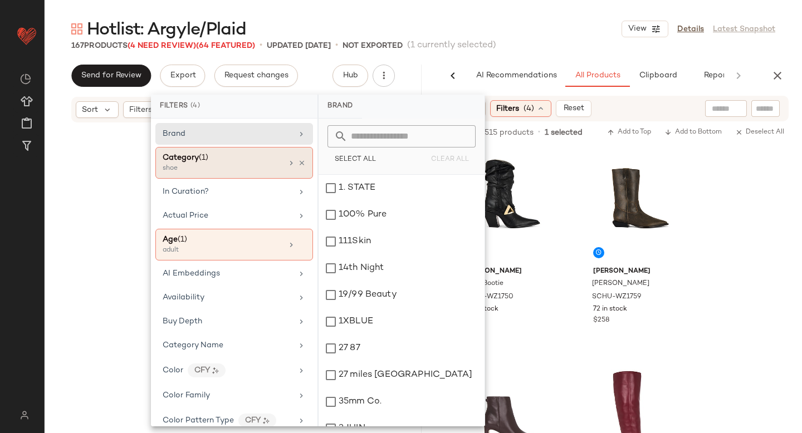
click at [250, 162] on div "Category (1)" at bounding box center [223, 158] width 120 height 12
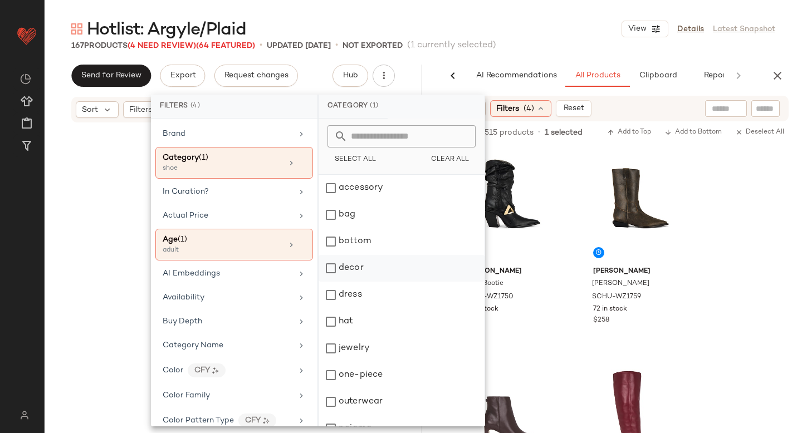
scroll to position [8423, 0]
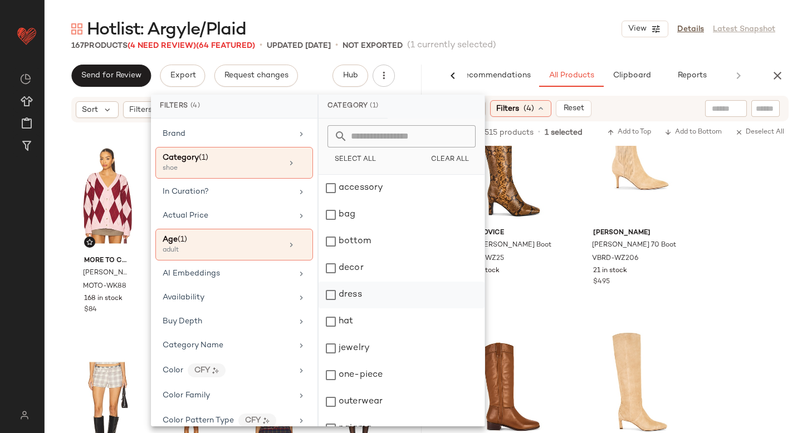
click at [336, 309] on div "dress" at bounding box center [402, 322] width 166 height 27
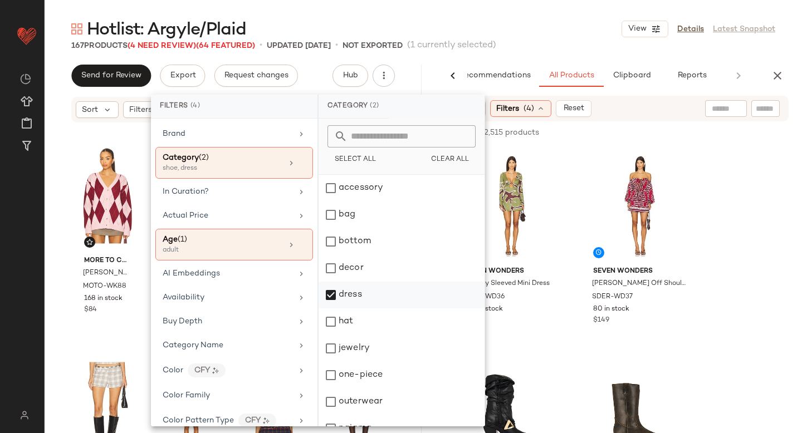
scroll to position [149, 0]
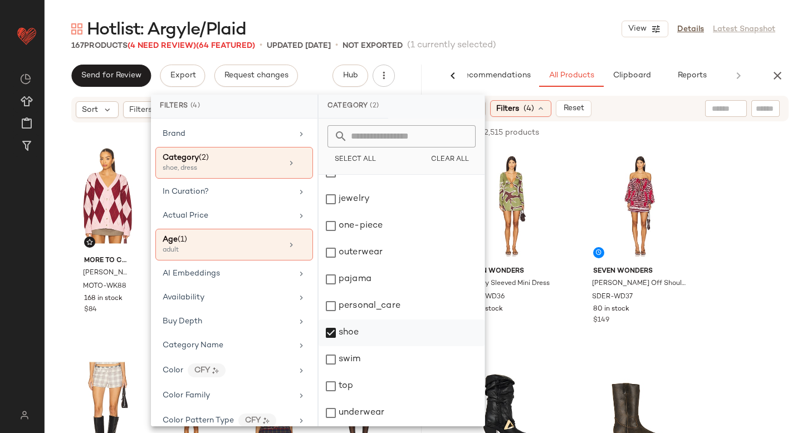
click at [338, 346] on div "shoe" at bounding box center [402, 359] width 166 height 27
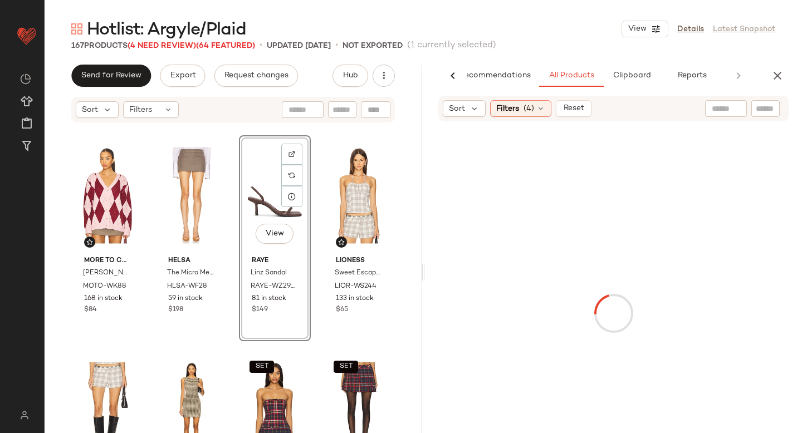
click at [725, 111] on input "text" at bounding box center [726, 109] width 28 height 12
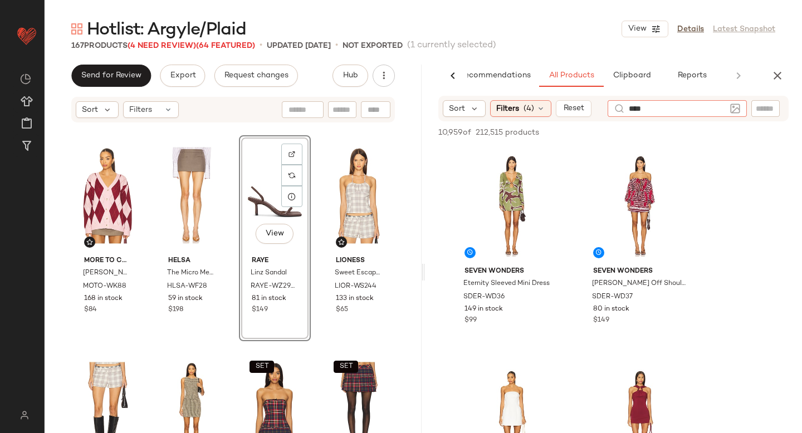
type input "*****"
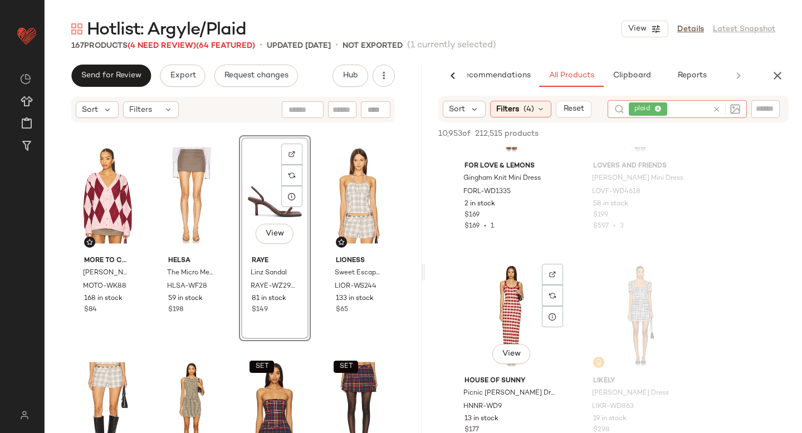
scroll to position [1166, 0]
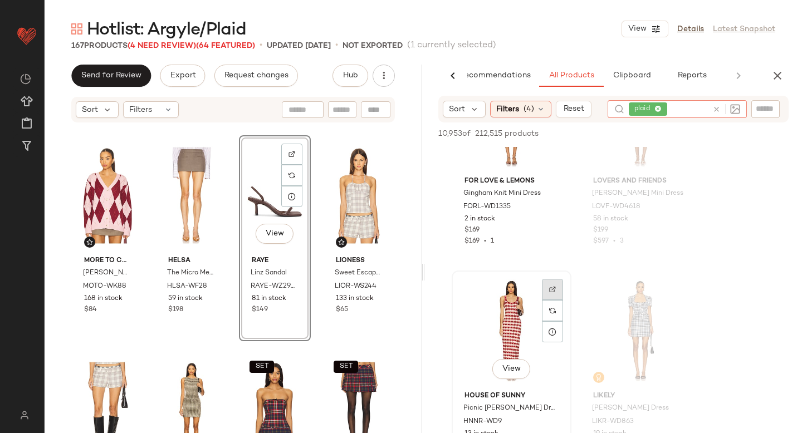
click at [552, 300] on div at bounding box center [552, 310] width 21 height 21
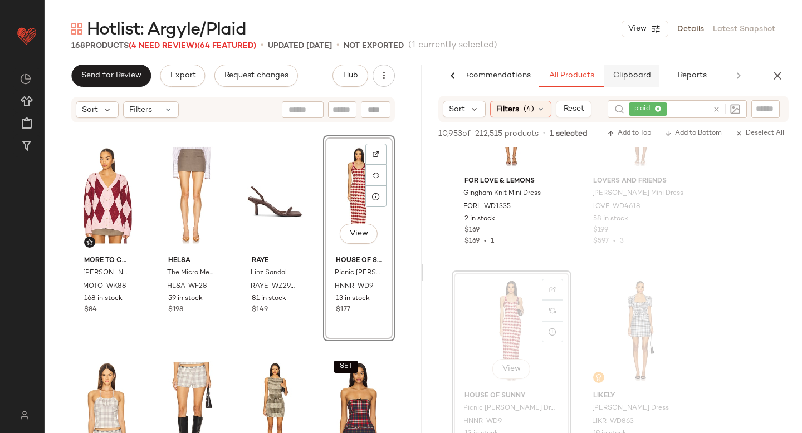
click at [641, 69] on button "Clipboard" at bounding box center [632, 76] width 56 height 22
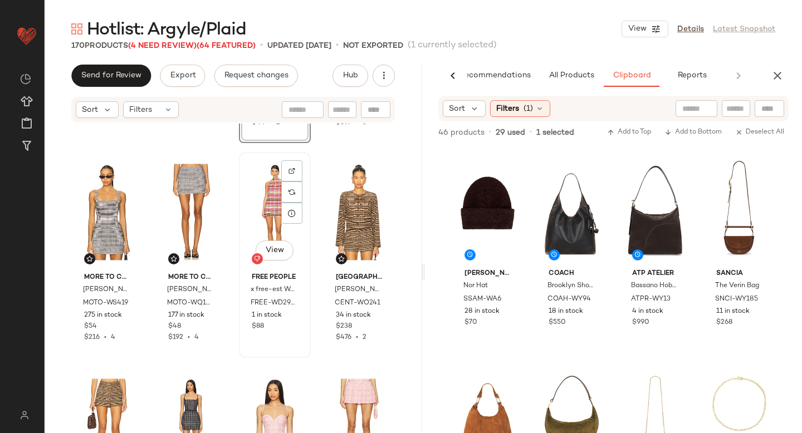
scroll to position [3865, 0]
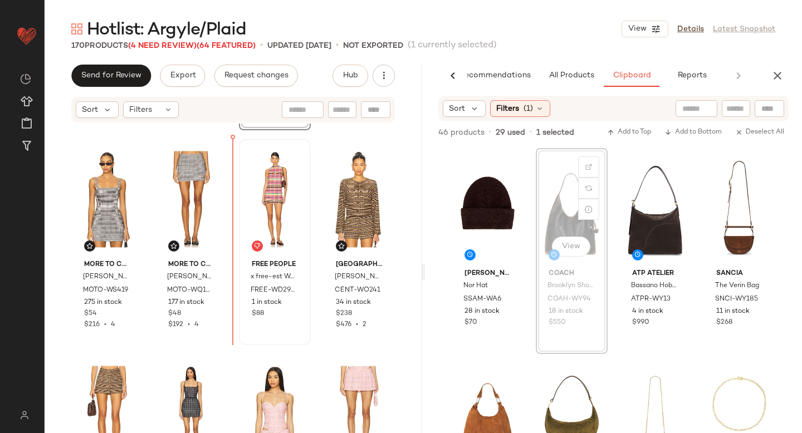
drag, startPoint x: 549, startPoint y: 195, endPoint x: 235, endPoint y: 247, distance: 318.4
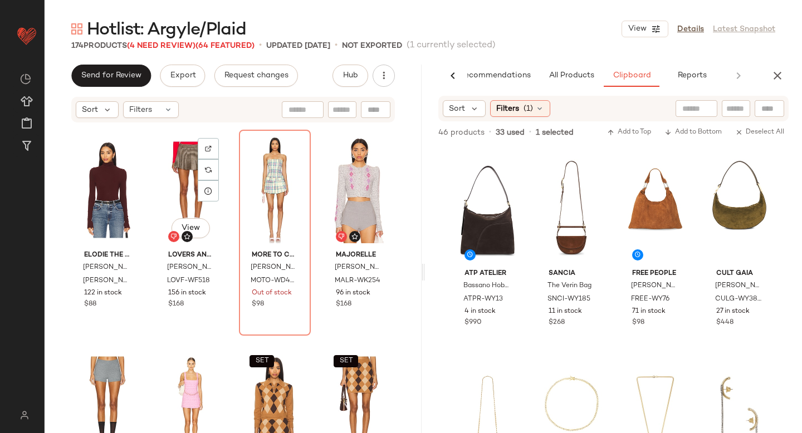
scroll to position [4738, 0]
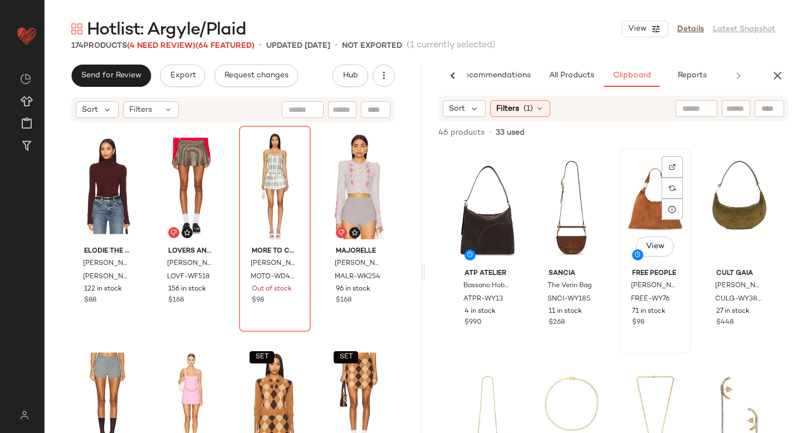
click at [634, 186] on div "View" at bounding box center [655, 208] width 64 height 113
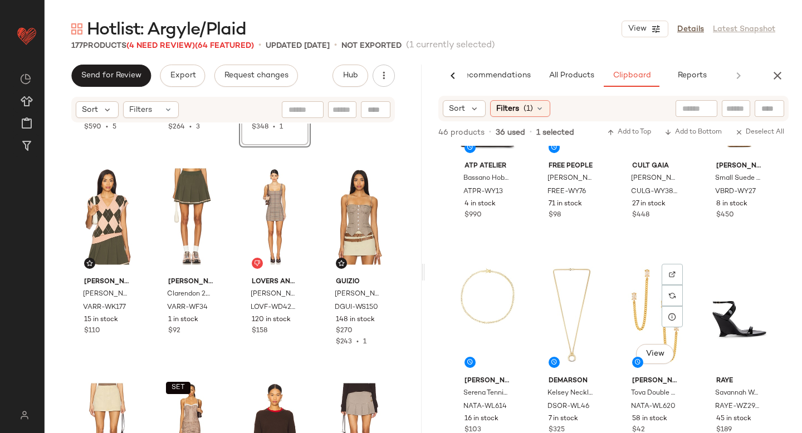
scroll to position [0, 0]
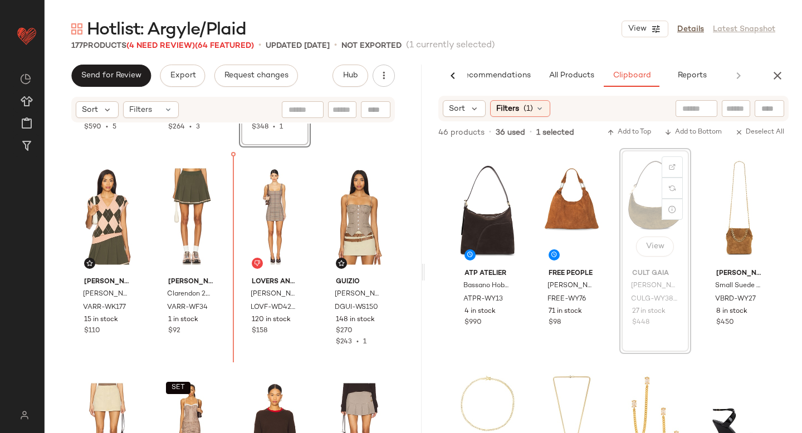
drag, startPoint x: 630, startPoint y: 194, endPoint x: 623, endPoint y: 194, distance: 7.3
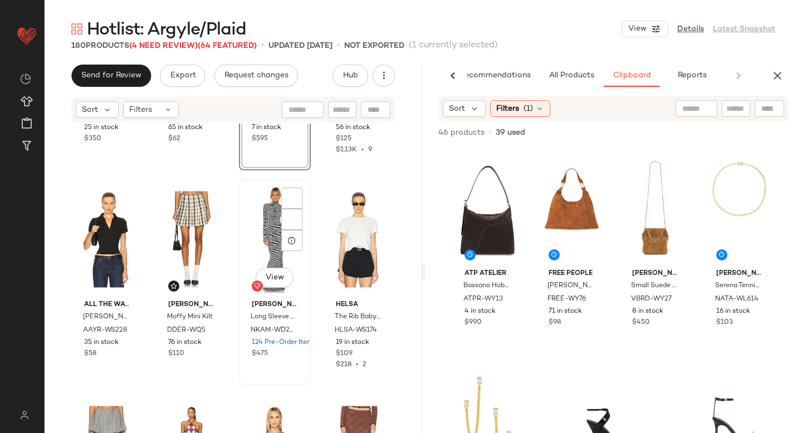
drag, startPoint x: 533, startPoint y: 178, endPoint x: 253, endPoint y: 236, distance: 286.0
click at [253, 235] on div "Send for Review Export Request changes Hub Sort Filters La Ligne Light Weight R…" at bounding box center [423, 272] width 757 height 415
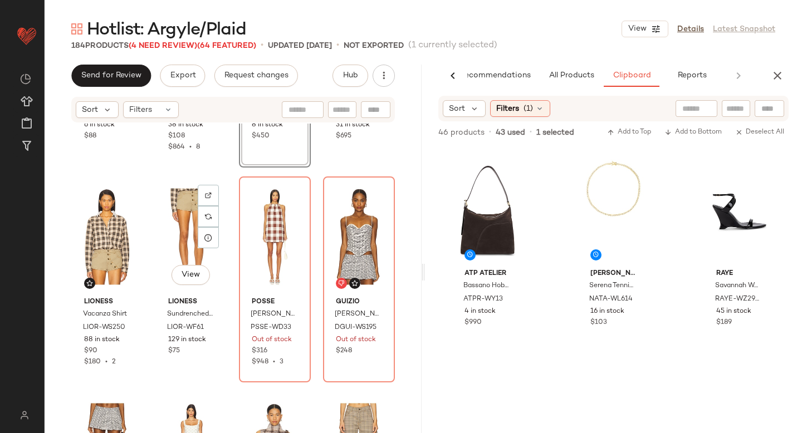
scroll to position [6840, 0]
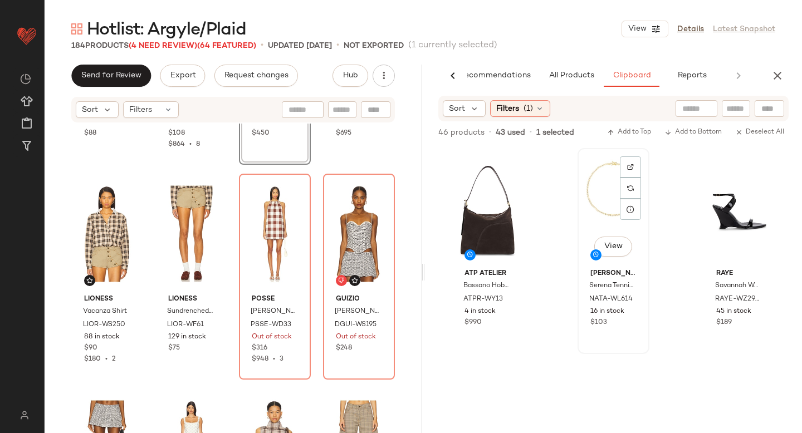
click at [581, 204] on div "View" at bounding box center [613, 208] width 64 height 113
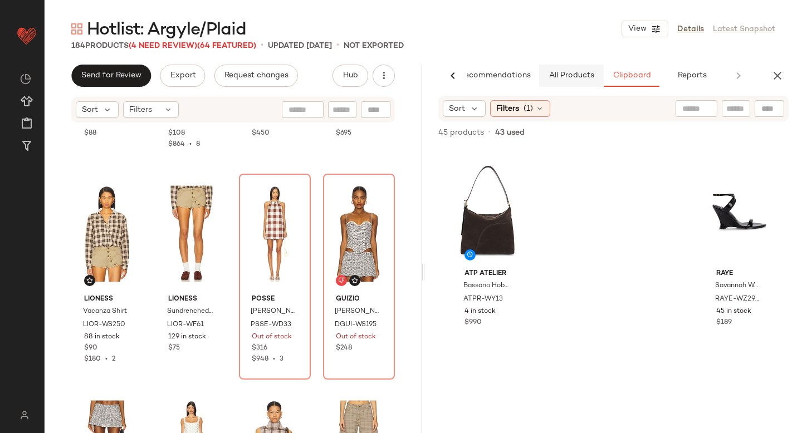
click at [568, 75] on span "All Products" at bounding box center [572, 75] width 46 height 9
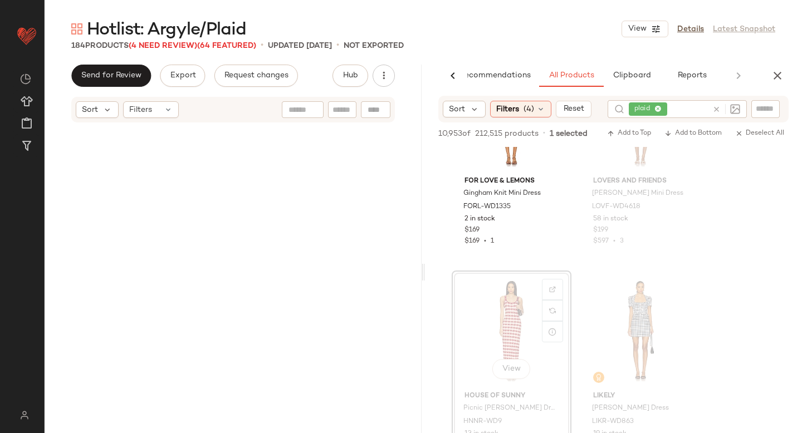
scroll to position [0, 0]
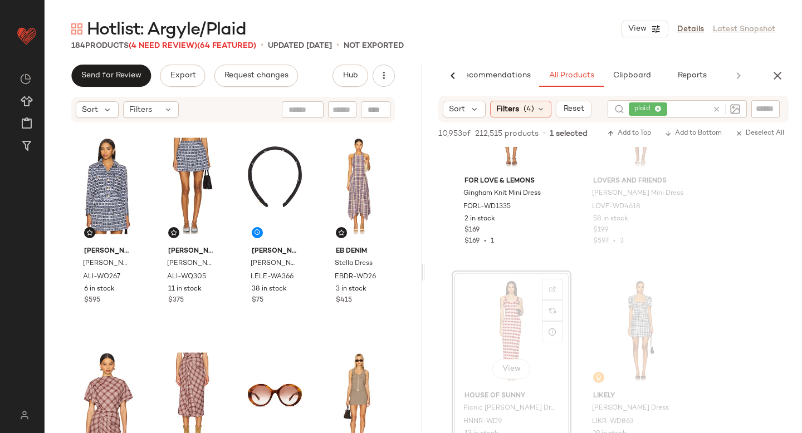
click at [720, 108] on icon at bounding box center [716, 109] width 8 height 8
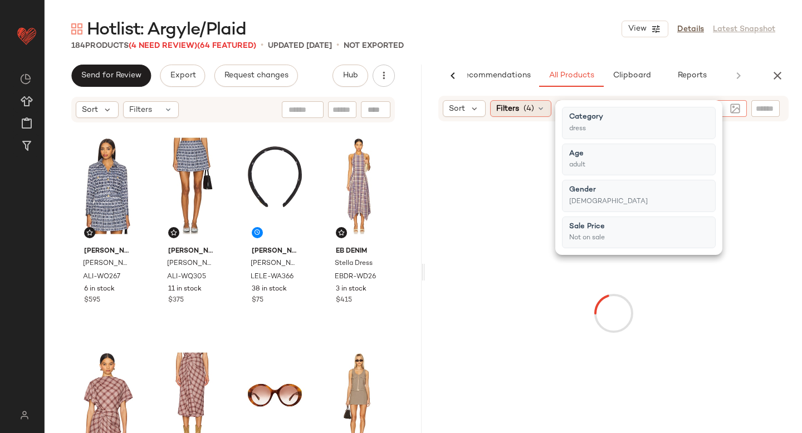
click at [516, 107] on span "Filters" at bounding box center [507, 109] width 23 height 12
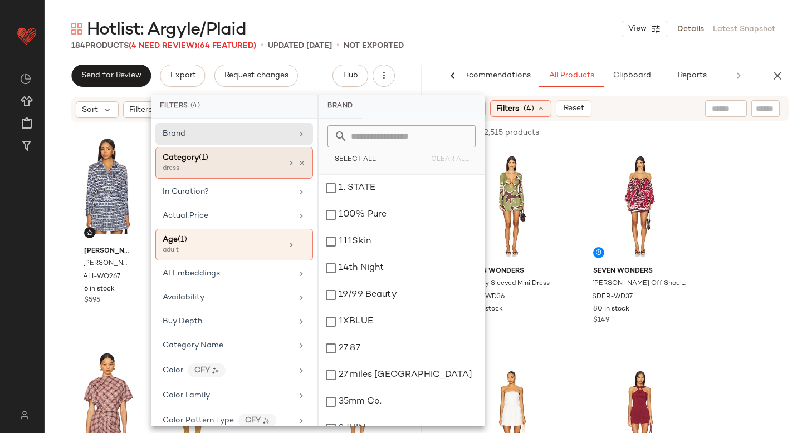
click at [228, 167] on div "dress" at bounding box center [218, 169] width 111 height 10
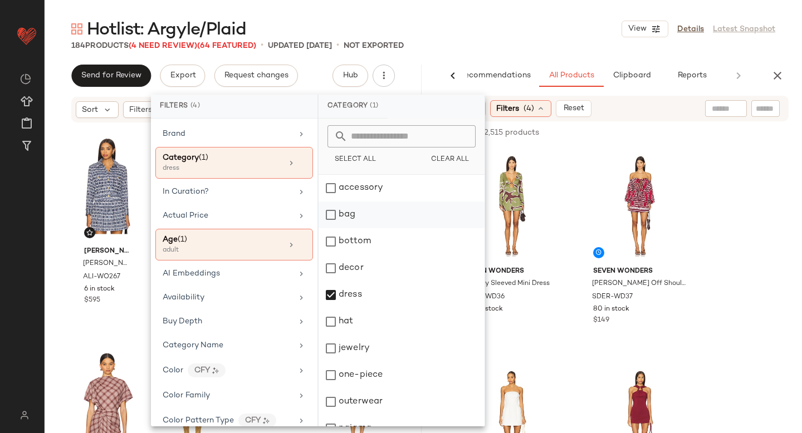
click at [333, 228] on div "bag" at bounding box center [402, 241] width 166 height 27
click at [332, 309] on div "dress" at bounding box center [402, 322] width 166 height 27
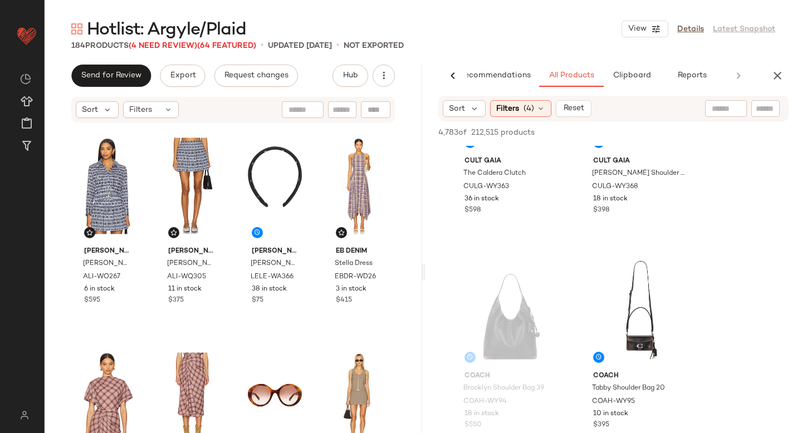
scroll to position [787, 0]
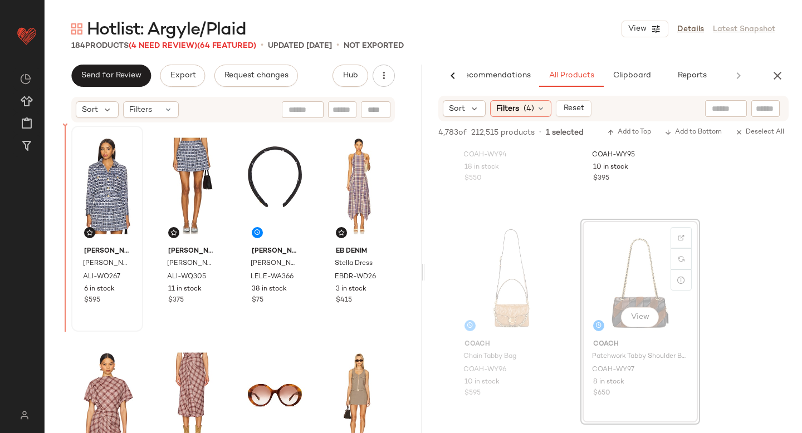
drag, startPoint x: 608, startPoint y: 263, endPoint x: 87, endPoint y: 234, distance: 521.5
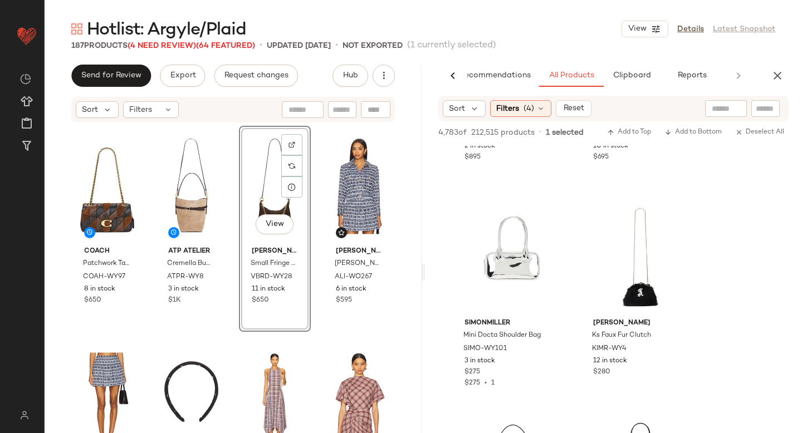
scroll to position [4629, 0]
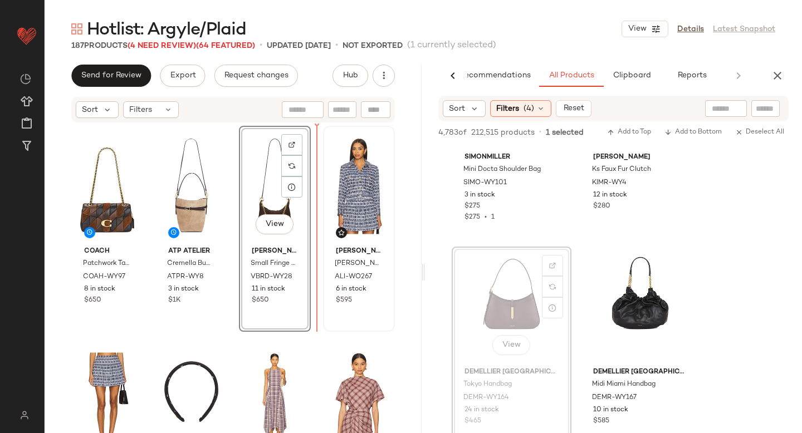
drag, startPoint x: 501, startPoint y: 264, endPoint x: 321, endPoint y: 243, distance: 181.1
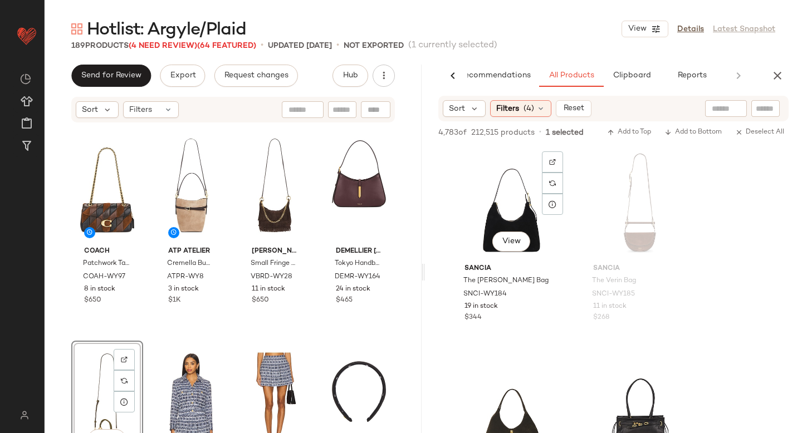
scroll to position [5571, 0]
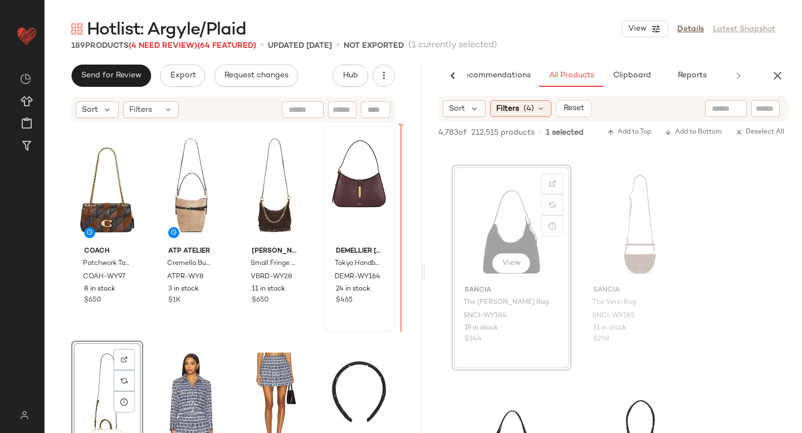
drag, startPoint x: 501, startPoint y: 212, endPoint x: 375, endPoint y: 209, distance: 125.3
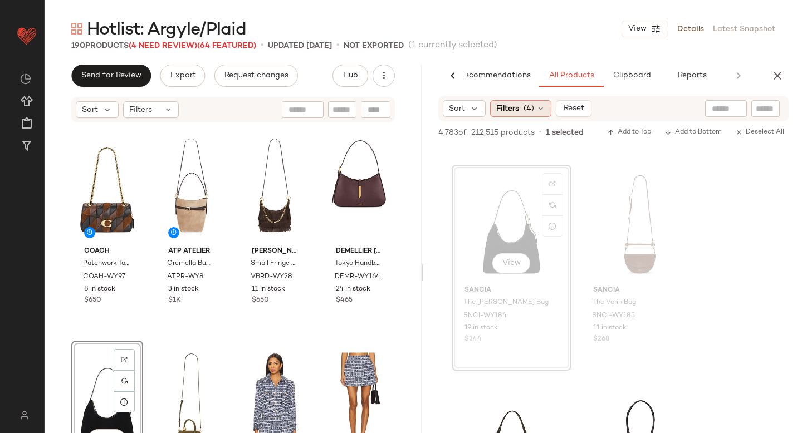
click at [516, 110] on span "Filters" at bounding box center [507, 109] width 23 height 12
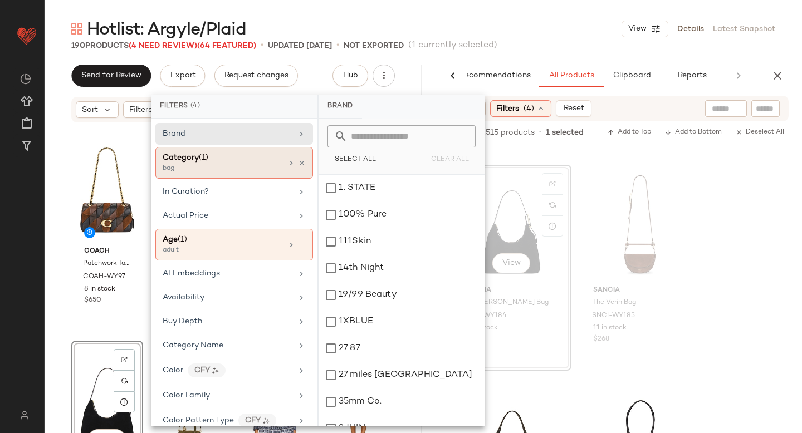
click at [233, 168] on div "bag" at bounding box center [218, 169] width 111 height 10
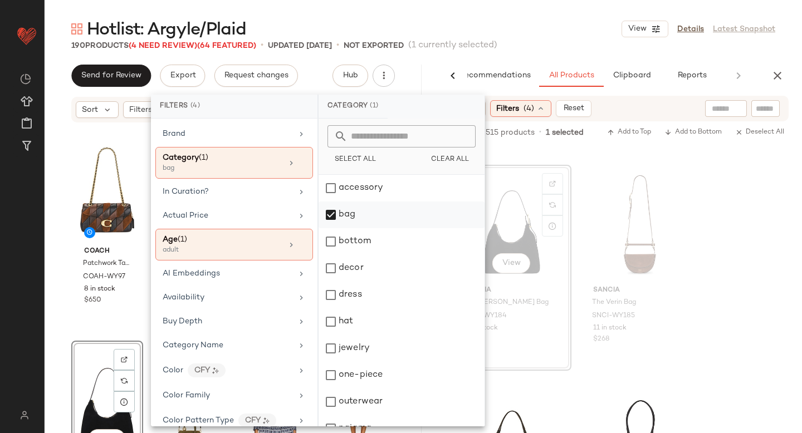
click at [325, 228] on div "bag" at bounding box center [402, 241] width 166 height 27
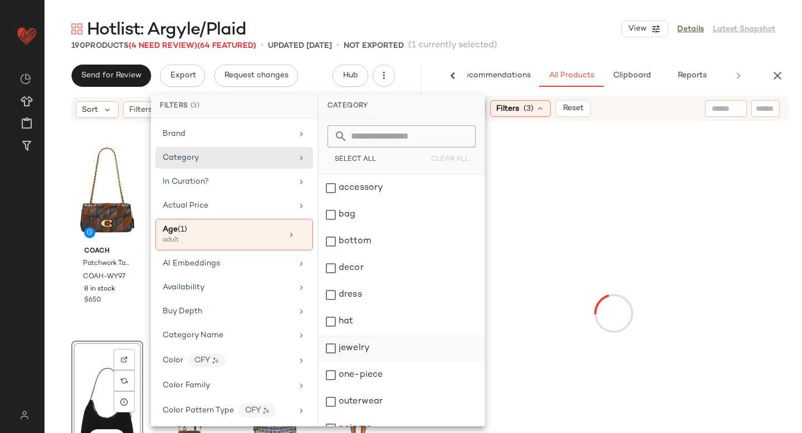
click at [336, 362] on div "jewelry" at bounding box center [402, 375] width 166 height 27
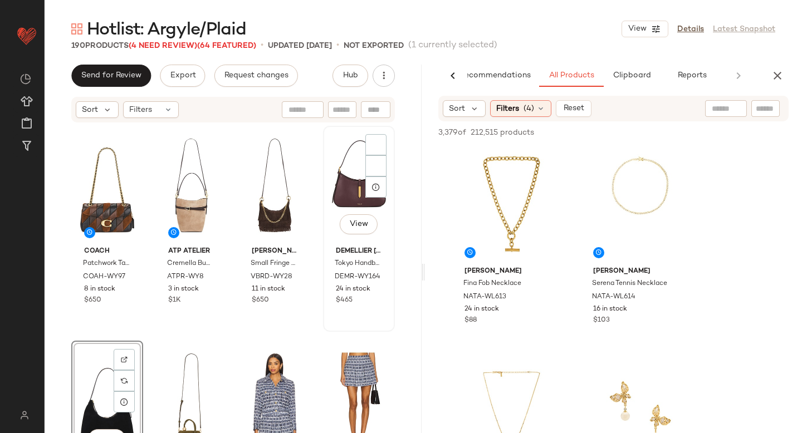
click at [375, 297] on div "DeMellier London Tokyo Handbag DEMR-WY164 24 in stock $465" at bounding box center [359, 274] width 64 height 65
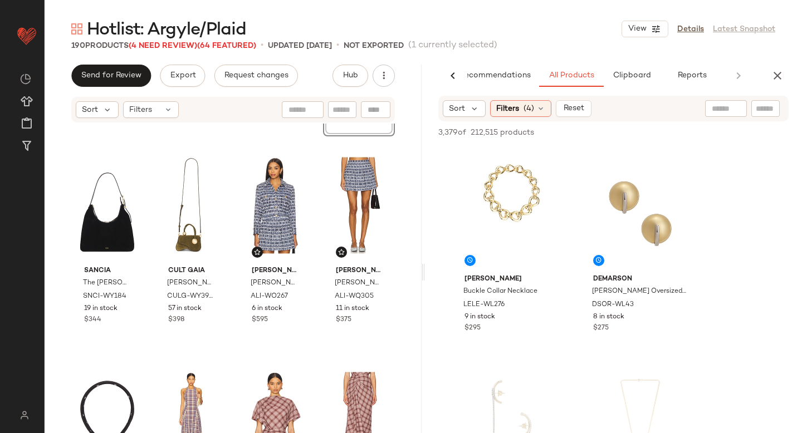
scroll to position [1714, 0]
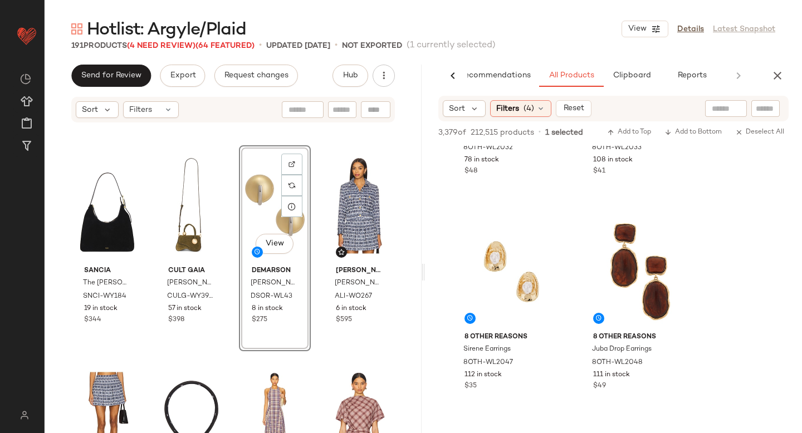
scroll to position [3608, 0]
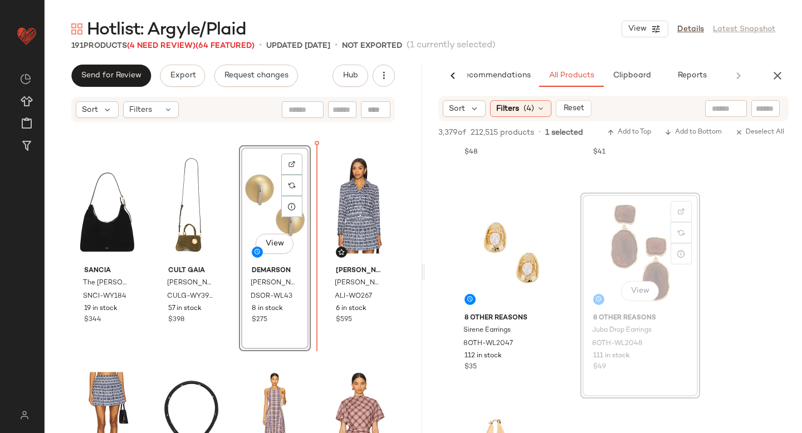
drag, startPoint x: 636, startPoint y: 232, endPoint x: 288, endPoint y: 262, distance: 349.4
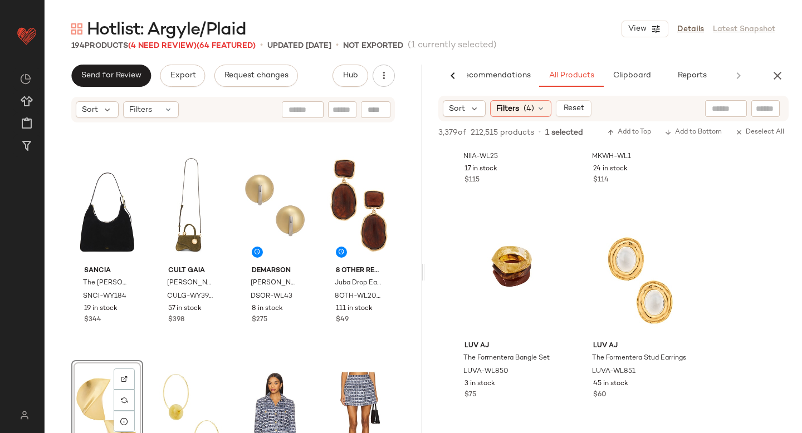
scroll to position [9815, 0]
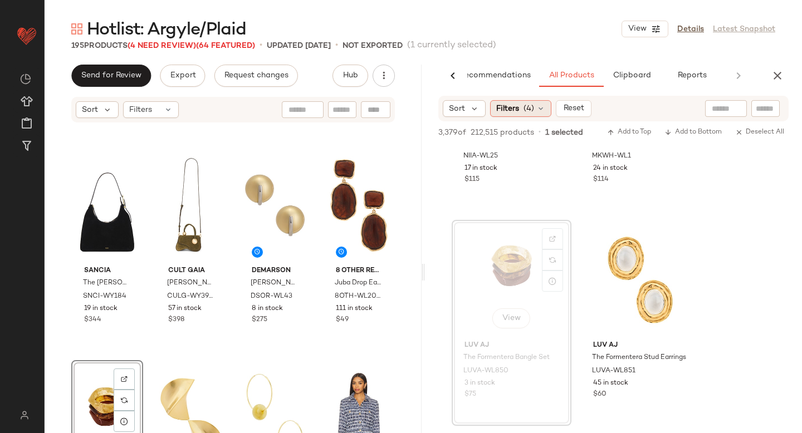
click at [529, 110] on span "(4)" at bounding box center [529, 109] width 11 height 12
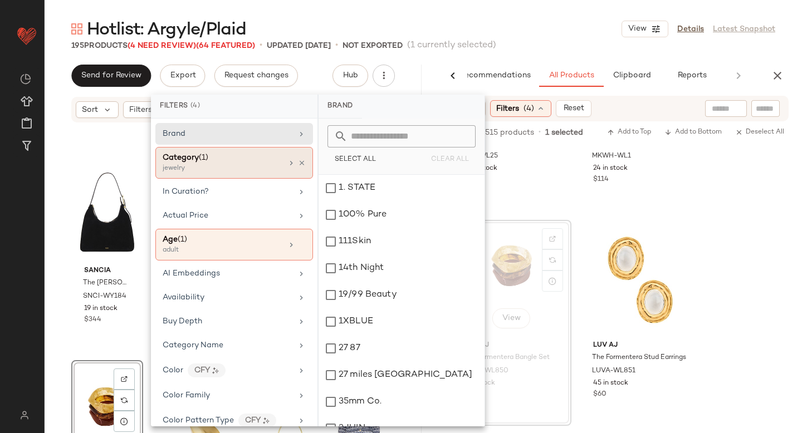
click at [234, 173] on div "jewelry" at bounding box center [218, 169] width 111 height 10
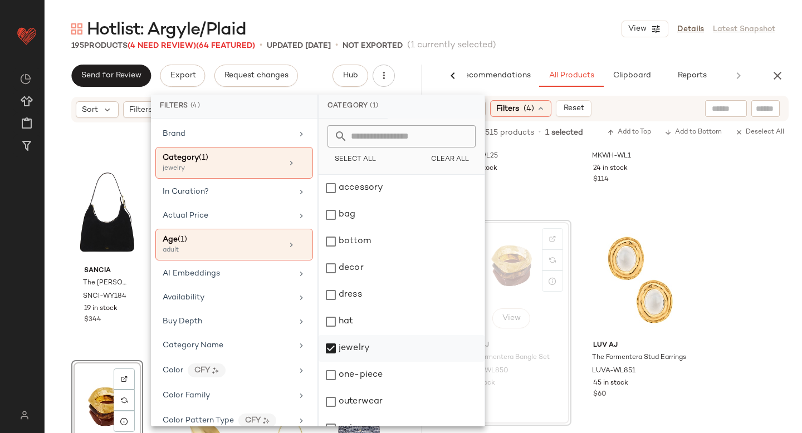
click at [327, 362] on div "jewelry" at bounding box center [402, 375] width 166 height 27
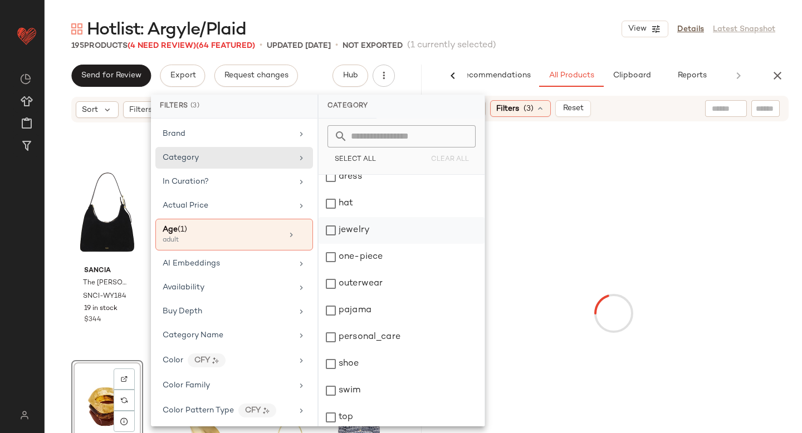
scroll to position [149, 0]
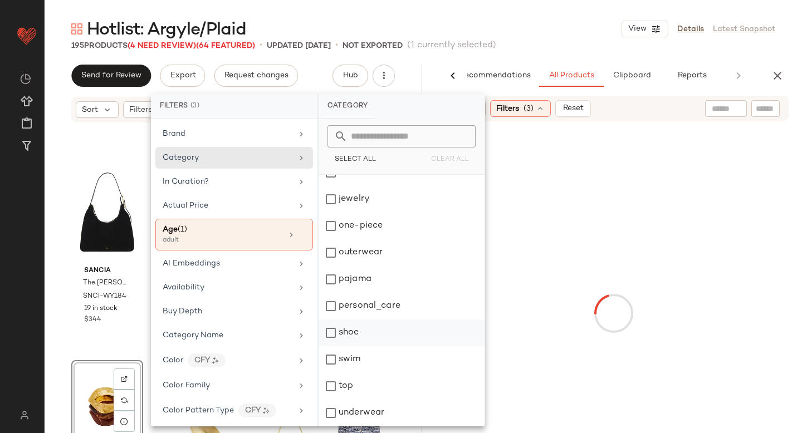
click at [334, 346] on div "shoe" at bounding box center [402, 359] width 166 height 27
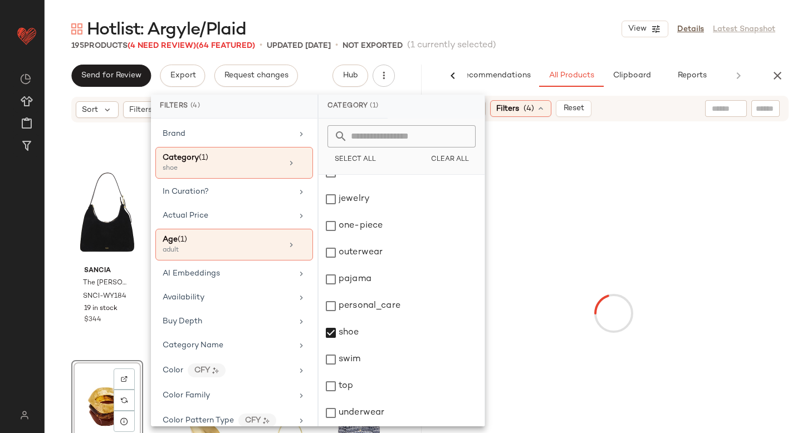
click at [732, 244] on div at bounding box center [613, 314] width 373 height 380
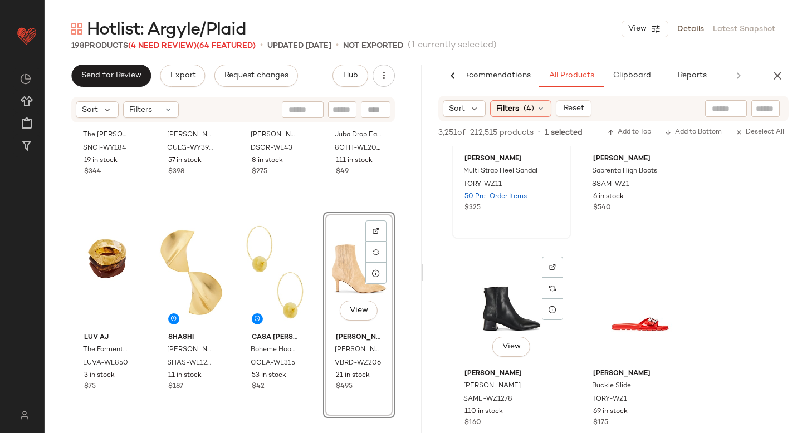
scroll to position [9115, 0]
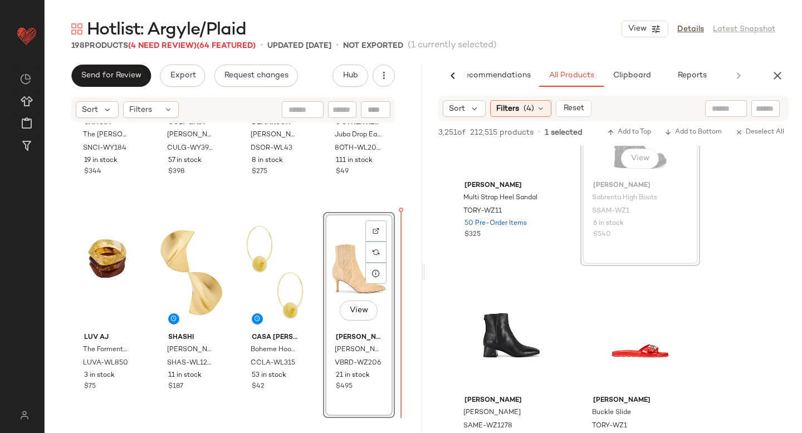
drag, startPoint x: 673, startPoint y: 177, endPoint x: 667, endPoint y: 178, distance: 5.6
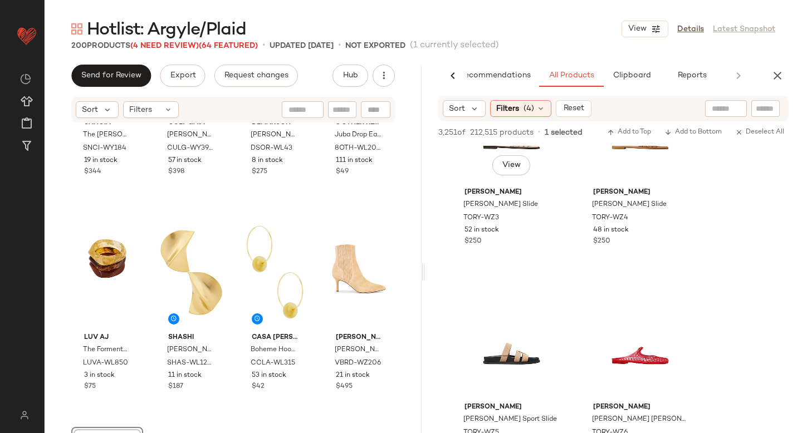
scroll to position [11612, 0]
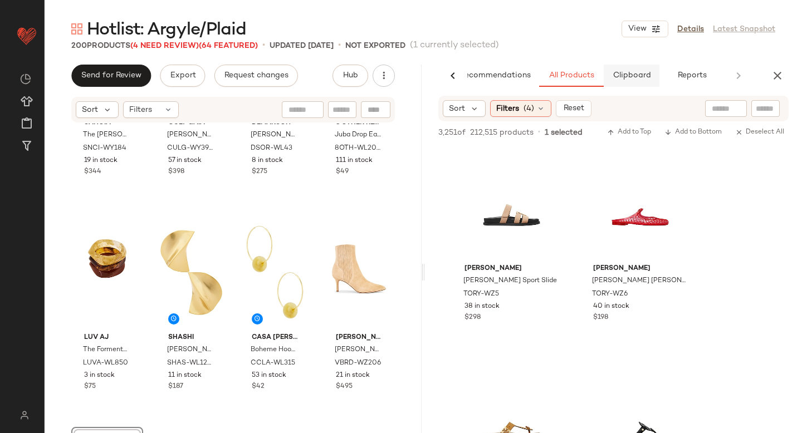
click at [653, 76] on button "Clipboard" at bounding box center [632, 76] width 56 height 22
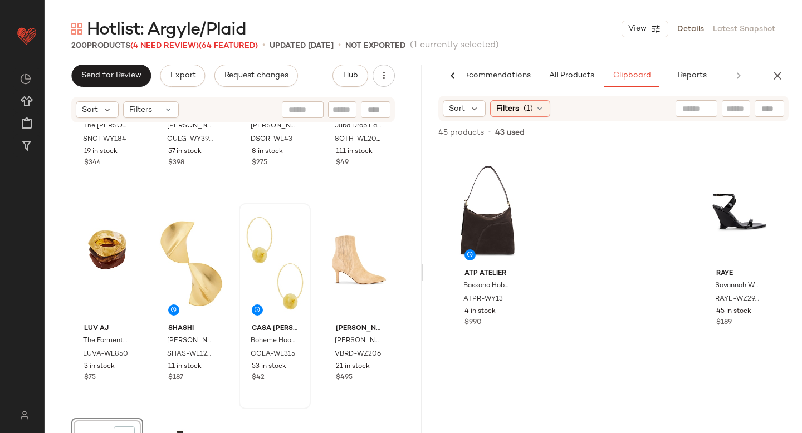
scroll to position [0, 0]
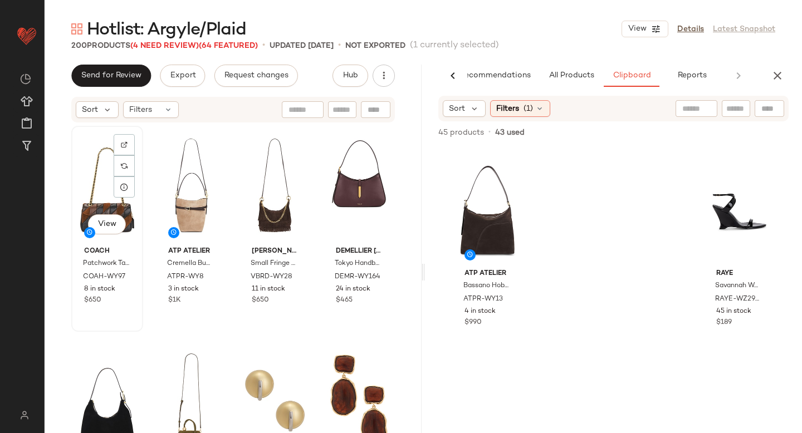
click at [107, 178] on div "View" at bounding box center [107, 186] width 64 height 113
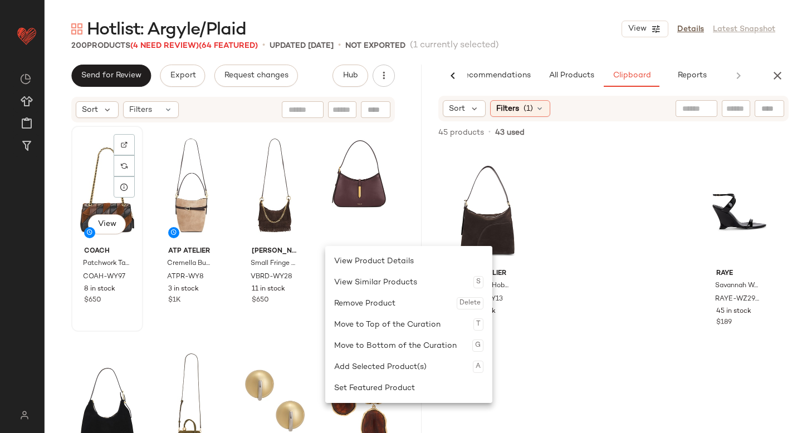
click at [74, 176] on div "View Coach Patchwork Tabby Shoulder Bag 26 COAH-WY97 8 in stock $650" at bounding box center [107, 229] width 70 height 204
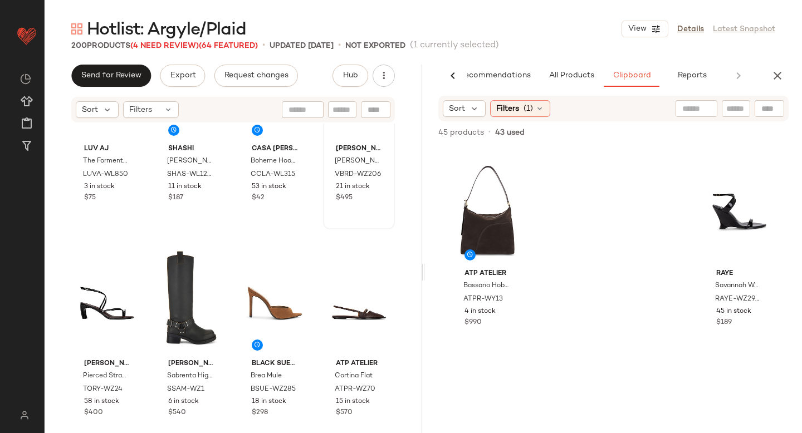
scroll to position [535, 0]
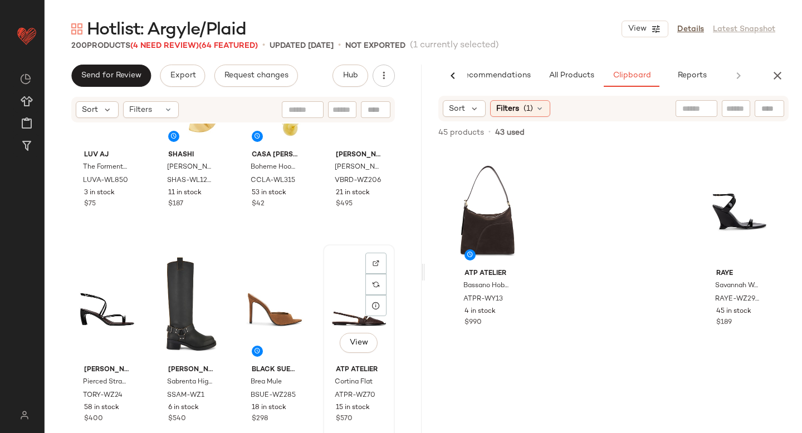
click at [344, 306] on div "View" at bounding box center [359, 304] width 64 height 113
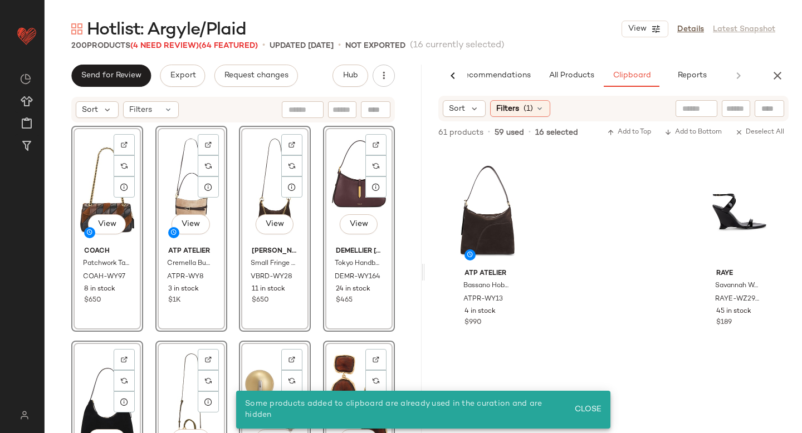
click at [55, 164] on div "View Coach Patchwork Tabby Shoulder Bag 26 COAH-WY97 8 in stock $650 View ATP A…" at bounding box center [233, 295] width 377 height 343
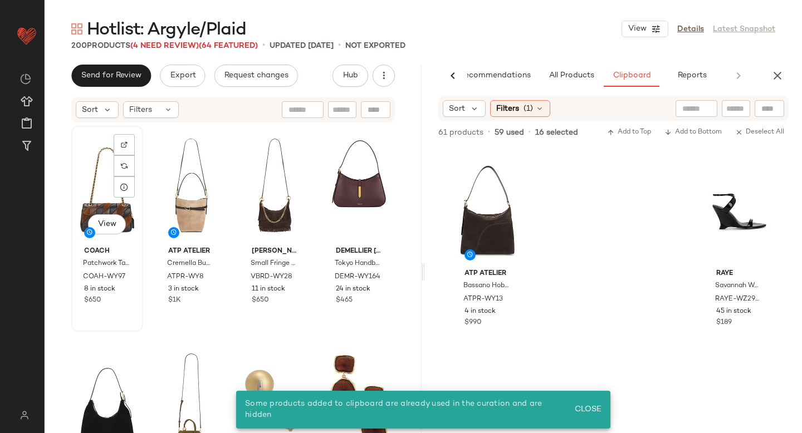
click at [109, 157] on div "View" at bounding box center [107, 186] width 64 height 113
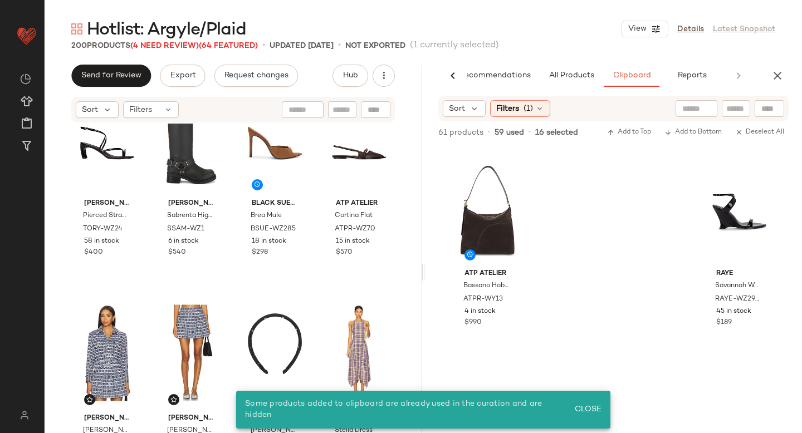
scroll to position [670, 0]
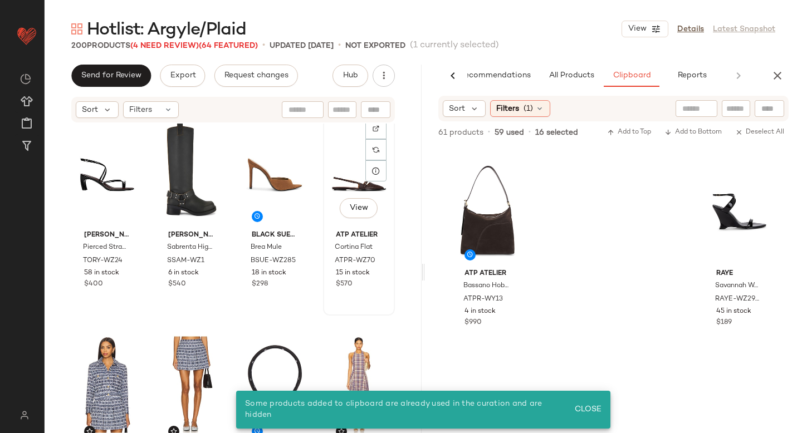
click at [336, 172] on div "View" at bounding box center [359, 170] width 64 height 113
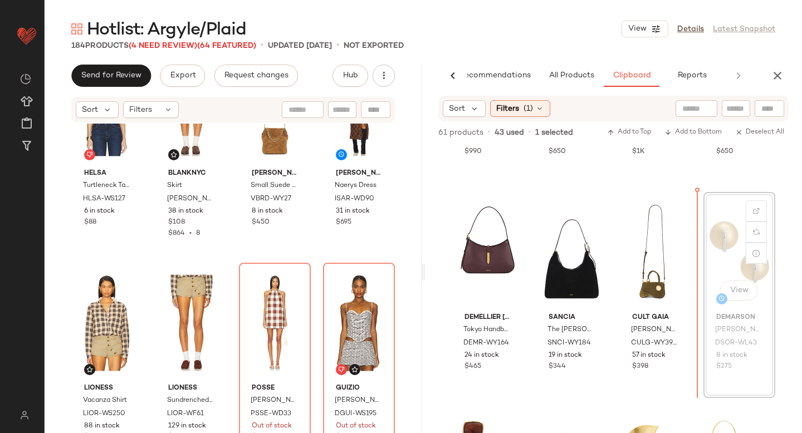
scroll to position [170, 0]
drag, startPoint x: 721, startPoint y: 226, endPoint x: 224, endPoint y: 351, distance: 512.0
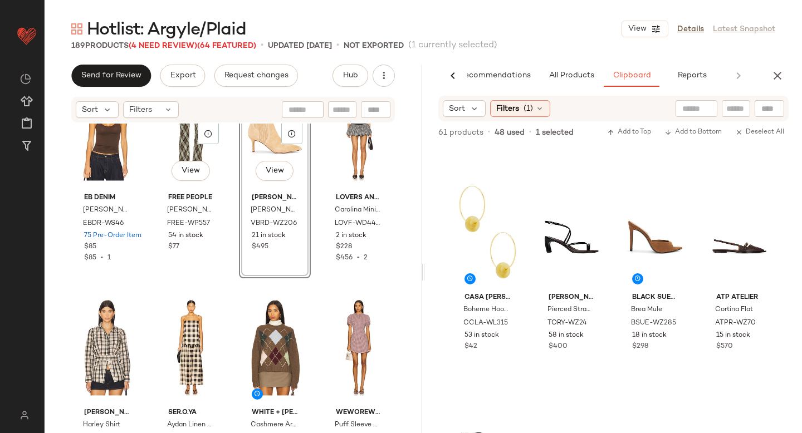
scroll to position [7804, 0]
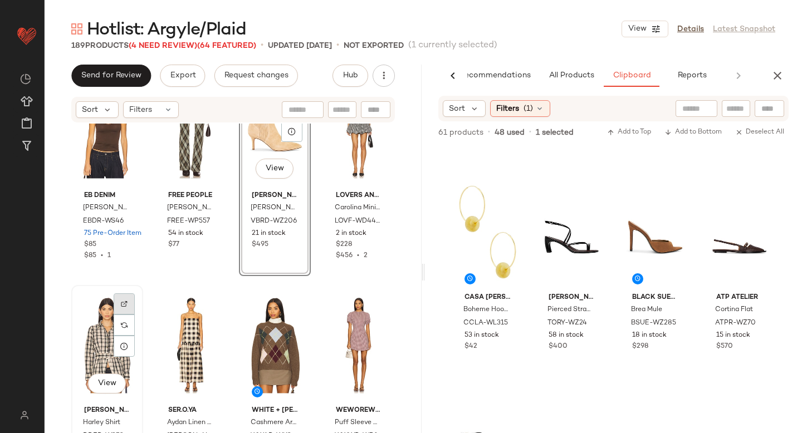
click at [128, 315] on div at bounding box center [124, 325] width 21 height 21
click at [561, 79] on span "All Products" at bounding box center [572, 75] width 46 height 9
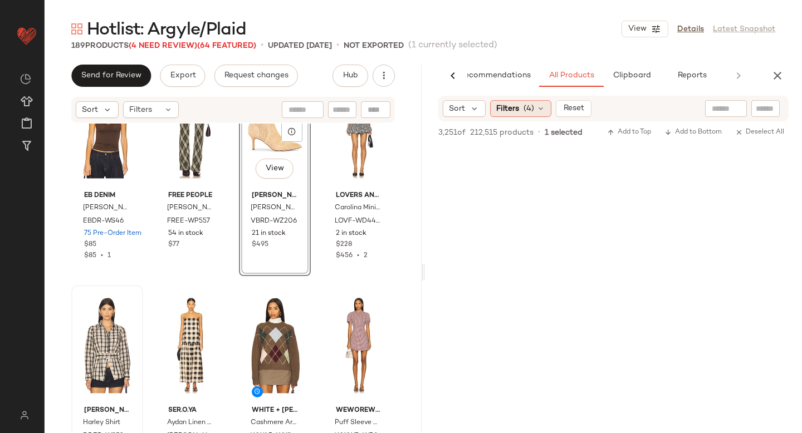
click at [529, 109] on span "(4)" at bounding box center [529, 109] width 11 height 12
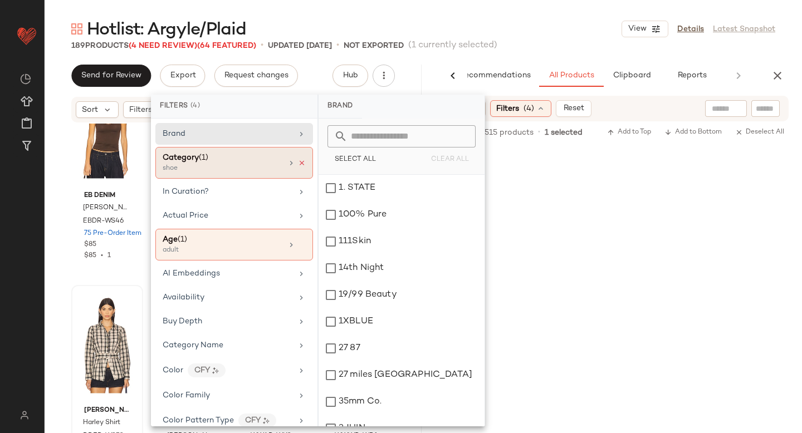
click at [298, 162] on icon at bounding box center [302, 163] width 8 height 8
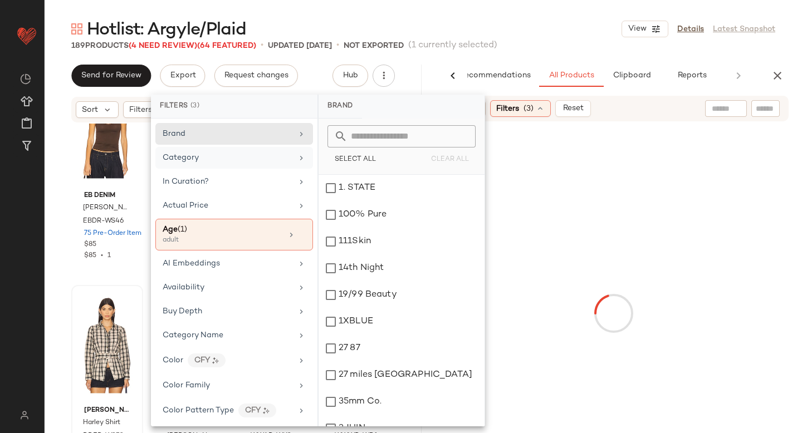
click at [774, 116] on div at bounding box center [765, 108] width 28 height 17
click at [768, 108] on input "text" at bounding box center [765, 109] width 19 height 12
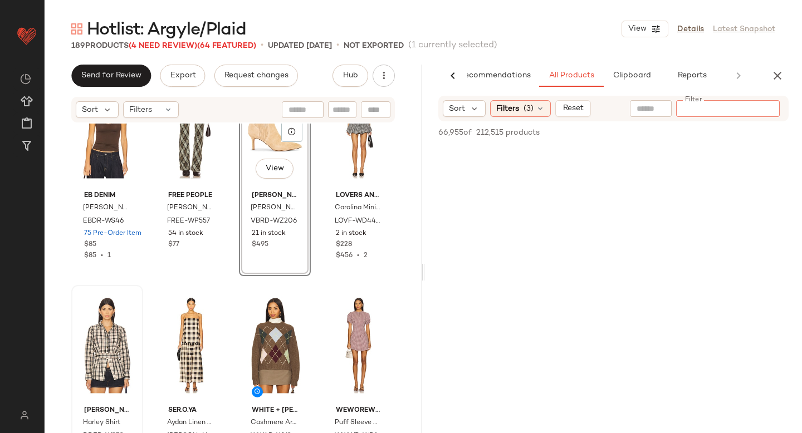
paste input "*********"
type input "*********"
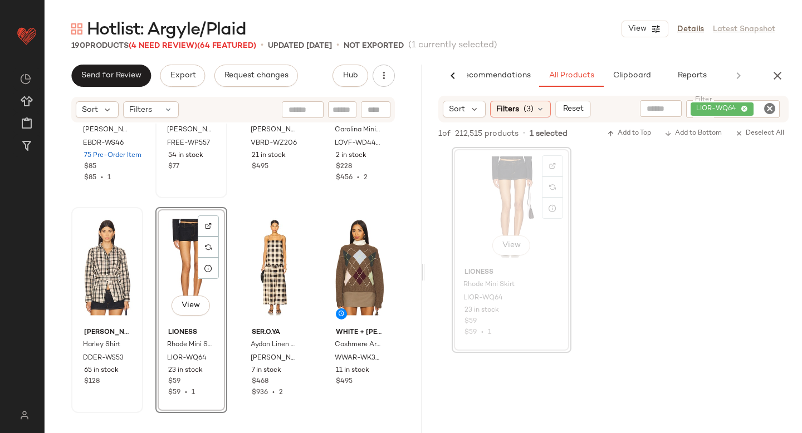
scroll to position [7884, 0]
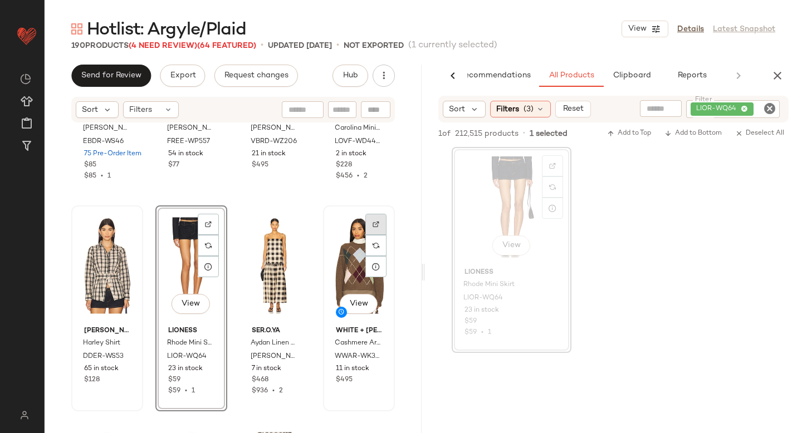
click at [373, 225] on img at bounding box center [376, 224] width 7 height 7
click at [769, 111] on icon "Clear Filter" at bounding box center [769, 108] width 13 height 13
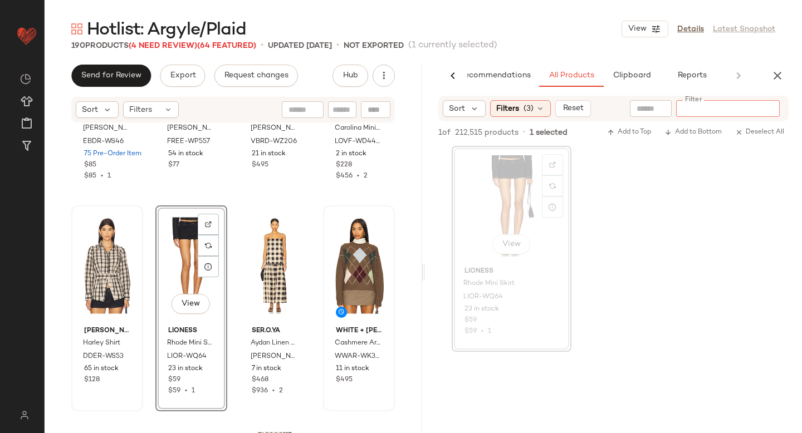
paste input "********"
type input "********"
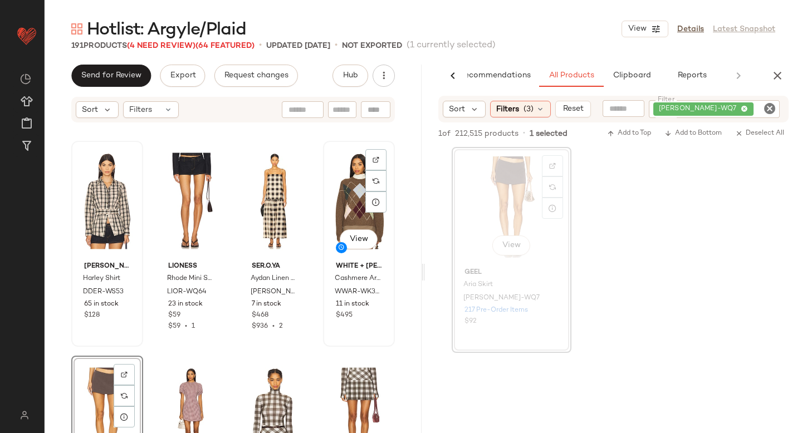
scroll to position [7945, 0]
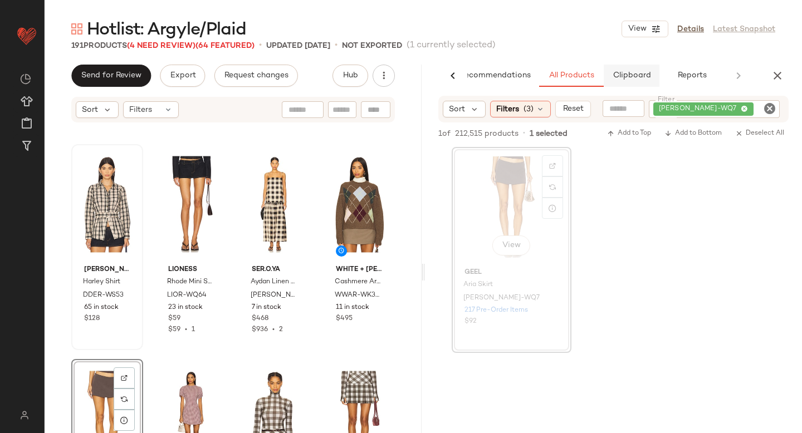
click at [635, 67] on button "Clipboard" at bounding box center [632, 76] width 56 height 22
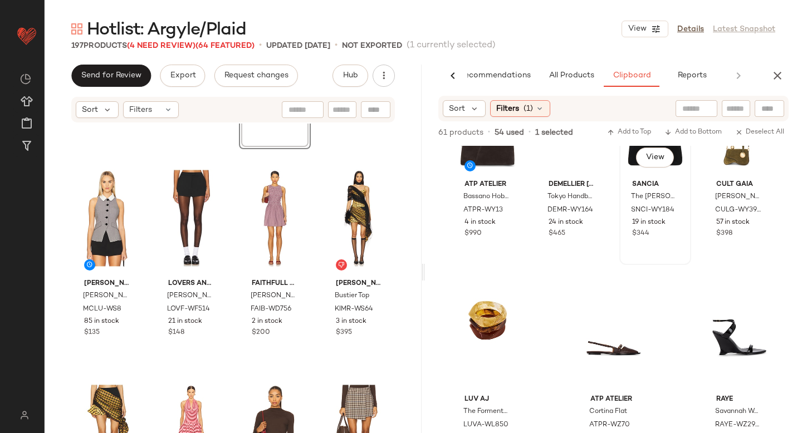
scroll to position [0, 0]
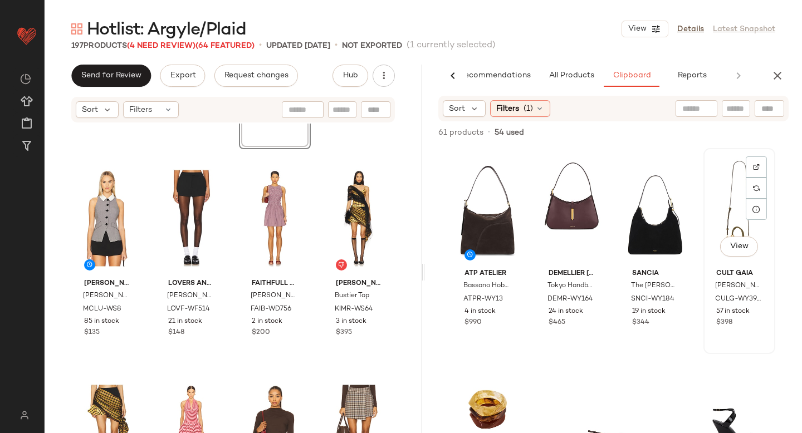
click at [712, 195] on div "View" at bounding box center [739, 208] width 64 height 113
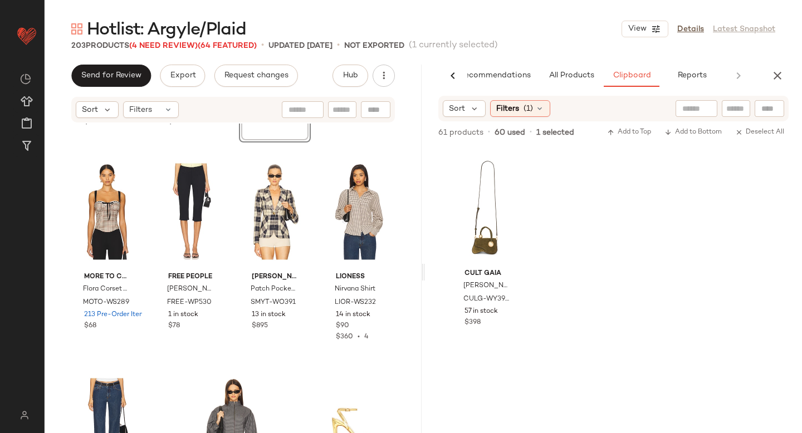
scroll to position [10517, 0]
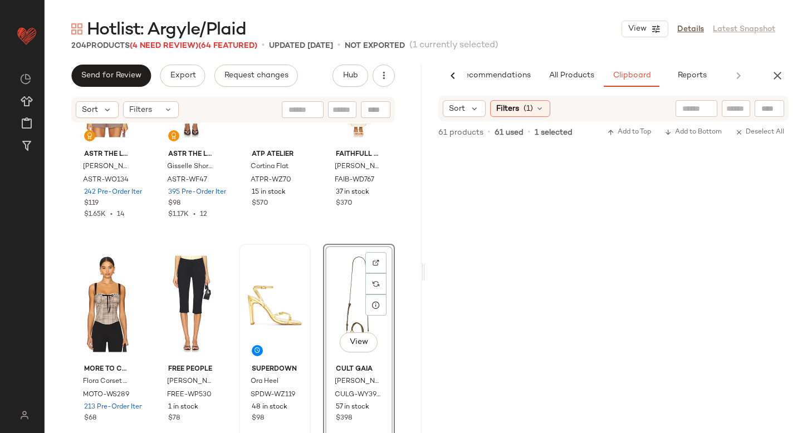
scroll to position [10451, 0]
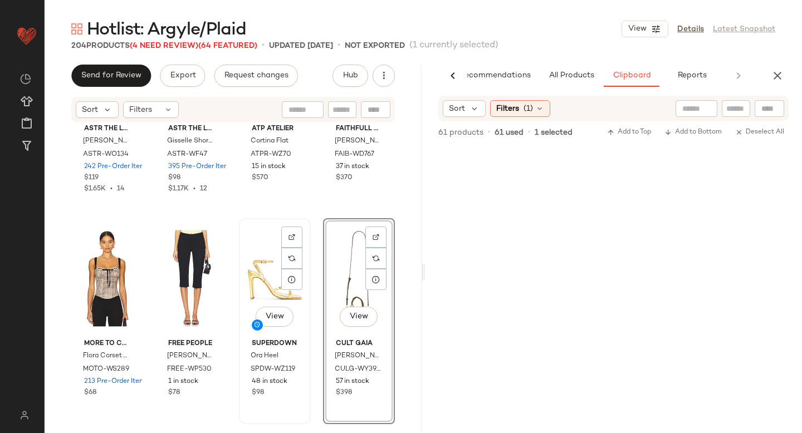
click at [268, 271] on div "View" at bounding box center [275, 278] width 64 height 113
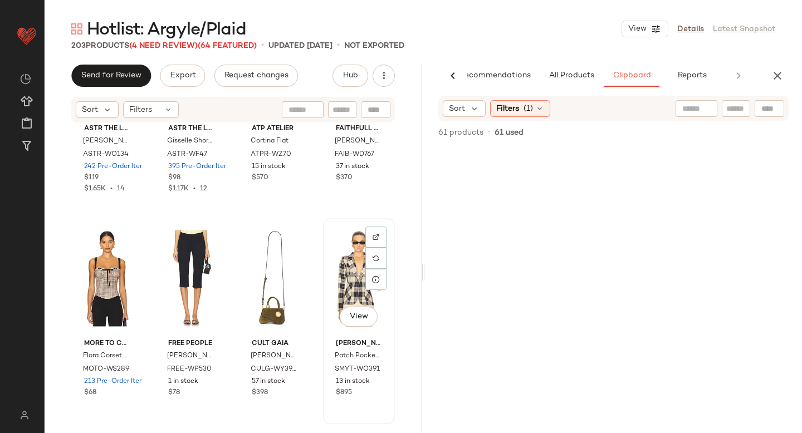
scroll to position [10623, 0]
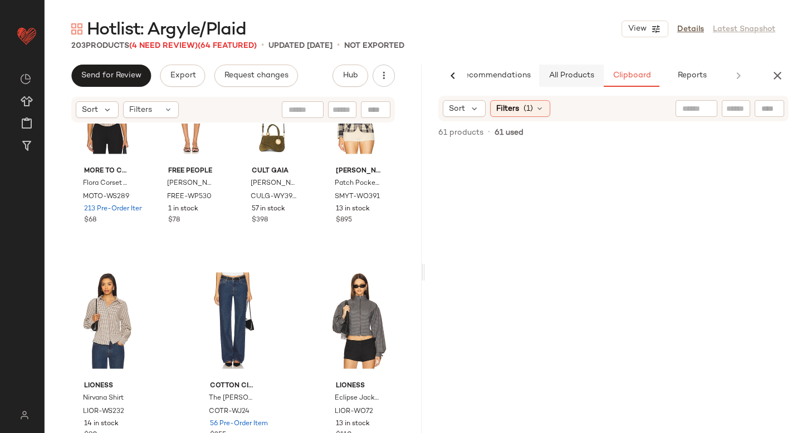
click at [550, 84] on button "All Products" at bounding box center [571, 76] width 65 height 22
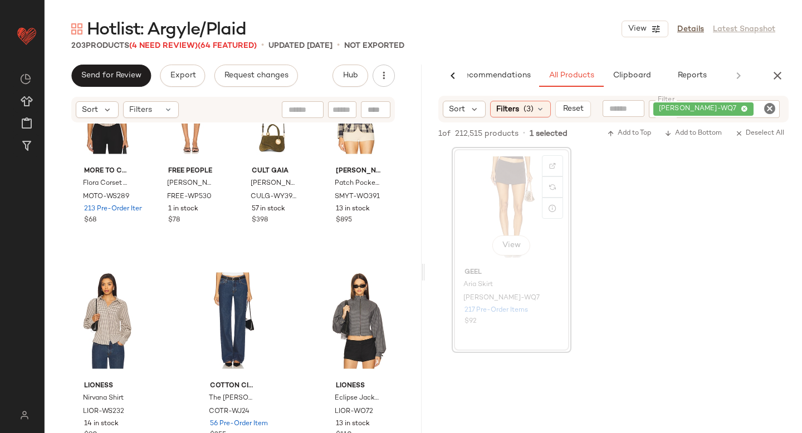
click at [767, 111] on icon "Clear Filter" at bounding box center [769, 108] width 13 height 13
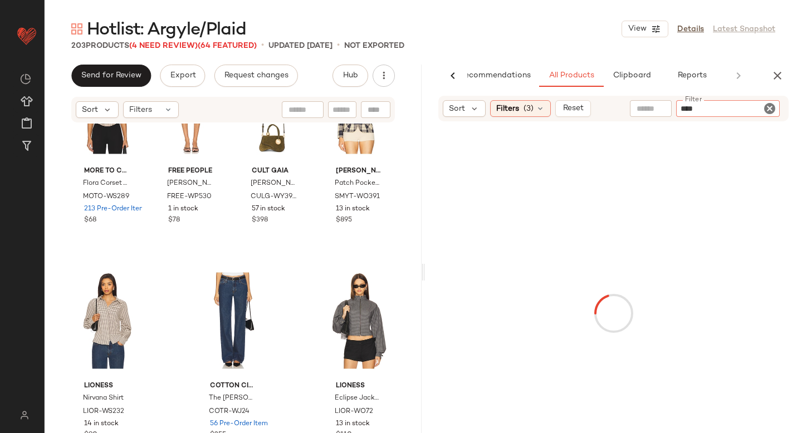
type input "*****"
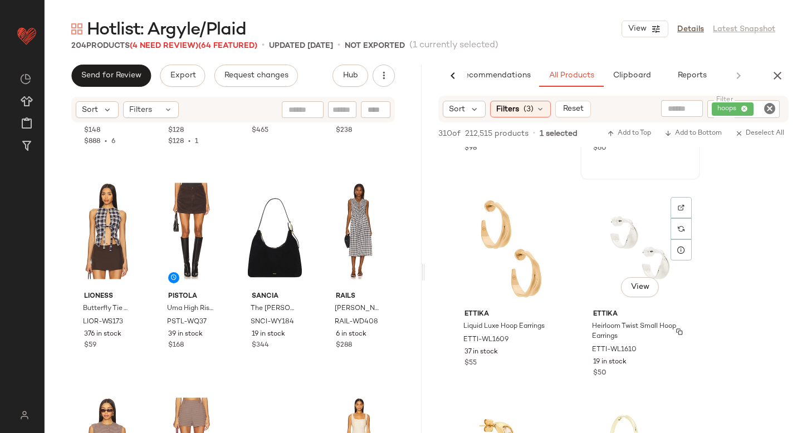
scroll to position [1251, 0]
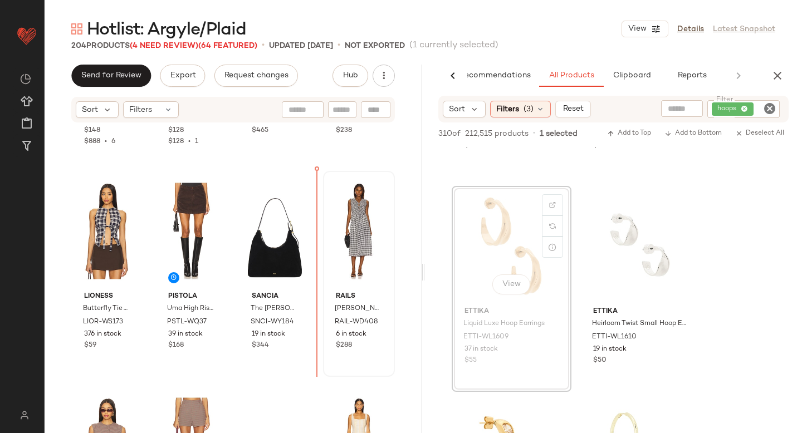
drag, startPoint x: 516, startPoint y: 238, endPoint x: 317, endPoint y: 267, distance: 200.9
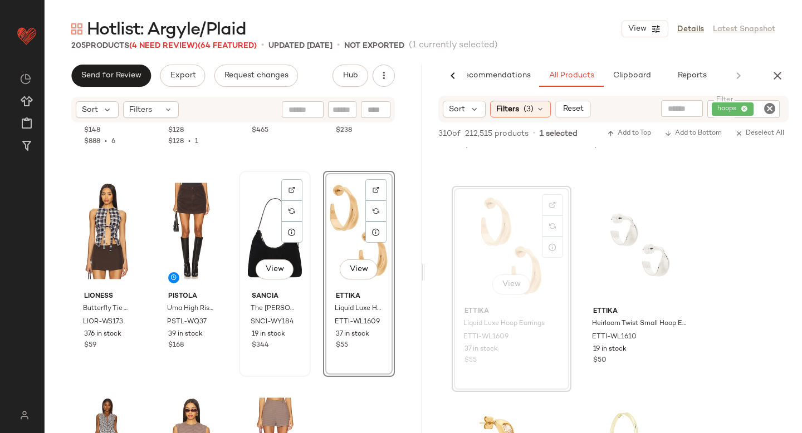
click at [266, 234] on div "View" at bounding box center [275, 231] width 64 height 113
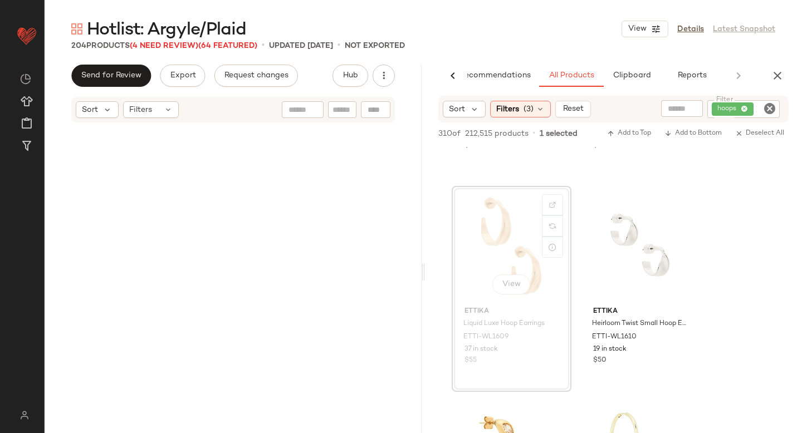
scroll to position [3402, 0]
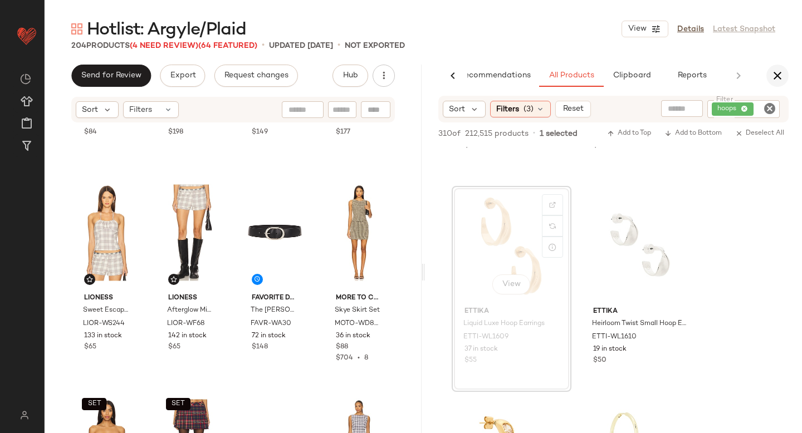
click at [781, 77] on icon "button" at bounding box center [777, 75] width 13 height 13
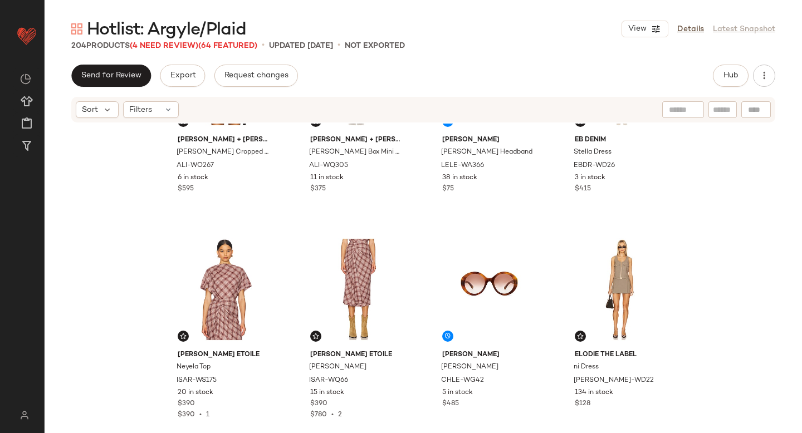
scroll to position [129, 0]
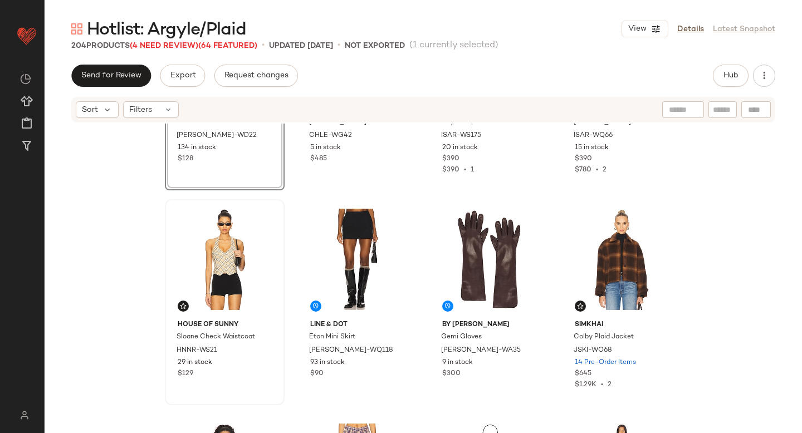
scroll to position [386, 0]
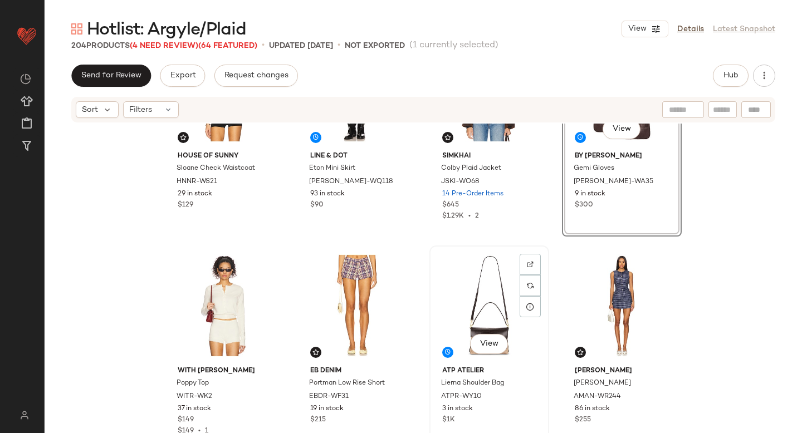
scroll to position [550, 0]
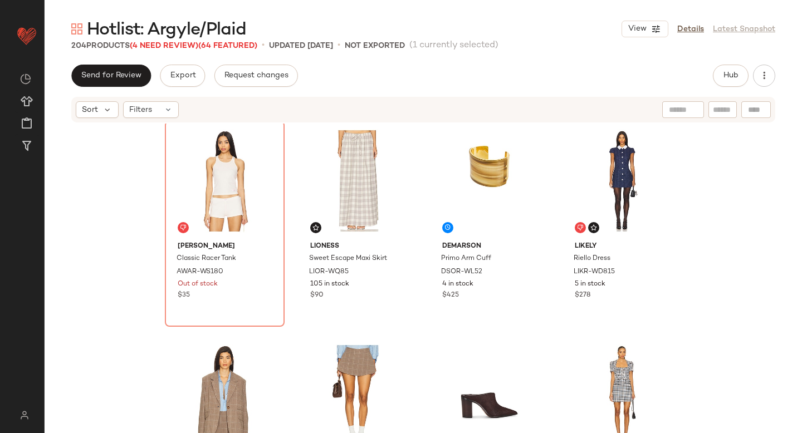
scroll to position [955, 0]
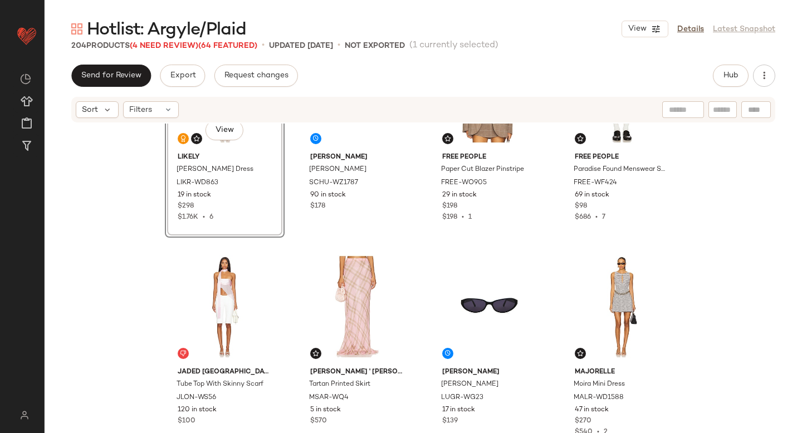
scroll to position [1206, 0]
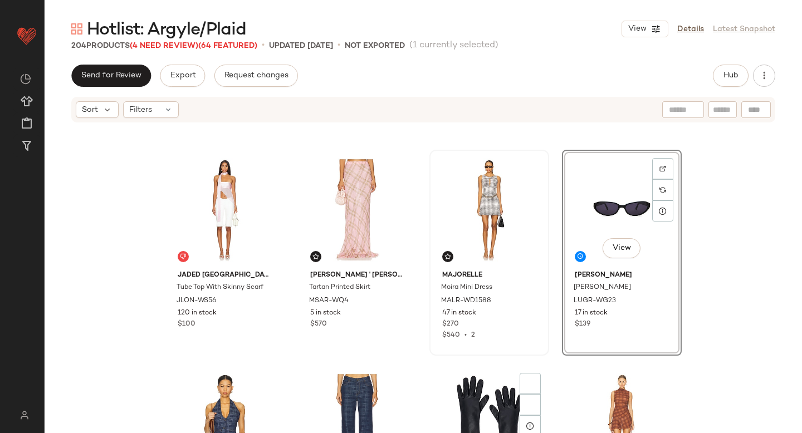
scroll to position [1426, 0]
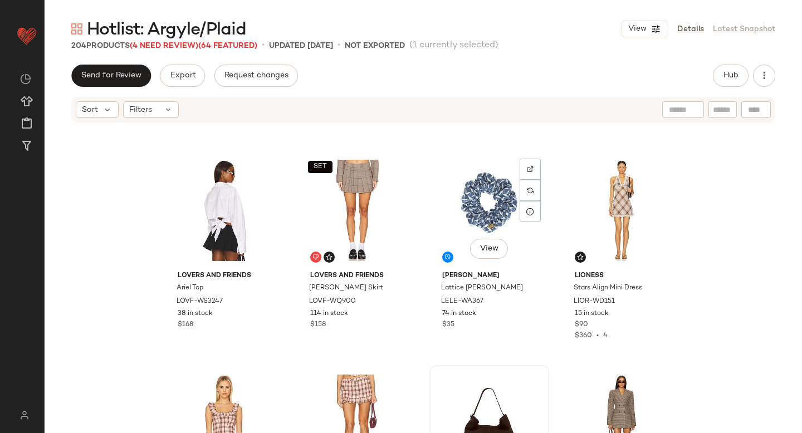
scroll to position [1855, 0]
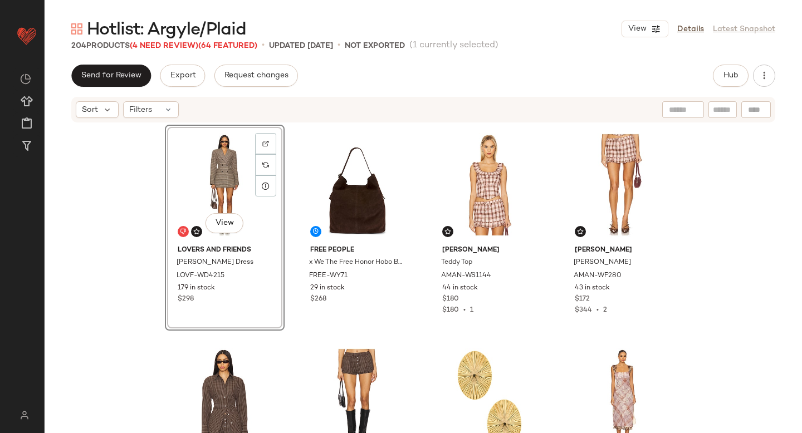
scroll to position [2091, 0]
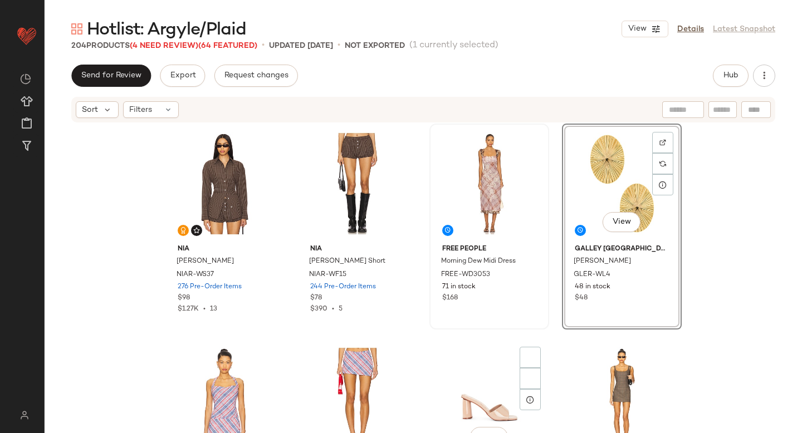
scroll to position [2240, 0]
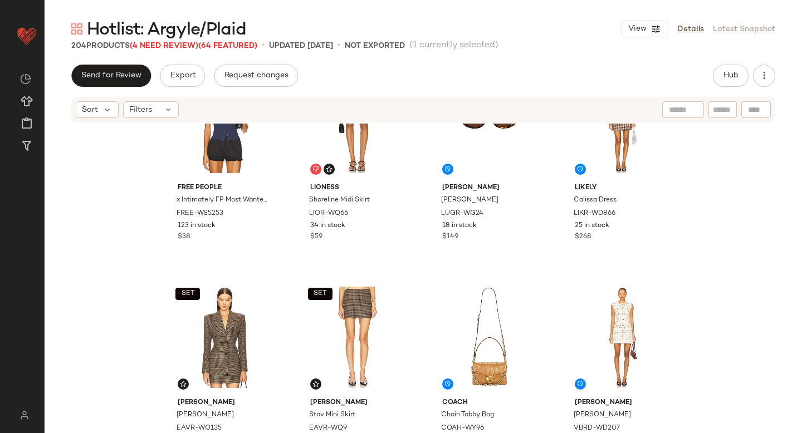
scroll to position [2686, 0]
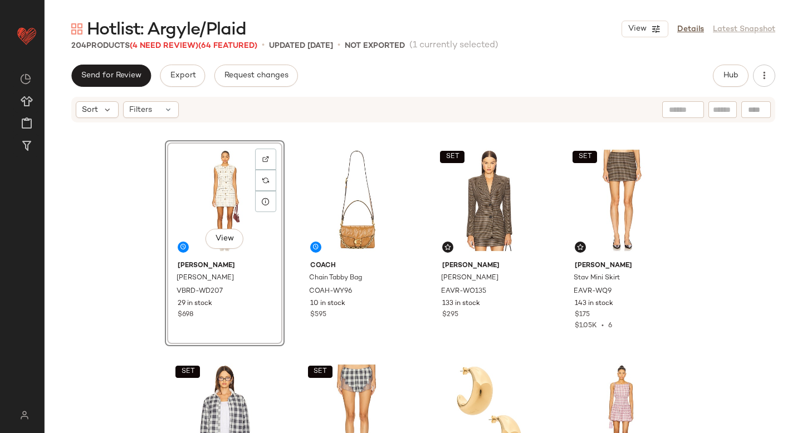
scroll to position [2819, 0]
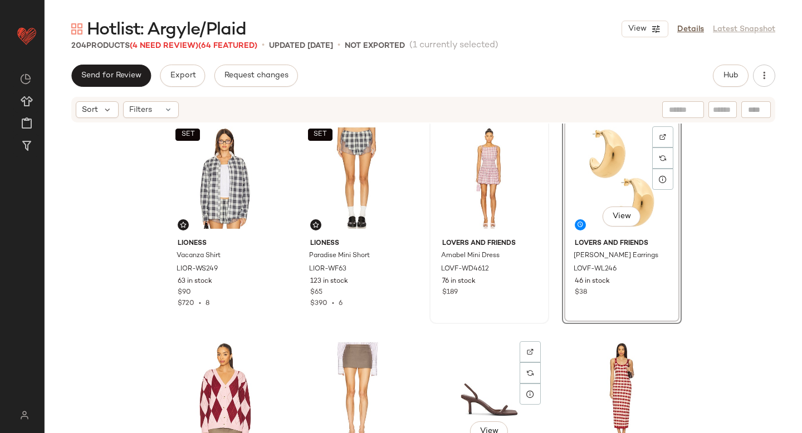
scroll to position [3152, 0]
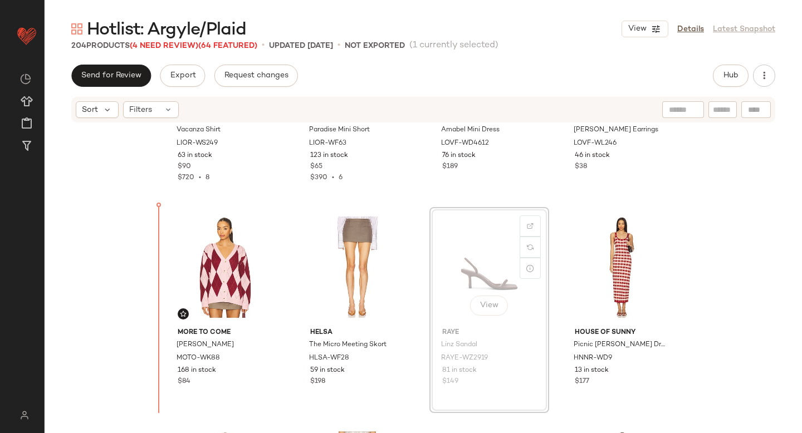
drag, startPoint x: 467, startPoint y: 269, endPoint x: 459, endPoint y: 269, distance: 7.8
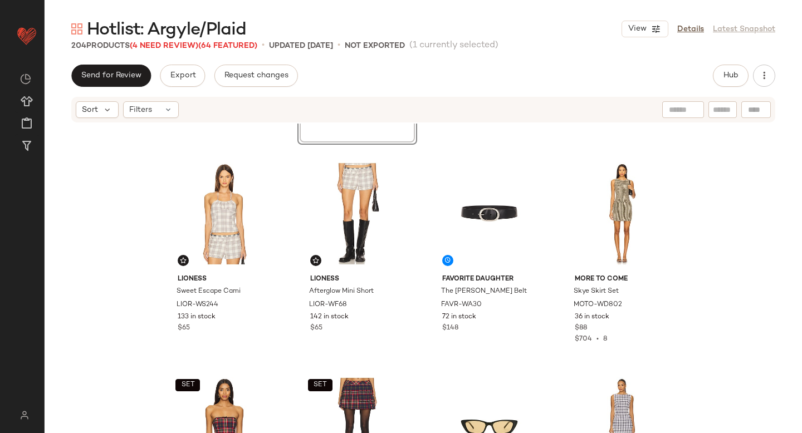
scroll to position [3567, 0]
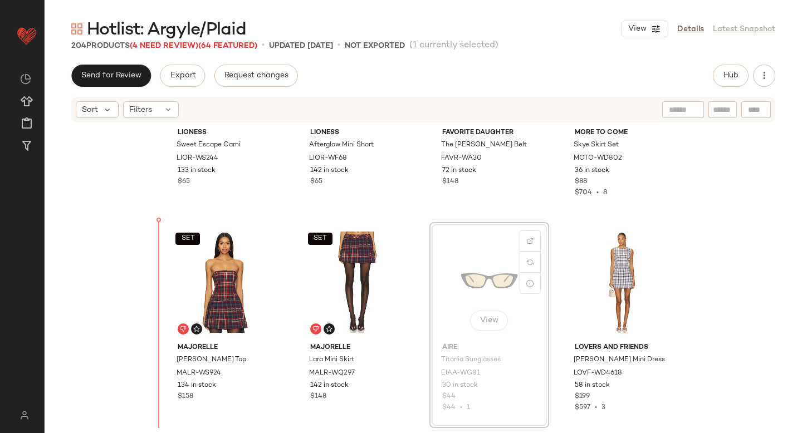
drag, startPoint x: 487, startPoint y: 275, endPoint x: 161, endPoint y: 296, distance: 326.5
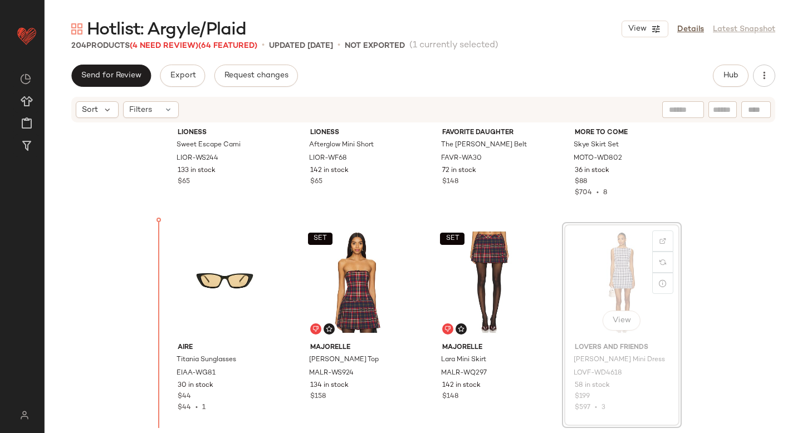
drag, startPoint x: 583, startPoint y: 265, endPoint x: 136, endPoint y: 311, distance: 448.6
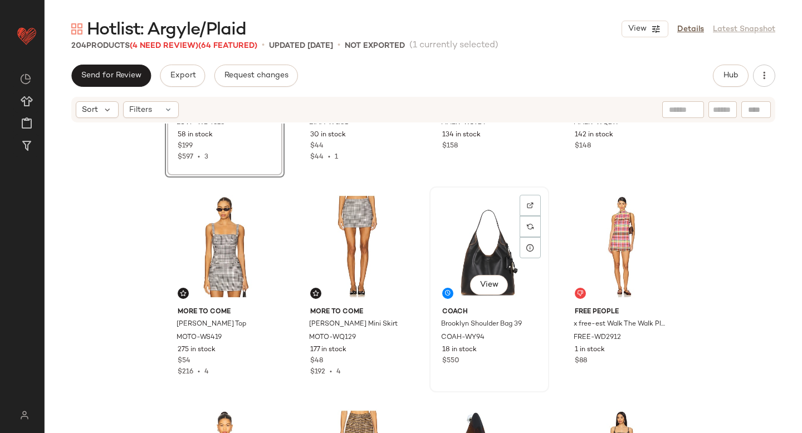
scroll to position [3819, 0]
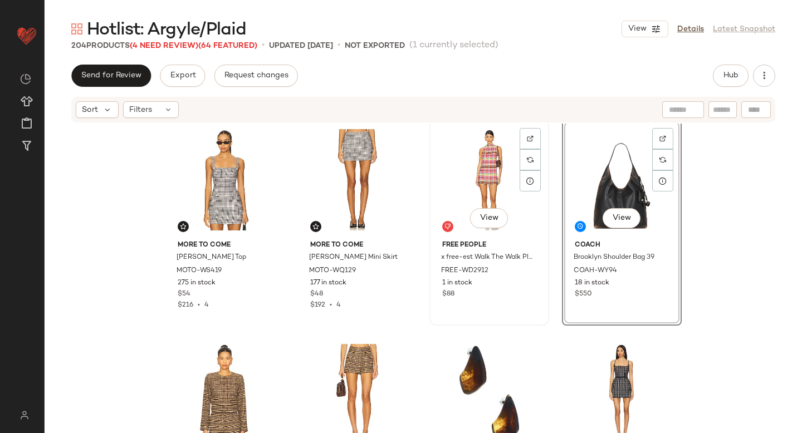
scroll to position [3979, 0]
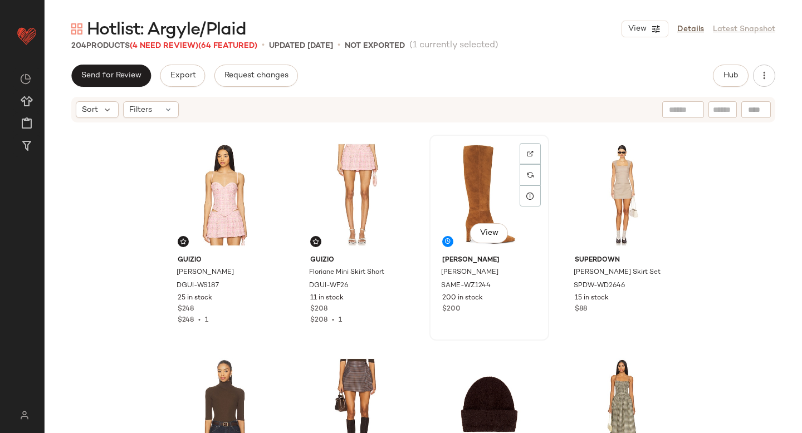
scroll to position [4405, 0]
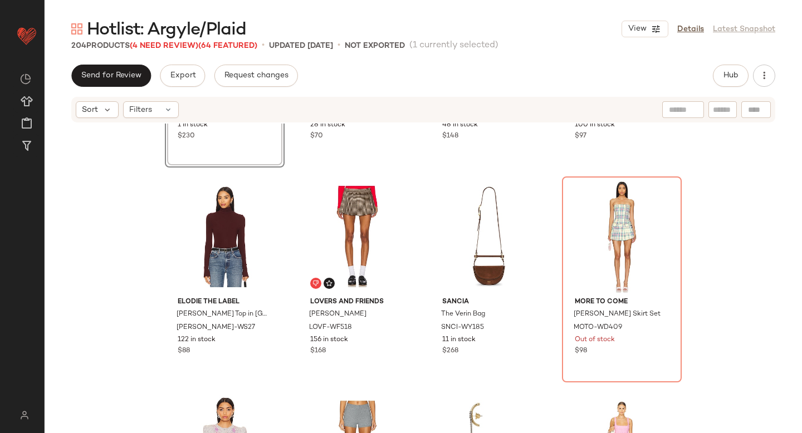
scroll to position [4718, 0]
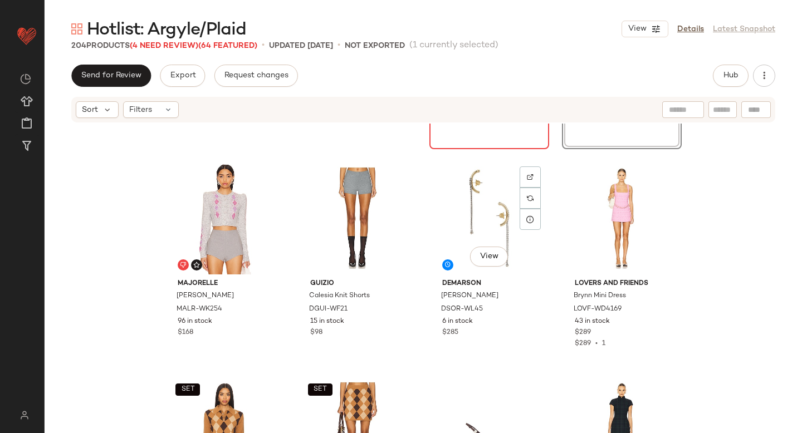
scroll to position [4937, 0]
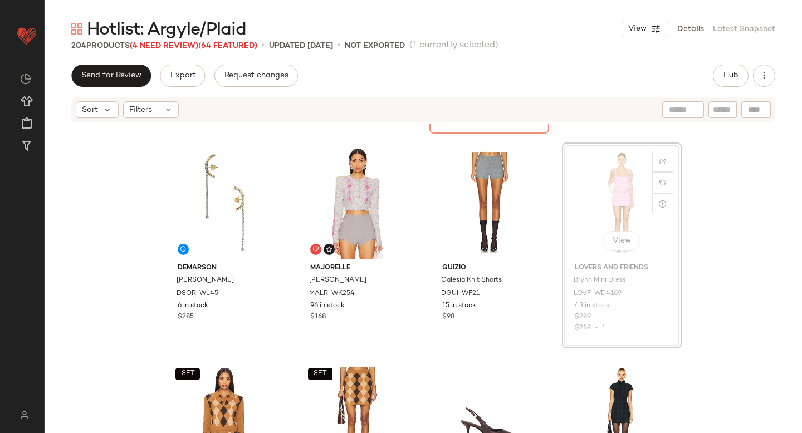
scroll to position [4932, 0]
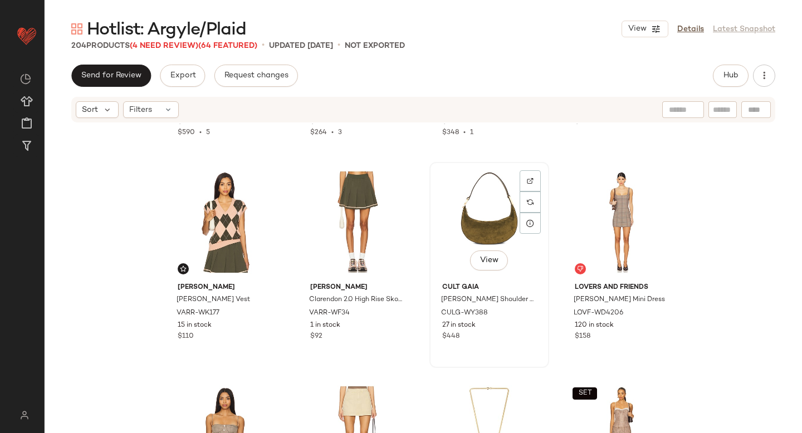
scroll to position [5344, 0]
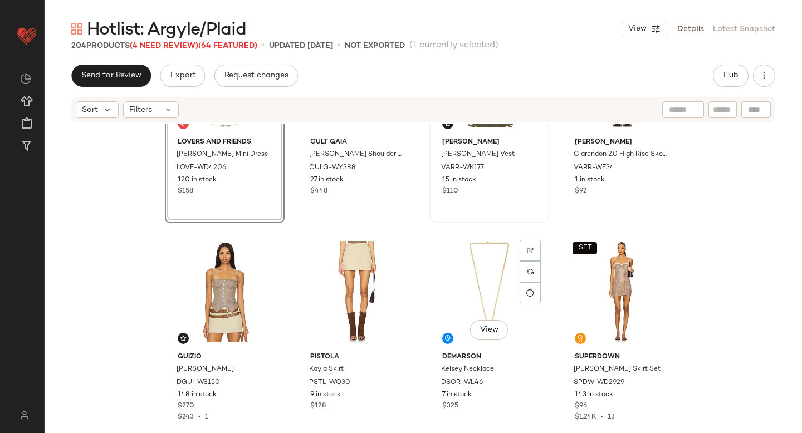
scroll to position [5507, 0]
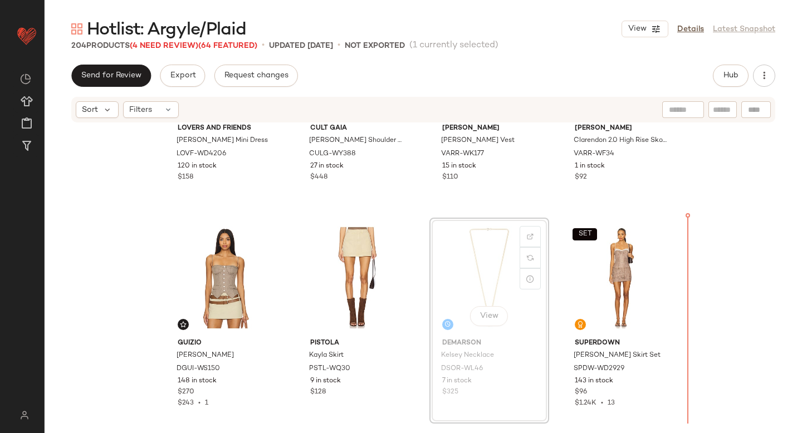
drag, startPoint x: 459, startPoint y: 251, endPoint x: 487, endPoint y: 267, distance: 32.2
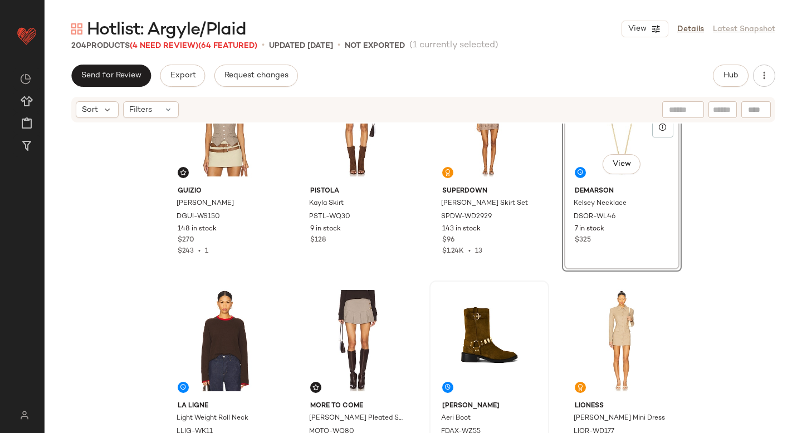
scroll to position [5688, 0]
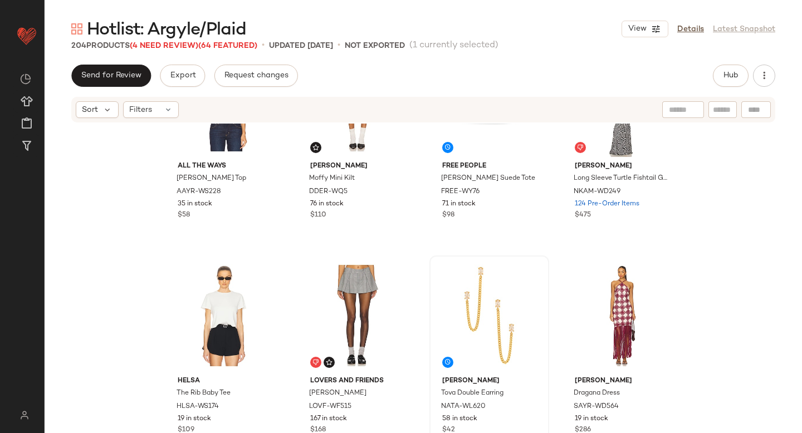
scroll to position [6120, 0]
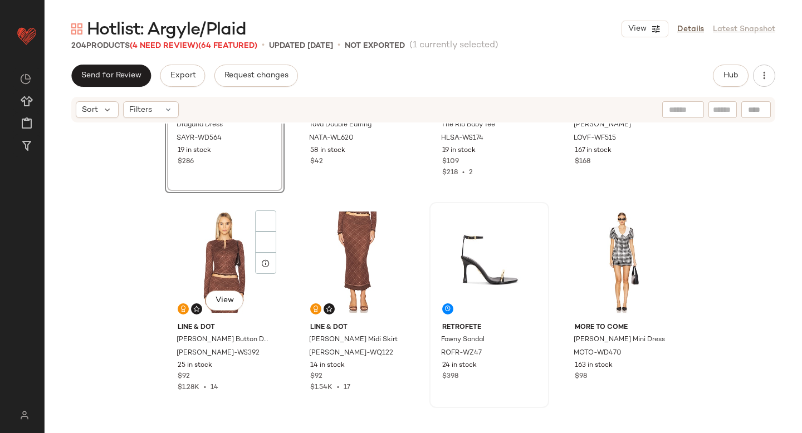
scroll to position [6416, 0]
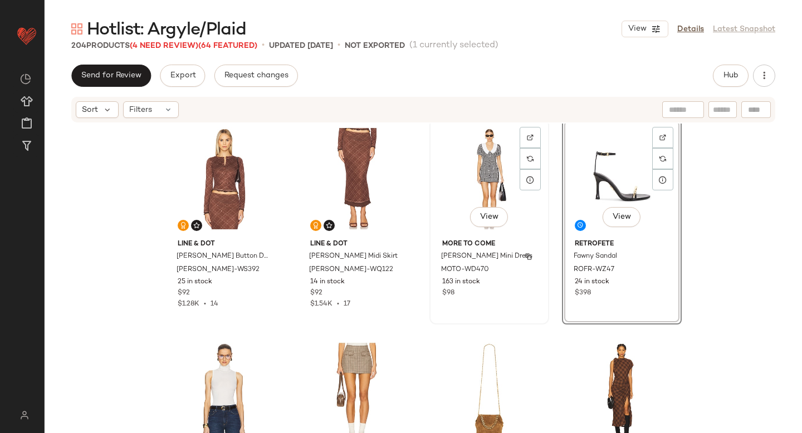
scroll to position [6618, 0]
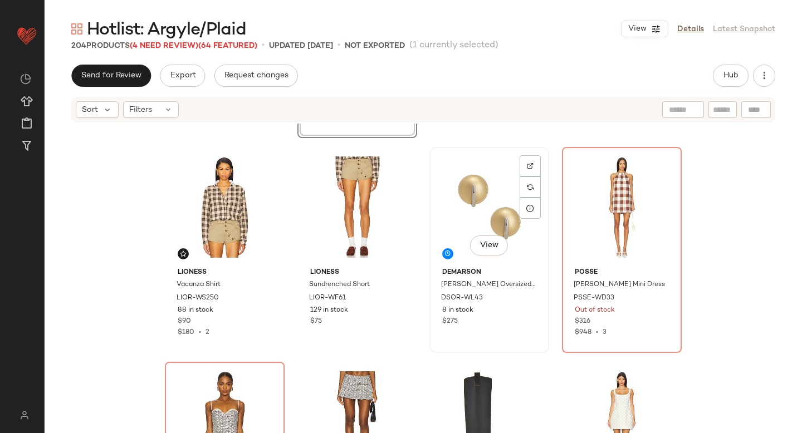
scroll to position [6974, 0]
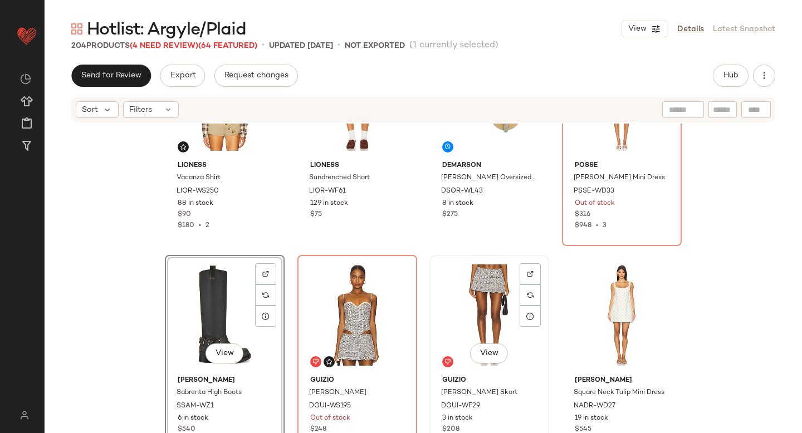
click at [542, 324] on div "View [PERSON_NAME] Skort DGUI-WF29 3 in stock $208" at bounding box center [490, 358] width 118 height 204
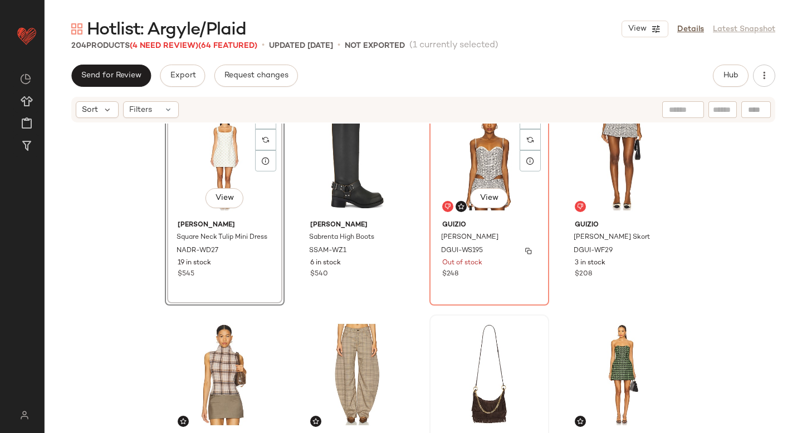
scroll to position [7229, 0]
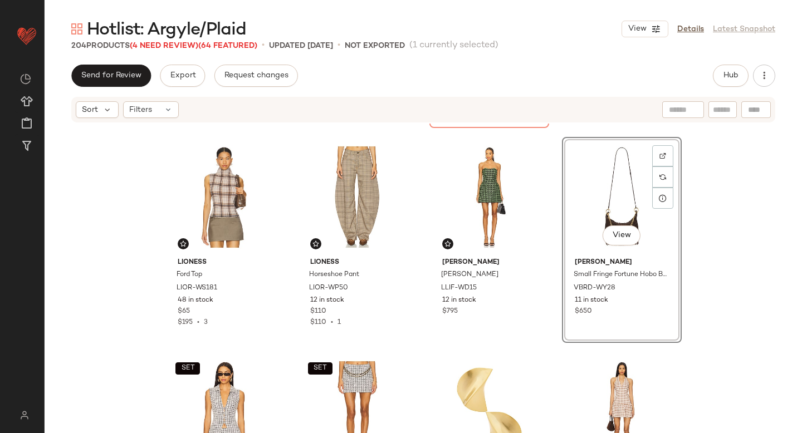
scroll to position [7475, 0]
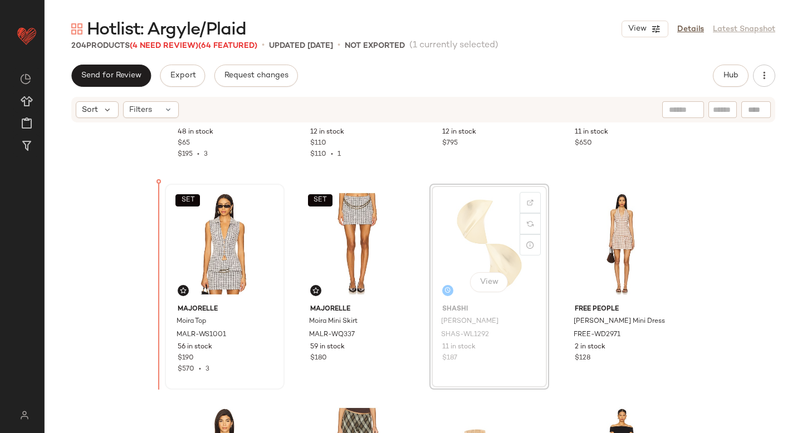
drag, startPoint x: 490, startPoint y: 256, endPoint x: 181, endPoint y: 277, distance: 309.3
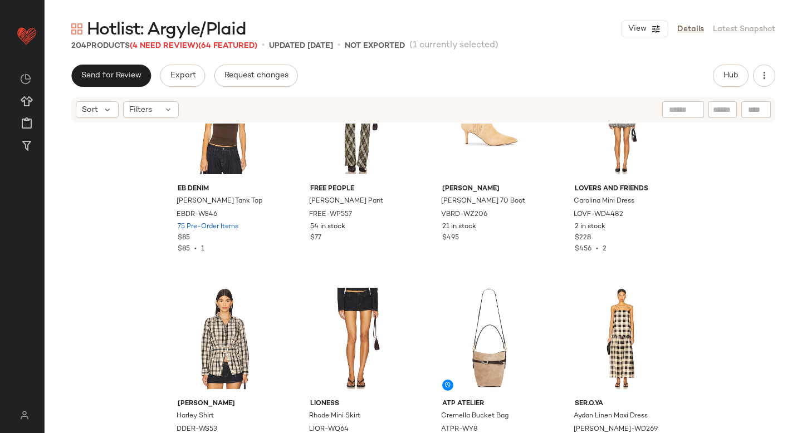
scroll to position [7854, 0]
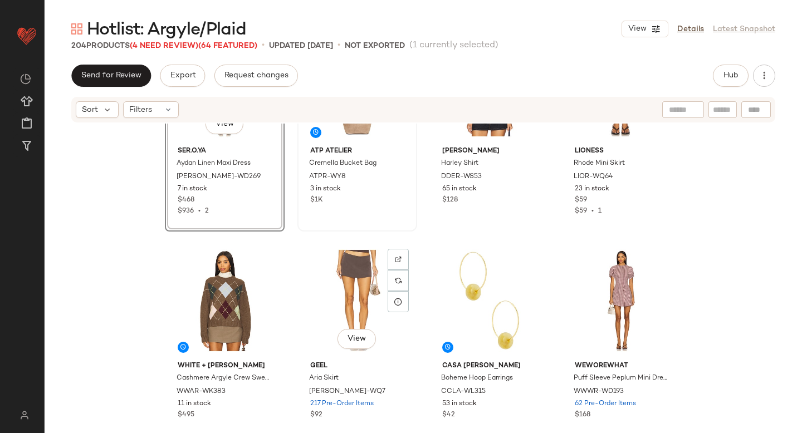
scroll to position [8076, 0]
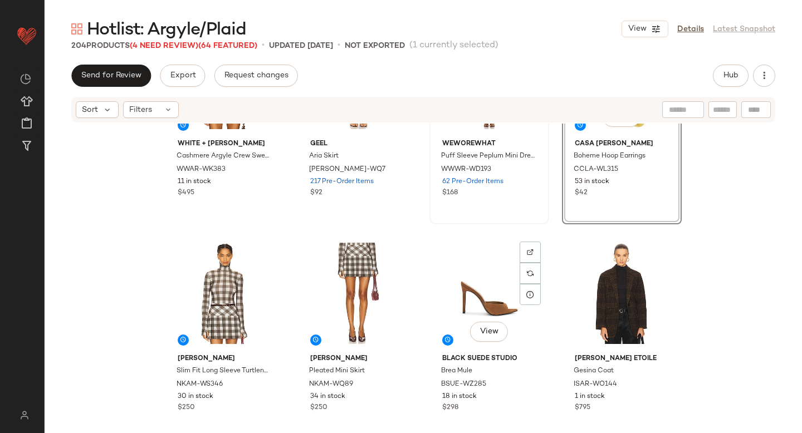
scroll to position [8315, 0]
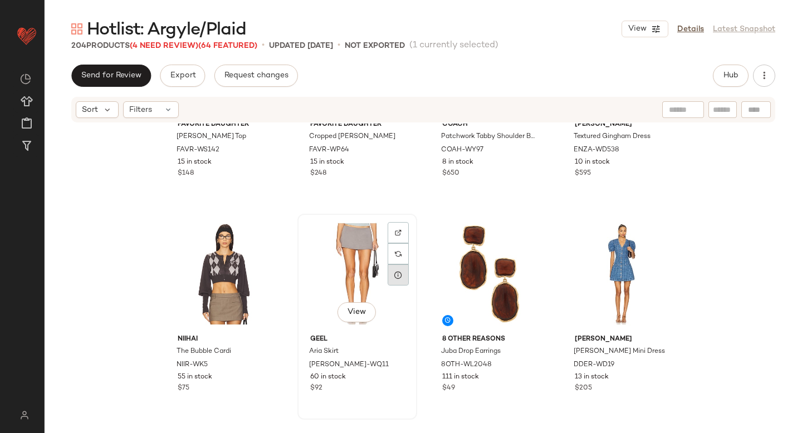
scroll to position [8746, 0]
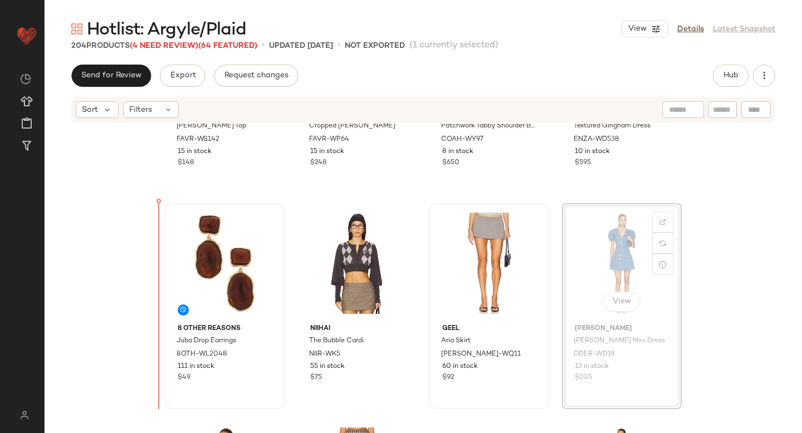
drag, startPoint x: 642, startPoint y: 225, endPoint x: 211, endPoint y: 285, distance: 434.6
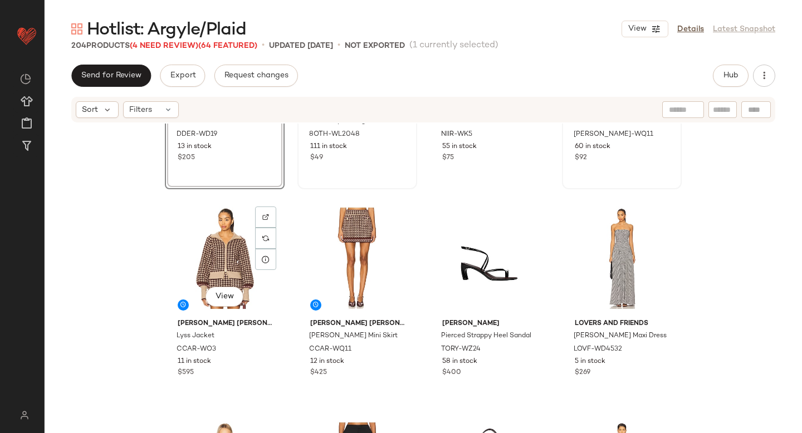
scroll to position [8977, 0]
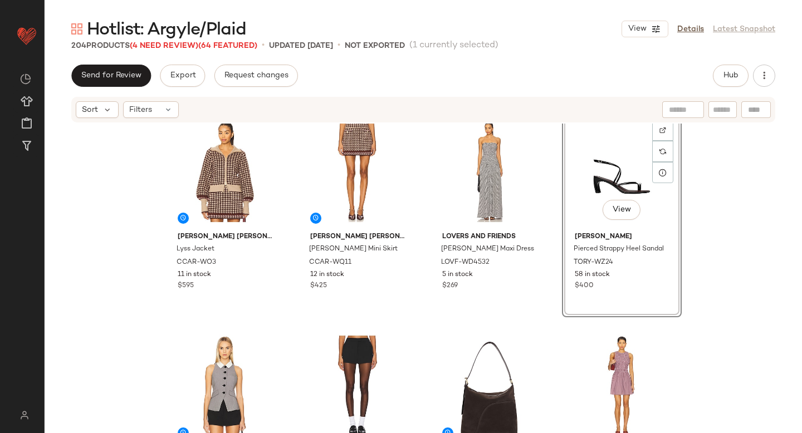
scroll to position [9196, 0]
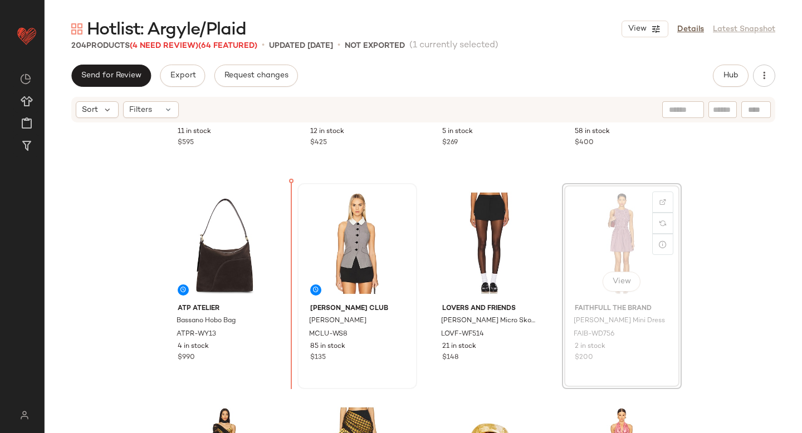
drag, startPoint x: 619, startPoint y: 223, endPoint x: 297, endPoint y: 297, distance: 330.3
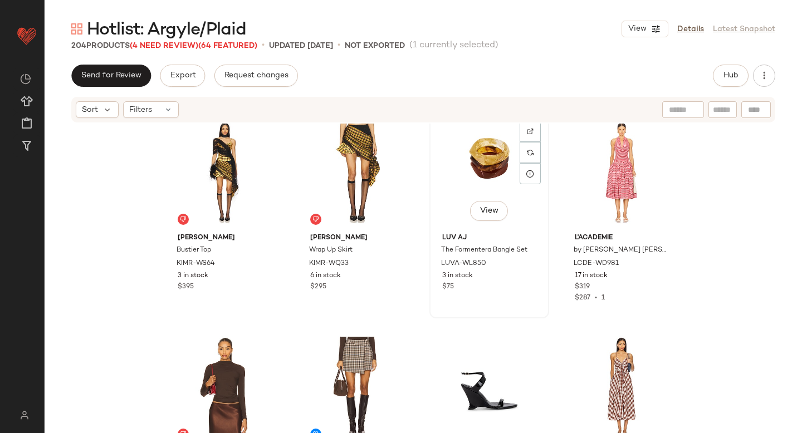
scroll to position [9576, 0]
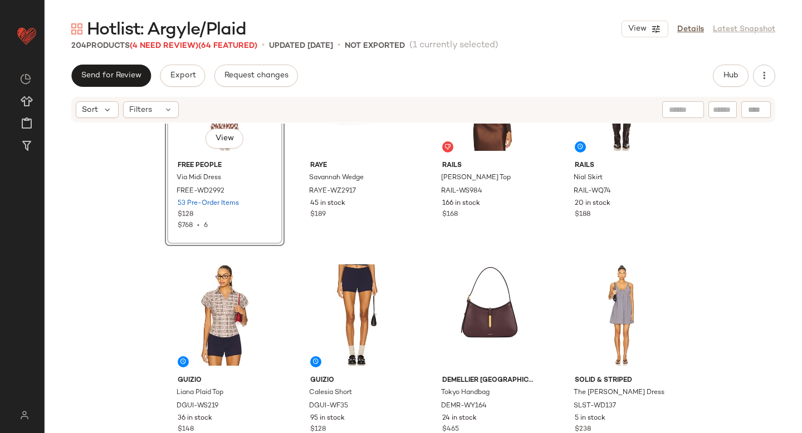
scroll to position [9772, 0]
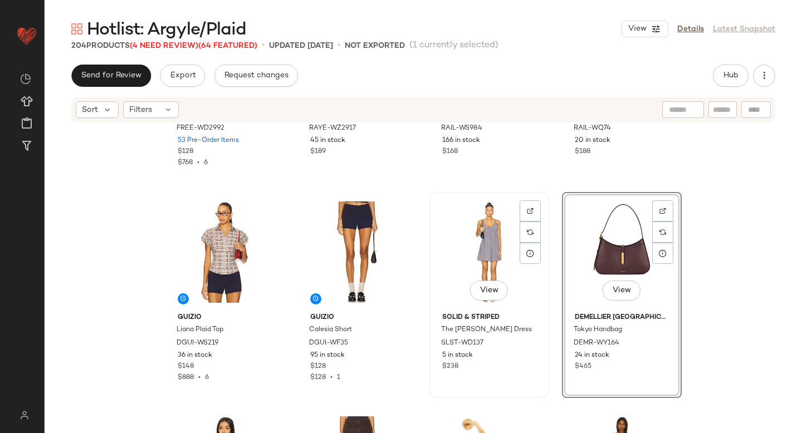
scroll to position [9983, 0]
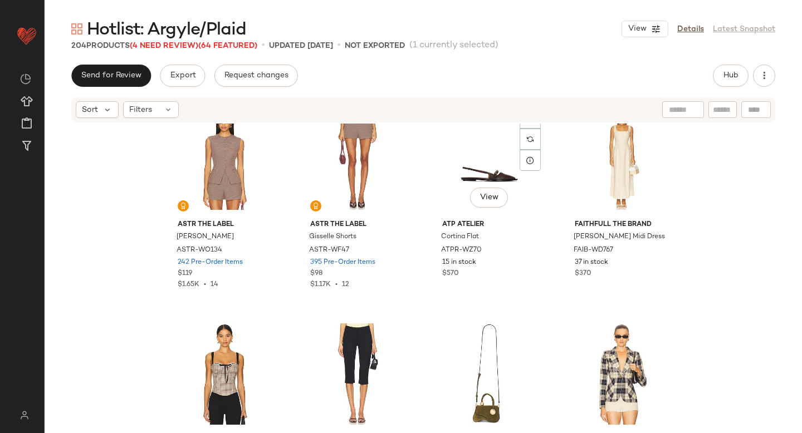
scroll to position [10438, 0]
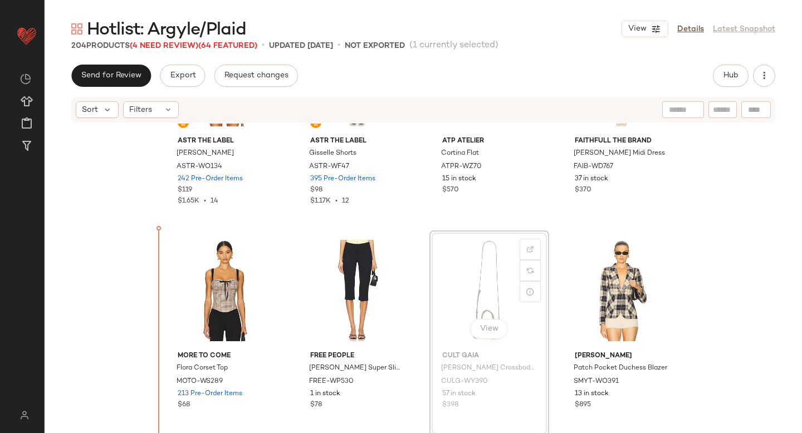
drag, startPoint x: 479, startPoint y: 272, endPoint x: 159, endPoint y: 343, distance: 327.3
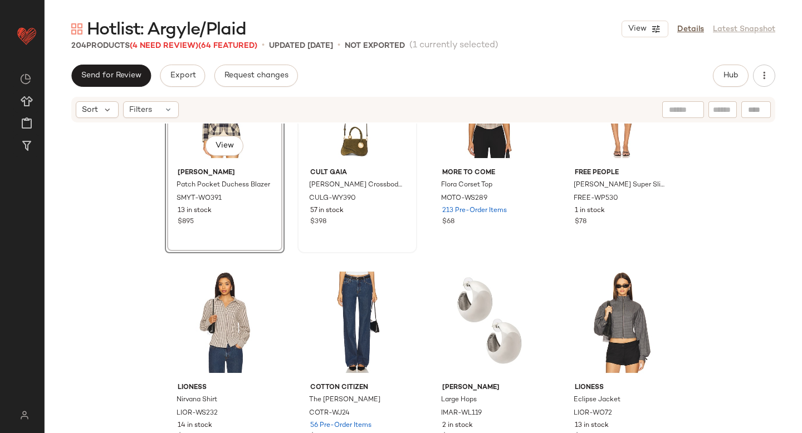
scroll to position [10623, 0]
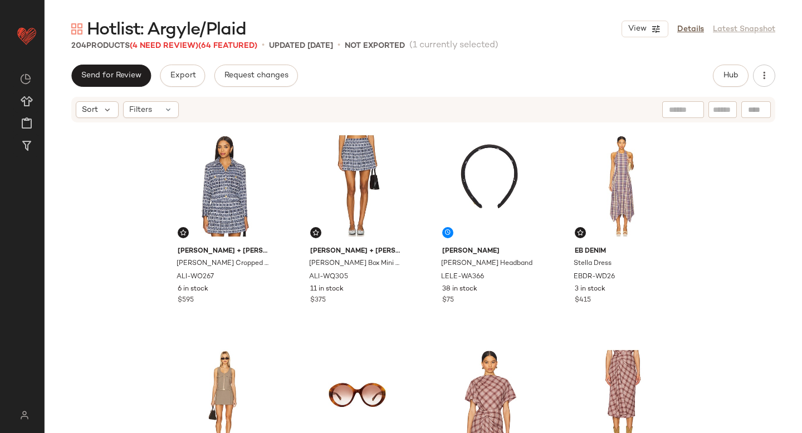
drag, startPoint x: 456, startPoint y: 285, endPoint x: 315, endPoint y: 3, distance: 314.8
